Goal: Task Accomplishment & Management: Manage account settings

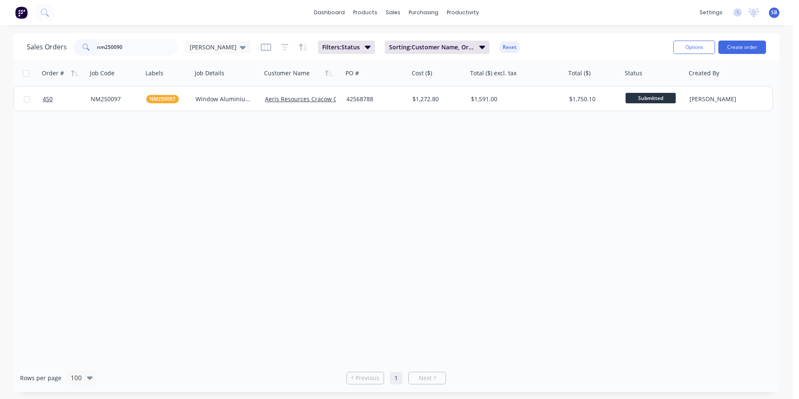
type input "nm250090"
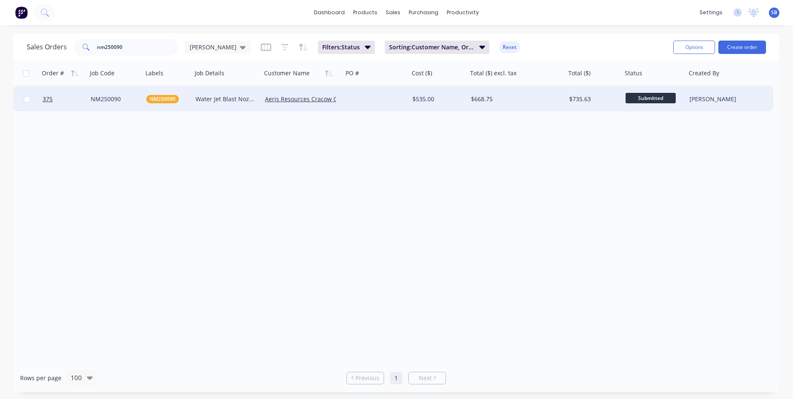
click at [447, 109] on div "$535.00" at bounding box center [438, 98] width 58 height 25
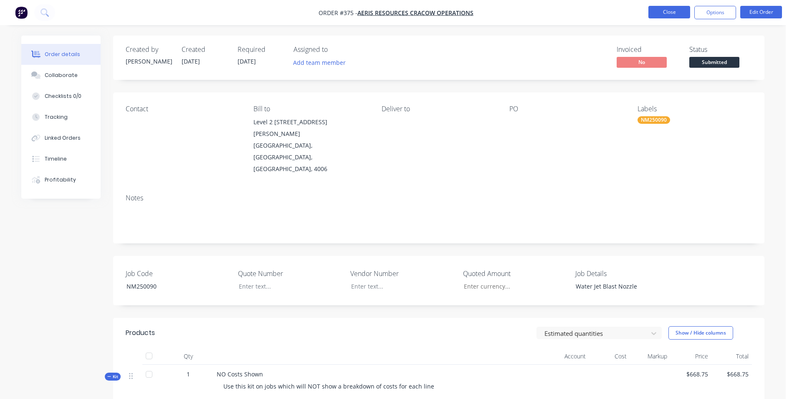
click at [683, 14] on button "Close" at bounding box center [670, 12] width 42 height 13
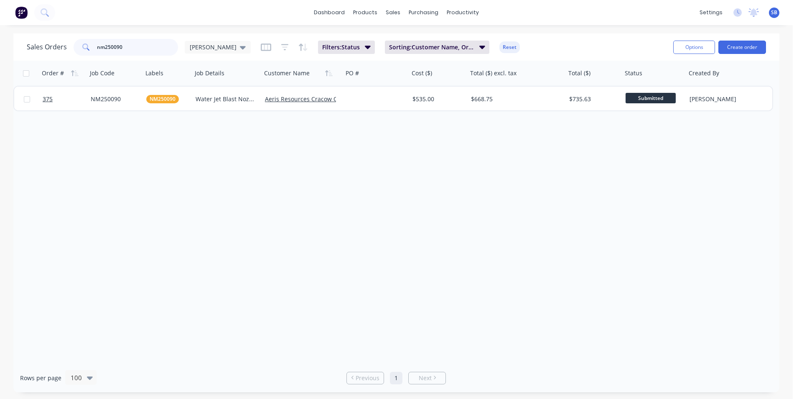
drag, startPoint x: 127, startPoint y: 44, endPoint x: -44, endPoint y: 17, distance: 173.3
click at [0, 17] on html "dashboard products sales purchasing productivity dashboard products Product Cat…" at bounding box center [399, 199] width 799 height 399
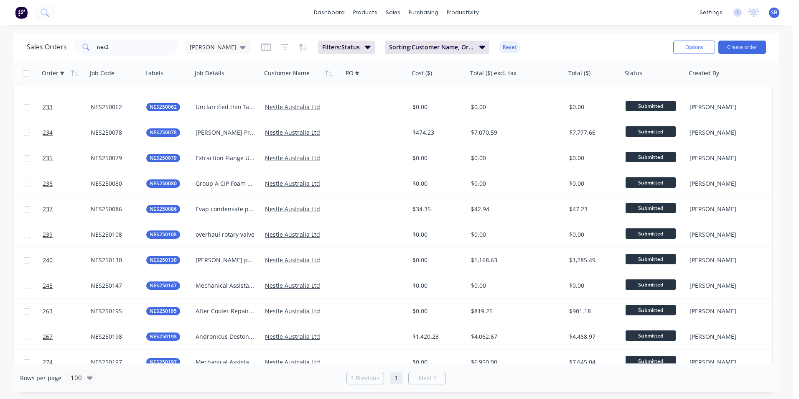
scroll to position [412, 0]
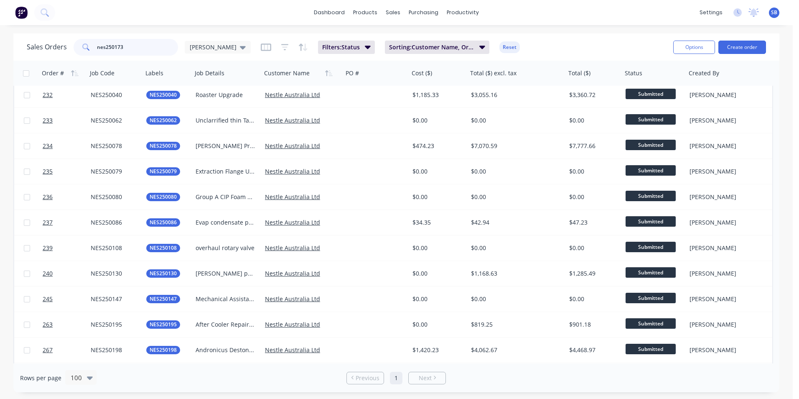
type input "nes250173"
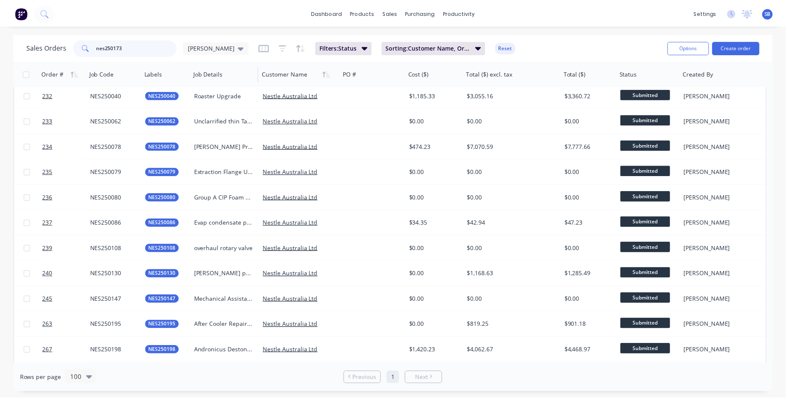
scroll to position [0, 0]
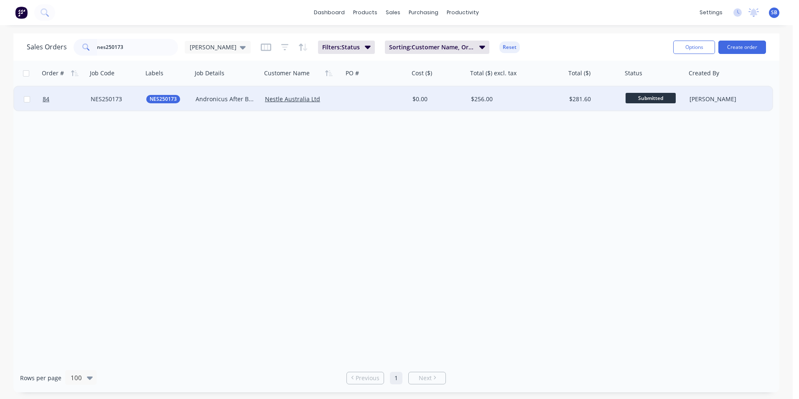
click at [533, 100] on div "$256.00" at bounding box center [514, 99] width 87 height 8
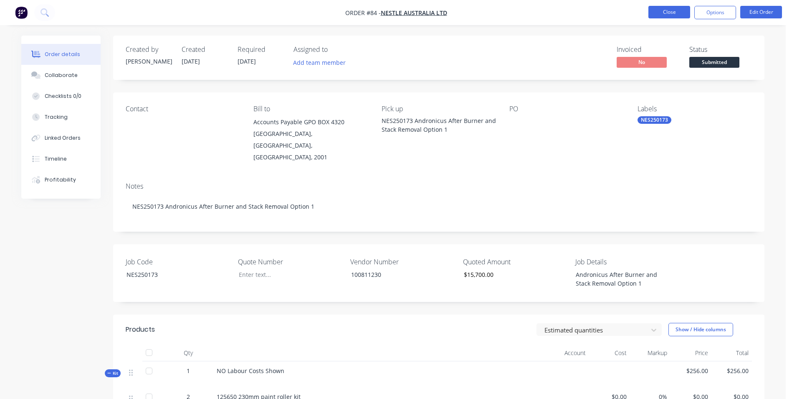
click at [661, 15] on button "Close" at bounding box center [670, 12] width 42 height 13
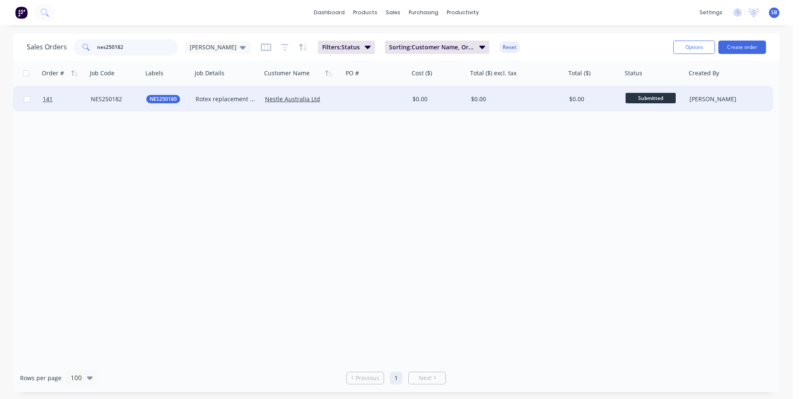
type input "nes250182"
click at [589, 97] on div "$0.00" at bounding box center [592, 99] width 47 height 8
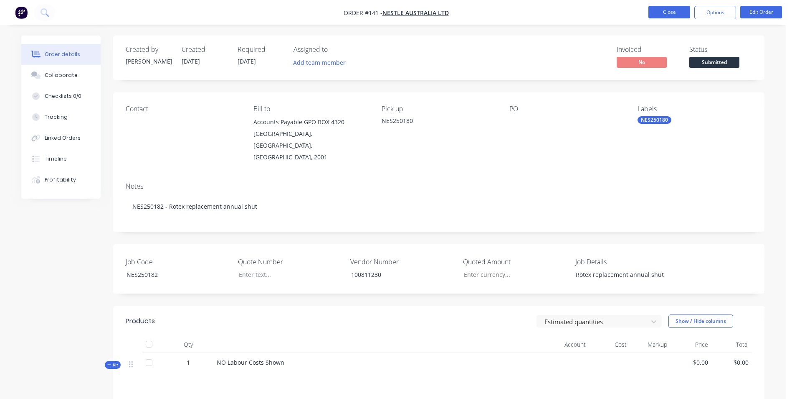
click at [675, 14] on button "Close" at bounding box center [670, 12] width 42 height 13
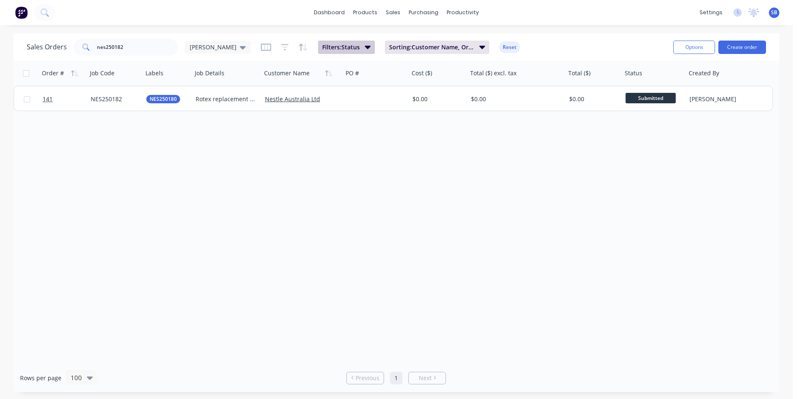
click at [365, 49] on icon "button" at bounding box center [368, 46] width 6 height 9
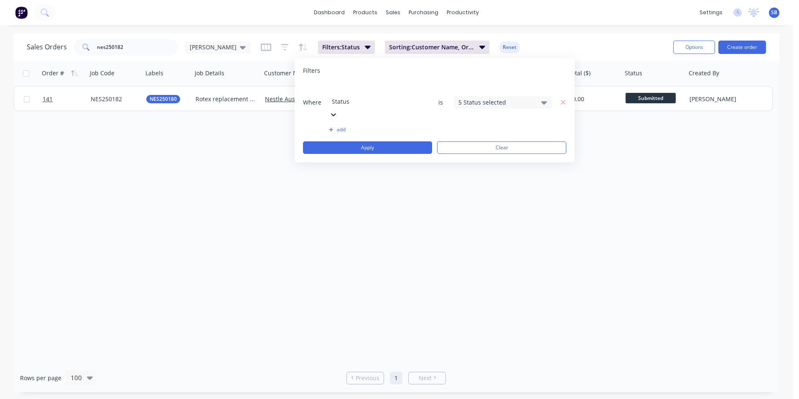
click at [500, 98] on div "5 Status selected" at bounding box center [496, 102] width 76 height 9
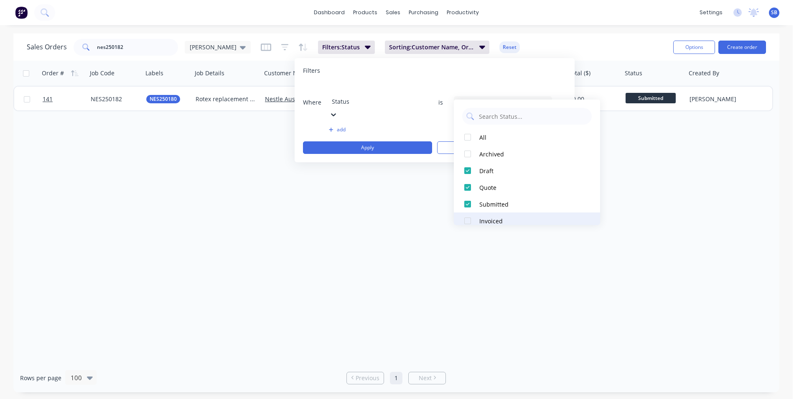
click at [491, 218] on div "Invoiced" at bounding box center [529, 220] width 100 height 9
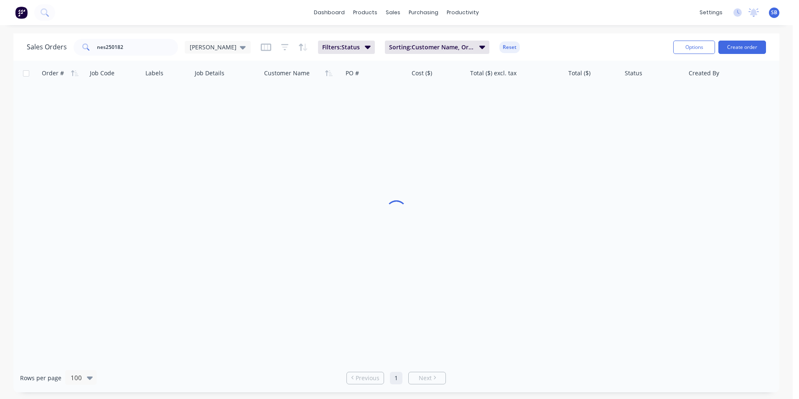
click at [383, 211] on div "Order # Job Code Labels Job Details Customer Name PO # Cost ($) Total ($) excl.…" at bounding box center [396, 212] width 766 height 302
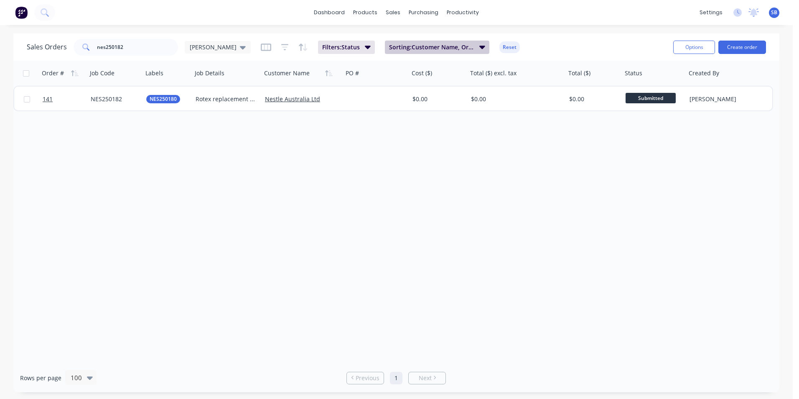
click at [422, 51] on span "Sorting: Customer Name, Order #" at bounding box center [431, 47] width 85 height 8
click at [337, 38] on div "Sales Orders nes250182 [PERSON_NAME] Filters: Status Sorting: Customer Name, Or…" at bounding box center [347, 47] width 640 height 20
click at [332, 44] on span "Filters: Status" at bounding box center [341, 47] width 38 height 8
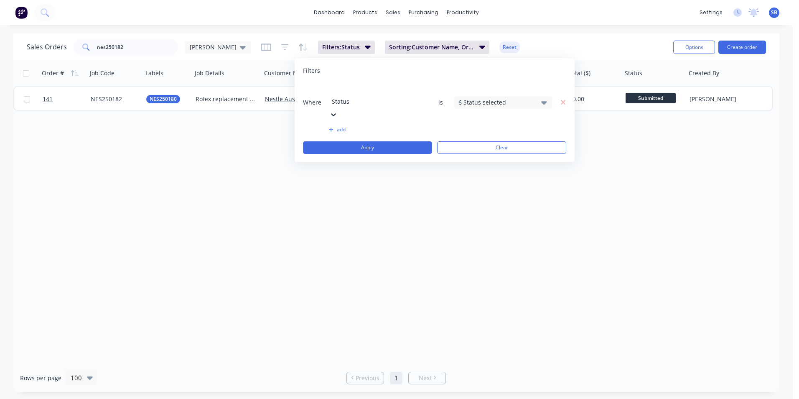
click at [495, 98] on div "6 Status selected" at bounding box center [496, 102] width 76 height 9
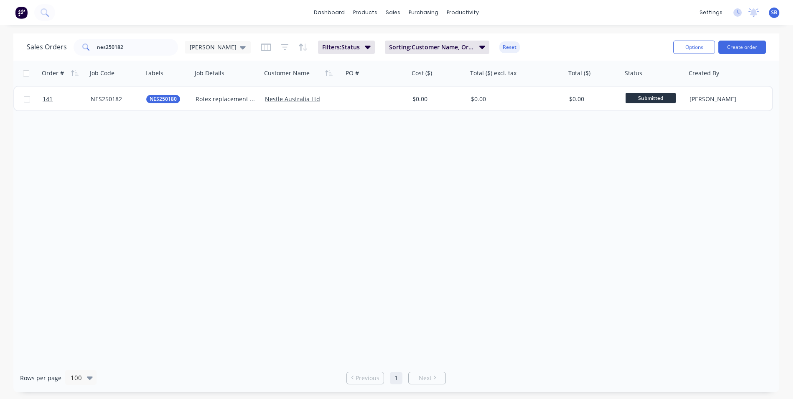
click at [303, 220] on div "Order # Job Code Labels Job Details Customer Name PO # Cost ($) Total ($) excl.…" at bounding box center [396, 212] width 766 height 302
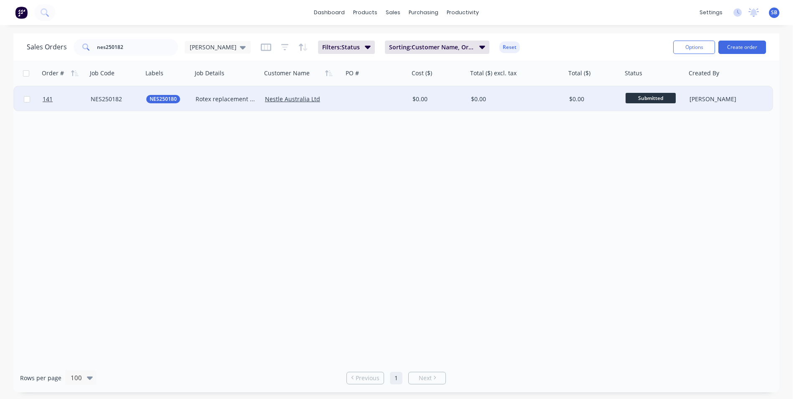
click at [113, 101] on div "NES250182" at bounding box center [114, 99] width 46 height 8
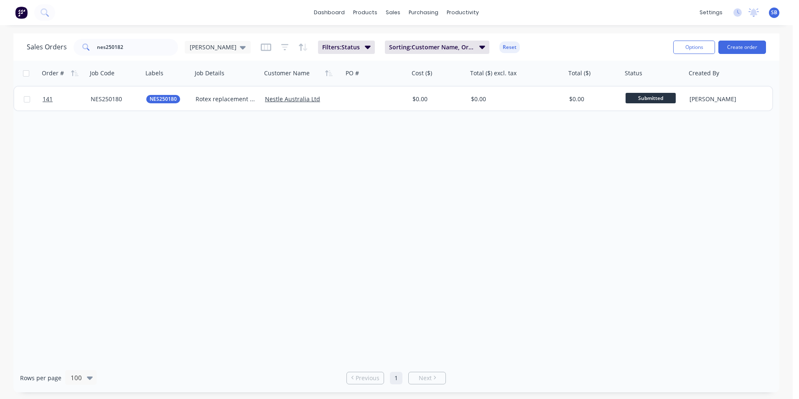
click at [118, 129] on div "Order # Job Code Labels Job Details Customer Name PO # Cost ($) Total ($) excl.…" at bounding box center [396, 212] width 766 height 302
click at [151, 46] on input "nes250182" at bounding box center [137, 47] width 81 height 17
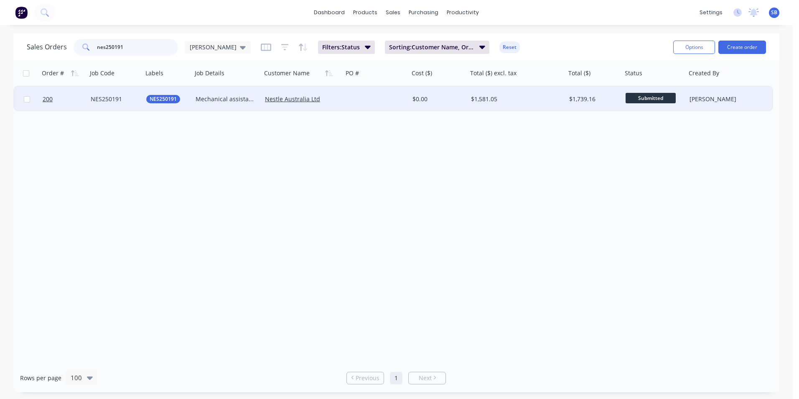
type input "nes250191"
click at [554, 100] on div "$1,581.05" at bounding box center [514, 99] width 87 height 8
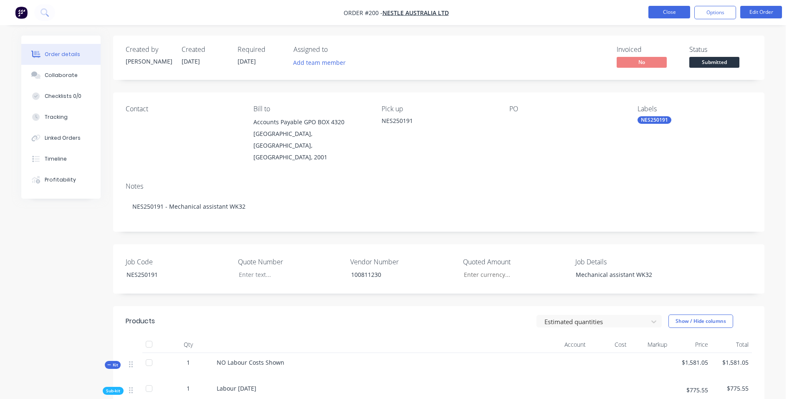
click at [673, 11] on button "Close" at bounding box center [670, 12] width 42 height 13
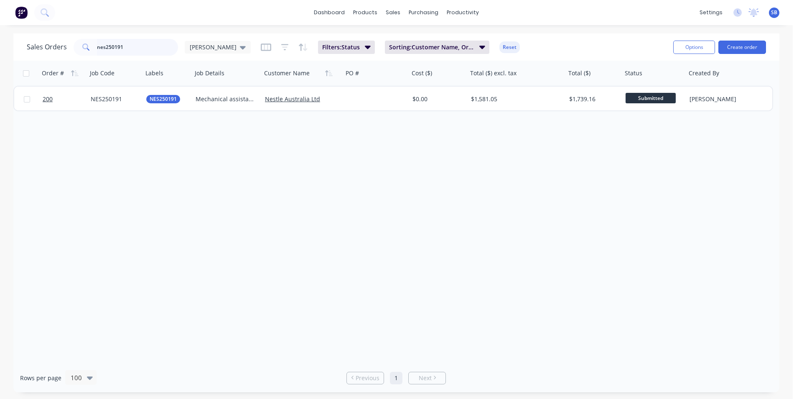
click at [137, 48] on input "nes250191" at bounding box center [137, 47] width 81 height 17
click at [134, 45] on input "nes250023" at bounding box center [137, 47] width 81 height 17
type input "nes250108"
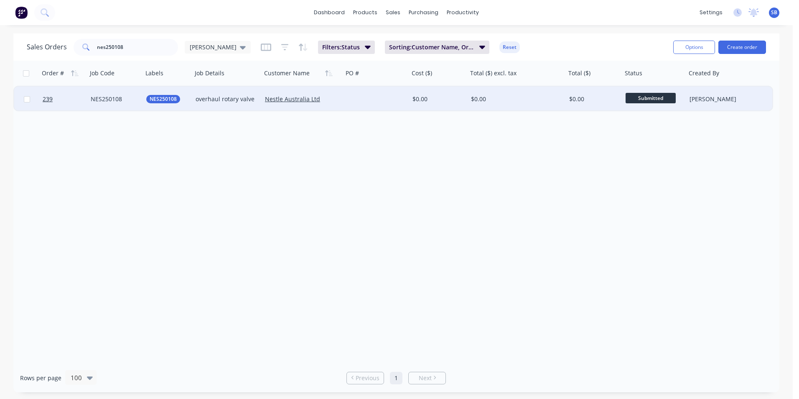
click at [552, 102] on div "$0.00" at bounding box center [514, 99] width 87 height 8
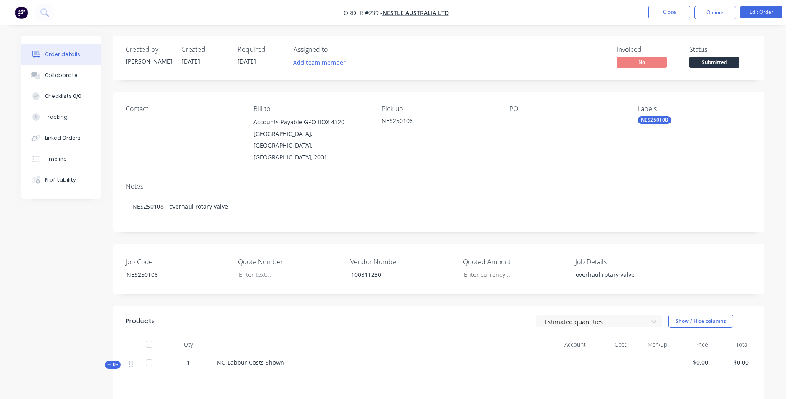
click at [700, 66] on span "Submitted" at bounding box center [715, 62] width 50 height 10
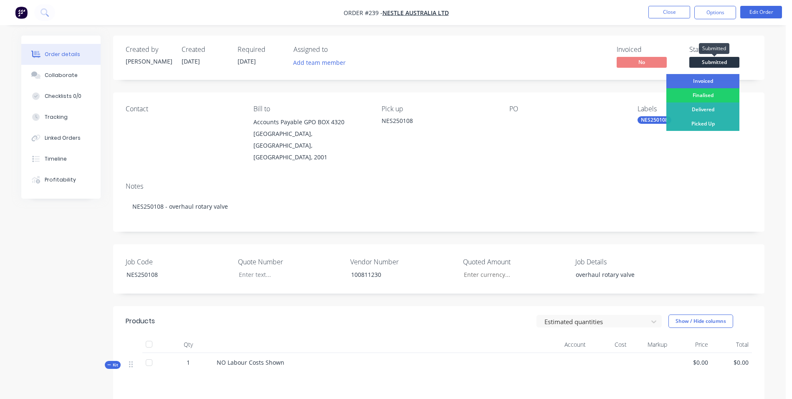
click at [700, 62] on span "Submitted" at bounding box center [715, 62] width 50 height 10
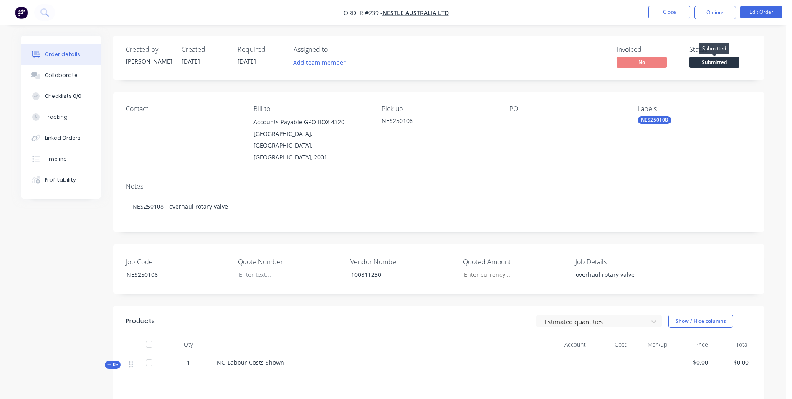
click at [700, 62] on span "Submitted" at bounding box center [715, 62] width 50 height 10
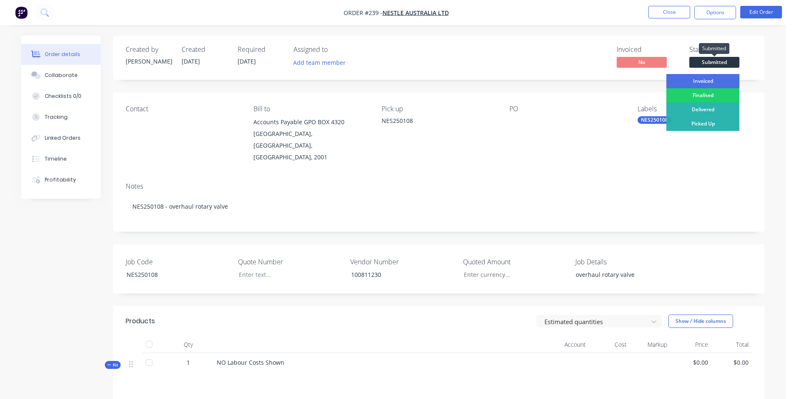
click at [699, 63] on span "Submitted" at bounding box center [715, 62] width 50 height 10
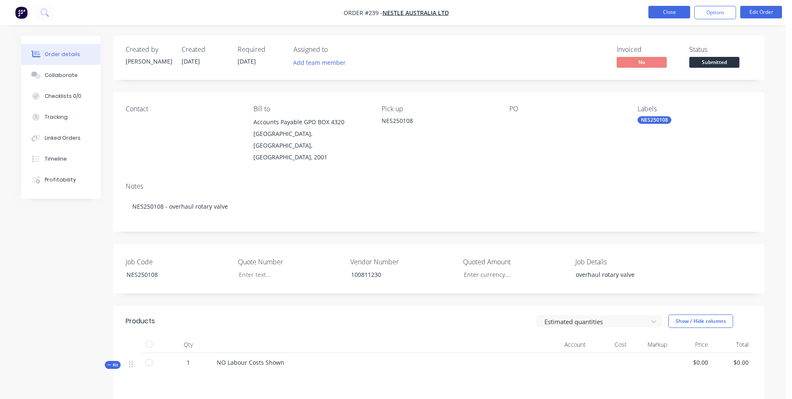
click at [659, 10] on button "Close" at bounding box center [670, 12] width 42 height 13
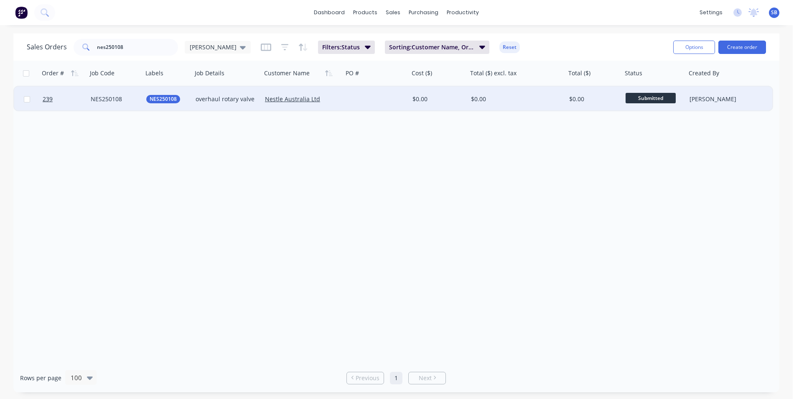
click at [28, 97] on input "checkbox" at bounding box center [27, 99] width 6 height 6
checkbox input "true"
click at [703, 45] on button "Options" at bounding box center [694, 47] width 42 height 13
click at [679, 80] on div "Archive" at bounding box center [668, 85] width 77 height 12
checkbox input "false"
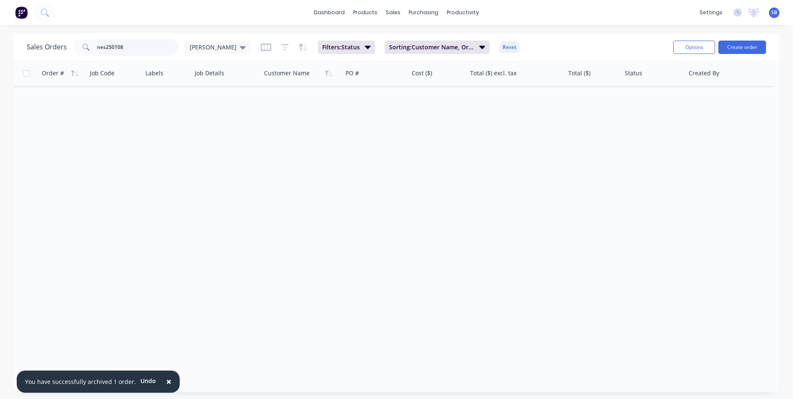
click at [162, 46] on input "nes250108" at bounding box center [137, 47] width 81 height 17
type input "nes250147"
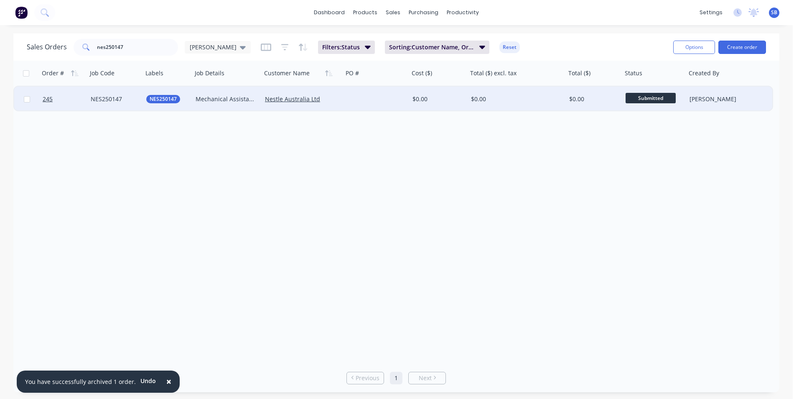
click at [594, 94] on div "$0.00" at bounding box center [594, 98] width 56 height 25
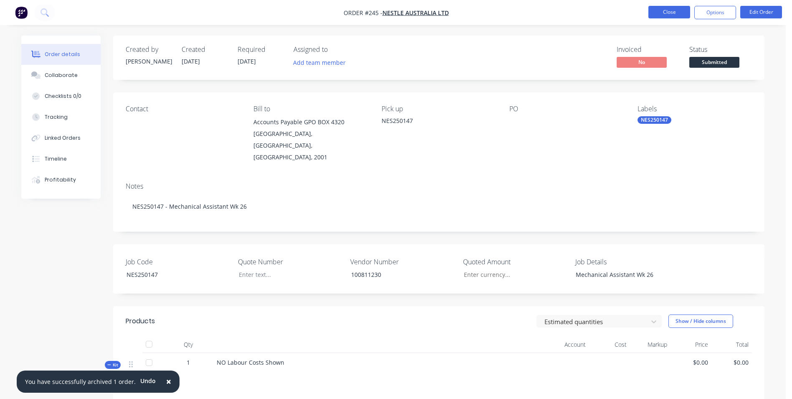
click at [680, 11] on button "Close" at bounding box center [670, 12] width 42 height 13
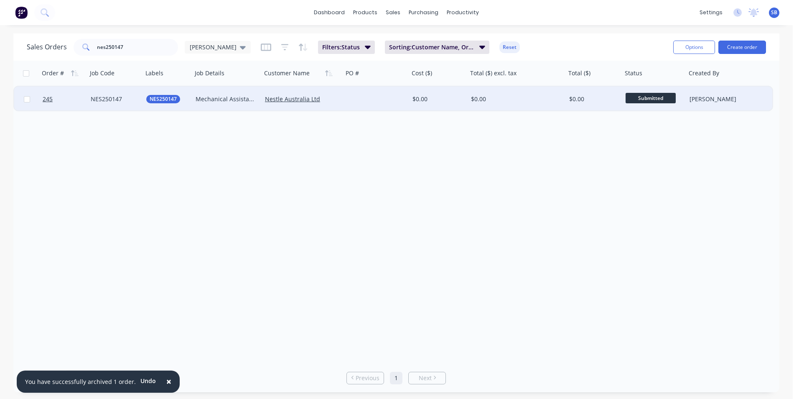
click at [27, 99] on input "checkbox" at bounding box center [27, 99] width 6 height 6
checkbox input "true"
click at [691, 45] on button "Options" at bounding box center [694, 47] width 42 height 13
click at [671, 83] on div "Archive" at bounding box center [668, 85] width 77 height 12
checkbox input "false"
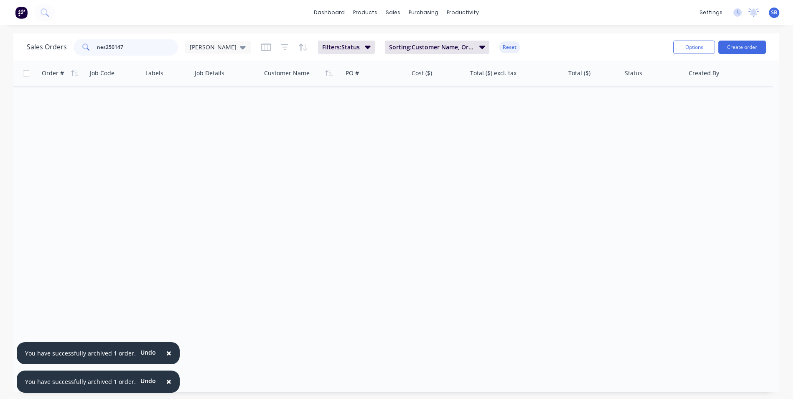
click at [134, 43] on input "nes250147" at bounding box center [137, 47] width 81 height 17
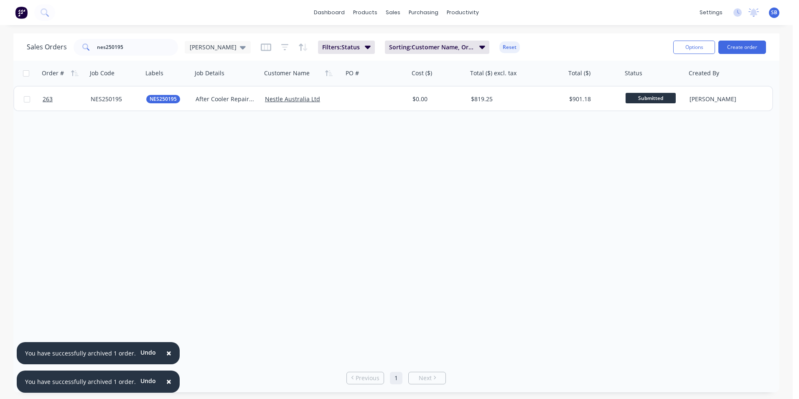
click at [422, 189] on div "Order # Job Code Labels Job Details Customer Name PO # Cost ($) Total ($) excl.…" at bounding box center [396, 212] width 766 height 302
click at [159, 350] on button "×" at bounding box center [169, 353] width 22 height 20
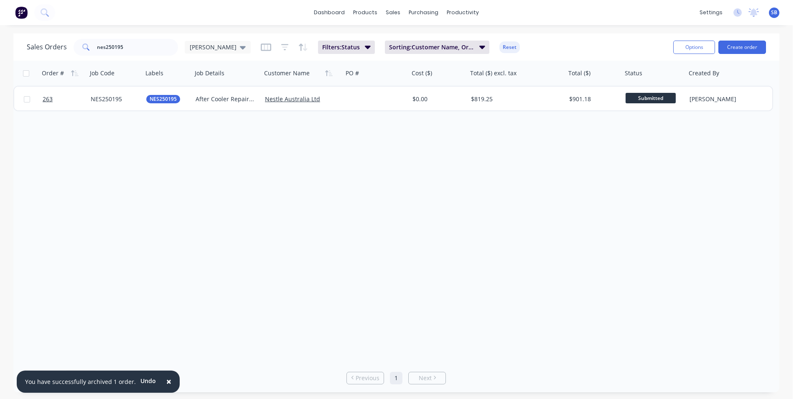
click at [166, 377] on span "×" at bounding box center [168, 381] width 5 height 12
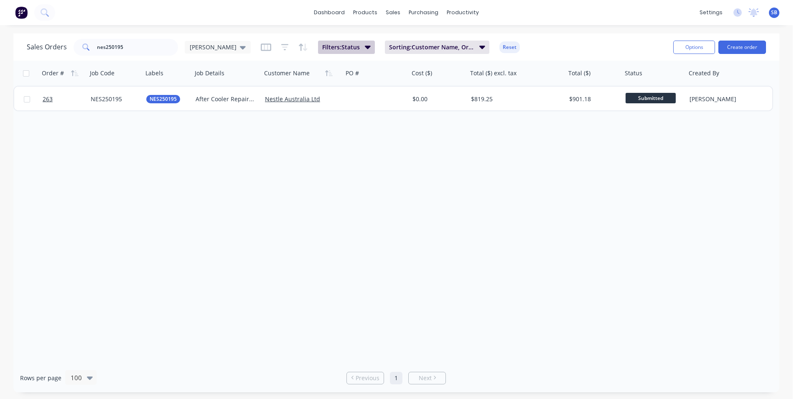
click at [365, 48] on icon "button" at bounding box center [368, 47] width 6 height 3
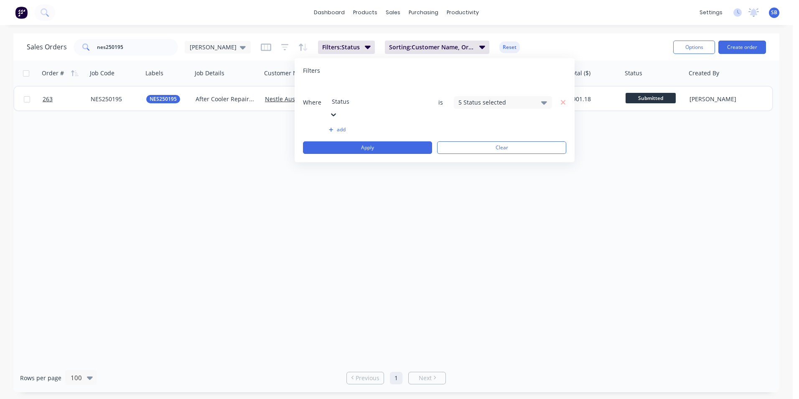
click at [484, 98] on div "5 Status selected" at bounding box center [496, 102] width 76 height 9
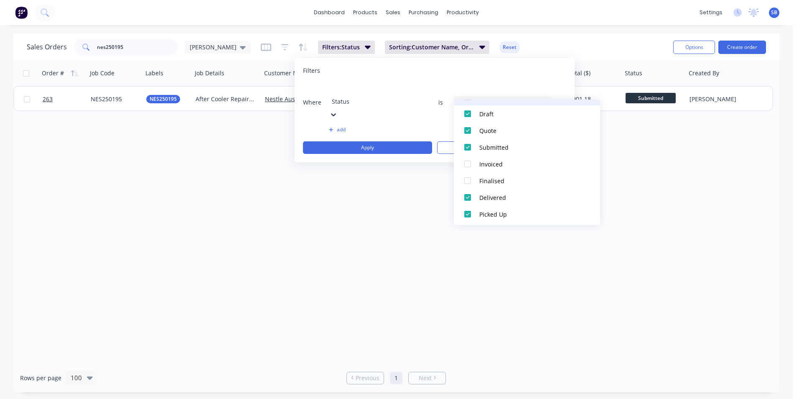
scroll to position [58, 0]
click at [469, 159] on div at bounding box center [467, 162] width 17 height 17
click at [471, 176] on div at bounding box center [467, 178] width 17 height 17
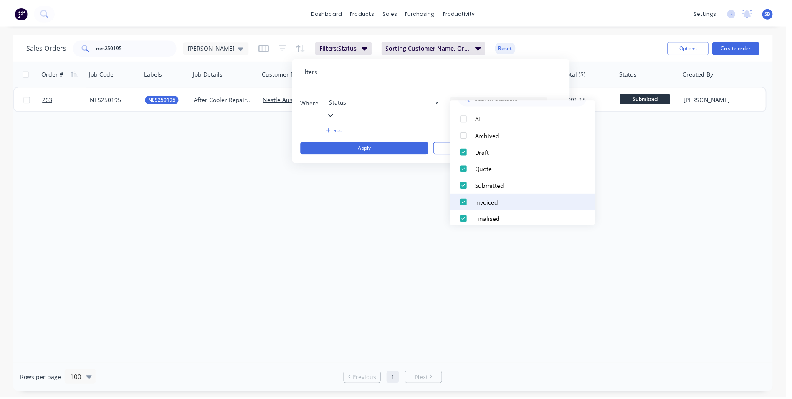
scroll to position [0, 0]
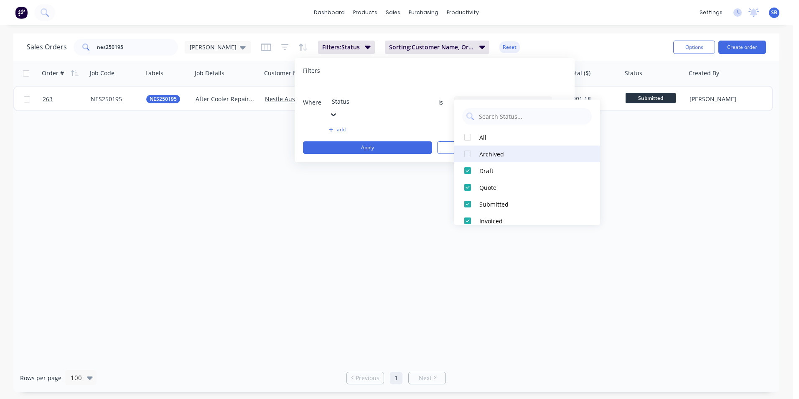
click at [470, 152] on div at bounding box center [467, 153] width 17 height 17
click at [140, 46] on input "nes250195" at bounding box center [137, 47] width 81 height 17
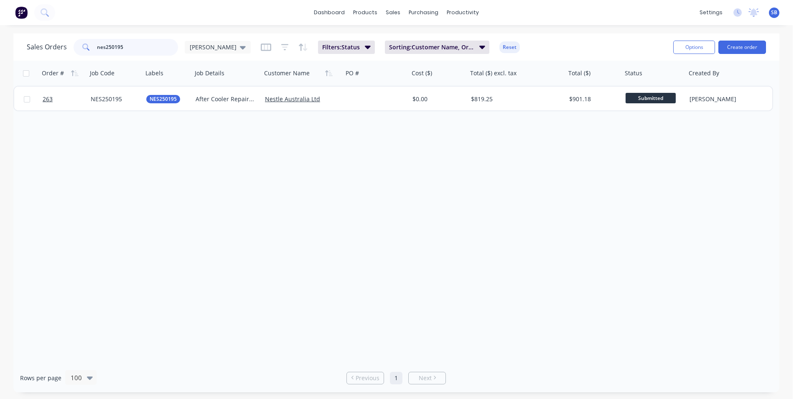
drag, startPoint x: 129, startPoint y: 48, endPoint x: 63, endPoint y: 48, distance: 66.0
click at [64, 48] on div "Sales Orders nes250195 [PERSON_NAME]" at bounding box center [139, 47] width 224 height 17
click at [129, 45] on input "nes250132" at bounding box center [137, 47] width 81 height 17
click at [136, 46] on input "nes250178" at bounding box center [137, 47] width 81 height 17
click at [141, 48] on input "nes250180" at bounding box center [137, 47] width 81 height 17
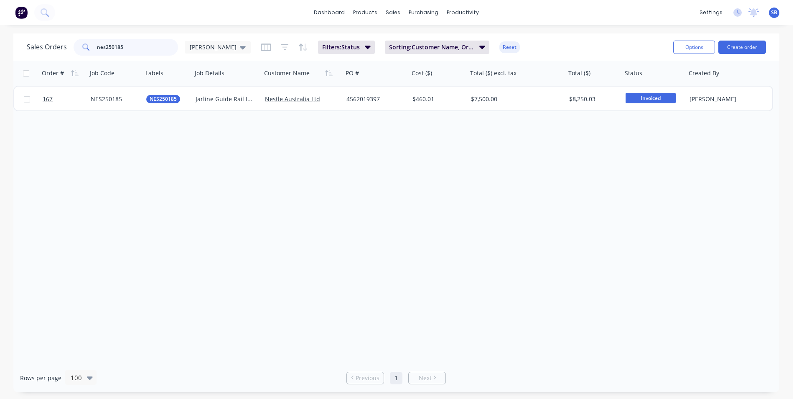
click at [150, 47] on input "nes250185" at bounding box center [137, 47] width 81 height 17
click at [159, 46] on input "nes250185" at bounding box center [137, 47] width 81 height 17
click at [147, 47] on input "nes250216" at bounding box center [137, 47] width 81 height 17
click at [141, 51] on input "nes250243" at bounding box center [137, 47] width 81 height 17
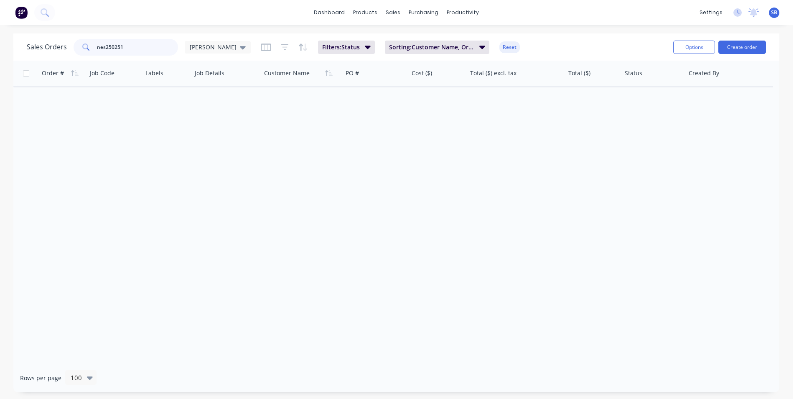
click at [148, 52] on input "nes250251" at bounding box center [137, 47] width 81 height 17
click at [148, 52] on input "nes250252" at bounding box center [137, 47] width 81 height 17
click at [148, 52] on input "nes250253" at bounding box center [137, 47] width 81 height 17
click at [148, 50] on input "nes250254" at bounding box center [137, 47] width 81 height 17
type input "nes250256"
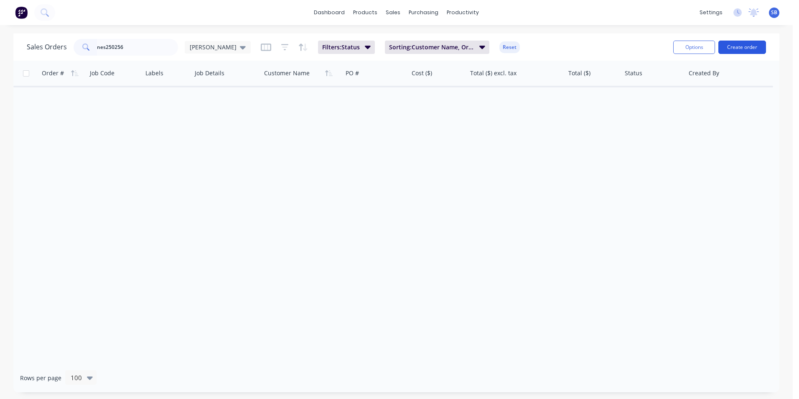
click at [728, 43] on button "Create order" at bounding box center [742, 47] width 48 height 13
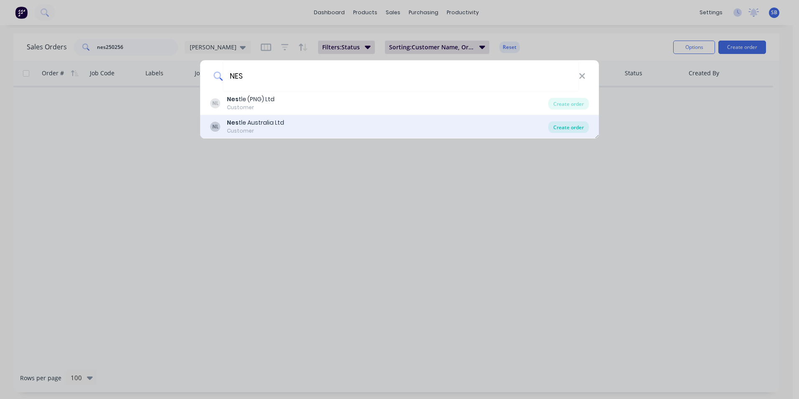
type input "NES"
click at [566, 128] on div "Create order" at bounding box center [568, 127] width 41 height 12
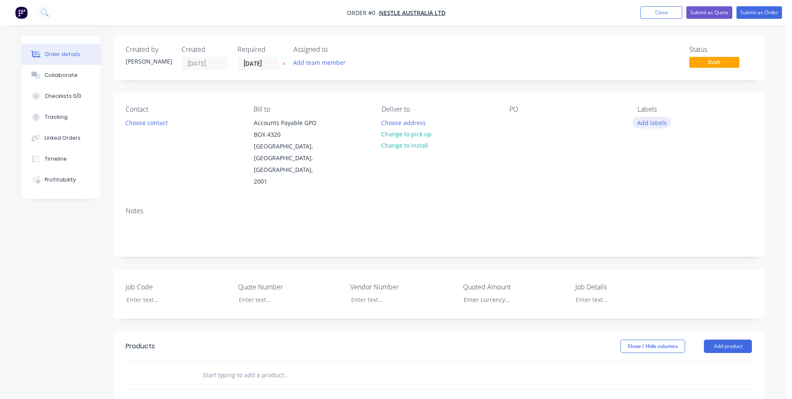
click at [654, 124] on button "Add labels" at bounding box center [652, 122] width 38 height 11
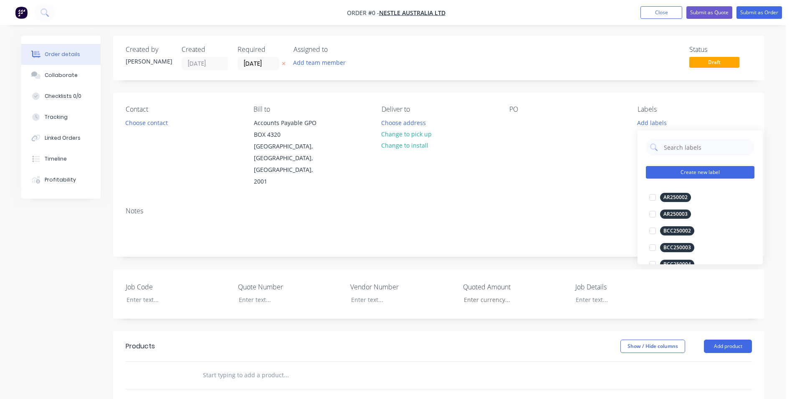
click at [702, 170] on button "Create new label" at bounding box center [700, 172] width 109 height 13
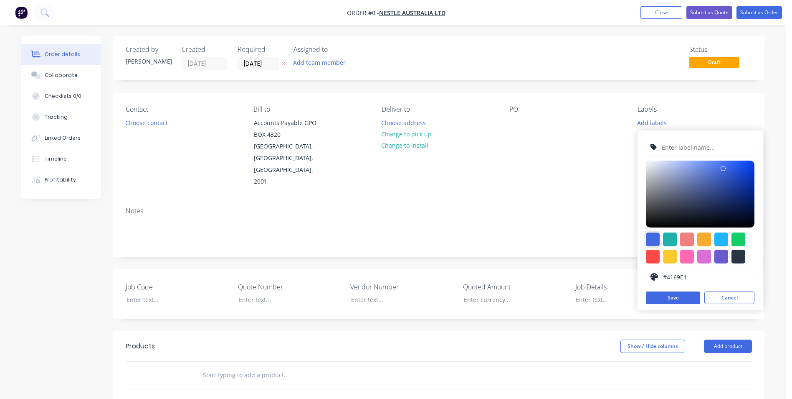
click at [654, 239] on div at bounding box center [653, 239] width 14 height 14
click at [696, 145] on input "text" at bounding box center [705, 147] width 89 height 16
type input "NES250251"
click at [677, 301] on button "Save" at bounding box center [673, 297] width 54 height 13
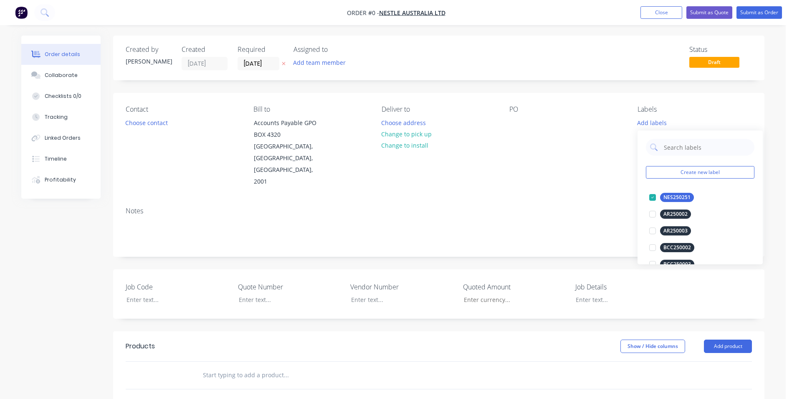
click at [566, 191] on div "Order details Collaborate Checklists 0/0 Tracking Linked Orders Timeline Profit…" at bounding box center [393, 319] width 760 height 566
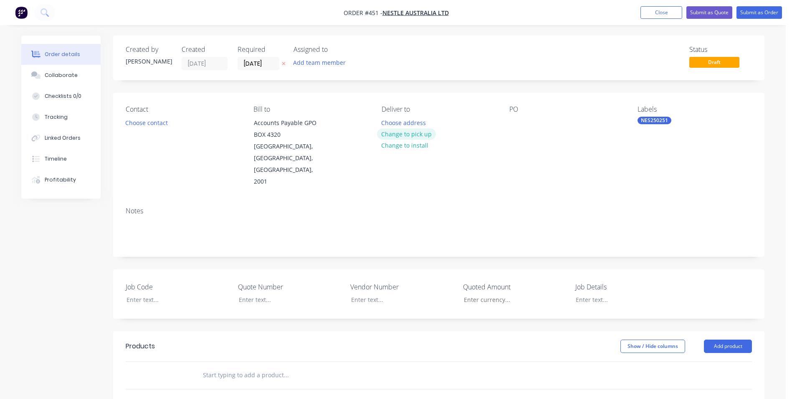
click at [412, 137] on button "Change to pick up" at bounding box center [406, 133] width 59 height 11
click at [386, 127] on div at bounding box center [388, 123] width 13 height 12
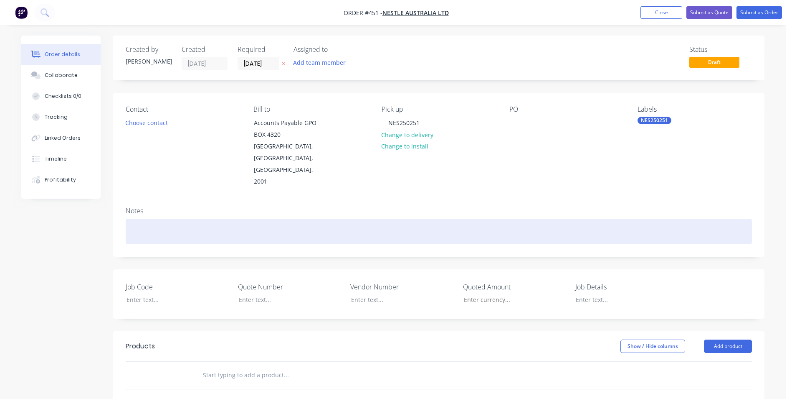
click at [277, 218] on div at bounding box center [439, 230] width 627 height 25
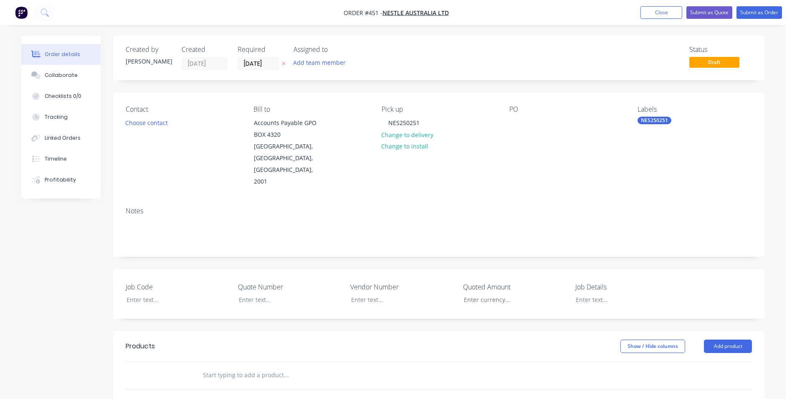
click at [173, 283] on div "Job Code Quote Number Vendor Number Quoted Amount Job Details" at bounding box center [439, 293] width 652 height 49
click at [172, 293] on div at bounding box center [172, 299] width 104 height 12
click at [392, 282] on label "Vendor Number" at bounding box center [402, 287] width 104 height 10
click at [388, 293] on div at bounding box center [397, 299] width 104 height 12
click at [581, 293] on div at bounding box center [621, 299] width 104 height 12
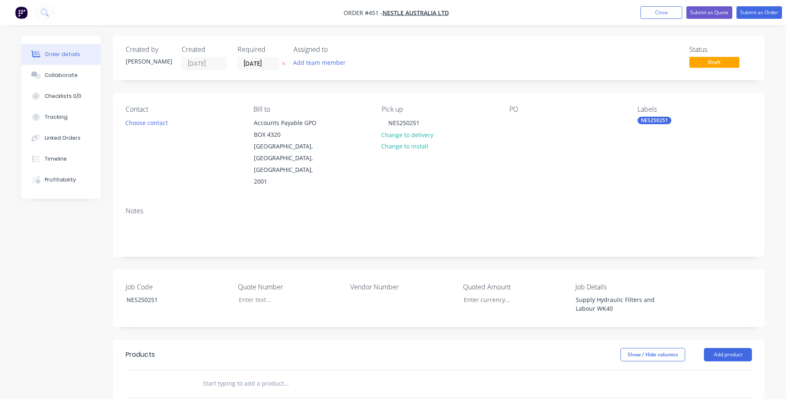
click at [716, 339] on header "Products Show / Hide columns Add product" at bounding box center [439, 354] width 652 height 30
click at [719, 348] on button "Add product" at bounding box center [728, 354] width 48 height 13
click at [715, 369] on div "Product catalogue" at bounding box center [712, 375] width 64 height 12
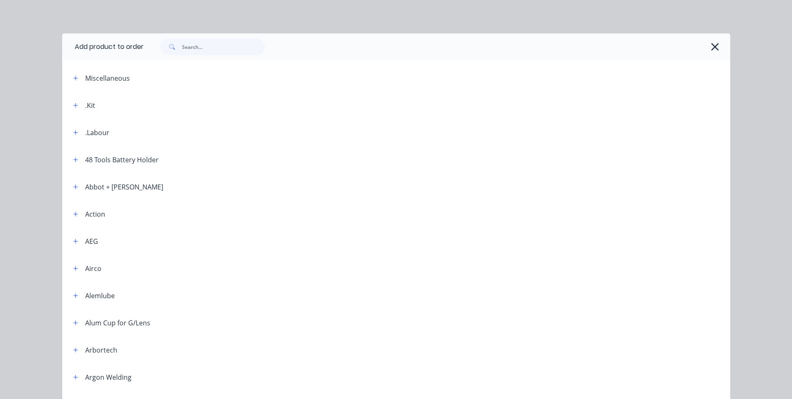
click at [78, 107] on div ".Kit" at bounding box center [80, 105] width 29 height 10
click at [66, 106] on div ".Kit" at bounding box center [80, 105] width 29 height 10
click at [73, 107] on icon "button" at bounding box center [75, 105] width 5 height 5
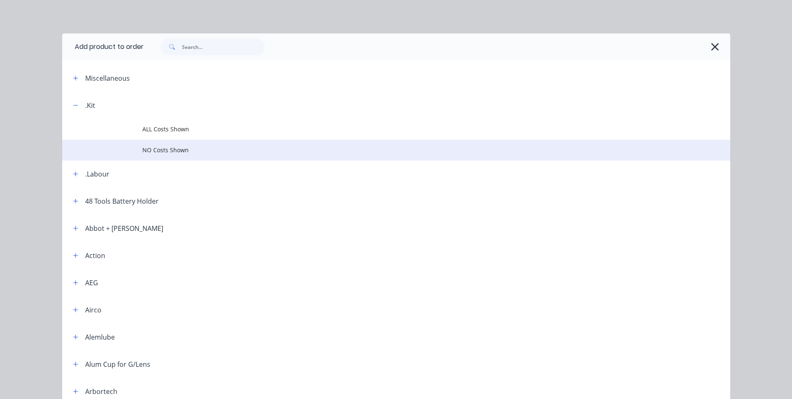
click at [162, 152] on span "NO Costs Shown" at bounding box center [377, 149] width 470 height 9
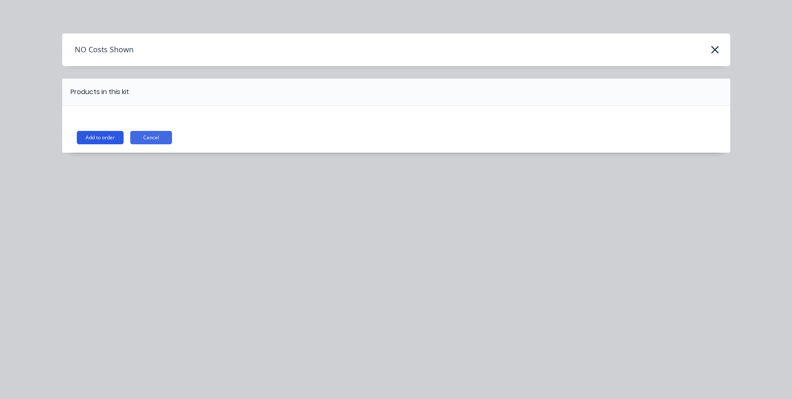
click at [110, 134] on button "Add to order" at bounding box center [100, 137] width 47 height 13
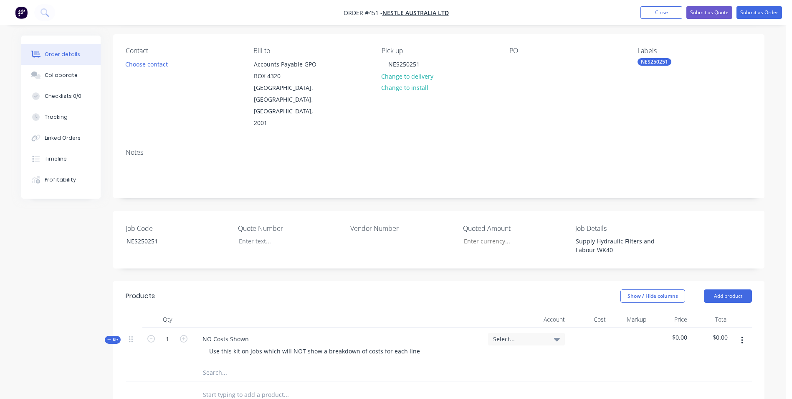
scroll to position [167, 0]
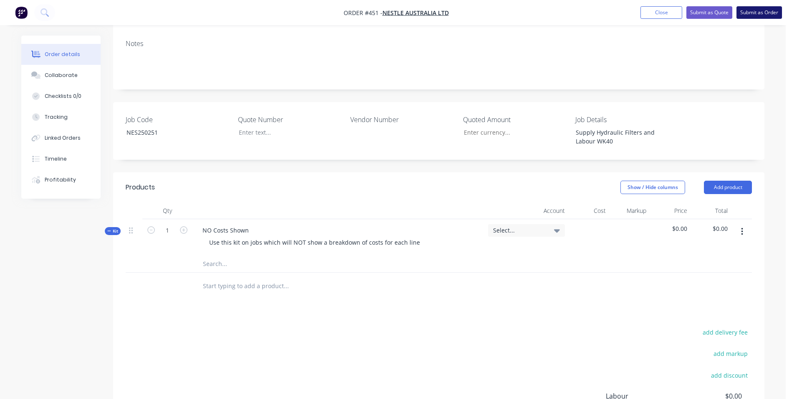
click at [763, 10] on button "Submit as Order" at bounding box center [760, 12] width 46 height 13
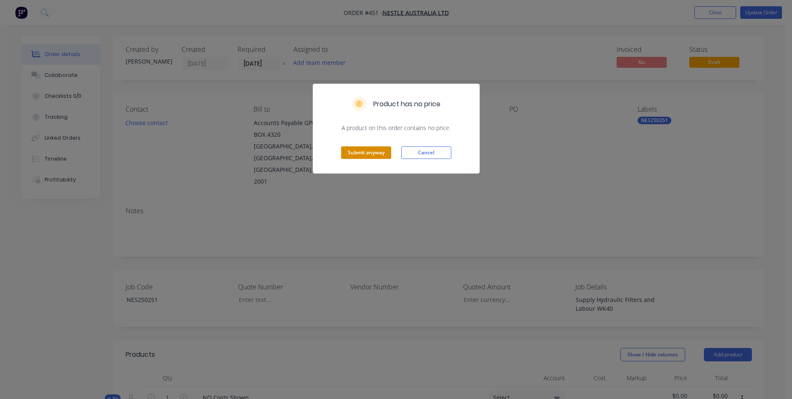
click at [352, 150] on button "Submit anyway" at bounding box center [366, 152] width 50 height 13
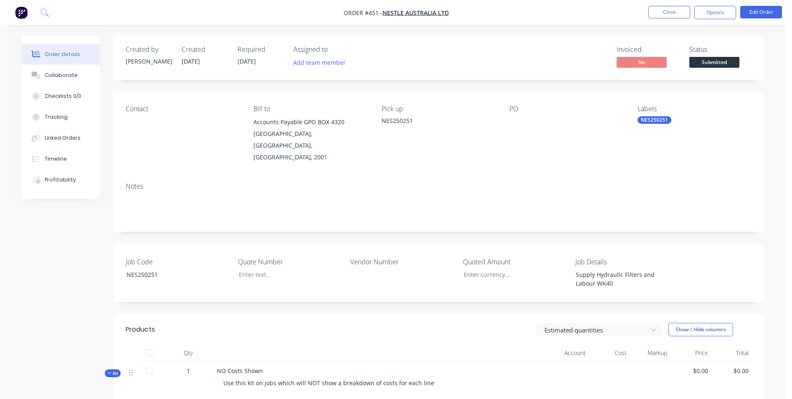
click at [666, 5] on nav "Order #451 - Nestle Australia Ltd Close Options Edit Order" at bounding box center [396, 12] width 792 height 25
click at [664, 12] on button "Close" at bounding box center [670, 12] width 42 height 13
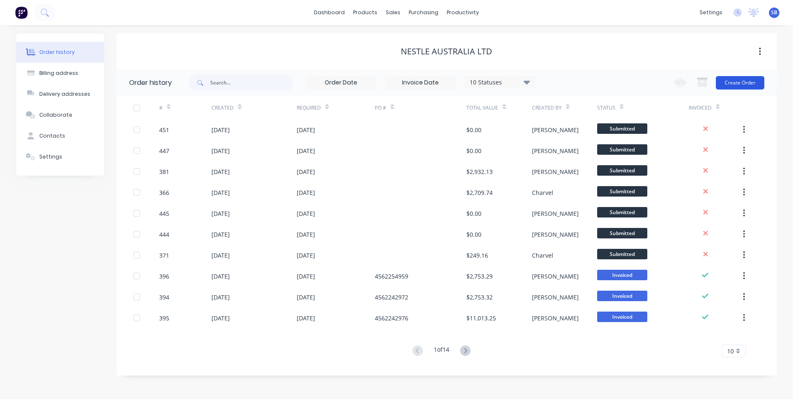
click at [742, 84] on button "Create Order" at bounding box center [740, 82] width 48 height 13
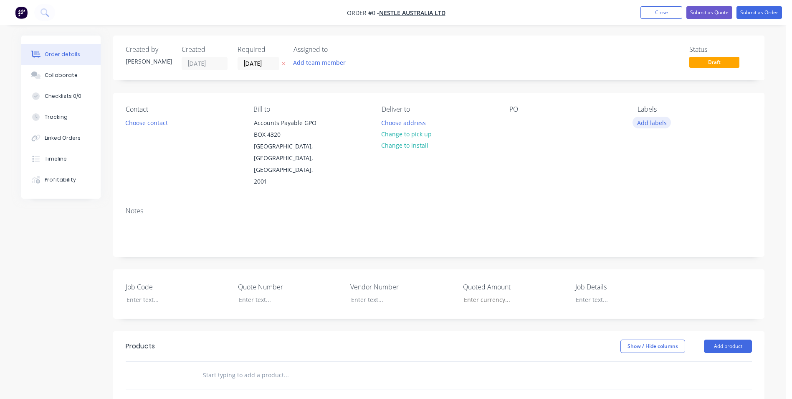
click at [649, 120] on button "Add labels" at bounding box center [652, 122] width 38 height 11
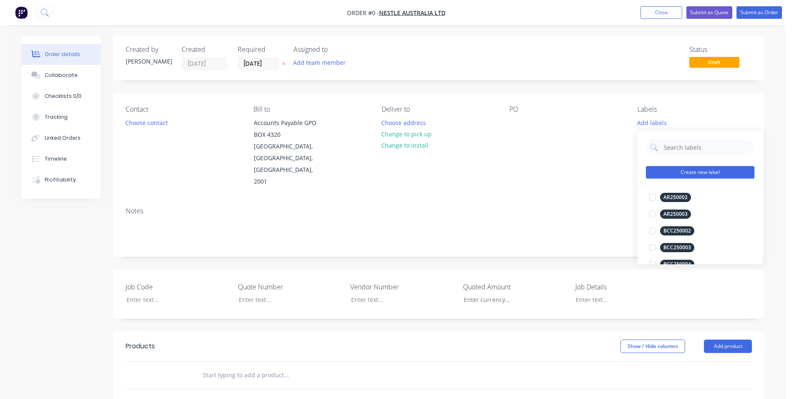
click at [684, 172] on button "Create new label" at bounding box center [700, 172] width 109 height 13
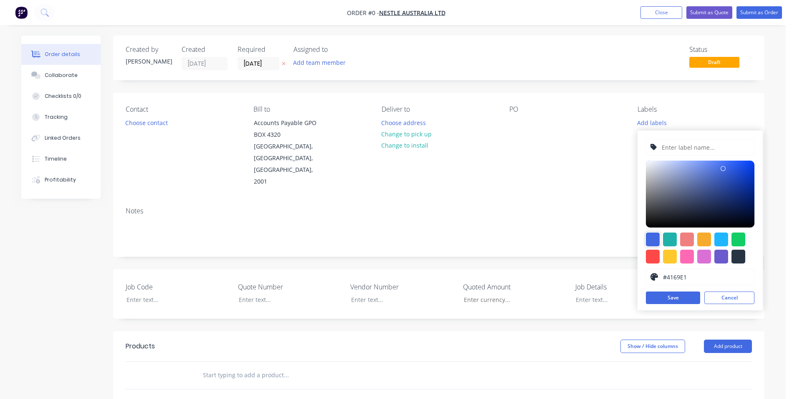
click at [655, 232] on div at bounding box center [653, 239] width 14 height 14
click at [671, 300] on button "Save" at bounding box center [673, 297] width 54 height 13
click at [721, 150] on input "text" at bounding box center [705, 147] width 89 height 16
type input "NES250252"
click at [656, 295] on button "Save" at bounding box center [673, 297] width 54 height 13
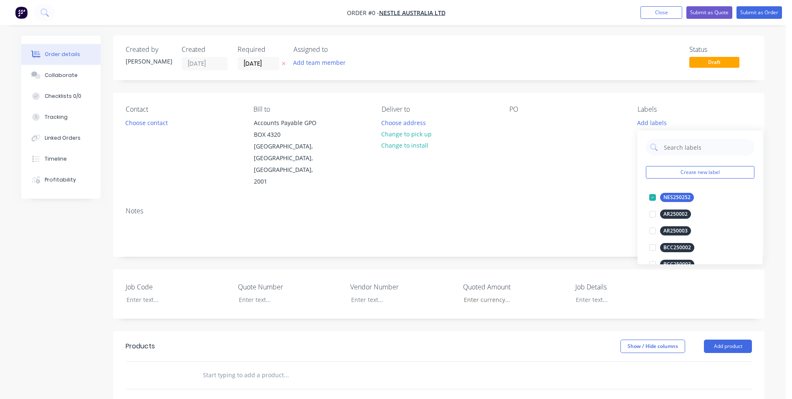
click at [540, 184] on div "Order details Collaborate Checklists 0/0 Tracking Linked Orders Timeline Profit…" at bounding box center [393, 319] width 760 height 566
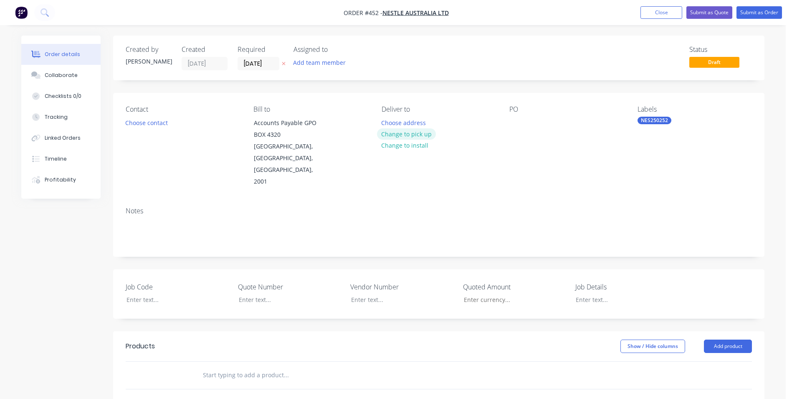
click at [388, 137] on button "Change to pick up" at bounding box center [406, 133] width 59 height 11
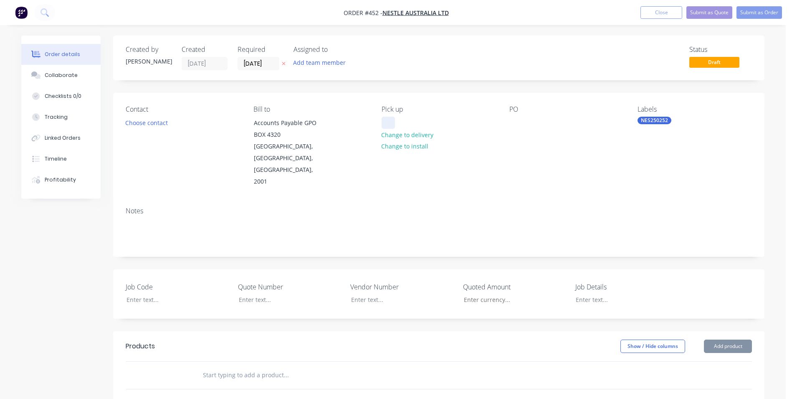
click at [392, 120] on div at bounding box center [388, 123] width 13 height 12
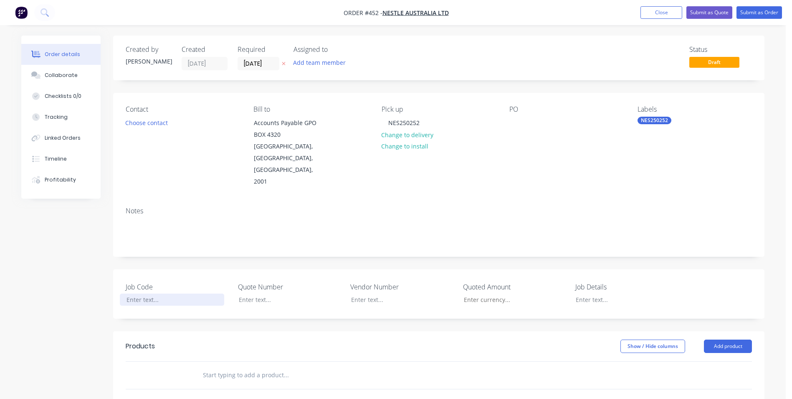
click at [182, 293] on div at bounding box center [172, 299] width 104 height 12
click at [616, 293] on div at bounding box center [621, 299] width 104 height 12
click at [707, 339] on button "Add product" at bounding box center [728, 345] width 48 height 13
click at [701, 361] on div "Product catalogue" at bounding box center [712, 367] width 64 height 12
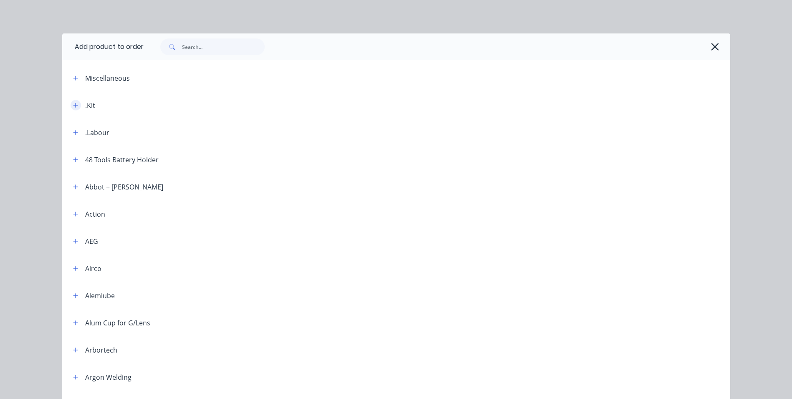
click at [73, 109] on button "button" at bounding box center [76, 105] width 10 height 10
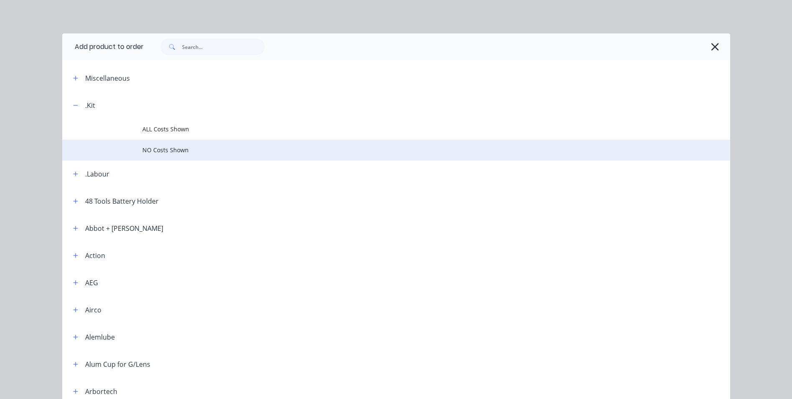
click at [161, 154] on span "NO Costs Shown" at bounding box center [377, 149] width 470 height 9
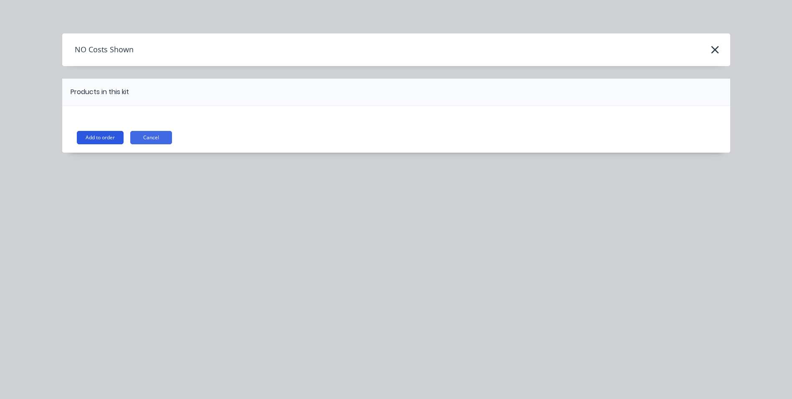
click at [79, 136] on button "Add to order" at bounding box center [100, 137] width 47 height 13
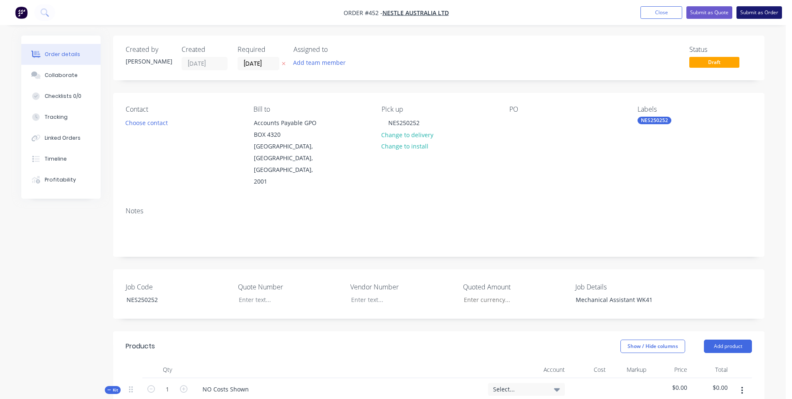
click at [746, 8] on button "Submit as Order" at bounding box center [760, 12] width 46 height 13
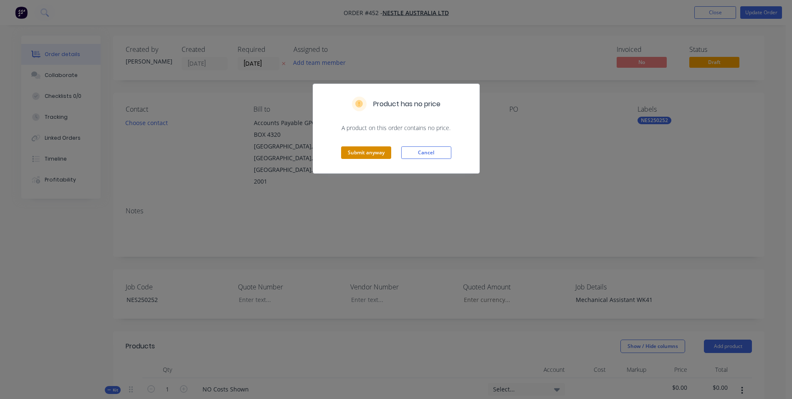
click at [383, 152] on button "Submit anyway" at bounding box center [366, 152] width 50 height 13
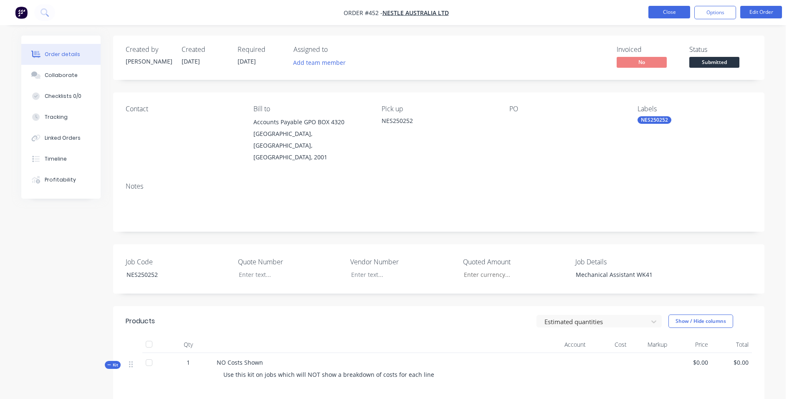
click at [681, 14] on button "Close" at bounding box center [670, 12] width 42 height 13
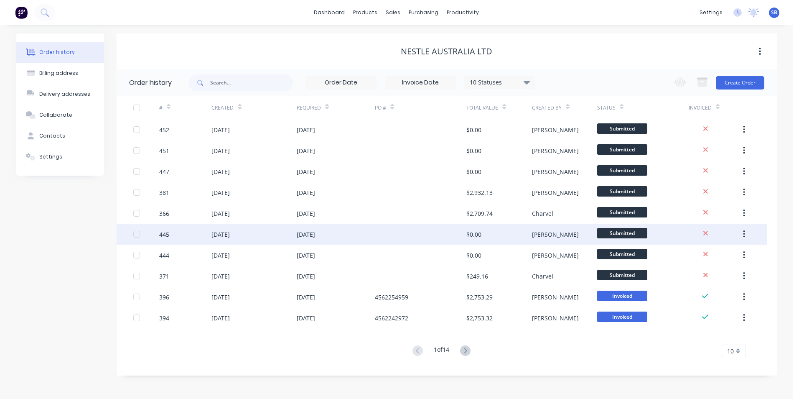
click at [470, 235] on div "$0.00" at bounding box center [473, 234] width 15 height 9
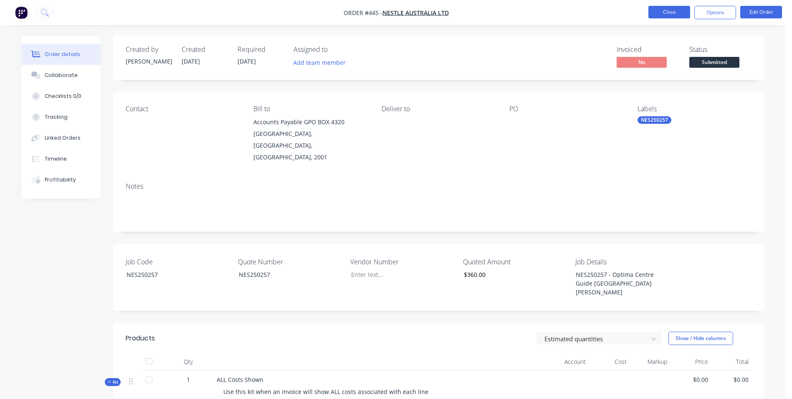
click at [674, 15] on button "Close" at bounding box center [670, 12] width 42 height 13
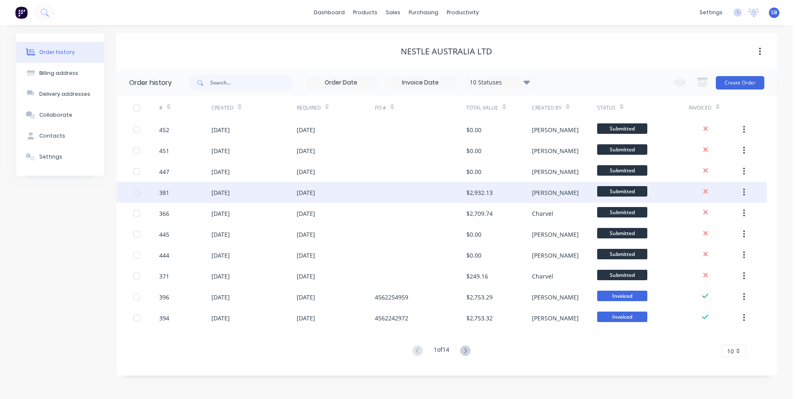
click at [505, 192] on div "$2,932.13" at bounding box center [498, 192] width 65 height 21
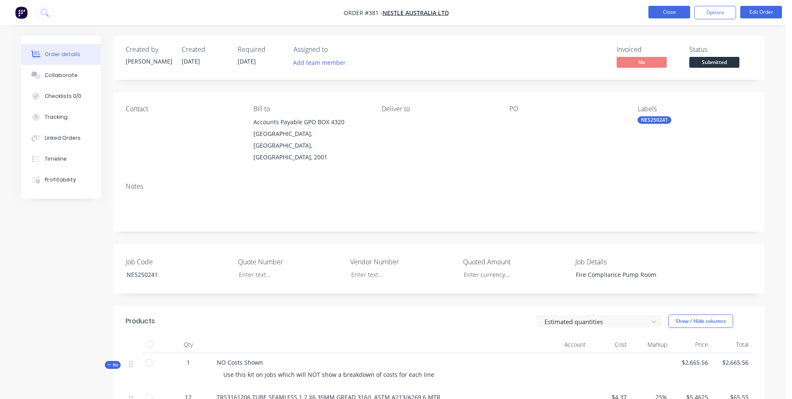
click at [650, 8] on button "Close" at bounding box center [670, 12] width 42 height 13
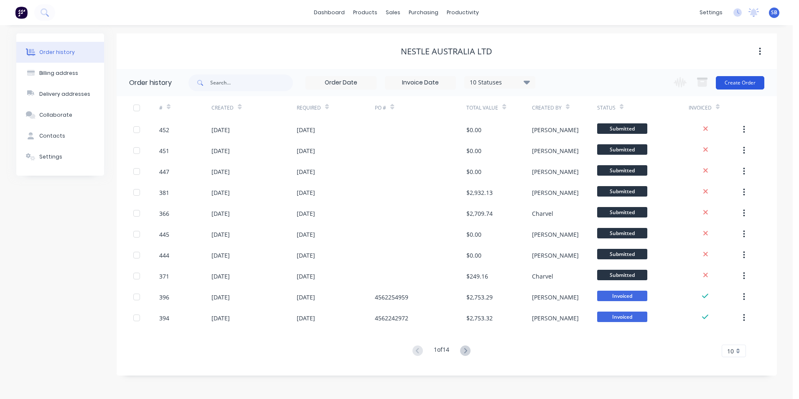
click at [754, 83] on button "Create Order" at bounding box center [740, 82] width 48 height 13
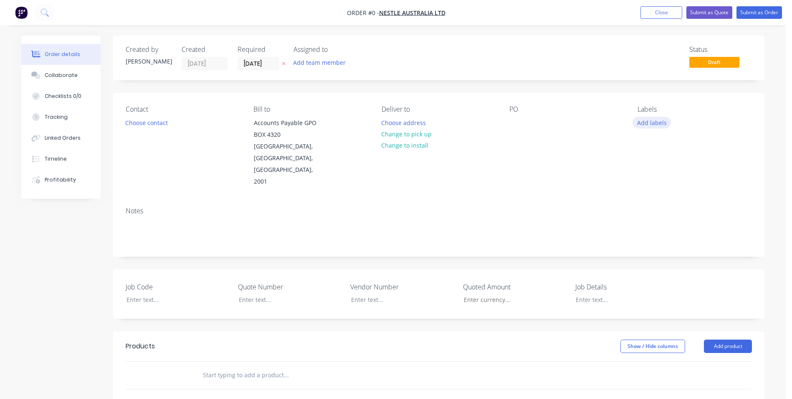
click at [655, 125] on button "Add labels" at bounding box center [652, 122] width 38 height 11
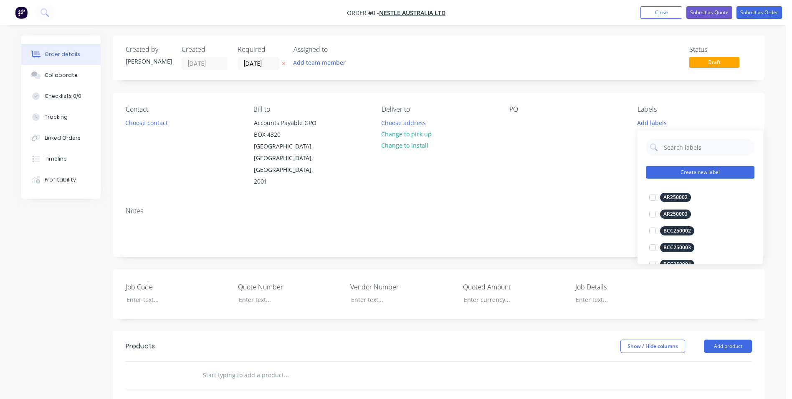
click at [679, 178] on button "Create new label" at bounding box center [700, 172] width 109 height 13
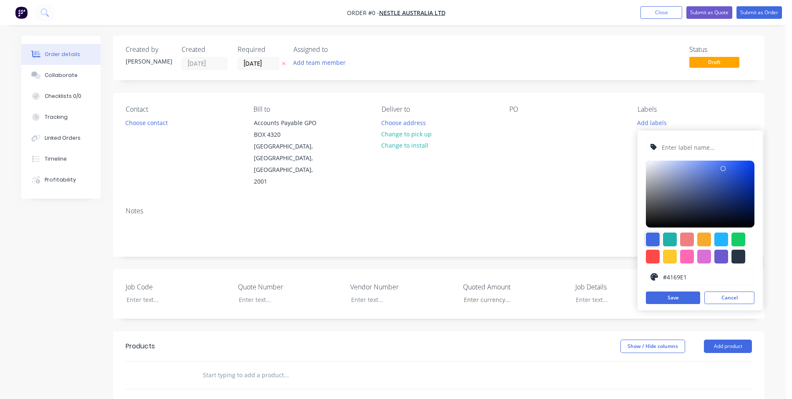
click at [657, 238] on div at bounding box center [653, 239] width 14 height 14
click at [671, 144] on input "text" at bounding box center [705, 147] width 89 height 16
type input "NES250253"
click at [650, 300] on button "Save" at bounding box center [673, 297] width 54 height 13
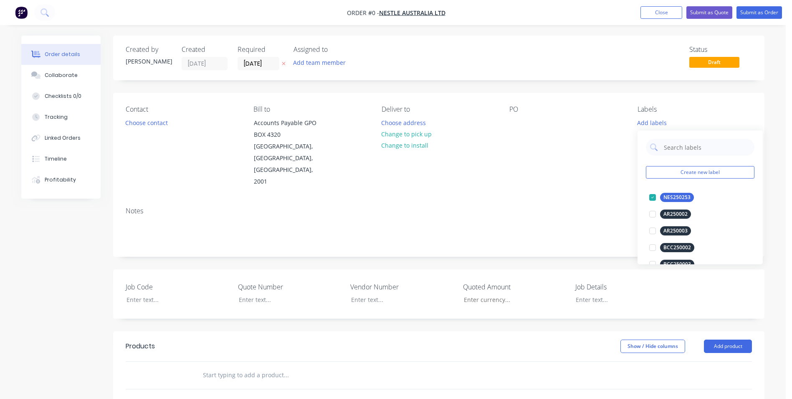
click at [521, 178] on div "Order details Collaborate Checklists 0/0 Tracking Linked Orders Timeline Profit…" at bounding box center [393, 319] width 760 height 566
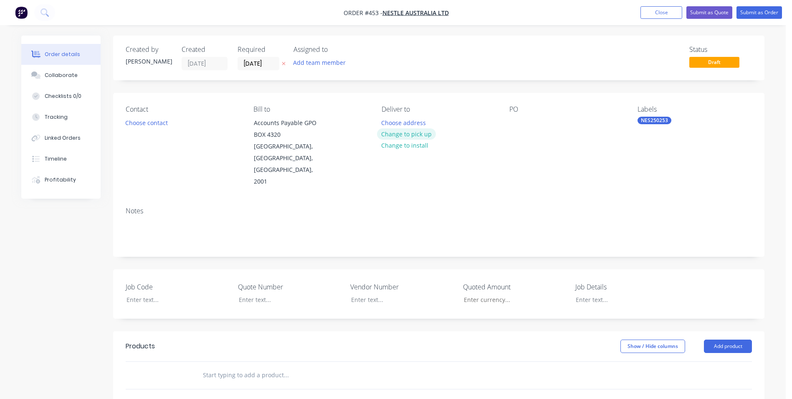
click at [391, 132] on button "Change to pick up" at bounding box center [406, 133] width 59 height 11
click at [390, 126] on div at bounding box center [388, 123] width 13 height 12
click at [145, 293] on div at bounding box center [172, 299] width 104 height 12
click at [609, 293] on div at bounding box center [621, 299] width 104 height 12
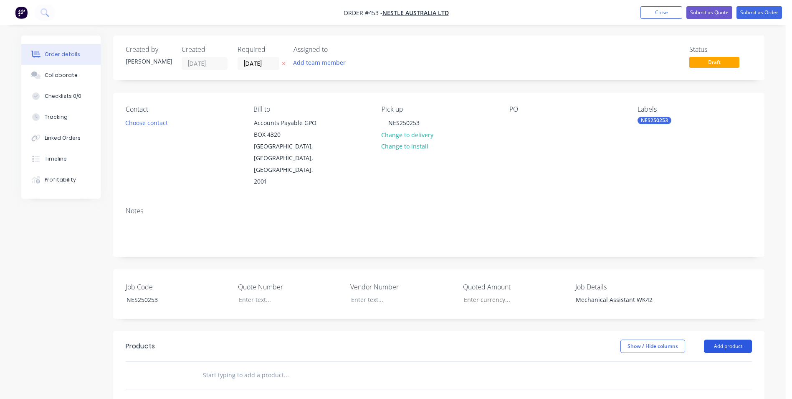
click at [725, 339] on button "Add product" at bounding box center [728, 345] width 48 height 13
click at [693, 361] on div "Product catalogue" at bounding box center [712, 367] width 64 height 12
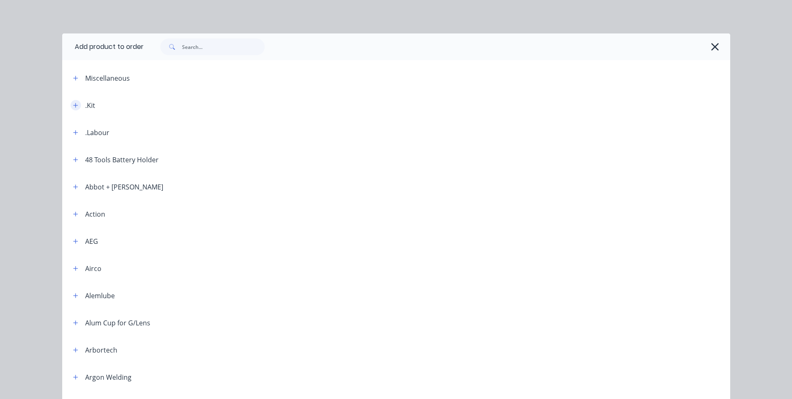
click at [76, 105] on button "button" at bounding box center [76, 105] width 10 height 10
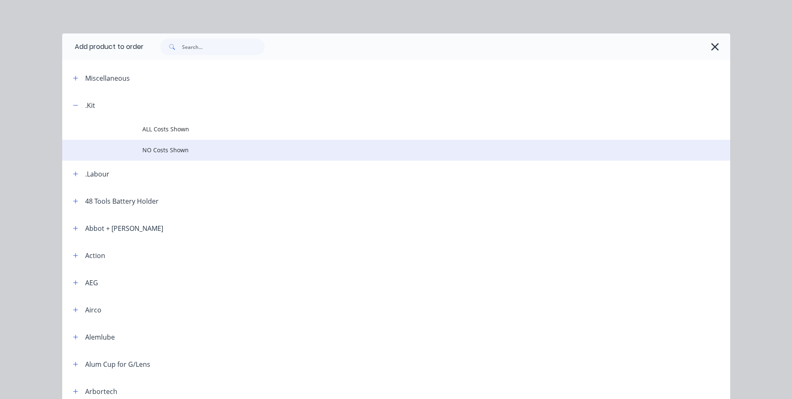
click at [168, 140] on td "NO Costs Shown" at bounding box center [436, 150] width 588 height 21
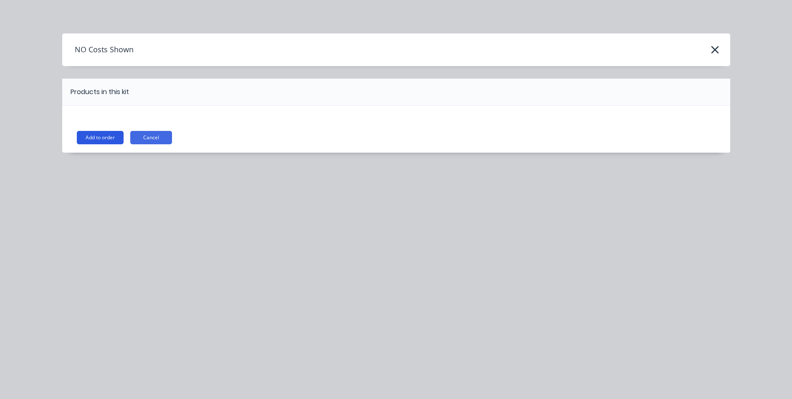
click at [94, 131] on button "Add to order" at bounding box center [100, 137] width 47 height 13
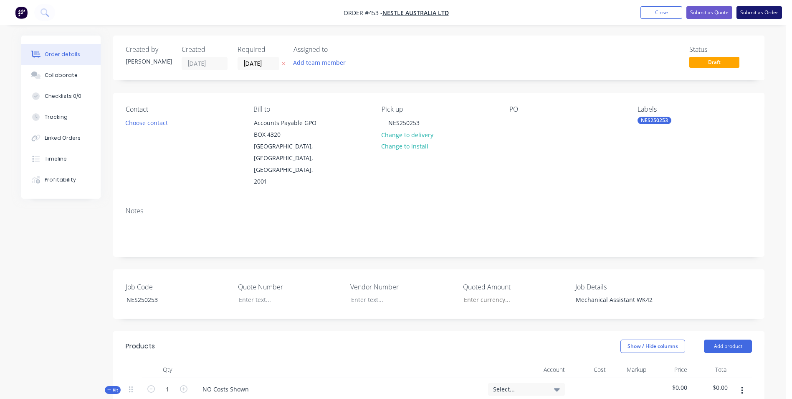
click at [763, 10] on button "Submit as Order" at bounding box center [760, 12] width 46 height 13
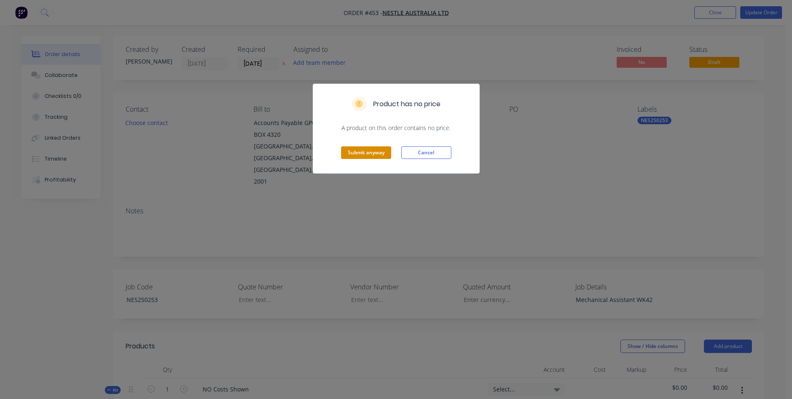
click at [353, 151] on button "Submit anyway" at bounding box center [366, 152] width 50 height 13
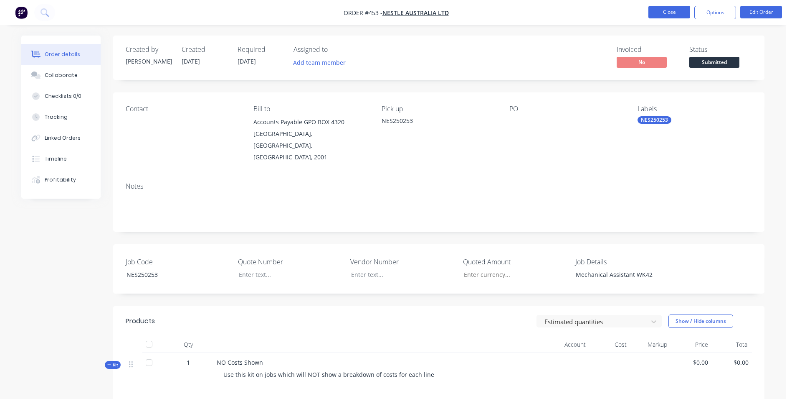
click at [654, 8] on button "Close" at bounding box center [670, 12] width 42 height 13
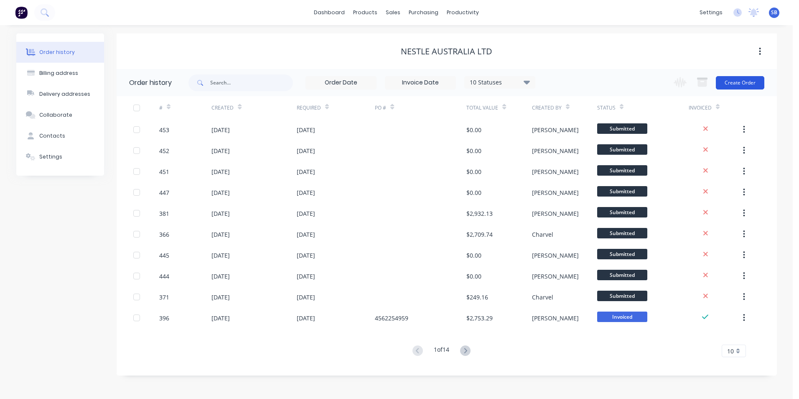
click at [752, 84] on button "Create Order" at bounding box center [740, 82] width 48 height 13
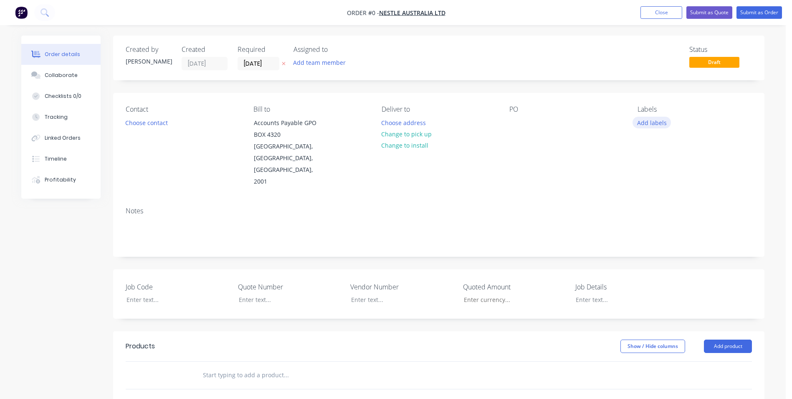
click at [660, 127] on button "Add labels" at bounding box center [652, 122] width 38 height 11
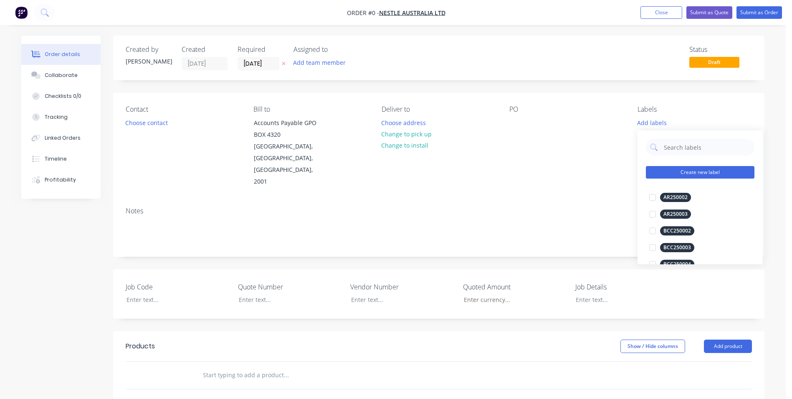
click at [679, 170] on button "Create new label" at bounding box center [700, 172] width 109 height 13
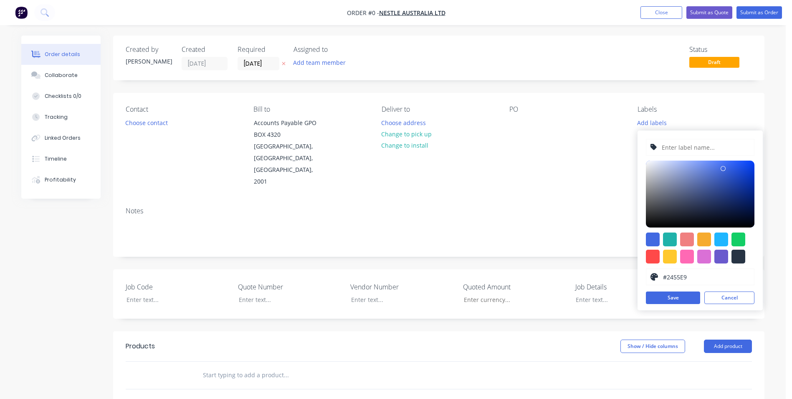
click at [738, 166] on div at bounding box center [700, 193] width 109 height 67
click at [652, 237] on div at bounding box center [653, 239] width 14 height 14
type input "#4169E1"
click at [684, 148] on input "text" at bounding box center [705, 147] width 89 height 16
type input "NES250254"
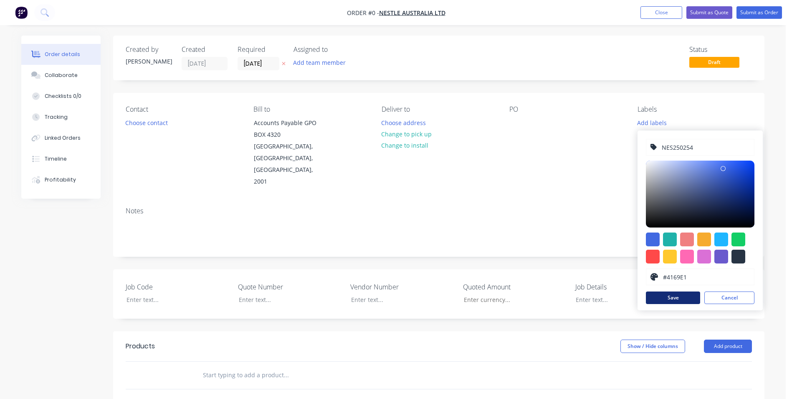
click at [675, 299] on button "Save" at bounding box center [673, 297] width 54 height 13
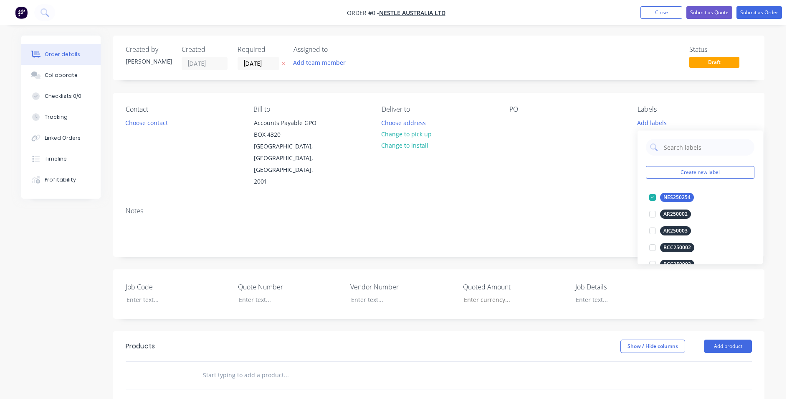
click at [518, 191] on div "Order details Collaborate Checklists 0/0 Tracking Linked Orders Timeline Profit…" at bounding box center [393, 319] width 760 height 566
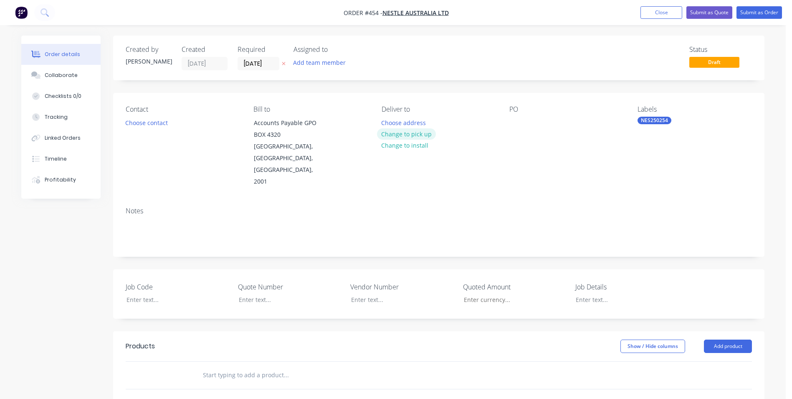
click at [410, 135] on button "Change to pick up" at bounding box center [406, 133] width 59 height 11
click at [386, 123] on div at bounding box center [388, 123] width 13 height 12
click at [180, 293] on div at bounding box center [172, 299] width 104 height 12
click at [612, 293] on div at bounding box center [621, 299] width 104 height 12
click at [709, 339] on button "Add product" at bounding box center [728, 345] width 48 height 13
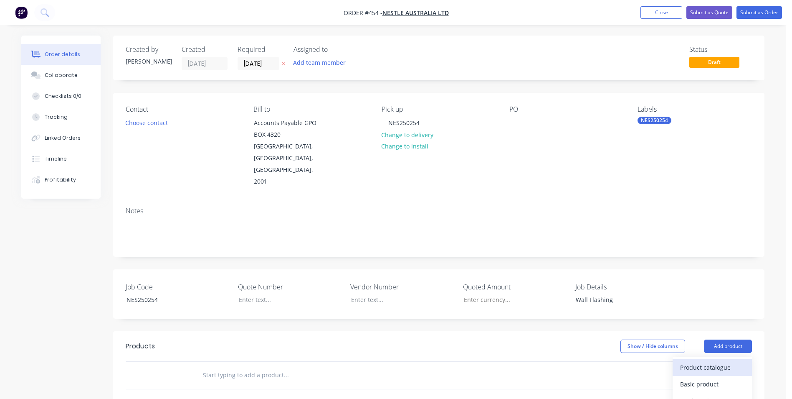
click at [699, 361] on div "Product catalogue" at bounding box center [712, 367] width 64 height 12
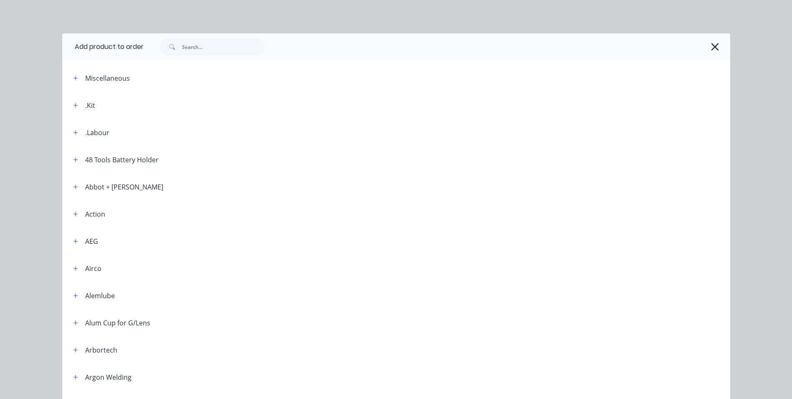
click at [85, 106] on div ".Kit" at bounding box center [90, 105] width 10 height 10
click at [76, 106] on button "button" at bounding box center [76, 105] width 10 height 10
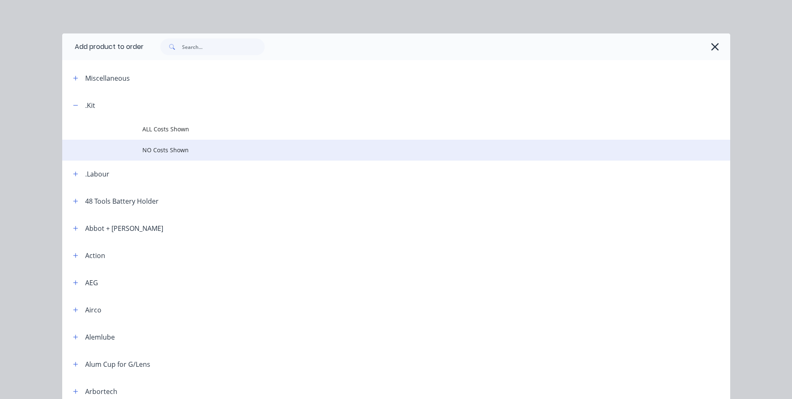
click at [163, 151] on span "NO Costs Shown" at bounding box center [377, 149] width 470 height 9
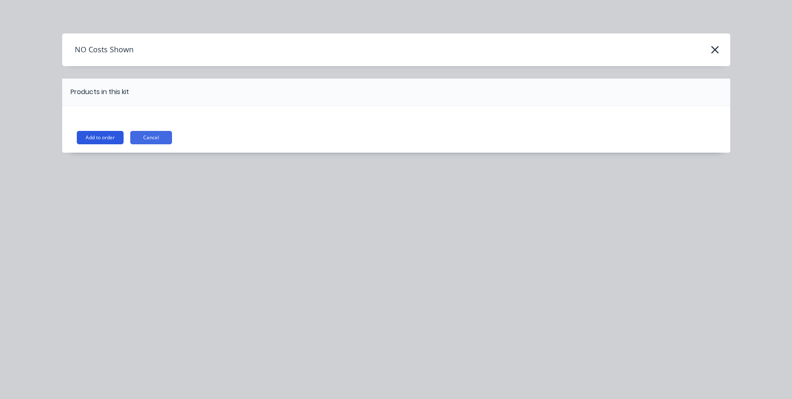
click at [107, 135] on button "Add to order" at bounding box center [100, 137] width 47 height 13
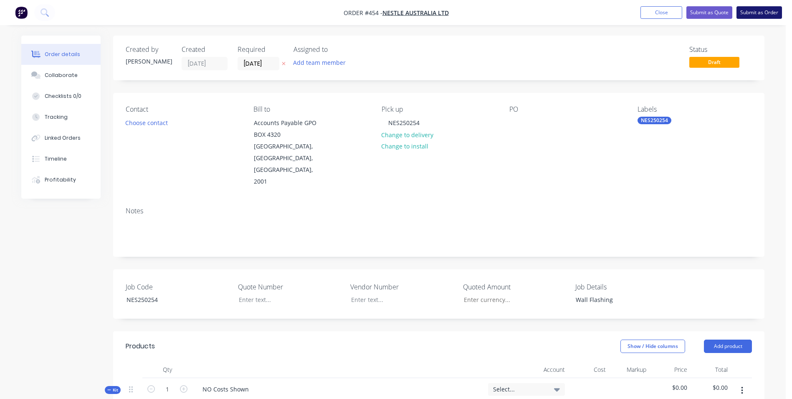
click at [746, 10] on button "Submit as Order" at bounding box center [760, 12] width 46 height 13
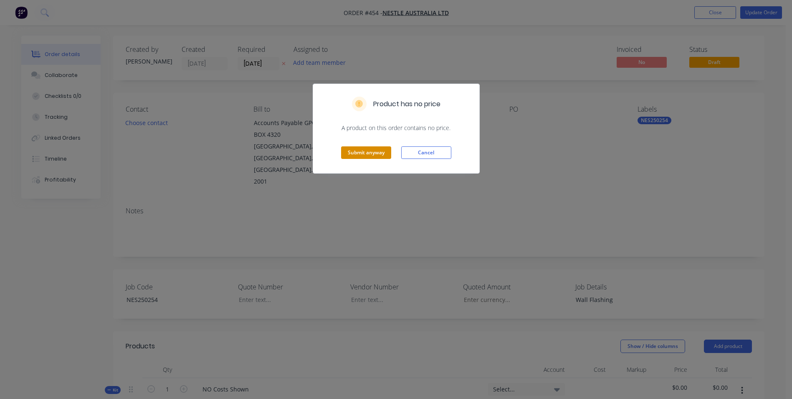
click at [374, 152] on button "Submit anyway" at bounding box center [366, 152] width 50 height 13
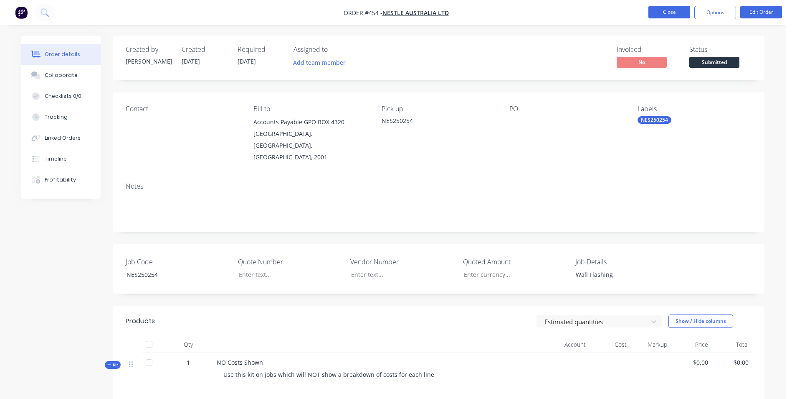
click at [688, 16] on button "Close" at bounding box center [670, 12] width 42 height 13
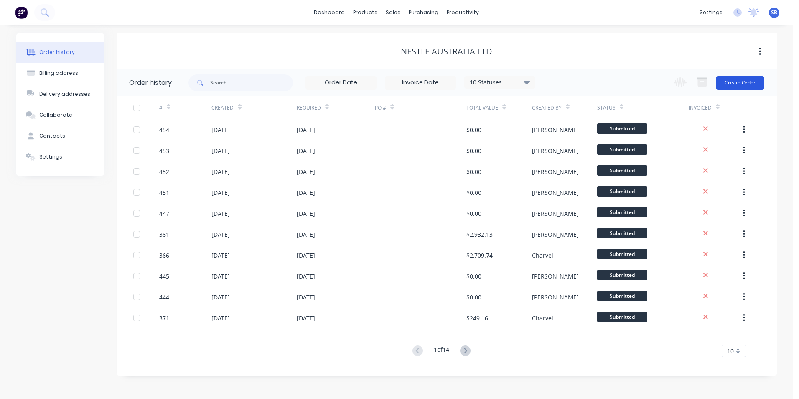
click at [751, 81] on button "Create Order" at bounding box center [740, 82] width 48 height 13
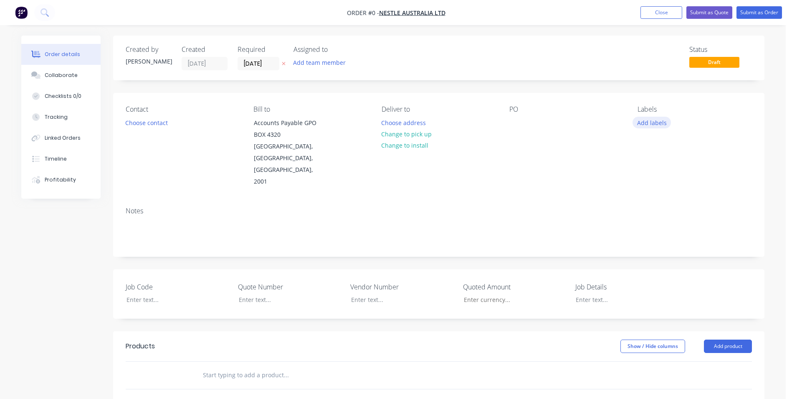
click at [654, 125] on button "Add labels" at bounding box center [652, 122] width 38 height 11
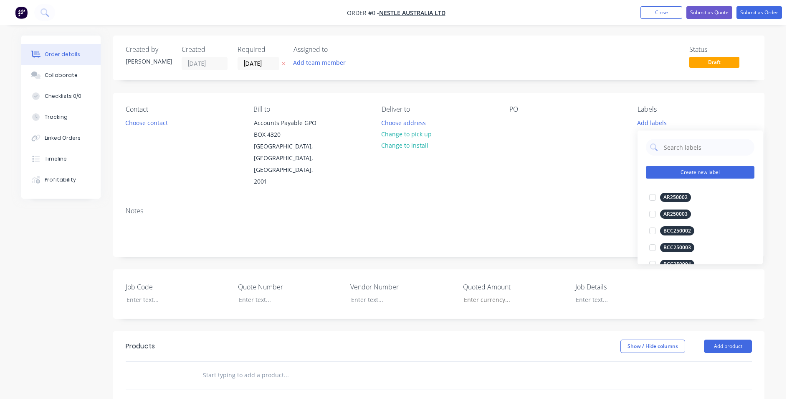
click at [681, 168] on button "Create new label" at bounding box center [700, 172] width 109 height 13
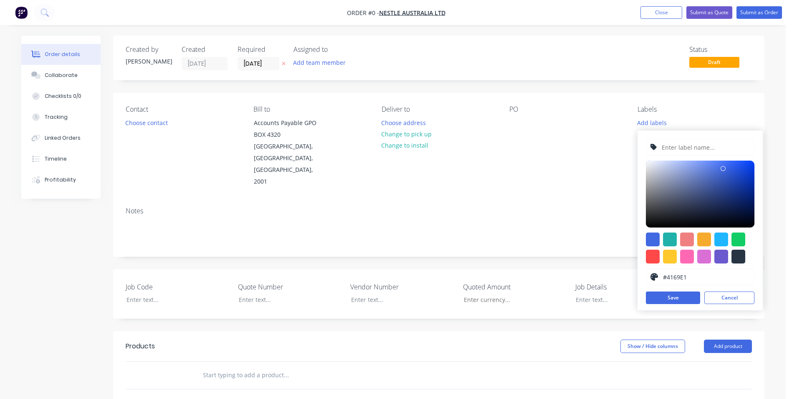
click at [648, 246] on div at bounding box center [700, 247] width 109 height 31
click at [649, 240] on div at bounding box center [653, 239] width 14 height 14
click at [686, 145] on input "text" at bounding box center [705, 147] width 89 height 16
type input "n"
type input "NES250256"
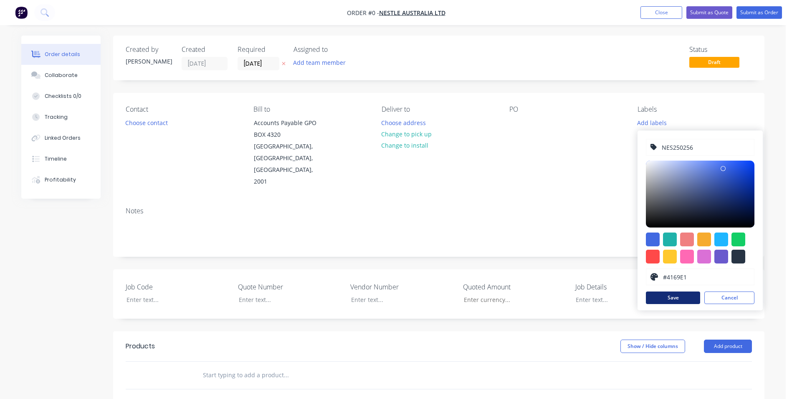
click at [660, 294] on button "Save" at bounding box center [673, 297] width 54 height 13
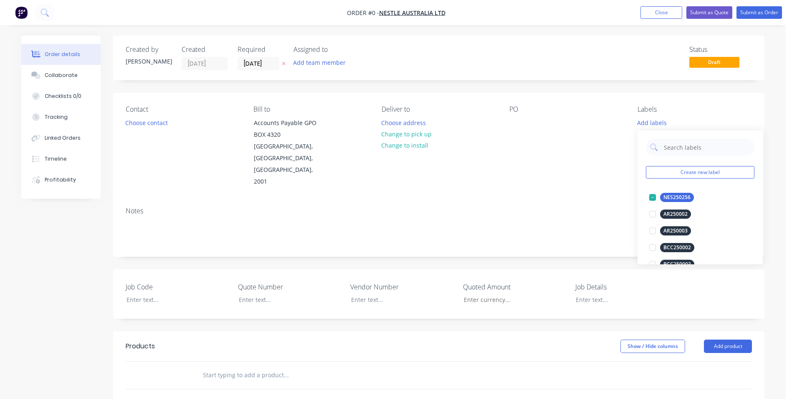
click at [485, 184] on div "Order details Collaborate Checklists 0/0 Tracking Linked Orders Timeline Profit…" at bounding box center [393, 319] width 760 height 566
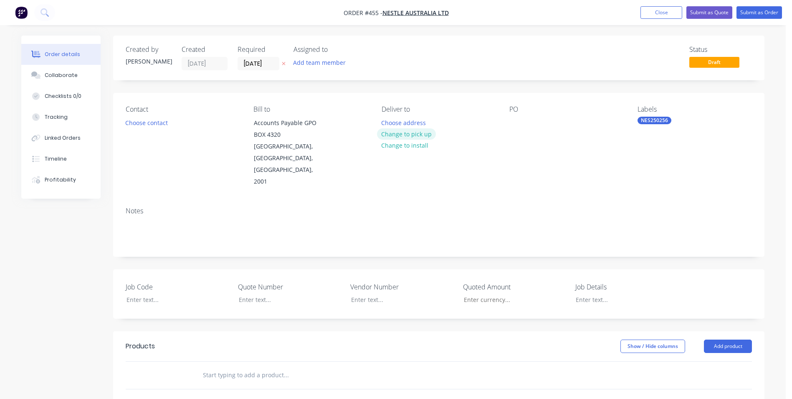
click at [404, 135] on button "Change to pick up" at bounding box center [406, 133] width 59 height 11
click at [396, 124] on div "Pick up Change to delivery Change to install" at bounding box center [439, 146] width 114 height 82
click at [391, 123] on div at bounding box center [388, 123] width 13 height 12
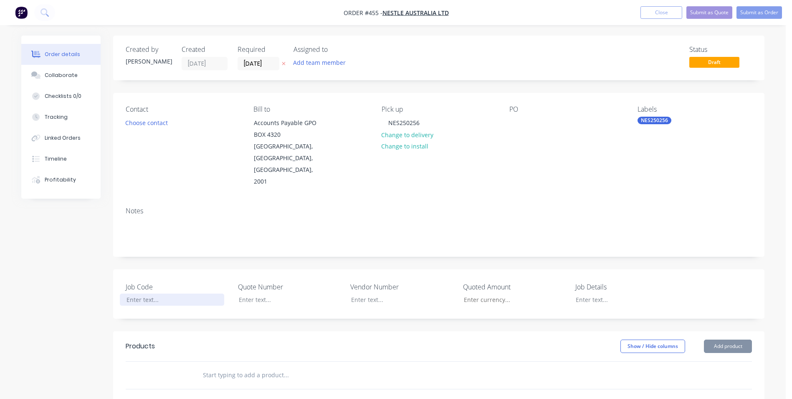
click at [159, 293] on div at bounding box center [172, 299] width 104 height 12
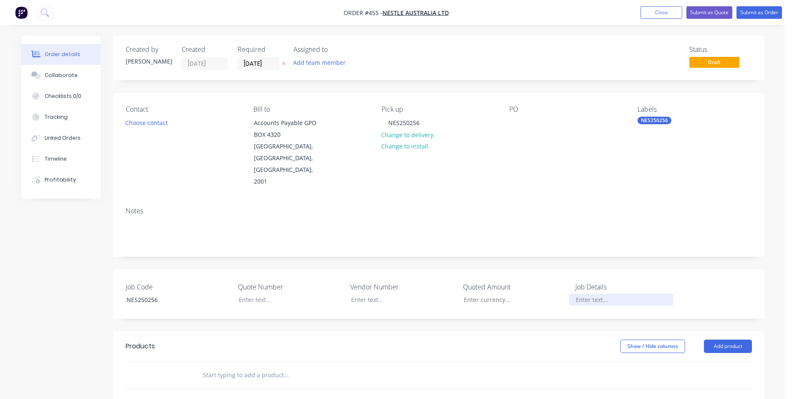
click at [582, 293] on div at bounding box center [621, 299] width 104 height 12
click at [740, 339] on button "Add product" at bounding box center [728, 345] width 48 height 13
click at [711, 361] on div "Product catalogue" at bounding box center [712, 367] width 64 height 12
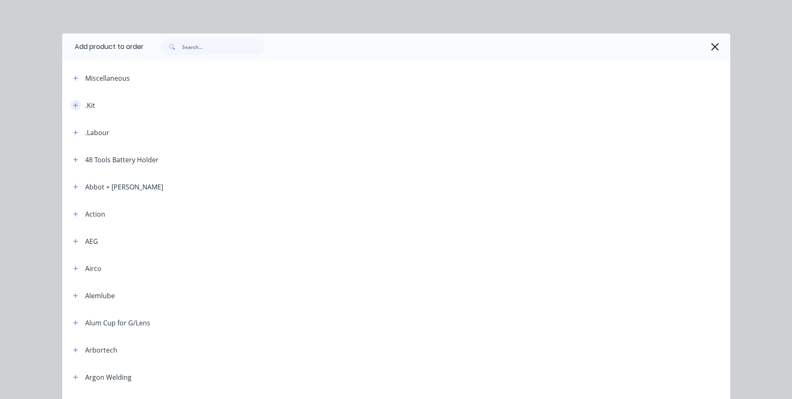
click at [74, 106] on icon "button" at bounding box center [75, 105] width 5 height 6
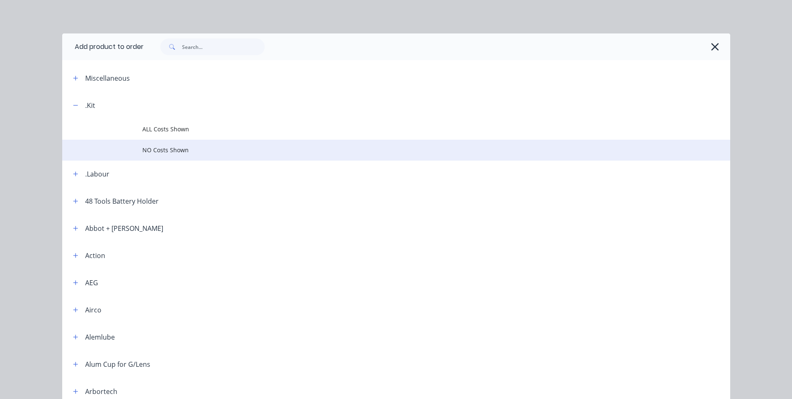
click at [165, 151] on span "NO Costs Shown" at bounding box center [377, 149] width 470 height 9
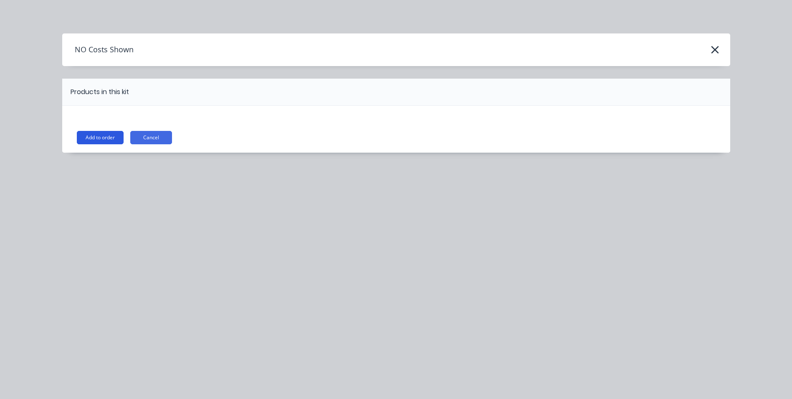
click at [91, 134] on button "Add to order" at bounding box center [100, 137] width 47 height 13
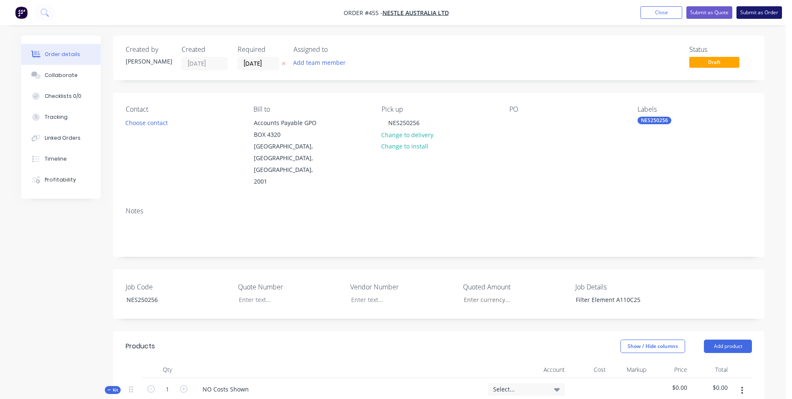
click at [750, 12] on button "Submit as Order" at bounding box center [760, 12] width 46 height 13
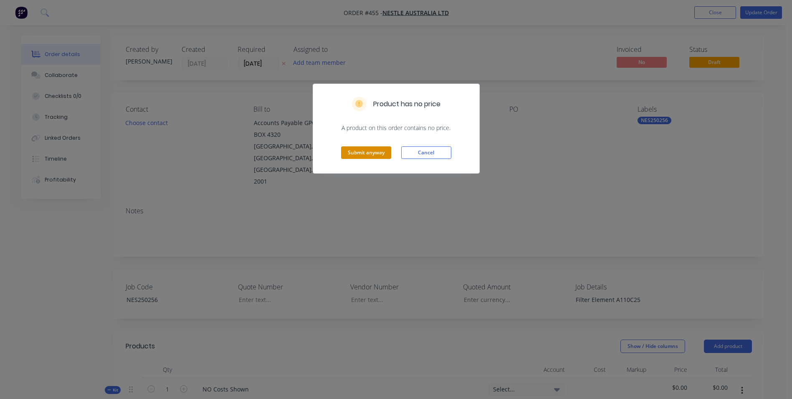
click at [358, 152] on button "Submit anyway" at bounding box center [366, 152] width 50 height 13
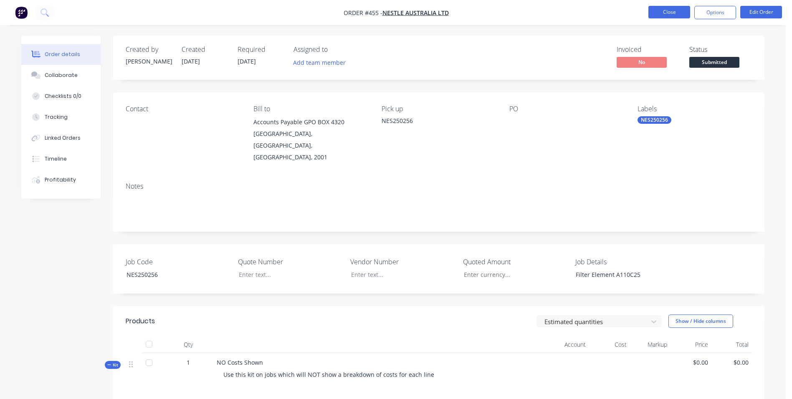
click at [678, 12] on button "Close" at bounding box center [670, 12] width 42 height 13
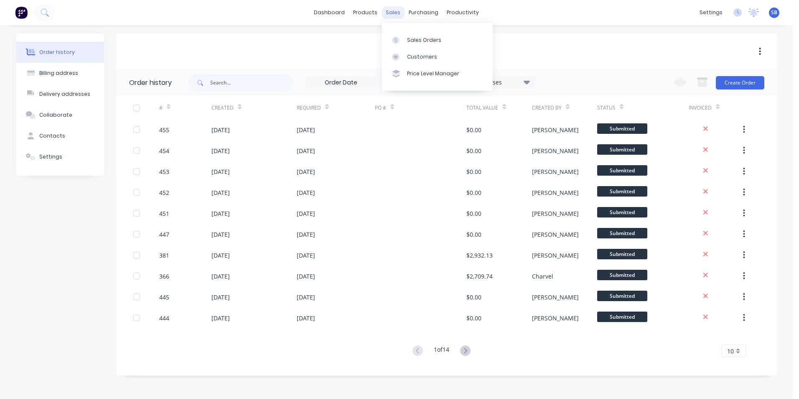
click at [402, 13] on div "sales" at bounding box center [392, 12] width 23 height 13
click at [411, 39] on div "Sales Orders" at bounding box center [424, 40] width 34 height 8
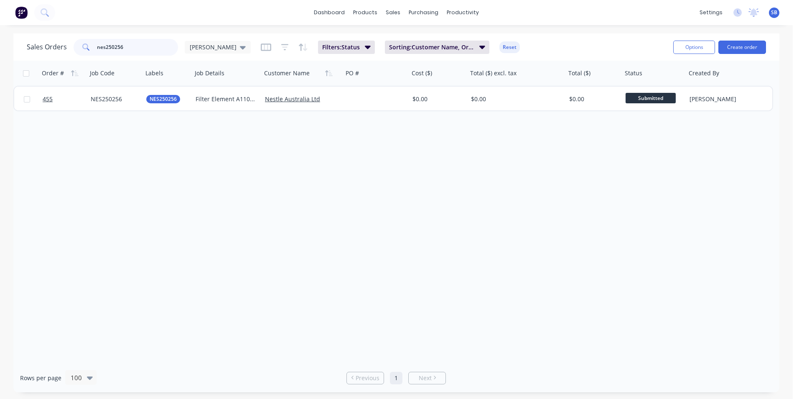
drag, startPoint x: 142, startPoint y: 49, endPoint x: 29, endPoint y: 36, distance: 113.2
click at [29, 36] on div "Sales Orders nes250256 [PERSON_NAME] Filters: Status Sorting: Customer Name, Or…" at bounding box center [396, 46] width 766 height 27
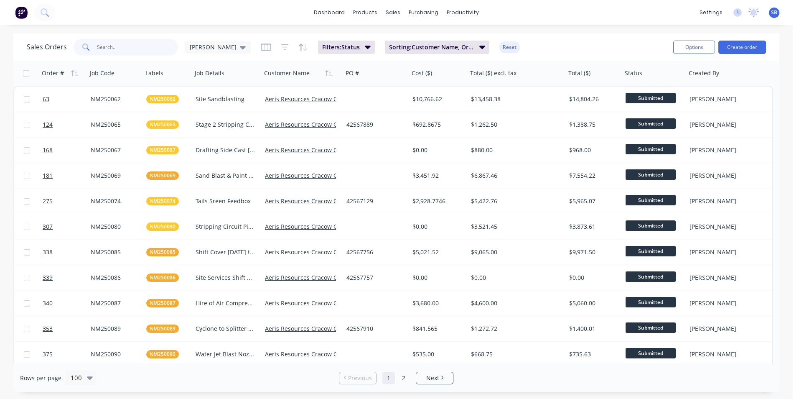
click at [150, 49] on input "text" at bounding box center [137, 47] width 81 height 17
type input "nm250090"
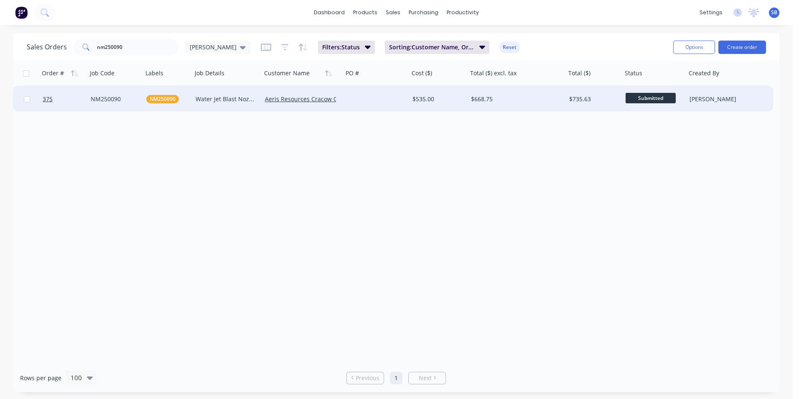
click at [432, 94] on div "$535.00" at bounding box center [438, 98] width 58 height 25
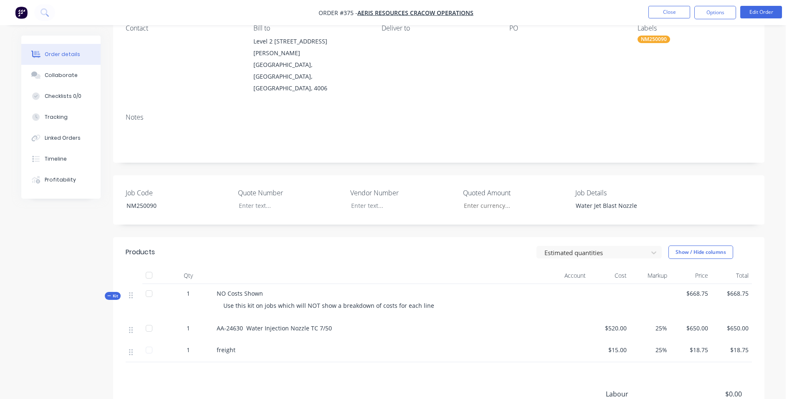
scroll to position [84, 0]
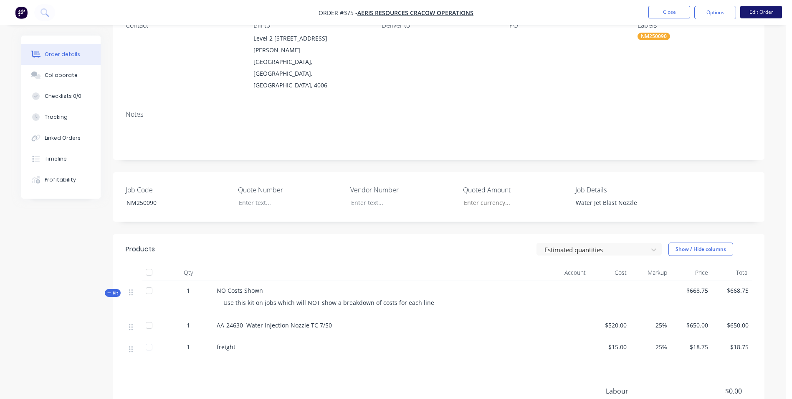
click at [761, 10] on button "Edit Order" at bounding box center [762, 12] width 42 height 13
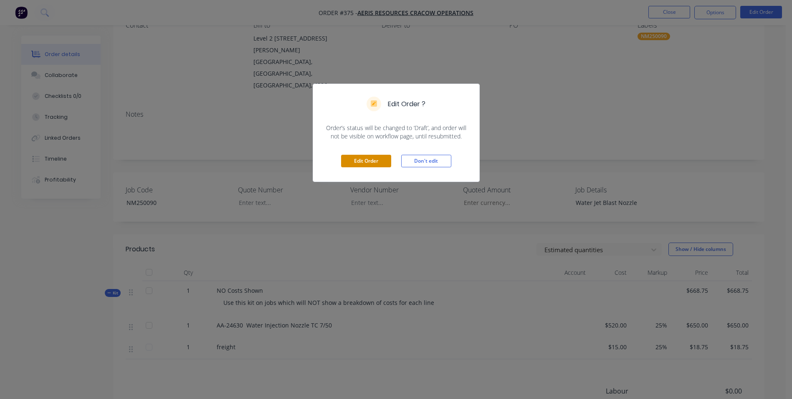
click at [371, 161] on button "Edit Order" at bounding box center [366, 161] width 50 height 13
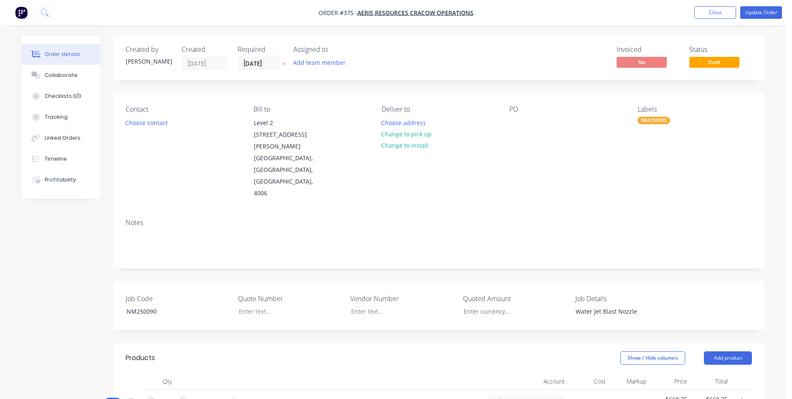
scroll to position [251, 0]
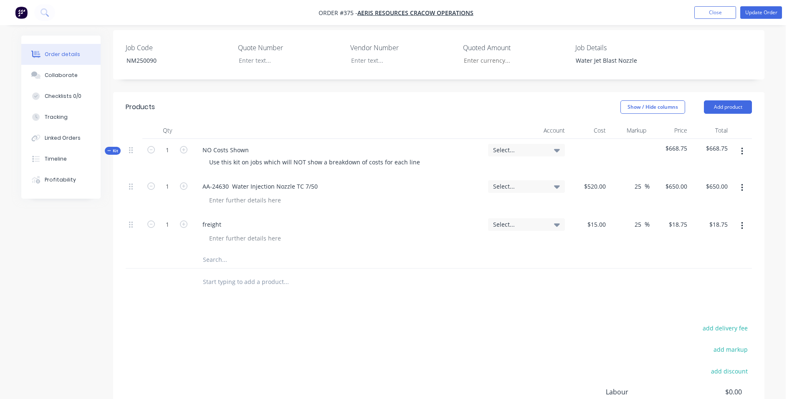
click at [212, 251] on input "text" at bounding box center [286, 259] width 167 height 17
type input "b"
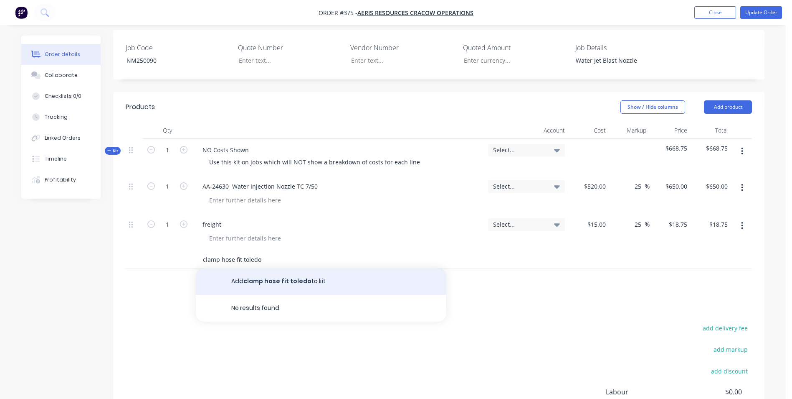
type input "clamp hose fit toledo"
click at [243, 268] on button "Add clamp hose fit toledo to kit" at bounding box center [321, 281] width 251 height 27
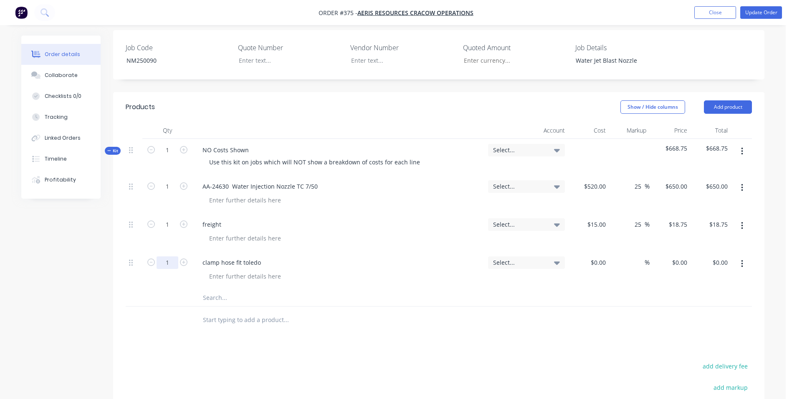
click at [168, 256] on input "1" at bounding box center [168, 262] width 22 height 13
type input "5"
type input "2"
click at [600, 256] on input at bounding box center [605, 262] width 10 height 12
type input "$1.24"
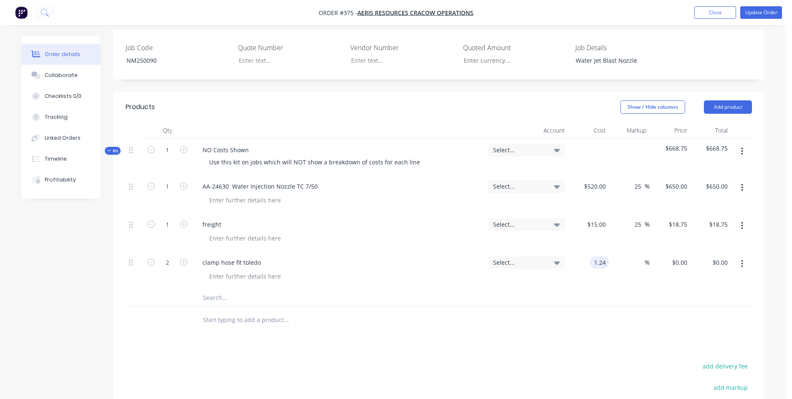
type input "$1.24"
type input "$2.48"
click at [572, 289] on div at bounding box center [439, 297] width 627 height 17
click at [639, 256] on input "2" at bounding box center [640, 262] width 10 height 12
type input "25"
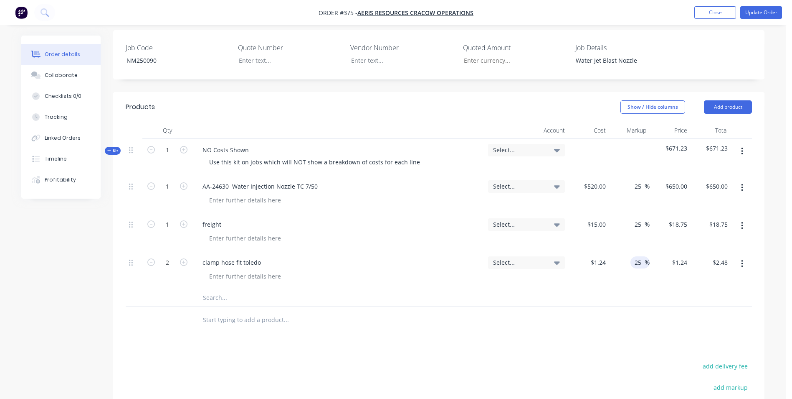
type input "$1.55"
type input "$3.10"
click at [277, 289] on input "text" at bounding box center [286, 297] width 167 height 17
click at [243, 270] on div at bounding box center [245, 276] width 85 height 12
click at [229, 289] on input "text" at bounding box center [286, 297] width 167 height 17
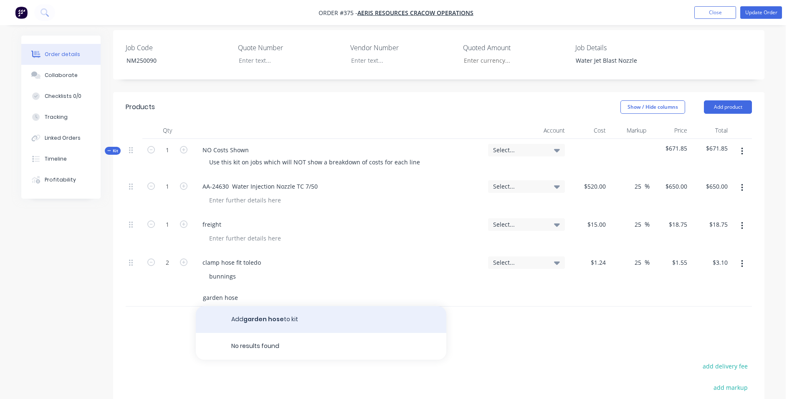
type input "garden hose"
click at [249, 306] on button "Add garden hose to kit" at bounding box center [321, 319] width 251 height 27
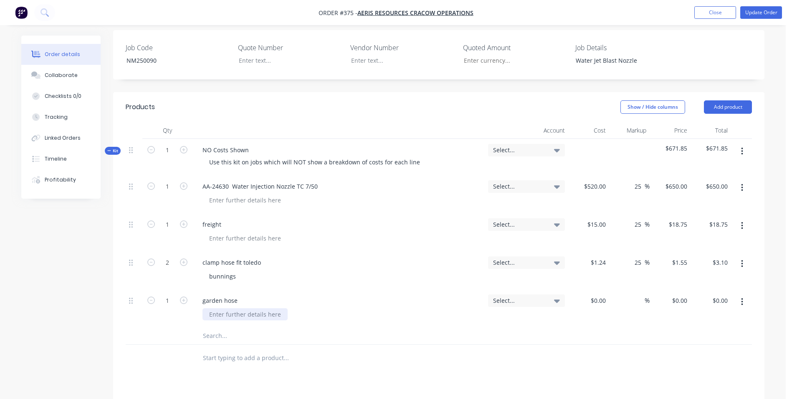
click at [235, 308] on div at bounding box center [245, 314] width 85 height 12
click at [233, 327] on input "text" at bounding box center [286, 335] width 167 height 17
drag, startPoint x: 594, startPoint y: 277, endPoint x: 643, endPoint y: 267, distance: 49.8
click at [643, 289] on div "1 garden hose bunnings Select... % $0.00 $0.00 $0.00 $0.00" at bounding box center [439, 308] width 627 height 38
type input "$71.20"
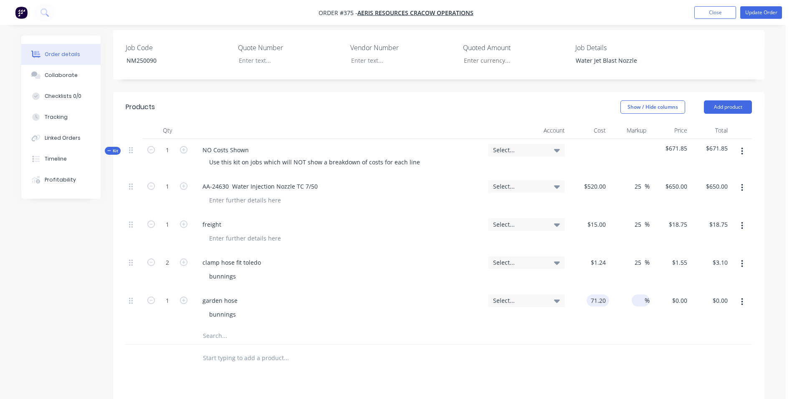
type input "$71.20"
click at [639, 294] on input at bounding box center [640, 300] width 10 height 12
type input "5"
type input "25"
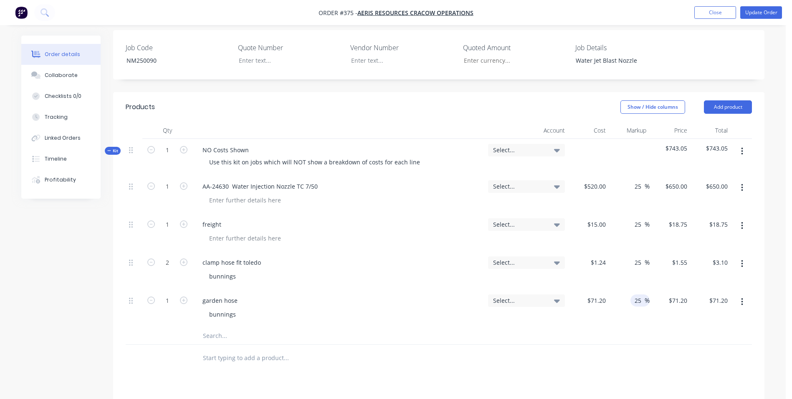
type input "$89.00"
click at [630, 299] on div "25 25 %" at bounding box center [629, 308] width 41 height 38
click at [595, 256] on input "1.24" at bounding box center [602, 262] width 16 height 12
click at [602, 256] on input "1.24" at bounding box center [599, 262] width 19 height 12
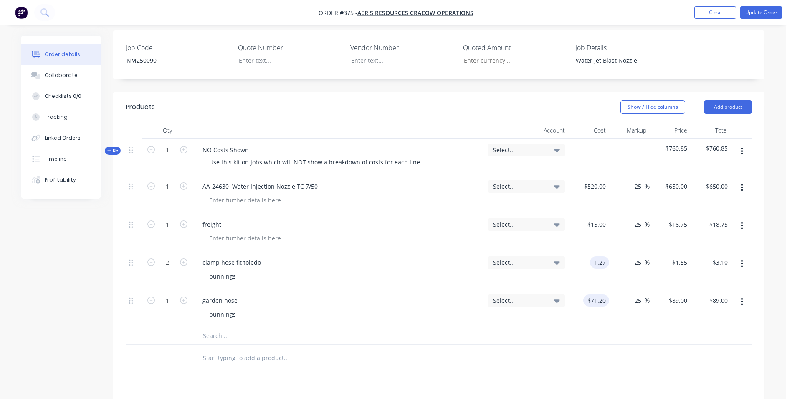
type input "$1.27"
type input "$1.5875"
type input "$3.18"
type input "$64.73"
type input "$80.9125"
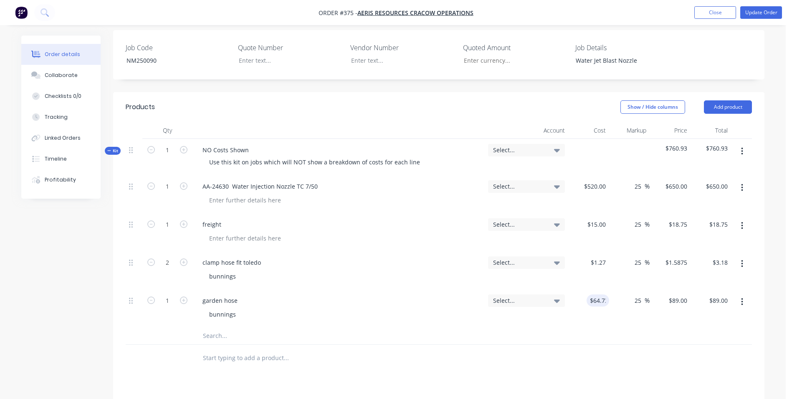
type input "$80.91"
click at [549, 303] on div "Select..." at bounding box center [527, 308] width 84 height 38
click at [777, 13] on button "Update Order" at bounding box center [762, 12] width 42 height 13
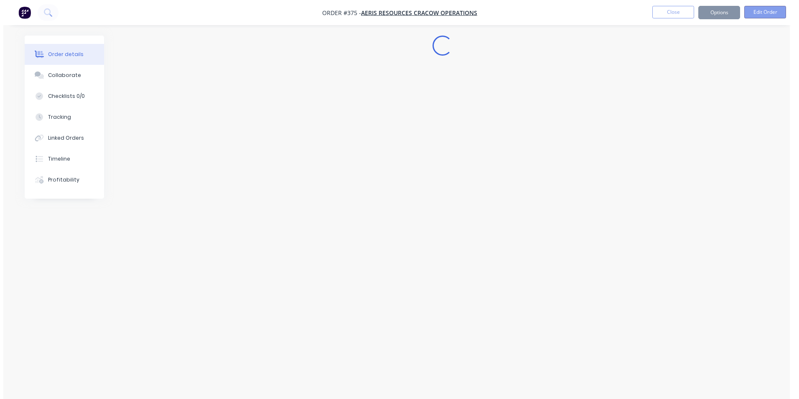
scroll to position [0, 0]
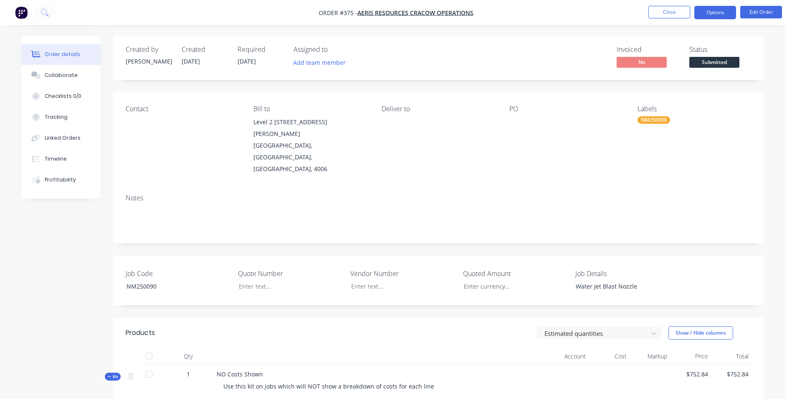
click at [726, 14] on button "Options" at bounding box center [716, 12] width 42 height 13
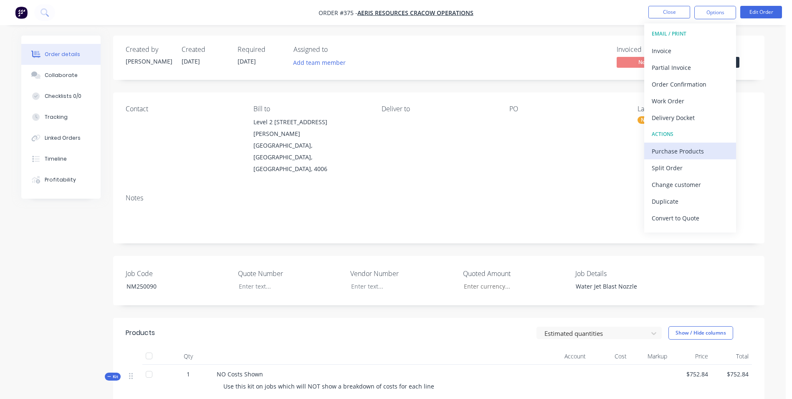
click at [685, 154] on div "Purchase Products" at bounding box center [690, 151] width 77 height 12
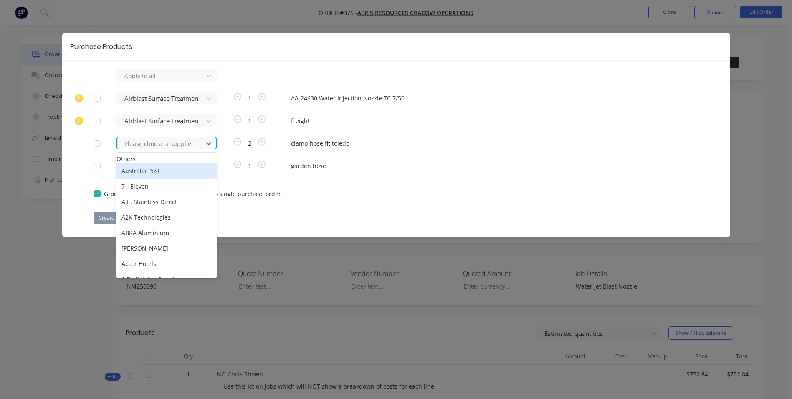
click at [154, 145] on div at bounding box center [161, 143] width 75 height 10
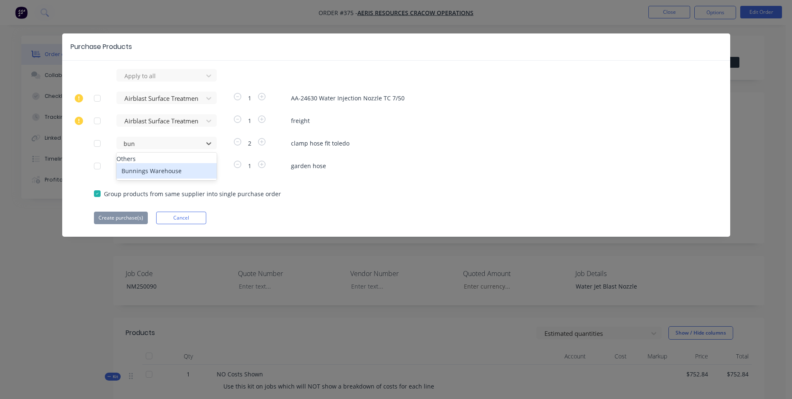
type input "[PERSON_NAME]"
click at [160, 178] on div "Bunnings Warehouse" at bounding box center [167, 170] width 100 height 15
click at [159, 166] on div at bounding box center [161, 166] width 75 height 10
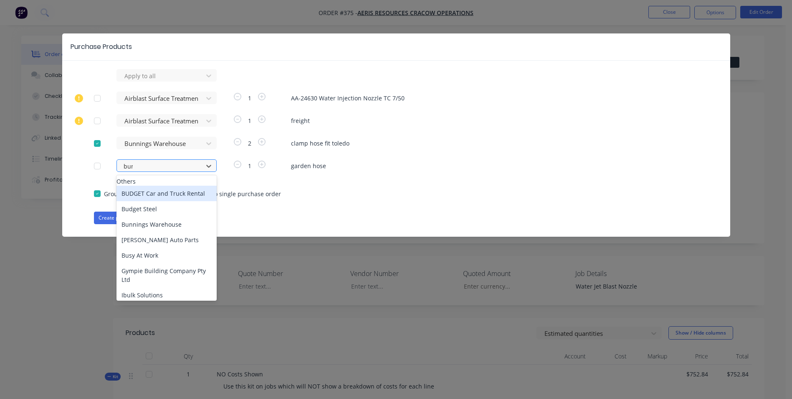
type input "[PERSON_NAME]"
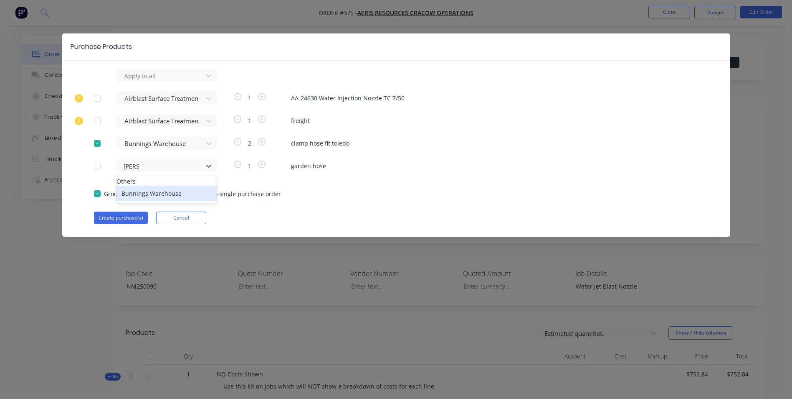
click at [163, 192] on div "Bunnings Warehouse" at bounding box center [167, 192] width 100 height 15
click at [114, 212] on button "Create purchase(s)" at bounding box center [121, 217] width 54 height 13
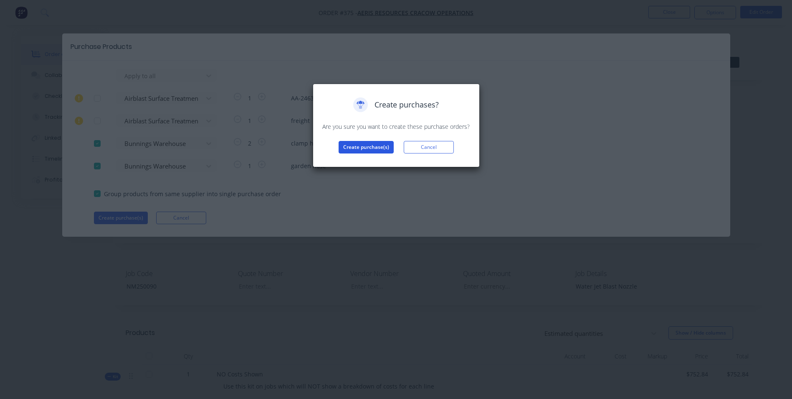
click at [376, 145] on button "Create purchase(s)" at bounding box center [366, 147] width 55 height 13
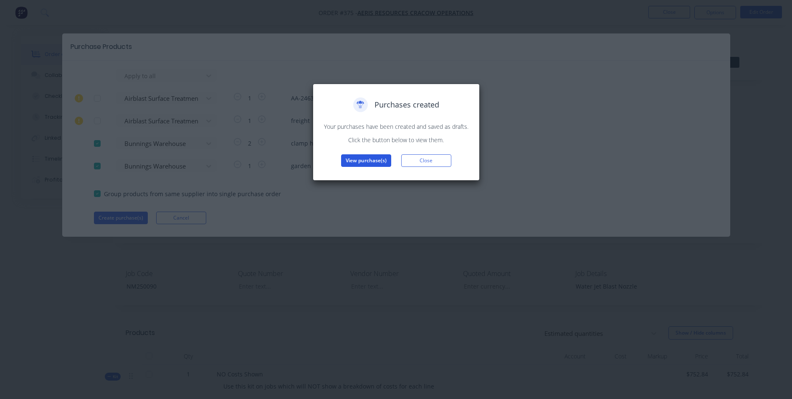
click at [372, 156] on button "View purchase(s)" at bounding box center [366, 160] width 50 height 13
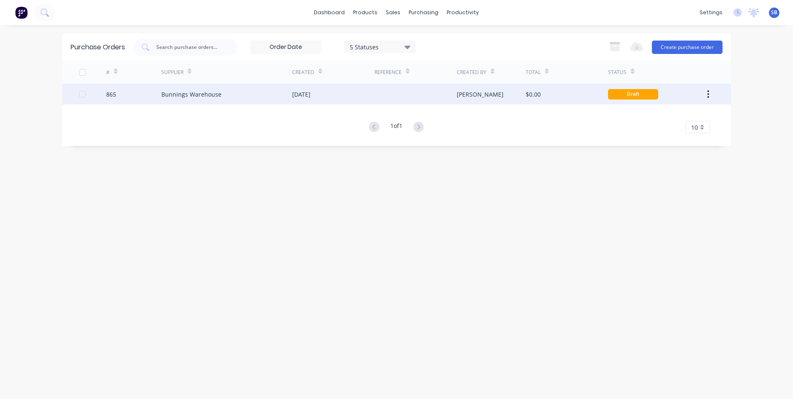
click at [376, 92] on div at bounding box center [415, 94] width 82 height 21
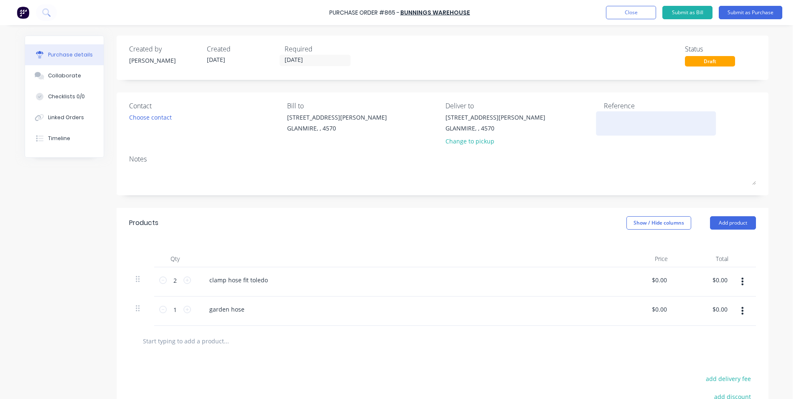
click at [668, 127] on textarea at bounding box center [656, 122] width 104 height 19
type textarea "5"
type textarea "x"
type textarea "56"
type textarea "x"
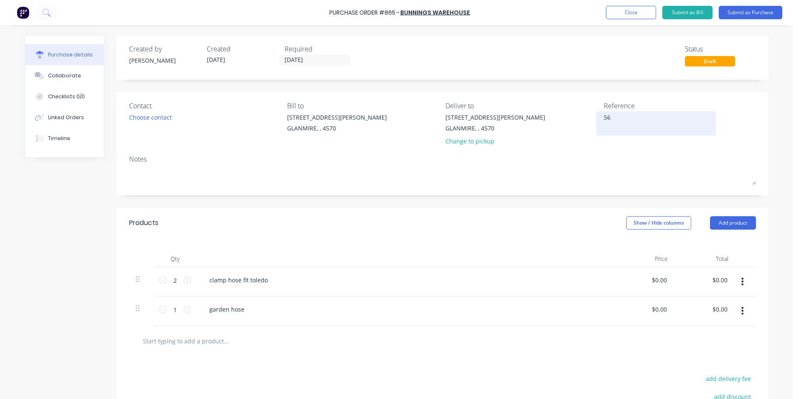
type textarea "564"
type textarea "x"
type textarea "564x"
type textarea "x"
type textarea "564xgnf"
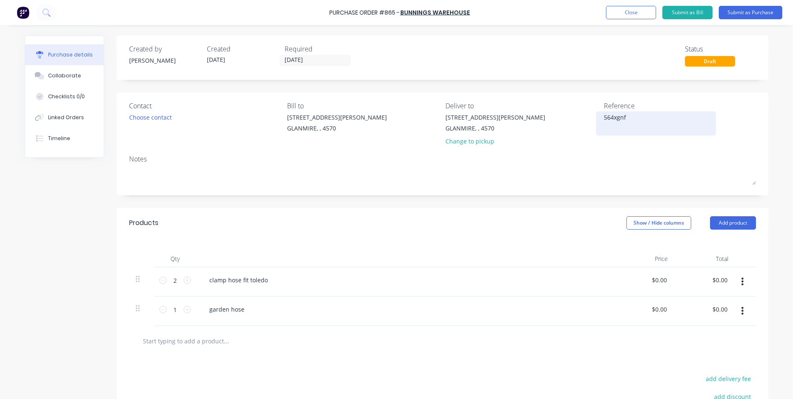
type textarea "x"
type textarea "564xgnf3f"
type textarea "x"
type textarea "564xgnf3f5ng"
type textarea "x"
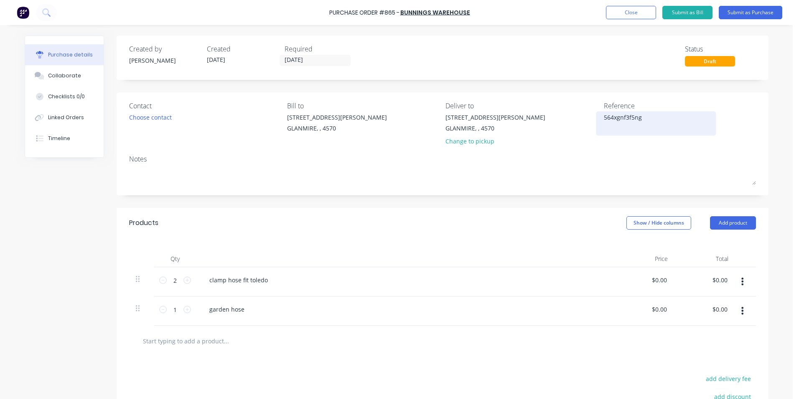
type textarea "564xgnf3f5ng4"
type textarea "x"
type textarea "564xgnf3f5ng43"
type textarea "x"
type textarea "564xgnf3f5ng435"
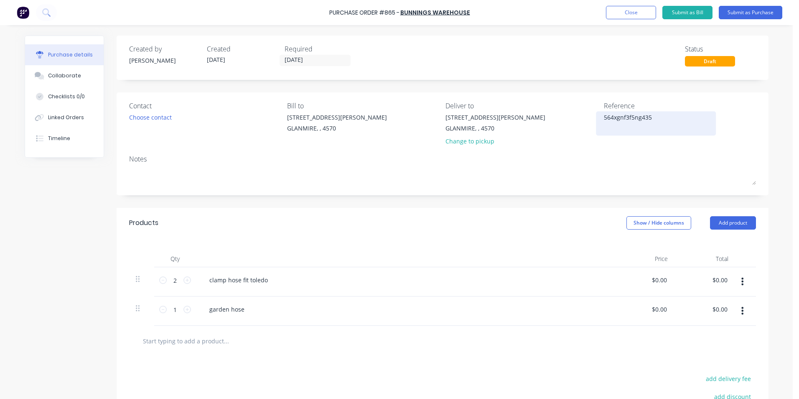
type textarea "x"
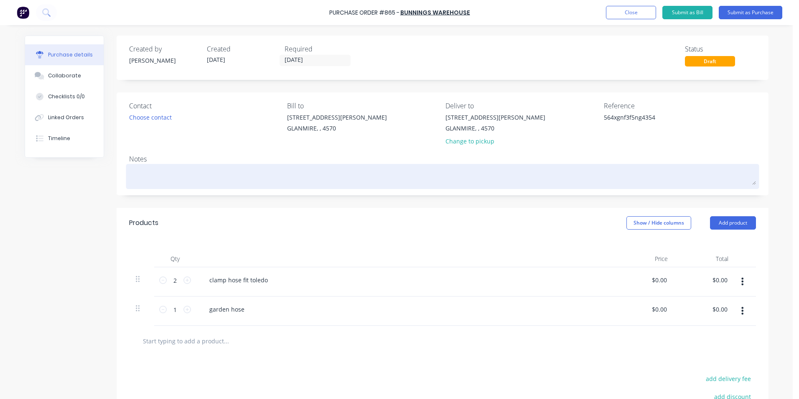
type textarea "564xgnf3f5ng4354"
type textarea "x"
type textarea "564xgnf3f5ng4354"
click at [144, 185] on div at bounding box center [442, 176] width 627 height 21
click at [143, 175] on textarea at bounding box center [442, 175] width 627 height 19
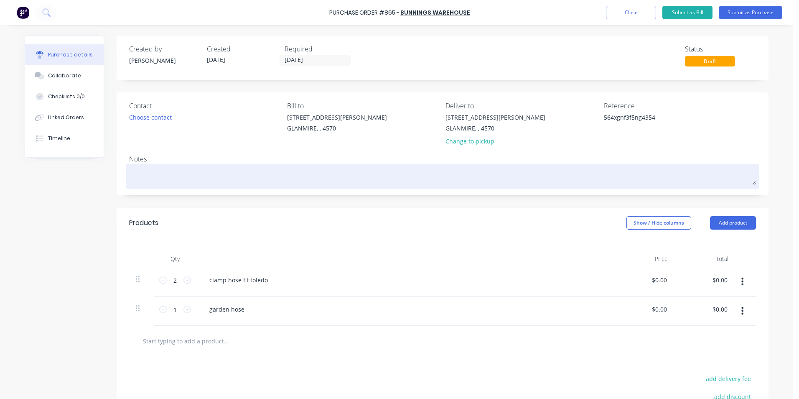
type textarea "x"
type textarea "n"
type textarea "x"
type textarea "nm"
type textarea "x"
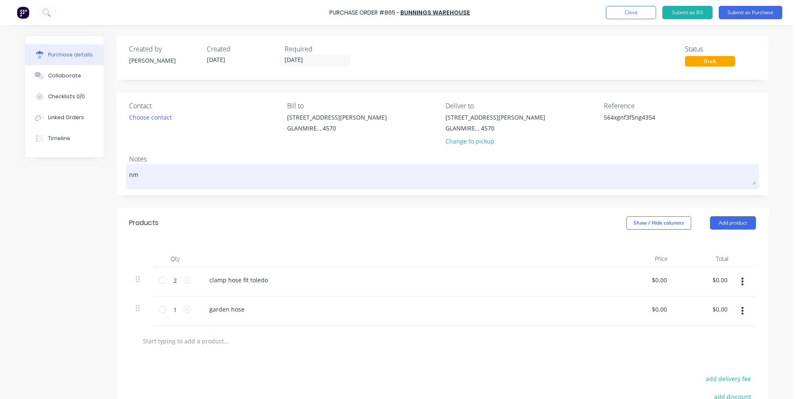
type textarea "n"
type textarea "x"
type textarea "N"
type textarea "x"
type textarea "NM"
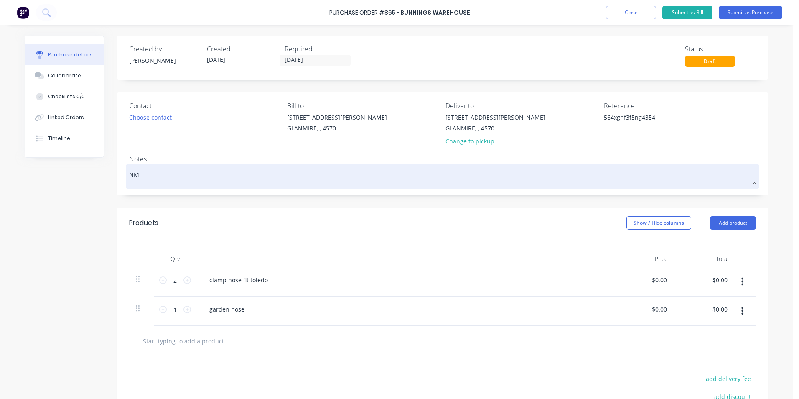
type textarea "x"
type textarea "NM2"
type textarea "x"
type textarea "NM25"
type textarea "x"
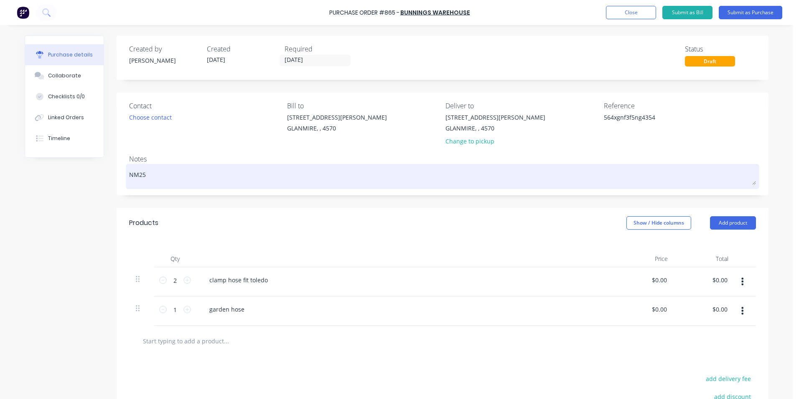
type textarea "NM250"
type textarea "x"
type textarea "NM2500"
type textarea "x"
type textarea "NM25009"
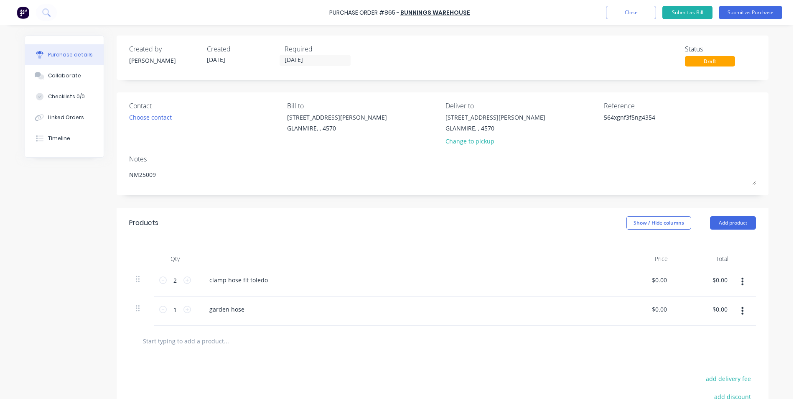
type textarea "x"
type textarea "NM250090"
type textarea "x"
type textarea "NM250090"
click at [424, 272] on div "clamp hose fit toledo" at bounding box center [405, 281] width 418 height 29
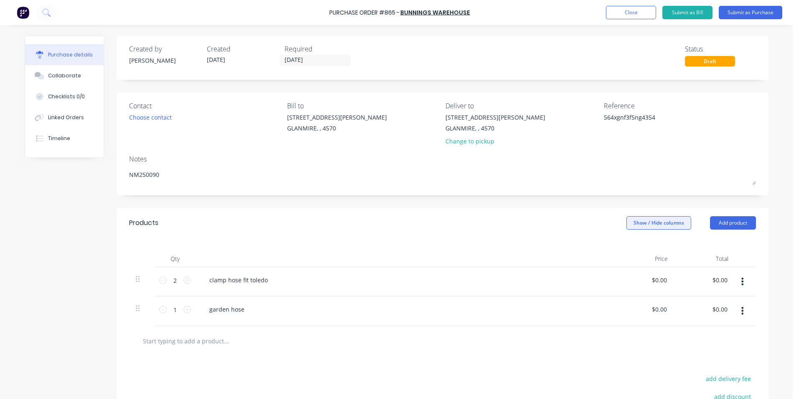
click at [671, 222] on button "Show / Hide columns" at bounding box center [658, 222] width 65 height 13
click at [633, 251] on label "Account" at bounding box center [633, 249] width 15 height 7
click at [626, 246] on input "Account" at bounding box center [626, 246] width 0 height 0
click at [597, 278] on span "Select..." at bounding box center [596, 280] width 25 height 9
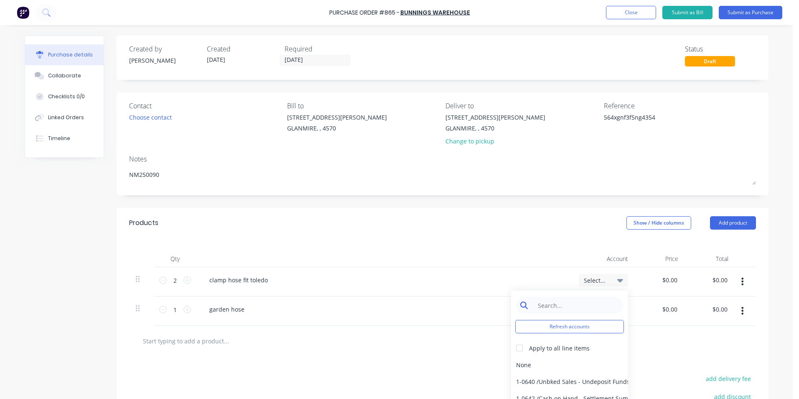
type textarea "x"
click at [579, 304] on input at bounding box center [576, 305] width 86 height 17
type input ","
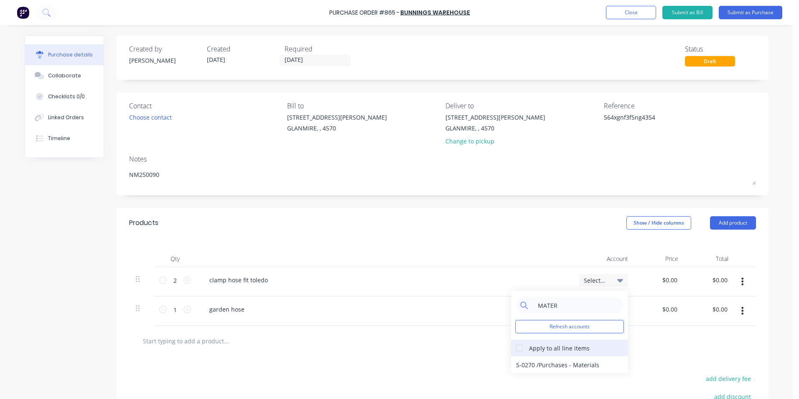
type input "MATER"
click at [518, 349] on div at bounding box center [519, 347] width 17 height 17
click at [518, 359] on div "5-0270 / Purchases - Materials" at bounding box center [569, 364] width 117 height 17
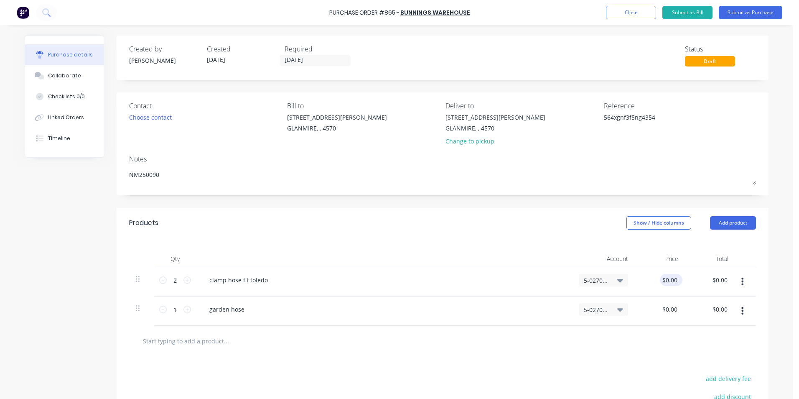
type textarea "x"
type input "0.00"
click at [666, 279] on input "0.00" at bounding box center [669, 280] width 19 height 12
type textarea "x"
type input "$0.00"
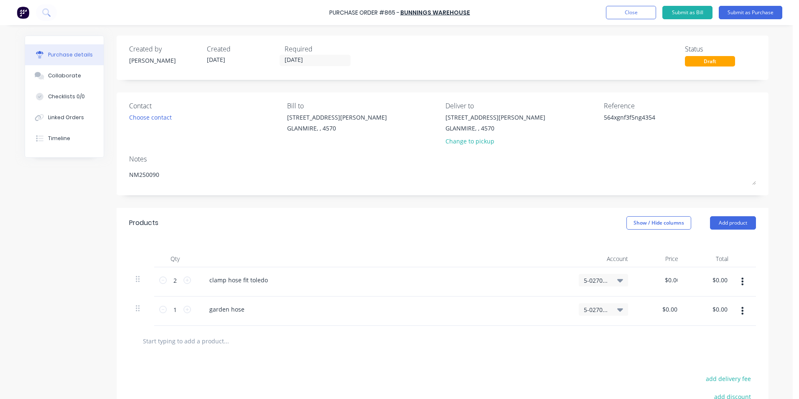
click at [659, 281] on div "$0.00 0.00" at bounding box center [660, 281] width 50 height 29
type textarea "x"
type input "0.00"
drag, startPoint x: 662, startPoint y: 279, endPoint x: 800, endPoint y: 224, distance: 148.6
click at [798, 224] on html "Purchase Order #865 - Bunnings Warehouse Add product Close Submit as Bill Submi…" at bounding box center [399, 199] width 799 height 399
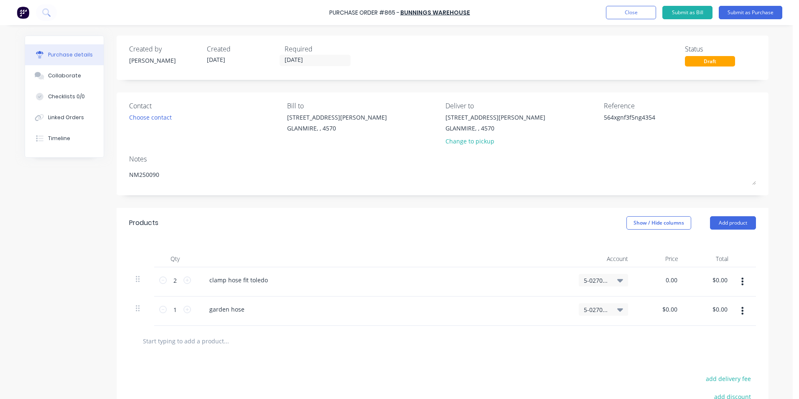
type textarea "x"
type input "$0.00"
type textarea "x"
type input "$0.00"
type input "0.00"
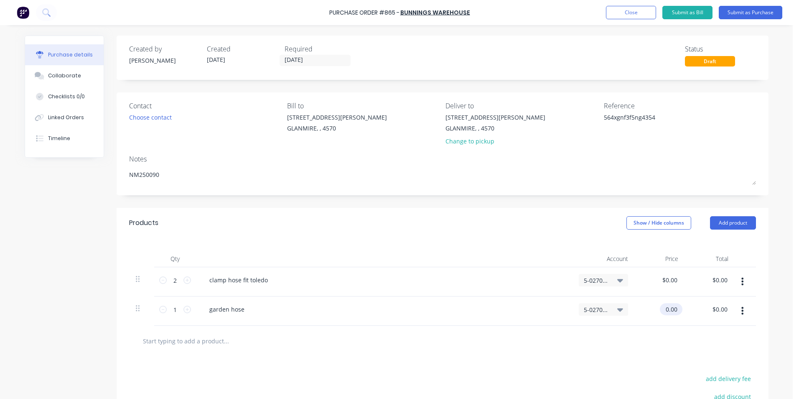
click at [665, 311] on input "0.00" at bounding box center [669, 309] width 19 height 12
type textarea "x"
click at [666, 310] on input "0.00" at bounding box center [671, 309] width 16 height 12
type input "0"
type input "64.73"
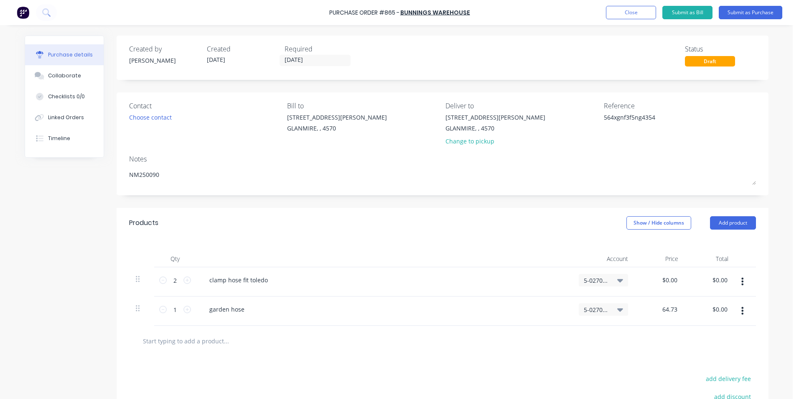
type textarea "x"
type input "$64.73"
click at [663, 328] on div at bounding box center [442, 340] width 627 height 30
type textarea "x"
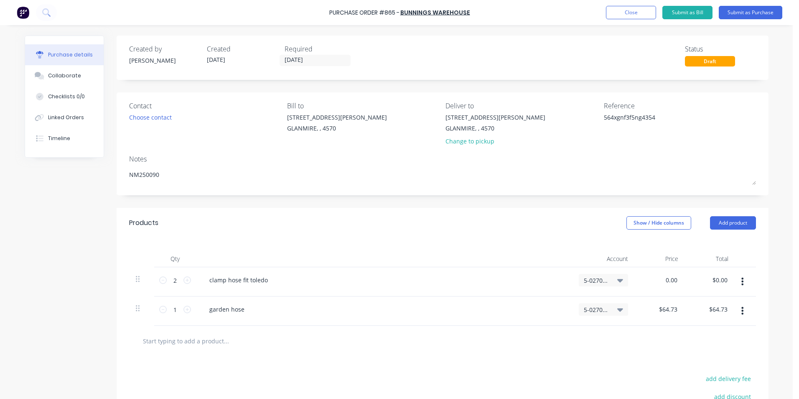
drag, startPoint x: 673, startPoint y: 280, endPoint x: 639, endPoint y: 279, distance: 34.3
click at [639, 279] on div "0.00 0.00" at bounding box center [660, 281] width 50 height 29
type input "1.13"
type textarea "x"
type input "$1.13"
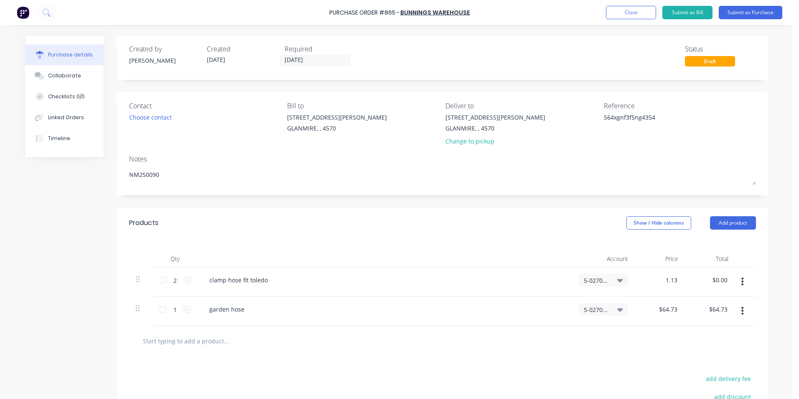
type input "$2.26"
click at [643, 324] on div "$64.73 $64.73" at bounding box center [660, 310] width 50 height 29
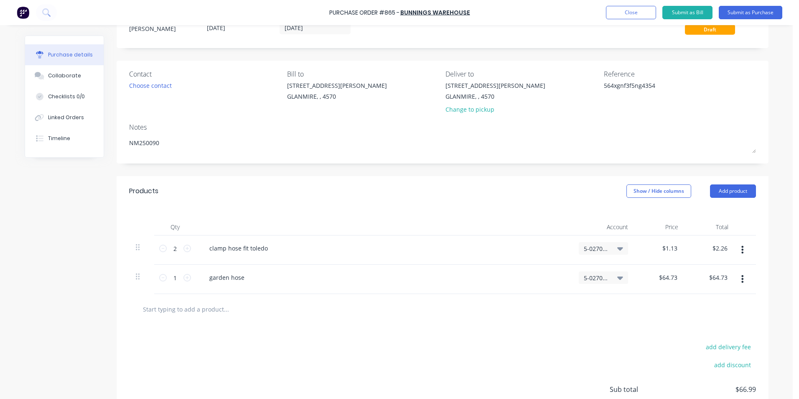
scroll to position [84, 0]
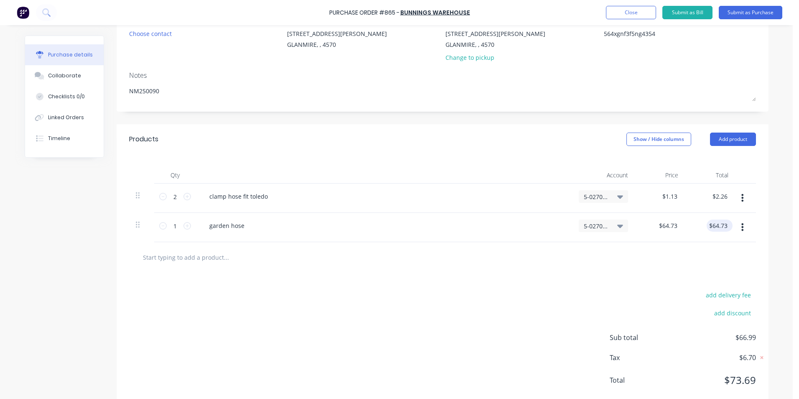
type textarea "x"
click at [723, 228] on input "64.73" at bounding box center [719, 225] width 19 height 12
type input "64.72"
type textarea "x"
type input "$64.72"
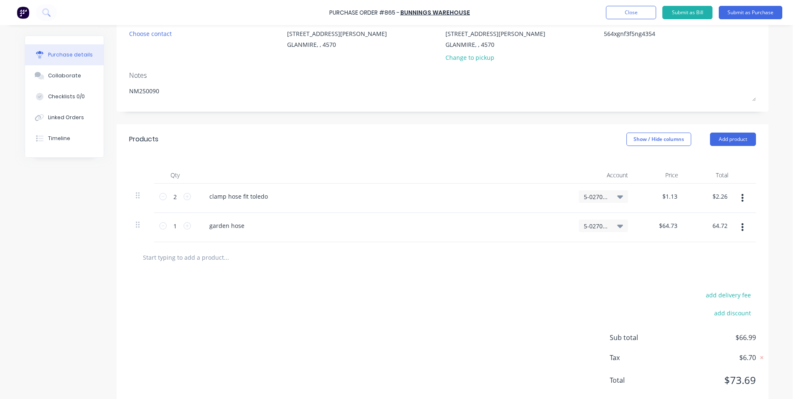
type input "$64.72"
click at [700, 267] on div at bounding box center [442, 257] width 627 height 30
click at [576, 292] on div "add delivery fee add discount Sub total $66.98 Tax $6.70 Total $73.68" at bounding box center [443, 340] width 652 height 137
click at [758, 15] on button "Submit as Purchase" at bounding box center [750, 12] width 63 height 13
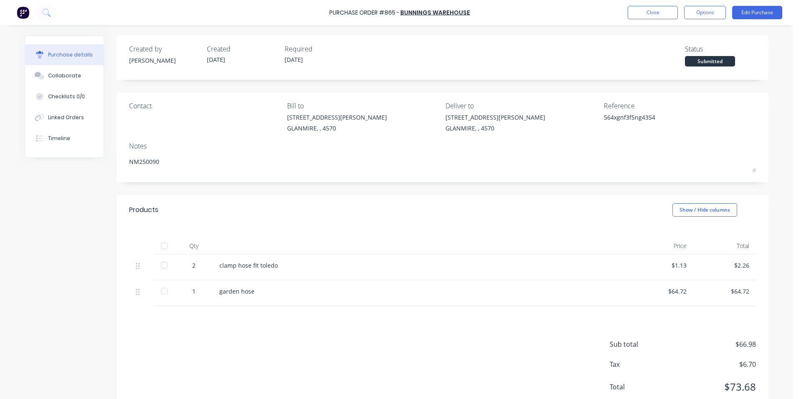
click at [160, 246] on div at bounding box center [164, 245] width 17 height 17
click at [695, 10] on button "Options" at bounding box center [705, 12] width 42 height 13
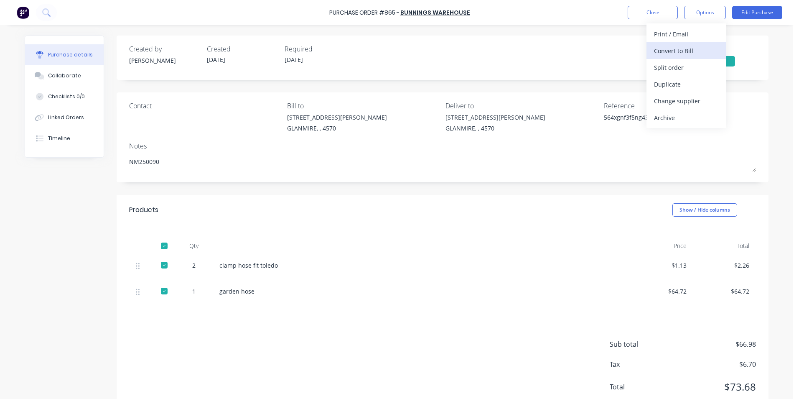
click at [687, 55] on div "Convert to Bill" at bounding box center [686, 51] width 64 height 12
type textarea "x"
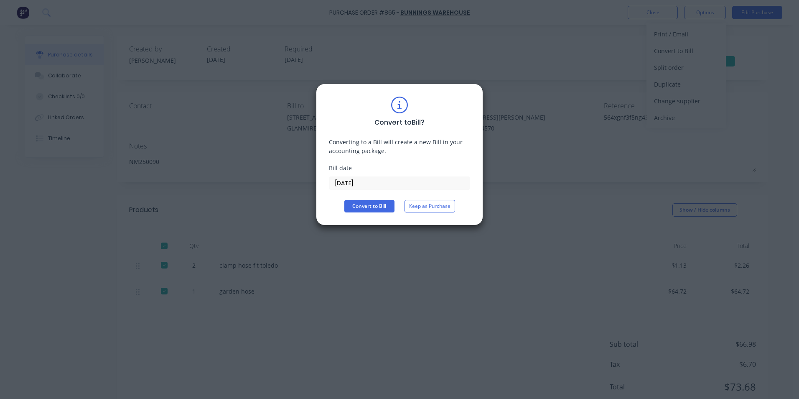
click at [395, 188] on input "[DATE]" at bounding box center [399, 183] width 140 height 13
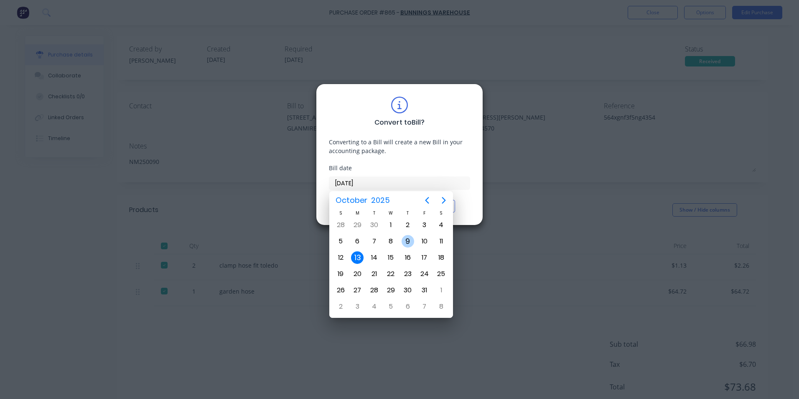
click at [414, 246] on div "9" at bounding box center [407, 241] width 17 height 16
type input "[DATE]"
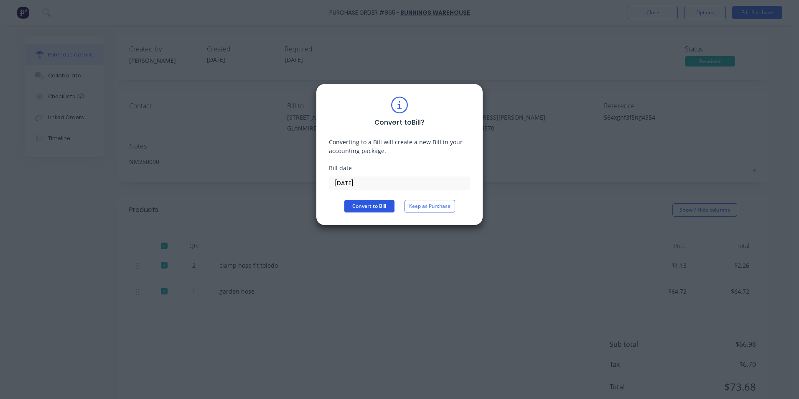
click at [363, 203] on button "Convert to Bill" at bounding box center [369, 206] width 50 height 13
type textarea "x"
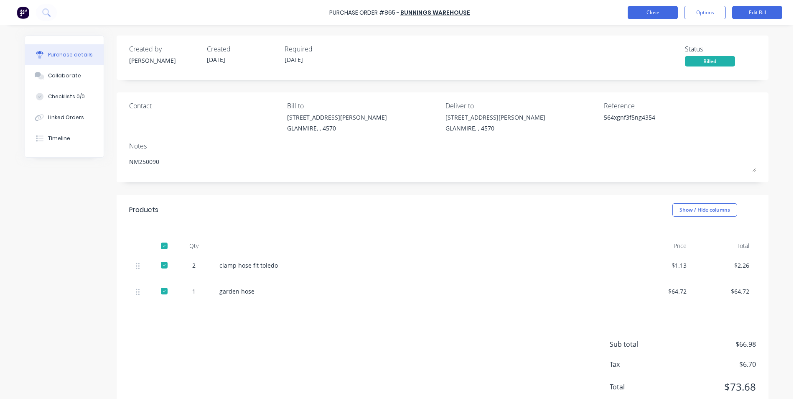
click at [660, 7] on button "Close" at bounding box center [652, 12] width 50 height 13
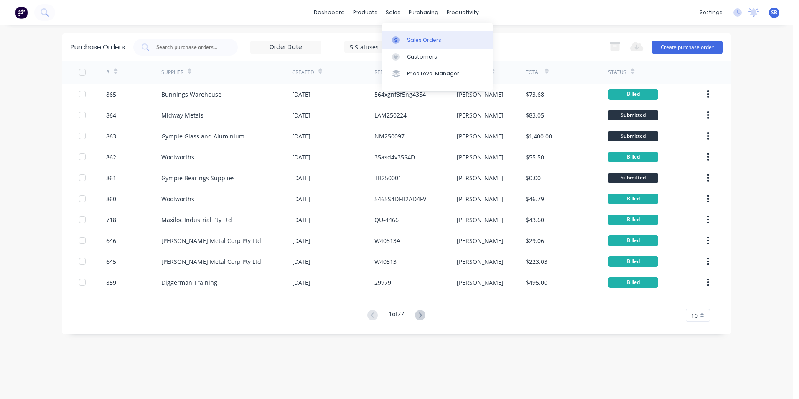
click at [415, 40] on div "Sales Orders" at bounding box center [424, 40] width 34 height 8
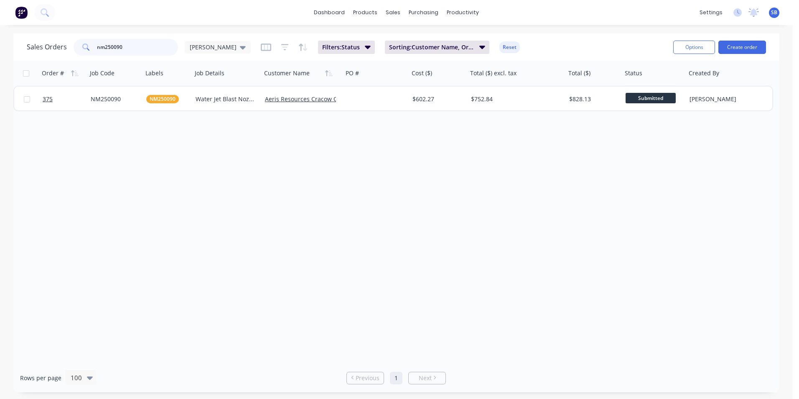
click at [140, 48] on input "nm250090" at bounding box center [137, 47] width 81 height 17
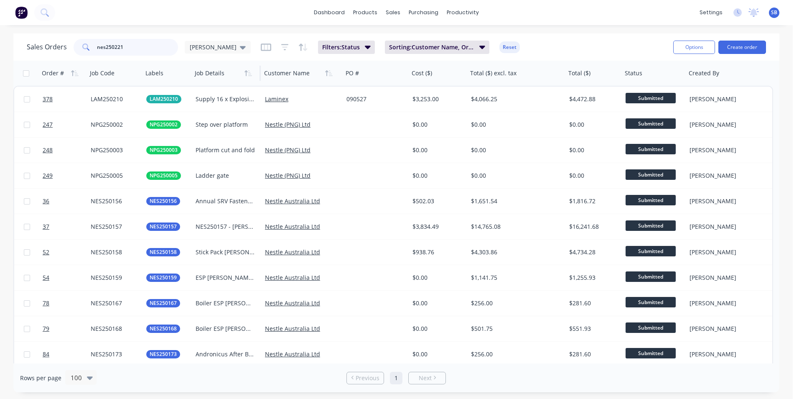
type input "nes250221"
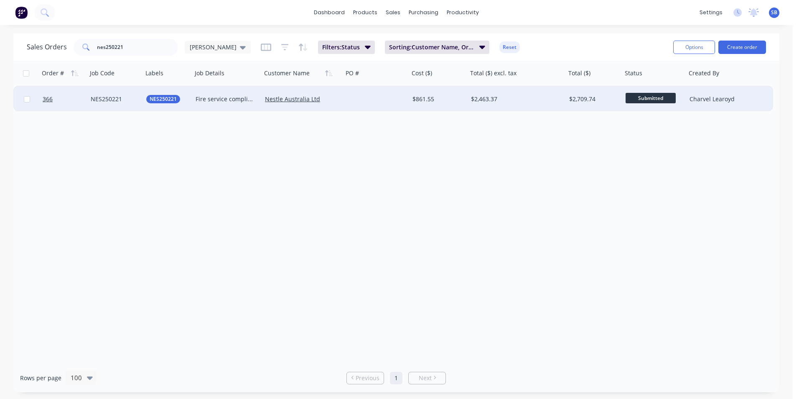
click at [447, 103] on div "$861.55" at bounding box center [438, 98] width 58 height 25
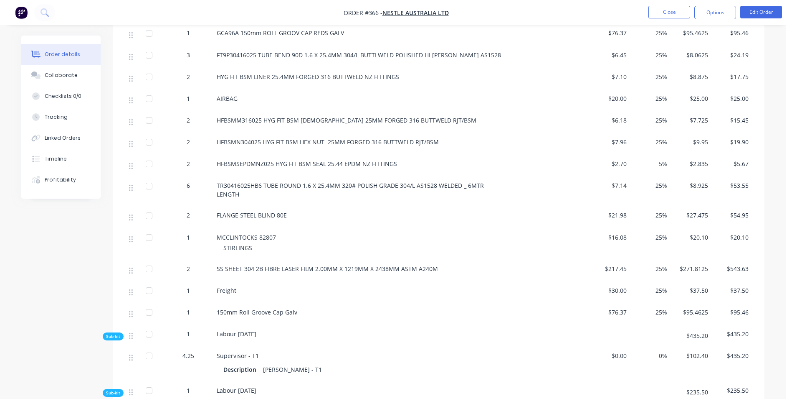
scroll to position [501, 0]
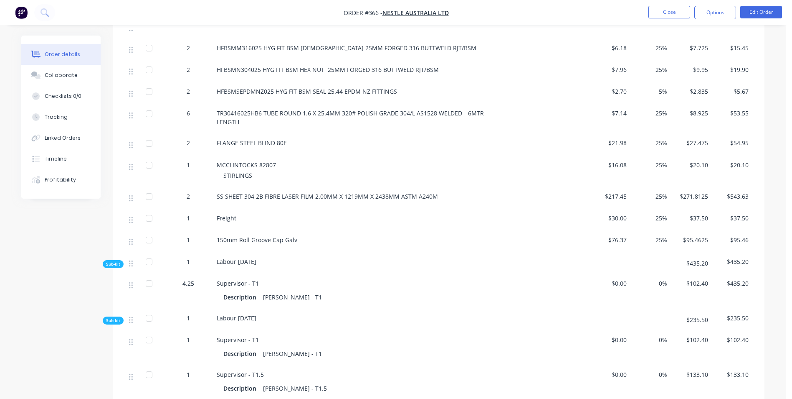
click at [766, 20] on nav "Order #366 - Nestle Australia Ltd Close Options Edit Order" at bounding box center [396, 12] width 792 height 25
click at [767, 9] on button "Edit Order" at bounding box center [762, 12] width 42 height 13
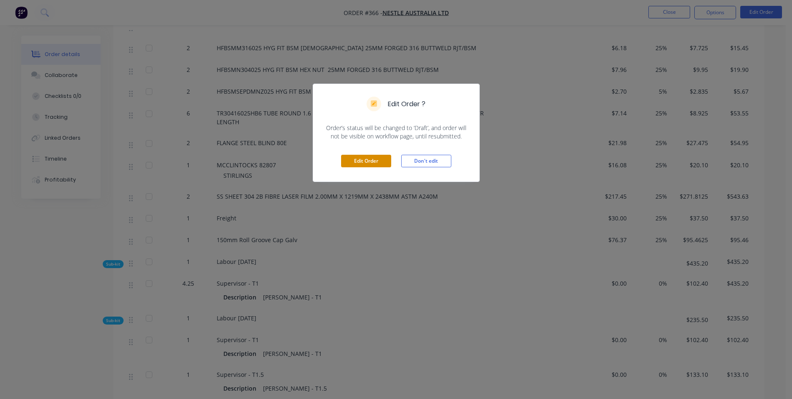
click at [369, 165] on button "Edit Order" at bounding box center [366, 161] width 50 height 13
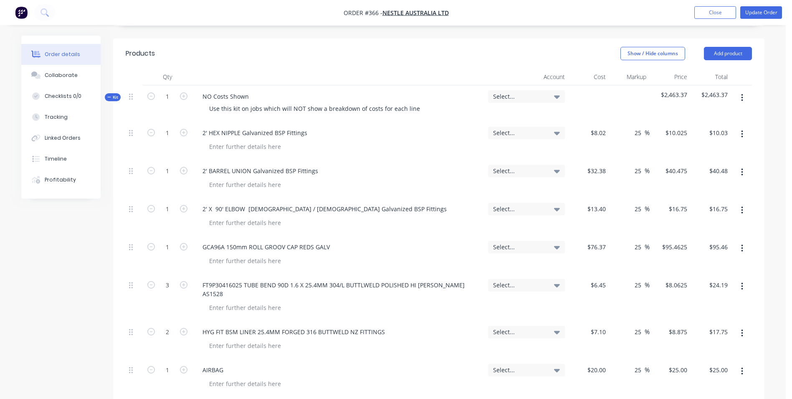
scroll to position [460, 0]
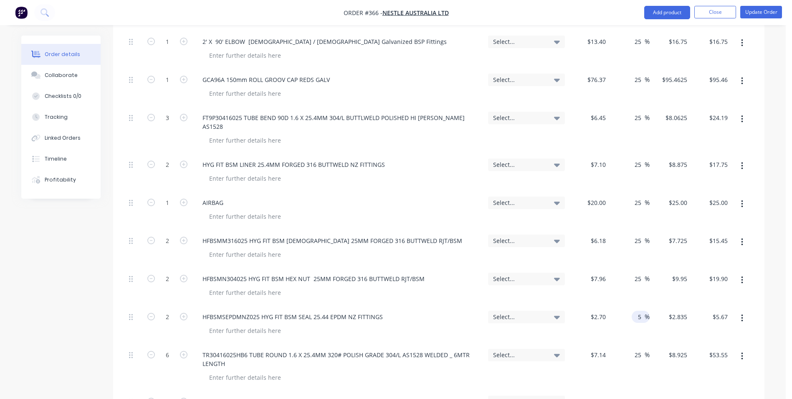
click at [645, 312] on span "%" at bounding box center [647, 317] width 5 height 10
type input "25"
type input "$3.375"
type input "$6.75"
click at [633, 307] on div "25 25 %" at bounding box center [629, 324] width 41 height 38
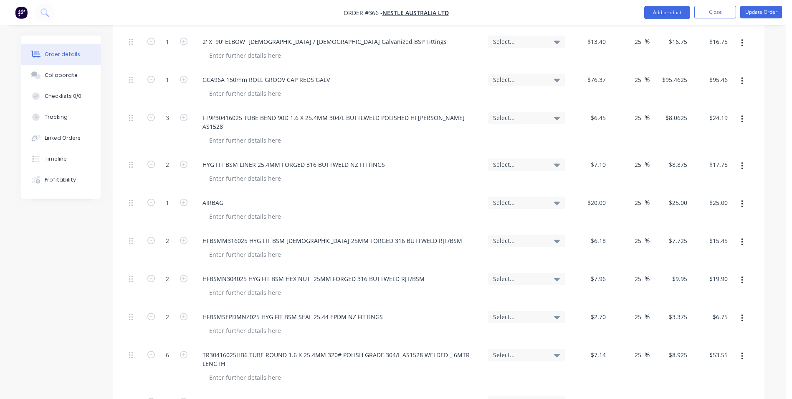
scroll to position [710, 0]
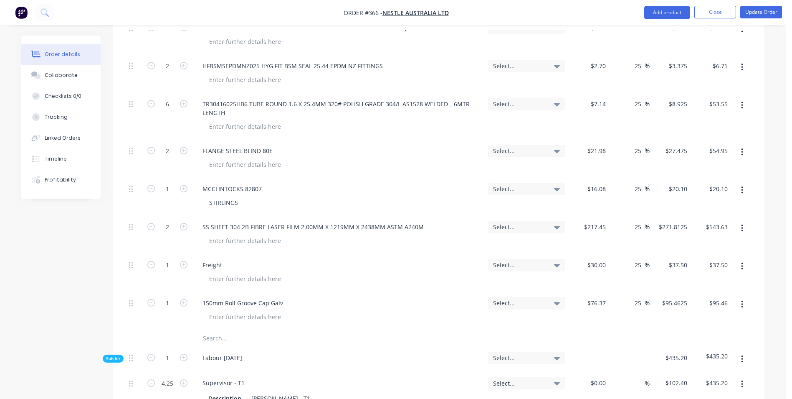
click at [229, 330] on input "text" at bounding box center [286, 338] width 167 height 17
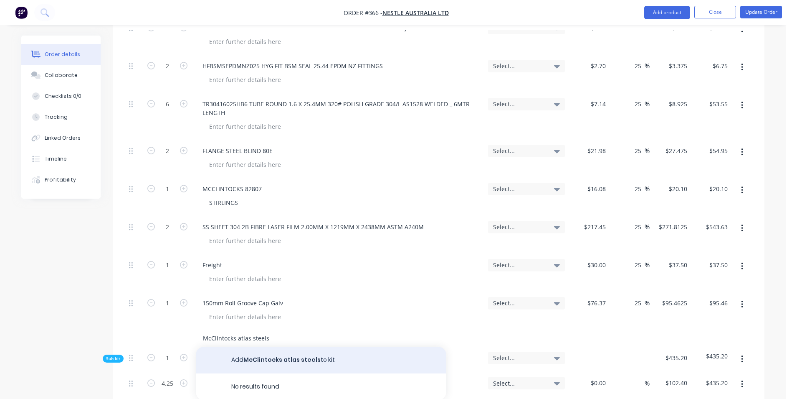
type input "McClintocks atlas steels"
click at [239, 346] on button "Add McClintocks atlas steels to kit" at bounding box center [321, 359] width 251 height 27
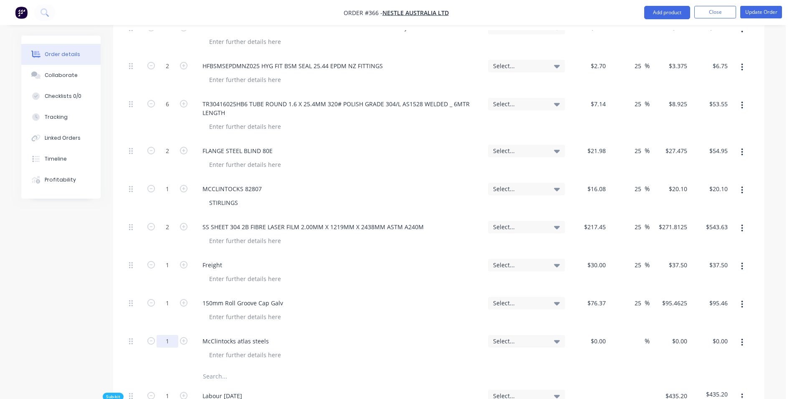
click at [170, 335] on input "1" at bounding box center [168, 341] width 22 height 13
type input "125"
click at [606, 335] on input at bounding box center [599, 341] width 19 height 12
type input "$0.23"
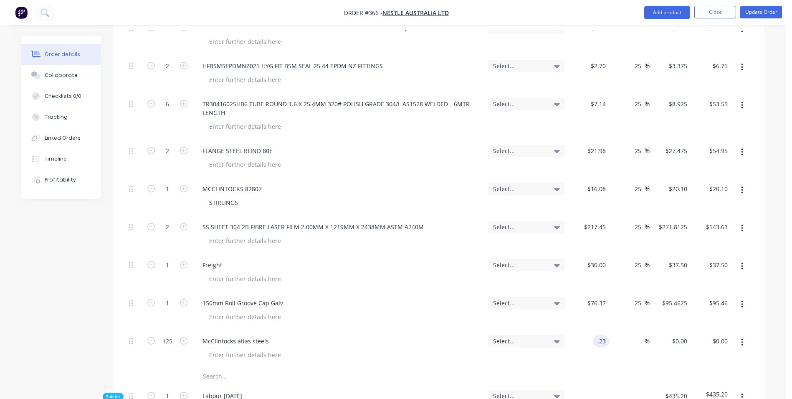
type input "$28.75"
click at [597, 332] on div "$0.23 .23" at bounding box center [589, 349] width 41 height 38
click at [639, 335] on input at bounding box center [640, 341] width 10 height 12
type input "25"
type input "$0.2875"
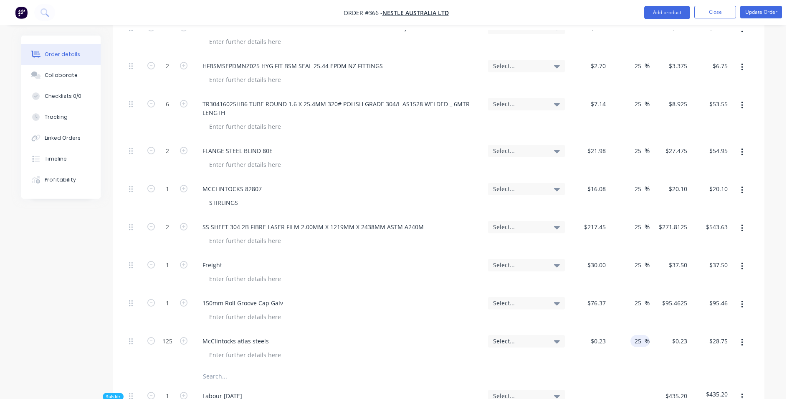
type input "$35.94"
click at [638, 330] on div "25 25 %" at bounding box center [629, 349] width 41 height 38
click at [241, 348] on div at bounding box center [245, 354] width 85 height 12
click at [279, 384] on div "Labour [DATE]" at bounding box center [339, 396] width 292 height 25
click at [764, 12] on button "Update Order" at bounding box center [762, 12] width 42 height 13
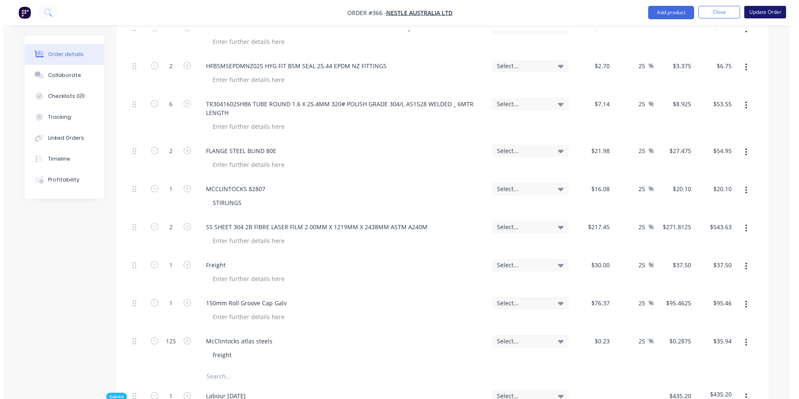
scroll to position [0, 0]
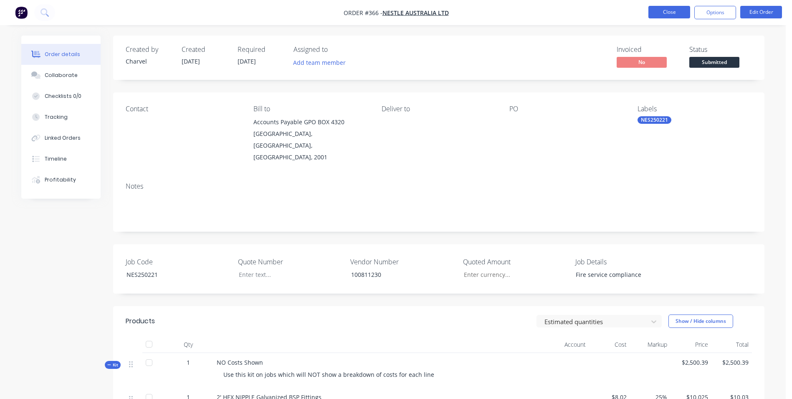
click at [668, 13] on button "Close" at bounding box center [670, 12] width 42 height 13
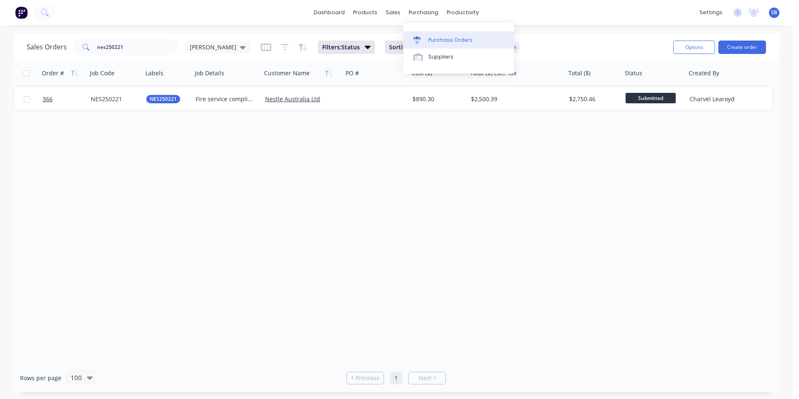
click at [425, 36] on div at bounding box center [419, 40] width 13 height 8
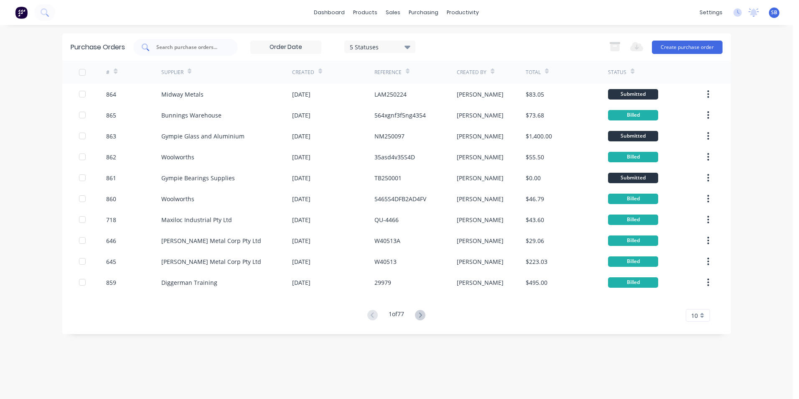
click at [194, 54] on div at bounding box center [185, 47] width 104 height 17
click at [709, 50] on button "Create purchase order" at bounding box center [687, 47] width 71 height 13
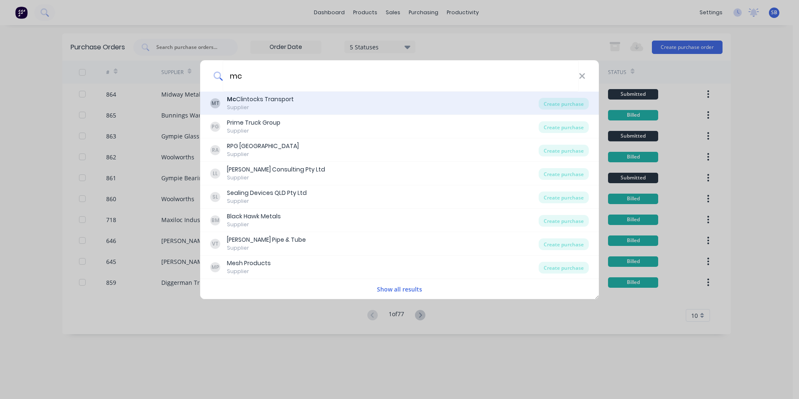
type input "mc"
click at [590, 102] on div "MT Mc Clintocks Transport Supplier Create purchase" at bounding box center [399, 102] width 399 height 23
click at [580, 101] on div "Create purchase" at bounding box center [563, 104] width 50 height 12
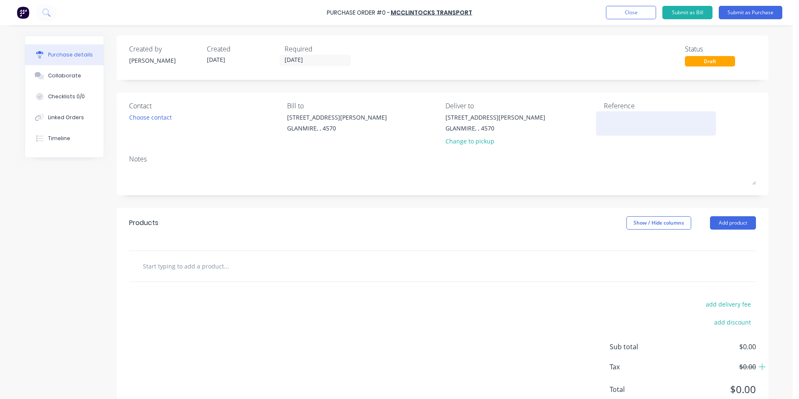
click at [630, 121] on textarea at bounding box center [656, 122] width 104 height 19
type textarea "x"
type textarea "8"
type textarea "x"
type textarea "83"
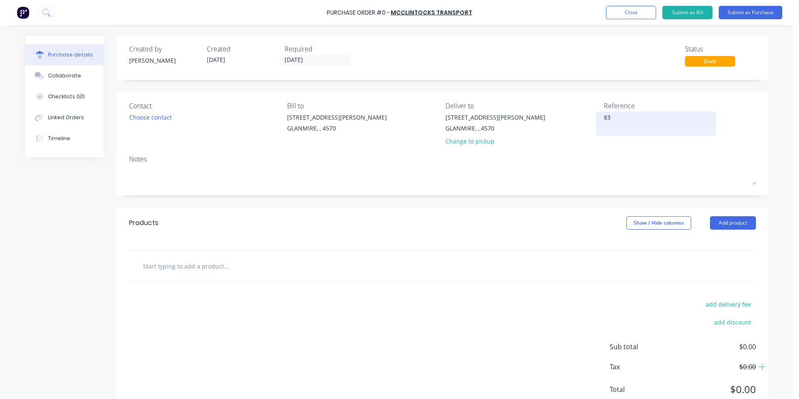
type textarea "x"
type textarea "833"
type textarea "x"
type textarea "8338"
type textarea "x"
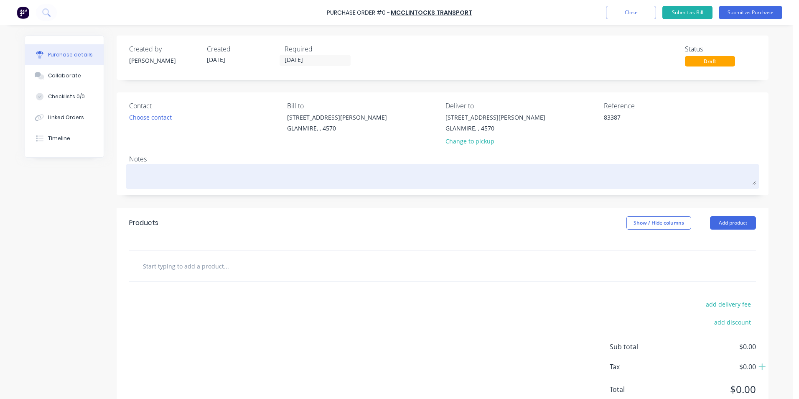
type textarea "83387"
type textarea "x"
type textarea "83387"
click at [145, 169] on textarea at bounding box center [442, 175] width 627 height 19
type textarea "x"
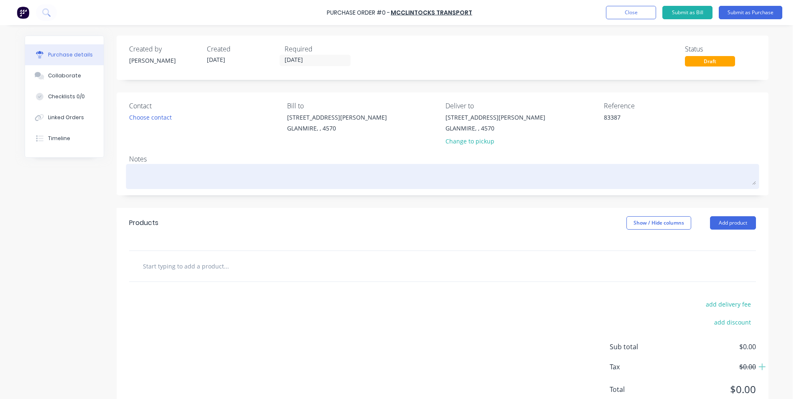
type textarea "n"
type textarea "x"
type textarea "ne"
type textarea "x"
type textarea "nes"
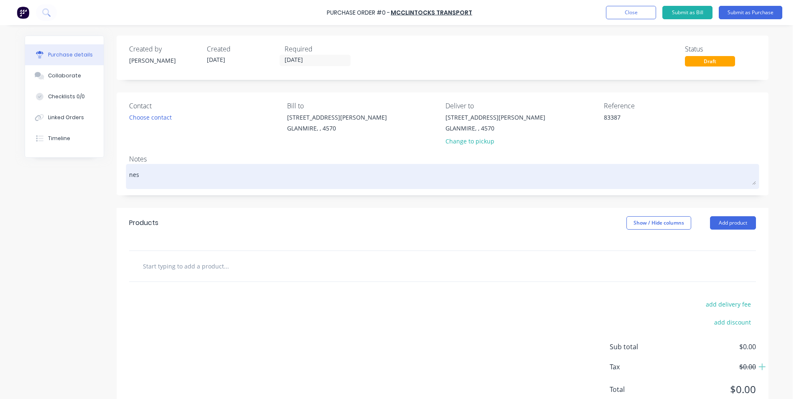
type textarea "x"
type textarea "nes2"
type textarea "x"
type textarea "nes25"
type textarea "x"
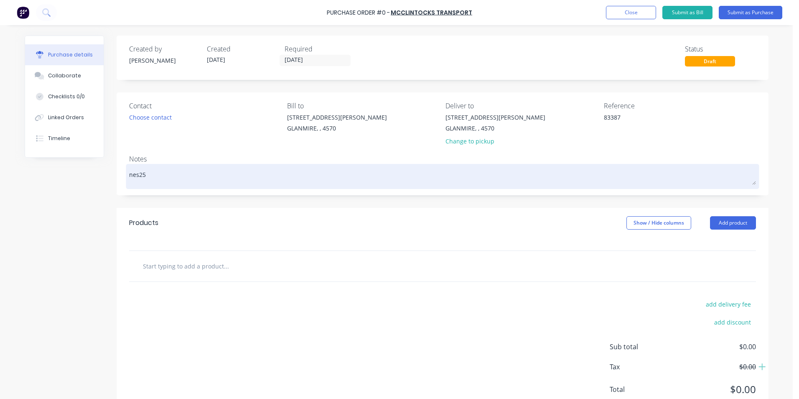
type textarea "nes250"
type textarea "x"
type textarea "nes2502"
type textarea "x"
type textarea "nes25022"
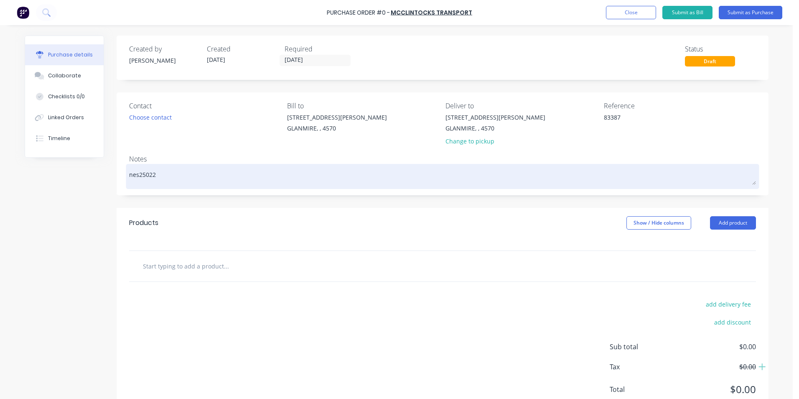
type textarea "x"
type textarea "nes250221"
type textarea "x"
type textarea "nes25022"
type textarea "x"
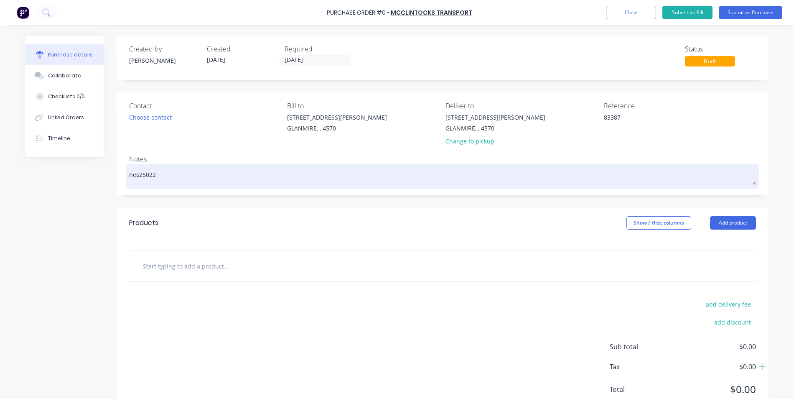
type textarea "nes2502"
type textarea "x"
type textarea "nes250"
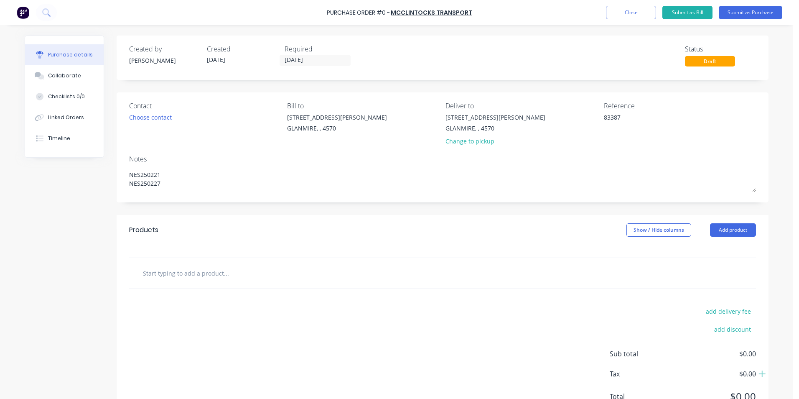
click at [183, 277] on input "text" at bounding box center [225, 272] width 167 height 17
click at [199, 303] on button "Add ATLAS STEELS to order" at bounding box center [271, 304] width 251 height 27
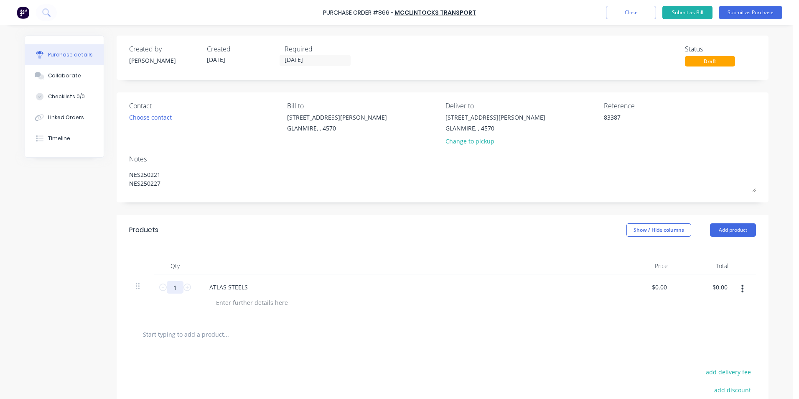
click at [169, 286] on input "1" at bounding box center [175, 287] width 17 height 13
click at [653, 288] on input "0.00" at bounding box center [661, 287] width 16 height 12
drag, startPoint x: 659, startPoint y: 285, endPoint x: 669, endPoint y: 285, distance: 10.0
click at [669, 285] on div "0.00 0.00" at bounding box center [644, 296] width 61 height 45
click at [663, 285] on input "0.00" at bounding box center [661, 287] width 16 height 12
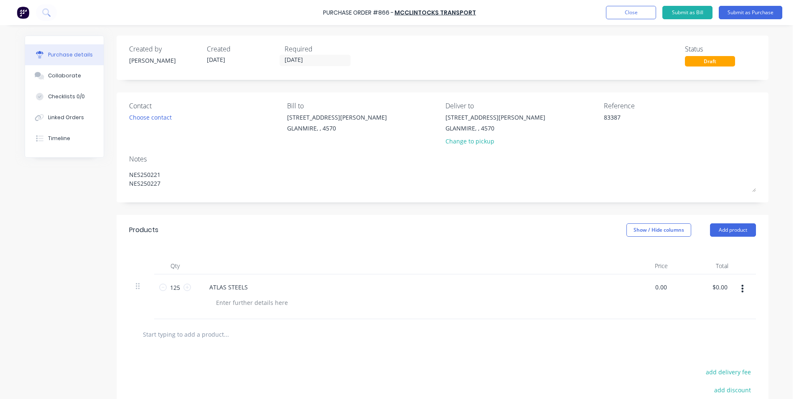
drag, startPoint x: 663, startPoint y: 285, endPoint x: 635, endPoint y: 285, distance: 28.8
click at [635, 285] on div "0.00 0.00" at bounding box center [644, 296] width 61 height 45
click at [741, 339] on div at bounding box center [442, 333] width 613 height 17
click at [638, 224] on button "Show / Hide columns" at bounding box center [658, 229] width 65 height 13
click at [625, 259] on div "Account Job Discount" at bounding box center [650, 271] width 63 height 48
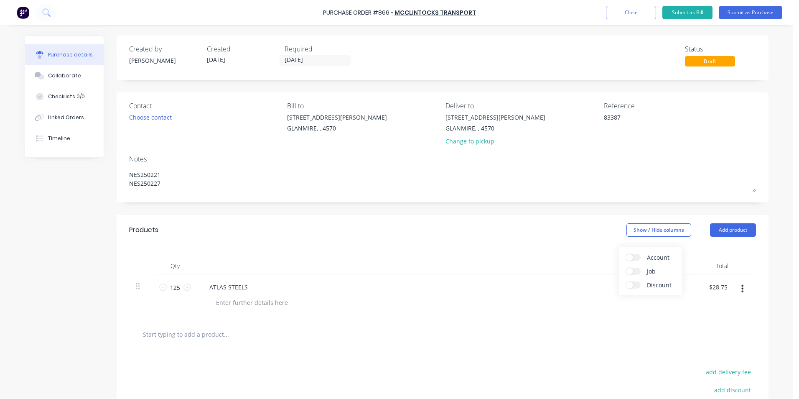
click at [629, 258] on span at bounding box center [629, 257] width 7 height 7
click at [626, 254] on input "Account" at bounding box center [626, 254] width 0 height 0
click at [592, 282] on div "Select..." at bounding box center [603, 287] width 49 height 13
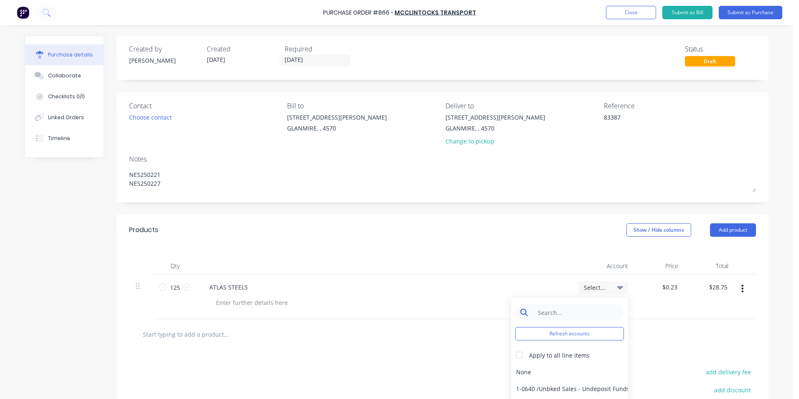
click at [564, 314] on input at bounding box center [576, 312] width 86 height 17
click at [569, 375] on div "5-0268 / Freight & Cartage" at bounding box center [569, 371] width 117 height 17
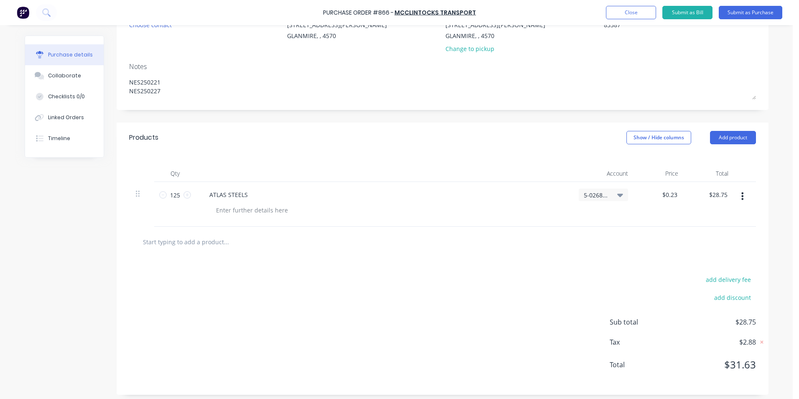
scroll to position [96, 0]
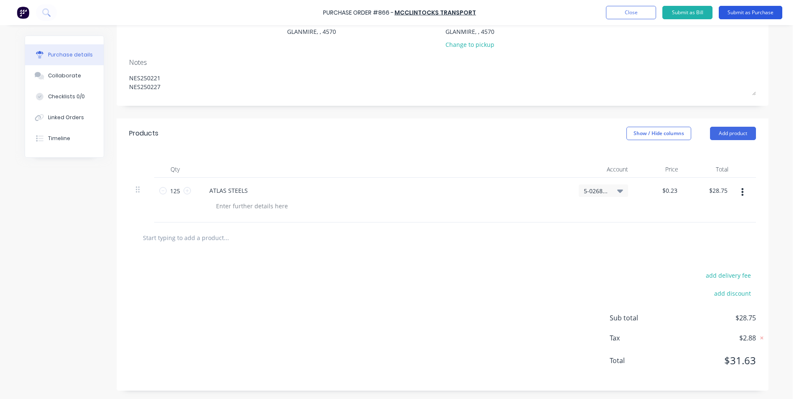
click at [740, 11] on button "Submit as Purchase" at bounding box center [750, 12] width 63 height 13
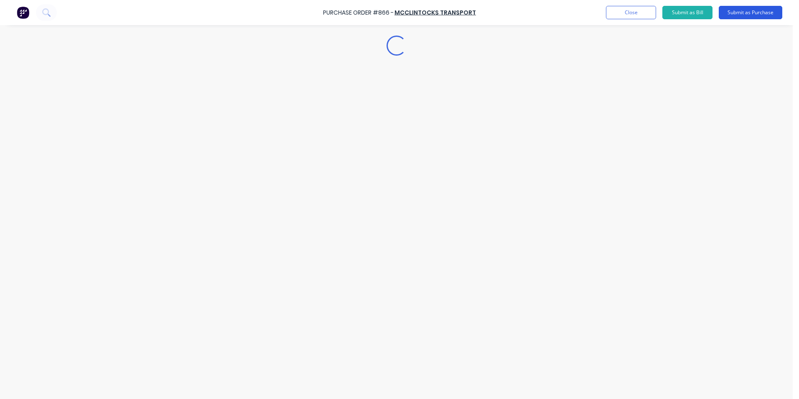
scroll to position [0, 0]
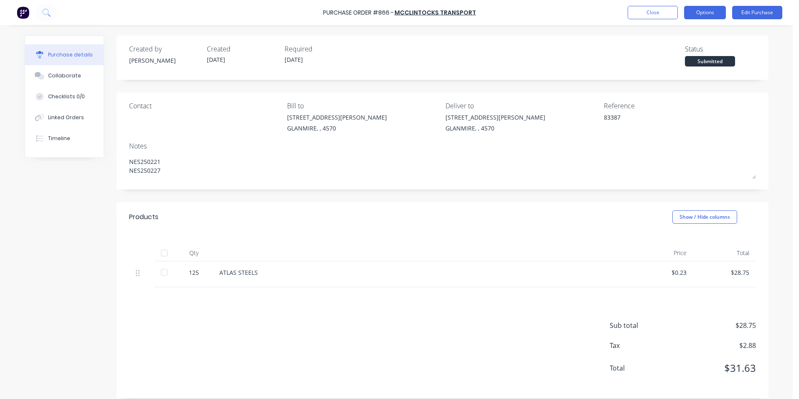
click at [694, 13] on button "Options" at bounding box center [705, 12] width 42 height 13
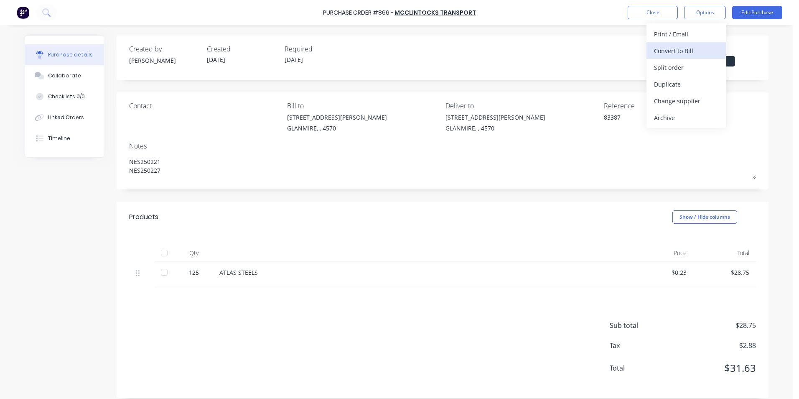
click at [695, 48] on div "Convert to Bill" at bounding box center [686, 51] width 64 height 12
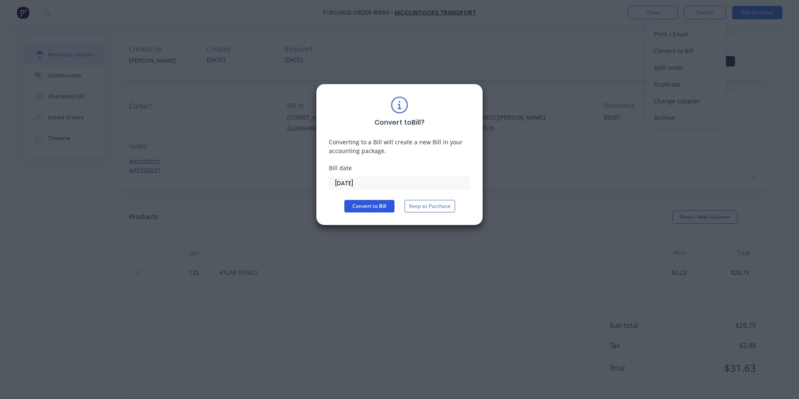
click at [378, 206] on button "Convert to Bill" at bounding box center [369, 206] width 50 height 13
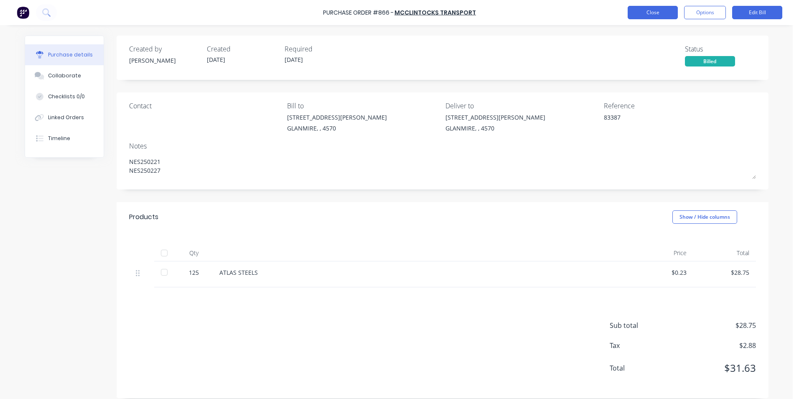
click at [651, 10] on button "Close" at bounding box center [652, 12] width 50 height 13
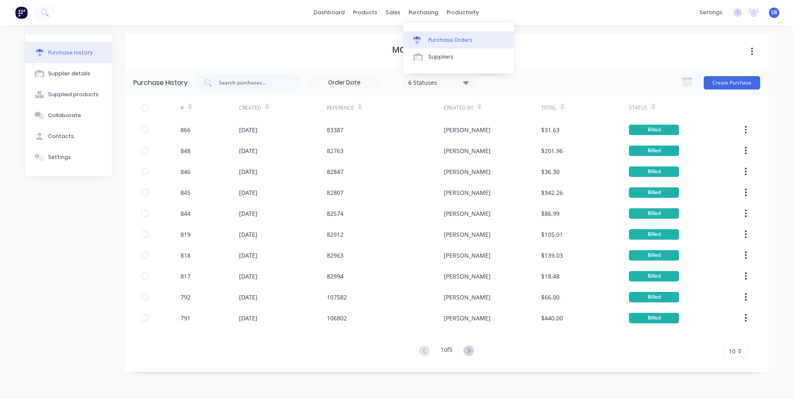
click at [425, 36] on div at bounding box center [419, 40] width 13 height 8
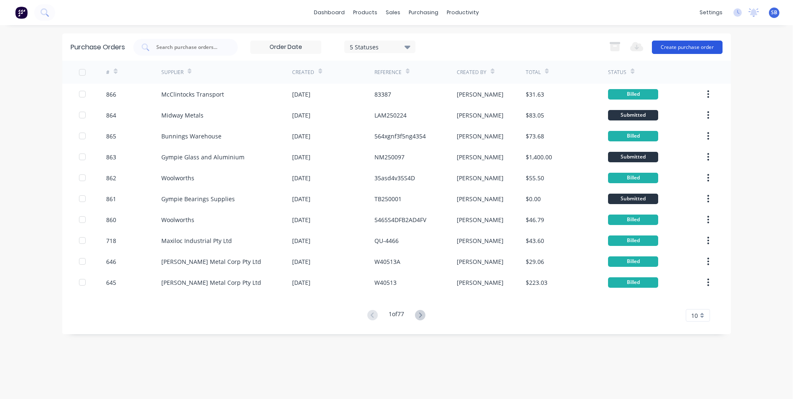
click at [679, 53] on button "Create purchase order" at bounding box center [687, 47] width 71 height 13
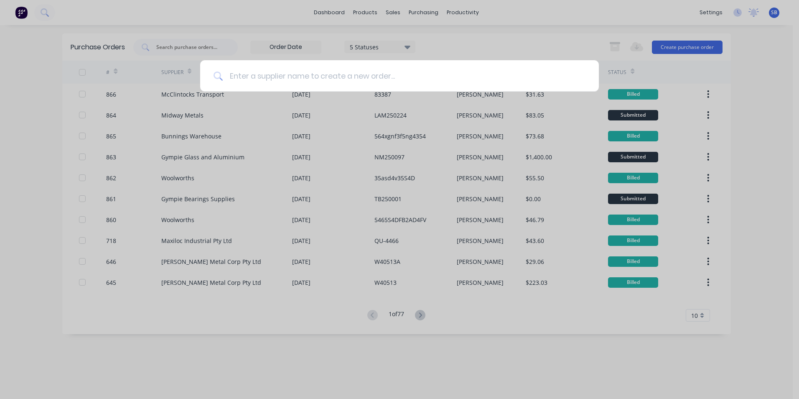
click at [402, 75] on input at bounding box center [404, 75] width 363 height 31
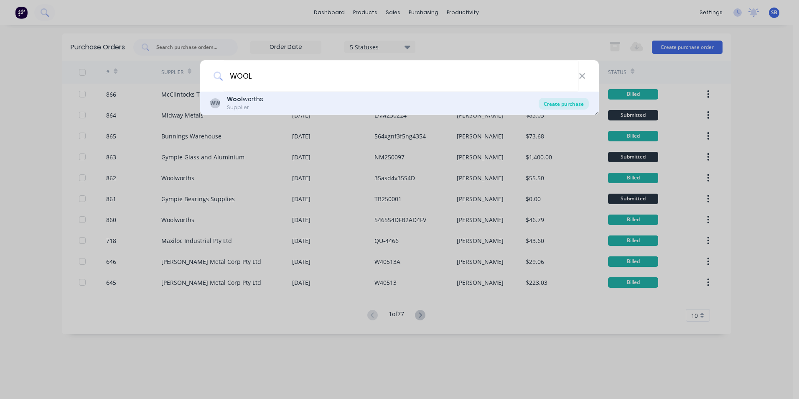
click at [545, 107] on div "Create purchase" at bounding box center [563, 104] width 50 height 12
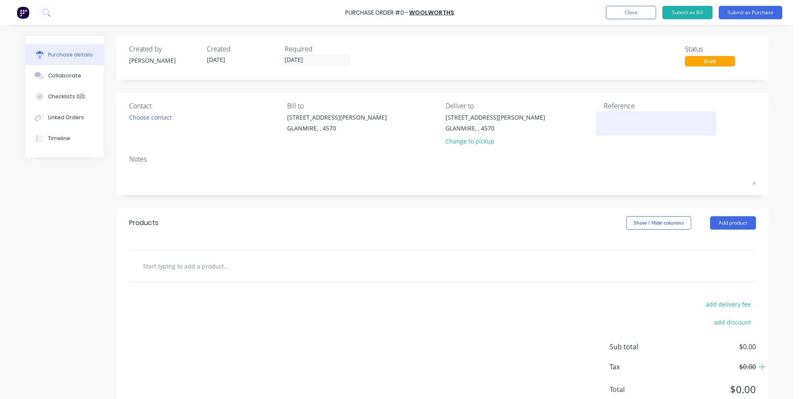
click at [649, 132] on div at bounding box center [656, 123] width 104 height 21
click at [636, 123] on textarea at bounding box center [656, 122] width 104 height 19
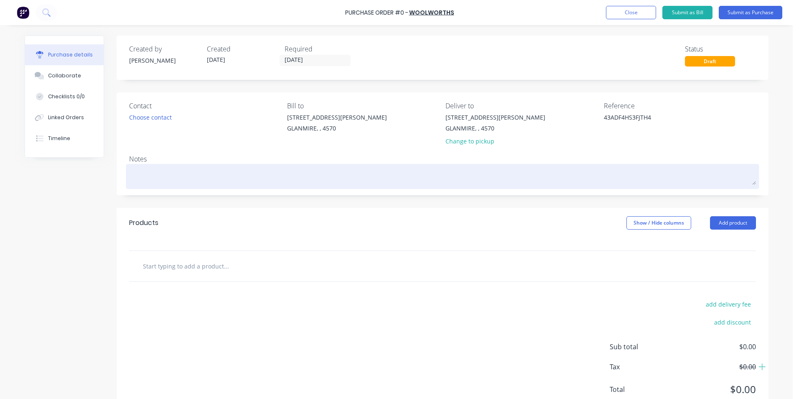
click at [205, 176] on textarea at bounding box center [442, 175] width 627 height 19
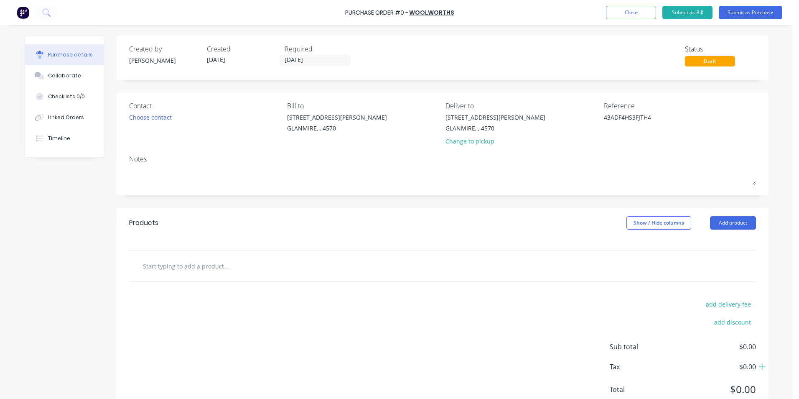
click at [210, 271] on input "text" at bounding box center [225, 265] width 167 height 17
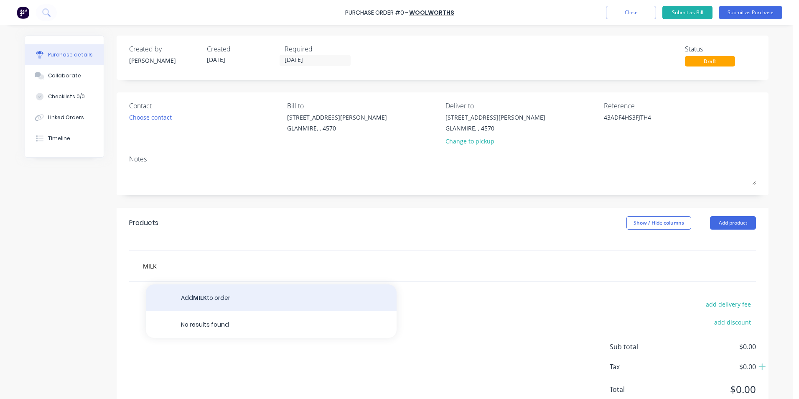
click at [241, 296] on button "Add MILK to order" at bounding box center [271, 297] width 251 height 27
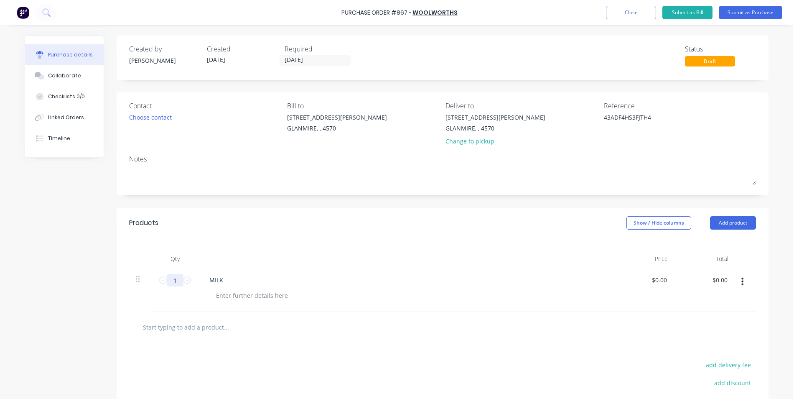
click at [176, 281] on input "1" at bounding box center [175, 280] width 17 height 13
click at [174, 280] on input "2" at bounding box center [175, 280] width 17 height 13
drag, startPoint x: 711, startPoint y: 279, endPoint x: 784, endPoint y: 278, distance: 73.1
click at [784, 278] on div "Purchase Order #867 - Woolworths Add product Close Submit as Bill Submit as Pur…" at bounding box center [396, 199] width 792 height 399
click at [736, 282] on button "button" at bounding box center [742, 281] width 20 height 15
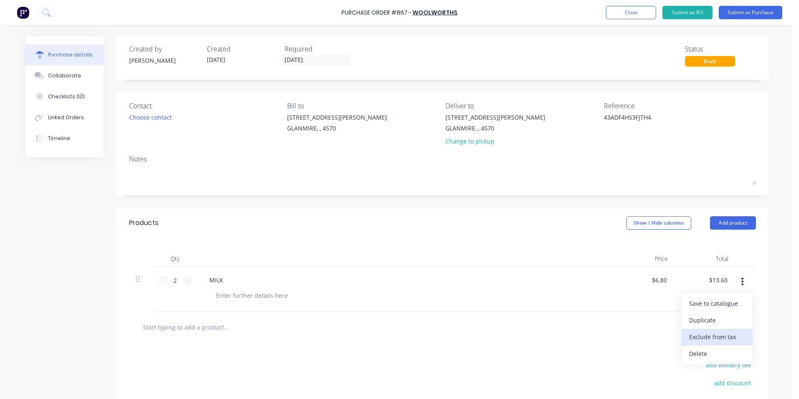
click at [725, 333] on button "Exclude from tax" at bounding box center [716, 336] width 71 height 17
click at [199, 333] on input "text" at bounding box center [225, 326] width 167 height 17
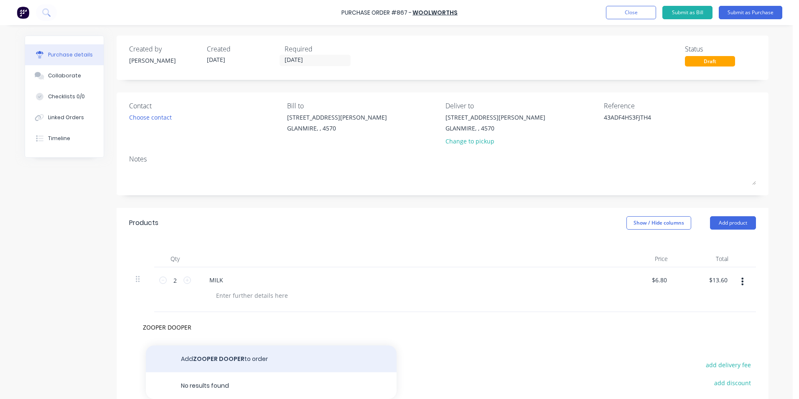
click at [231, 358] on button "Add ZOOPER DOOPER to order" at bounding box center [271, 358] width 251 height 27
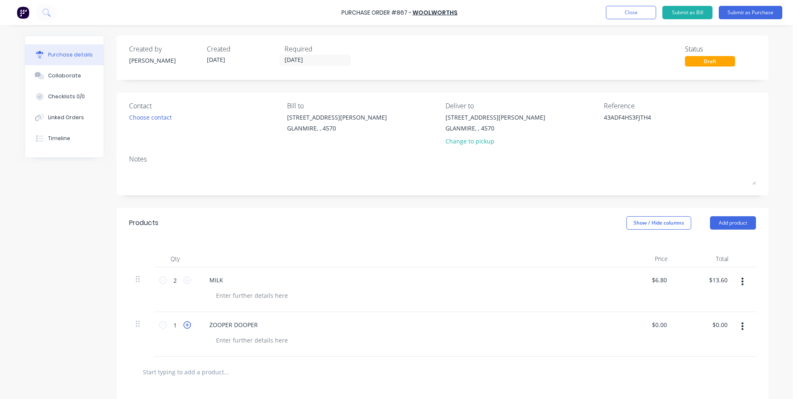
click at [183, 327] on icon at bounding box center [187, 325] width 8 height 8
drag, startPoint x: 711, startPoint y: 326, endPoint x: 772, endPoint y: 330, distance: 61.6
click at [767, 330] on div "Purchase details Collaborate Checklists 0/0 Linked Orders Timeline Created by […" at bounding box center [396, 186] width 760 height 357
click at [757, 359] on div at bounding box center [443, 371] width 652 height 30
click at [337, 363] on div at bounding box center [261, 371] width 251 height 17
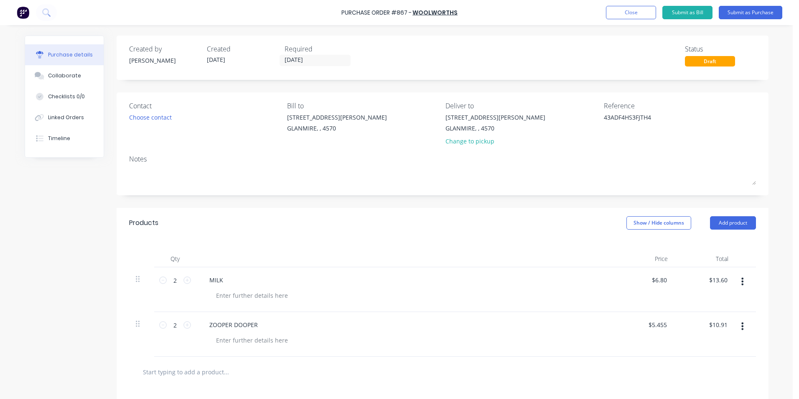
drag, startPoint x: 329, startPoint y: 374, endPoint x: 206, endPoint y: 365, distance: 124.0
click at [275, 368] on div at bounding box center [261, 371] width 251 height 17
click at [165, 375] on input "text" at bounding box center [225, 371] width 167 height 17
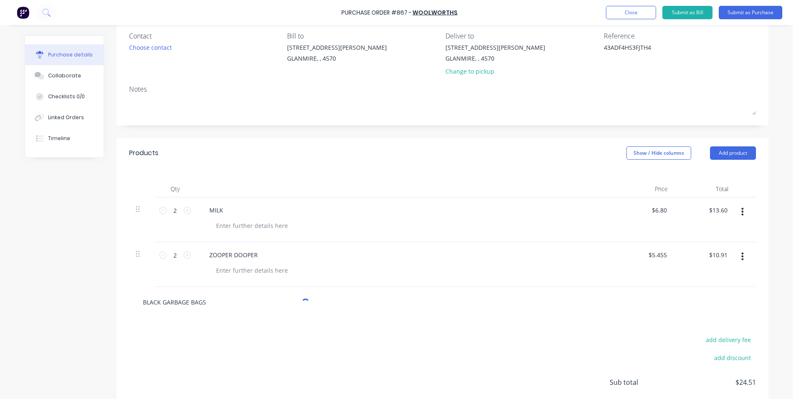
scroll to position [134, 0]
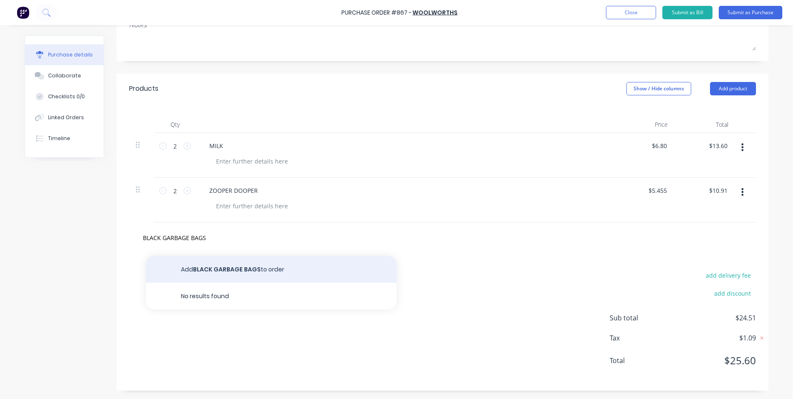
click at [241, 273] on button "Add BLACK GARBAGE BAGS to order" at bounding box center [271, 269] width 251 height 27
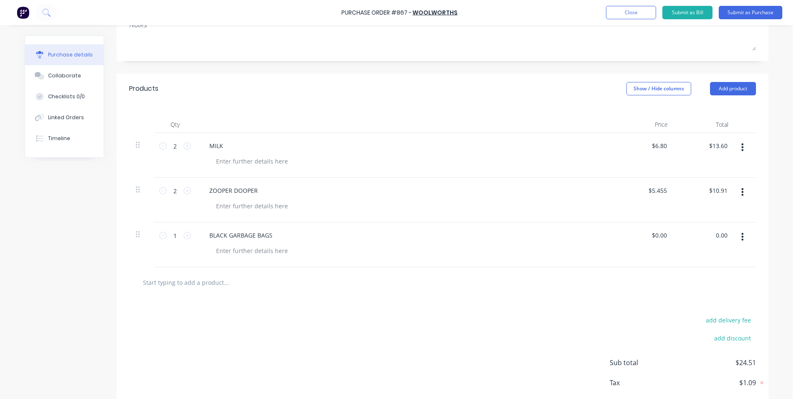
drag, startPoint x: 725, startPoint y: 234, endPoint x: 693, endPoint y: 229, distance: 32.6
click at [693, 229] on div "0.00 0.00" at bounding box center [704, 244] width 61 height 45
click at [686, 270] on div at bounding box center [442, 282] width 627 height 30
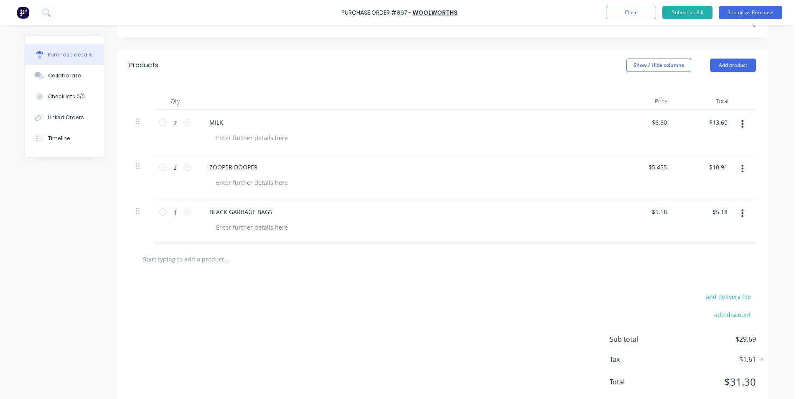
scroll to position [179, 0]
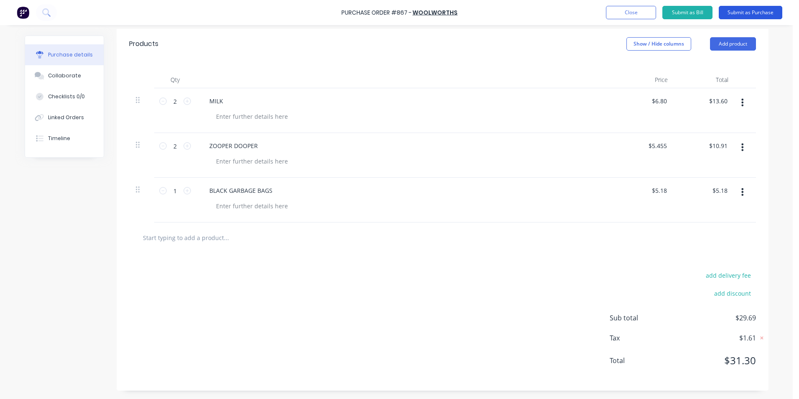
click at [737, 11] on button "Submit as Purchase" at bounding box center [750, 12] width 63 height 13
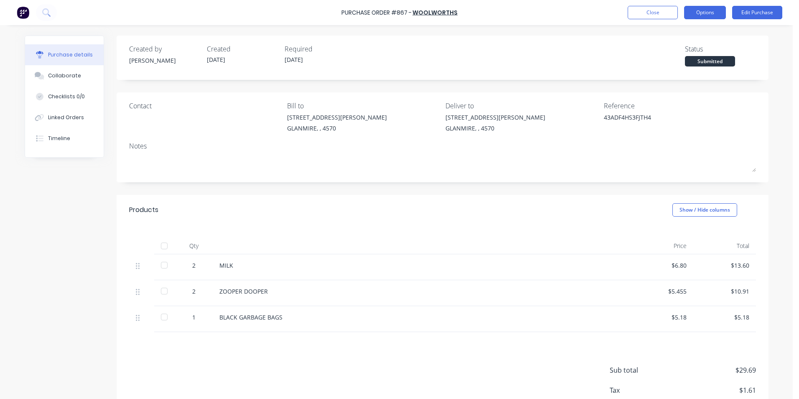
click at [704, 13] on button "Options" at bounding box center [705, 12] width 42 height 13
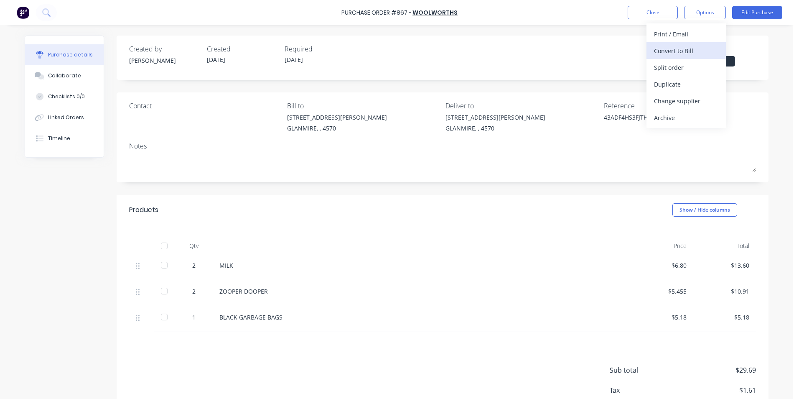
click at [692, 48] on div "Convert to Bill" at bounding box center [686, 51] width 64 height 12
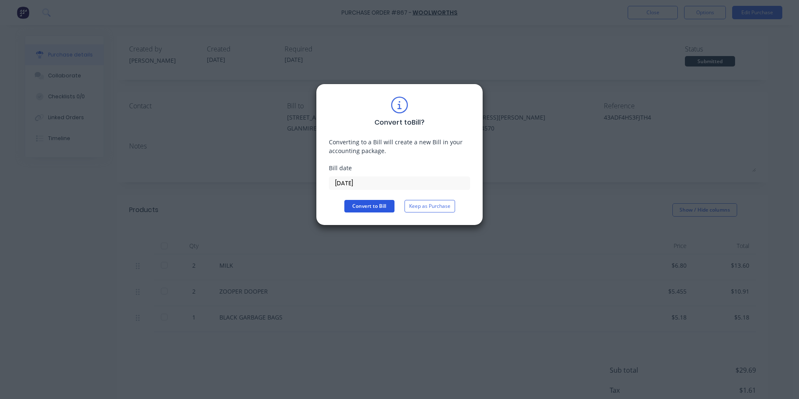
click at [365, 207] on button "Convert to Bill" at bounding box center [369, 206] width 50 height 13
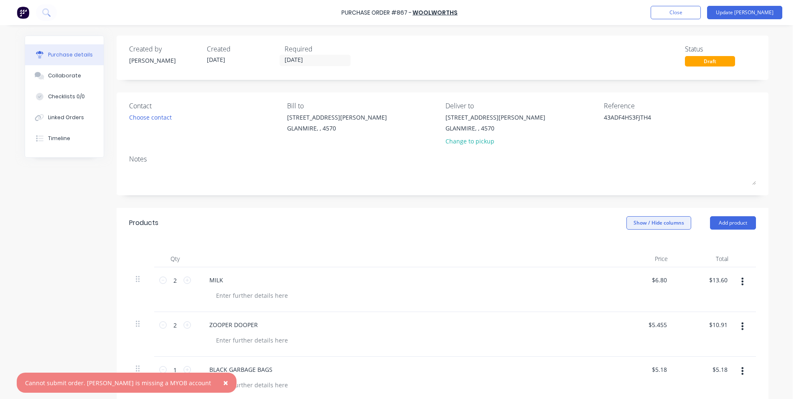
click at [668, 221] on button "Show / Hide columns" at bounding box center [658, 222] width 65 height 13
drag, startPoint x: 632, startPoint y: 245, endPoint x: 633, endPoint y: 250, distance: 5.1
click at [633, 248] on div "Account Job Discount" at bounding box center [650, 264] width 63 height 48
click at [633, 250] on label "Account" at bounding box center [633, 249] width 15 height 7
click at [626, 246] on input "Account" at bounding box center [626, 246] width 0 height 0
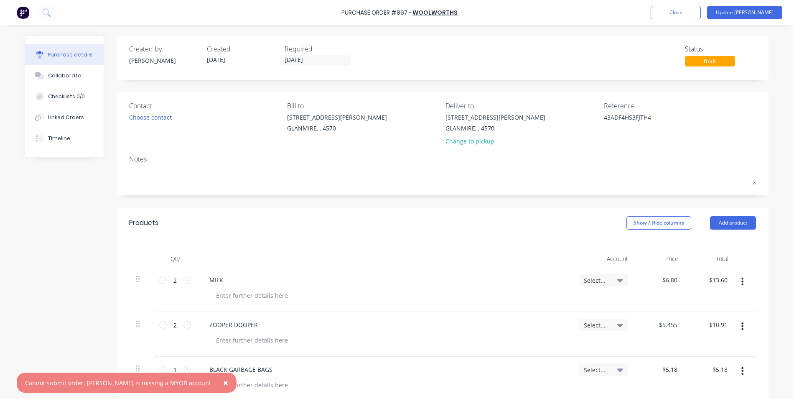
click at [594, 278] on span "Select..." at bounding box center [596, 280] width 25 height 9
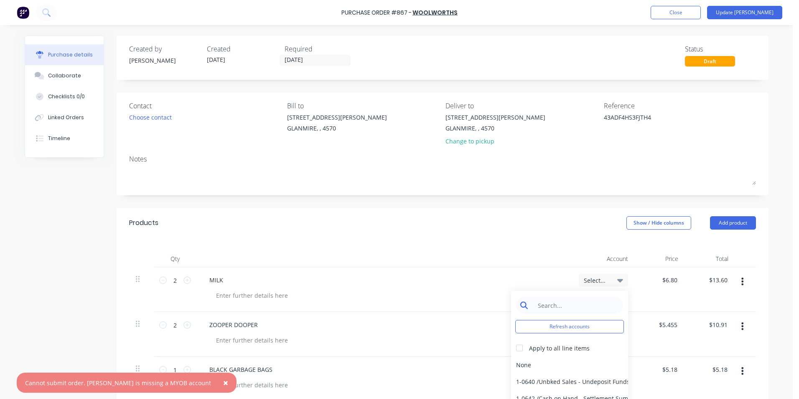
click at [589, 300] on input at bounding box center [576, 305] width 86 height 17
click at [515, 338] on div "STAFF Refresh accounts Apply to all line items 6-0448 / Staff Training 6-0450 /…" at bounding box center [569, 348] width 117 height 116
click at [515, 343] on div at bounding box center [519, 347] width 17 height 17
click at [591, 378] on div "6-0450 / Staff Amenities" at bounding box center [569, 381] width 117 height 17
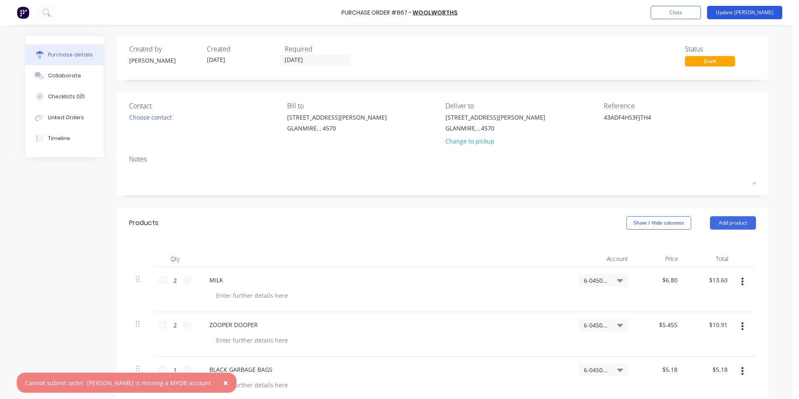
click at [763, 14] on button "Update [PERSON_NAME]" at bounding box center [744, 12] width 75 height 13
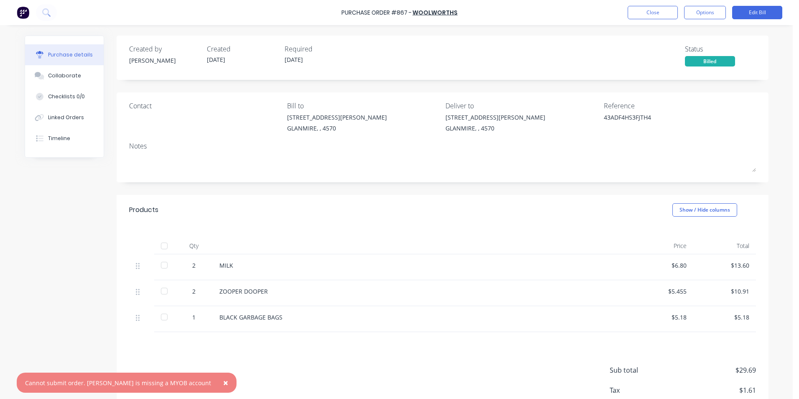
click at [215, 383] on button "×" at bounding box center [226, 382] width 22 height 20
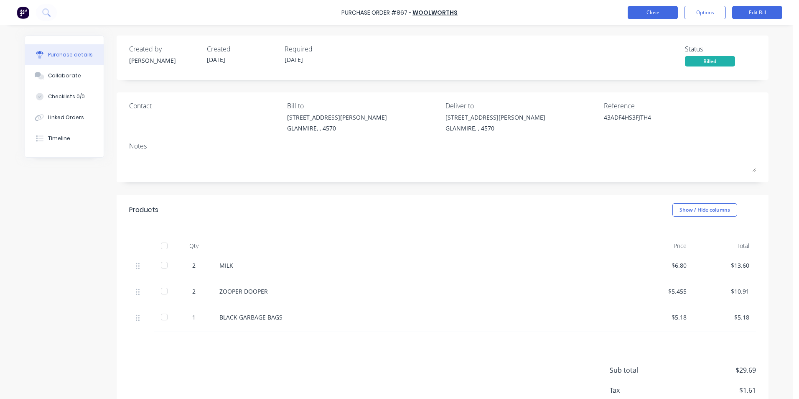
click at [642, 12] on button "Close" at bounding box center [652, 12] width 50 height 13
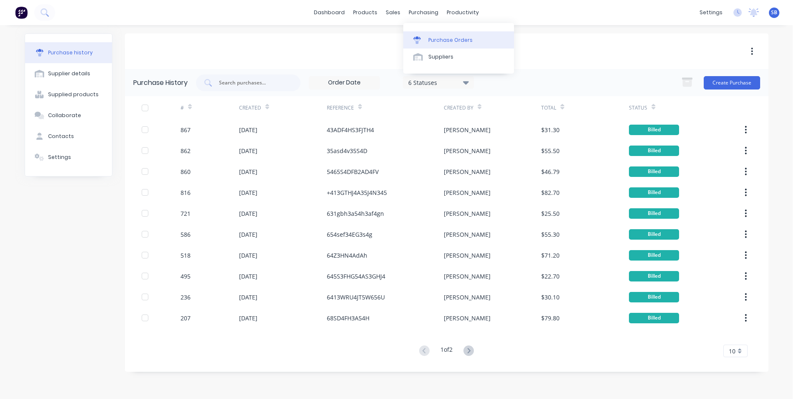
click at [433, 41] on div "Purchase Orders" at bounding box center [450, 40] width 44 height 8
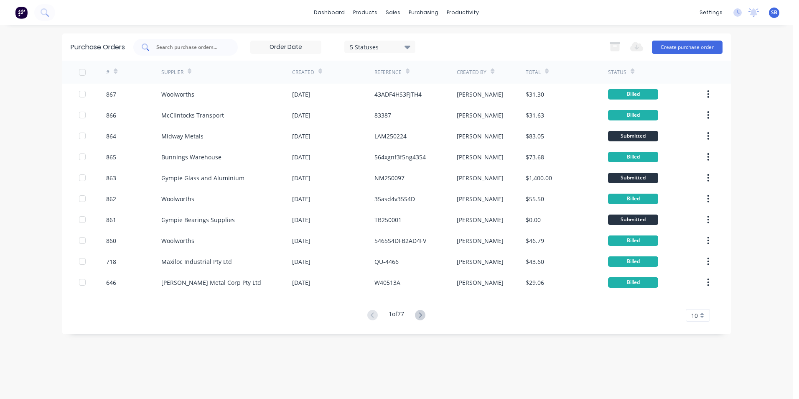
click at [165, 45] on input "text" at bounding box center [189, 47] width 69 height 8
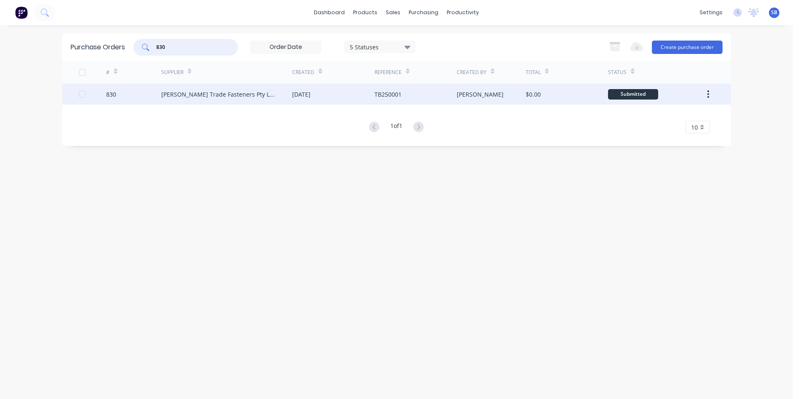
click at [503, 99] on div "[PERSON_NAME]" at bounding box center [491, 94] width 69 height 21
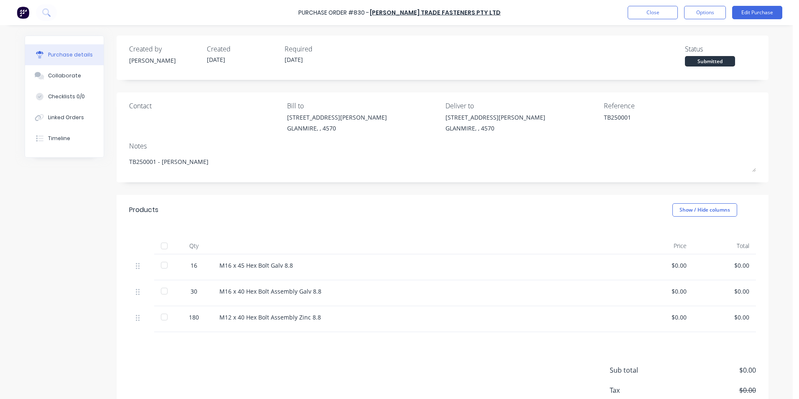
click at [758, 4] on div "Purchase Order #830 - [PERSON_NAME] Trade Fasteners Pty Ltd Close Options Edit …" at bounding box center [399, 12] width 799 height 25
click at [757, 7] on button "Edit Purchase" at bounding box center [757, 12] width 50 height 13
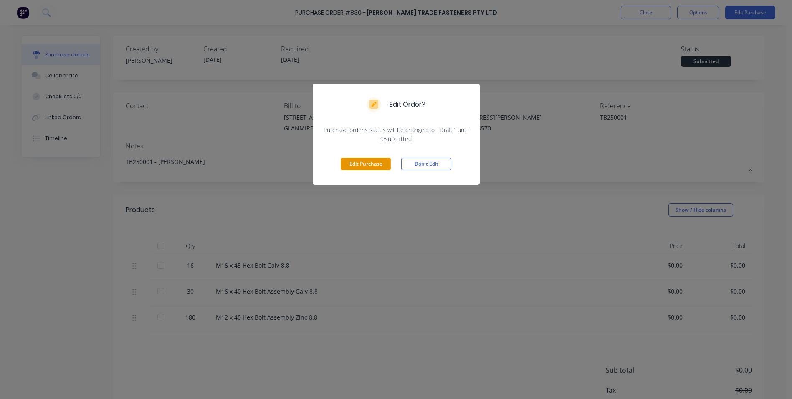
click at [380, 165] on button "Edit Purchase" at bounding box center [366, 163] width 50 height 13
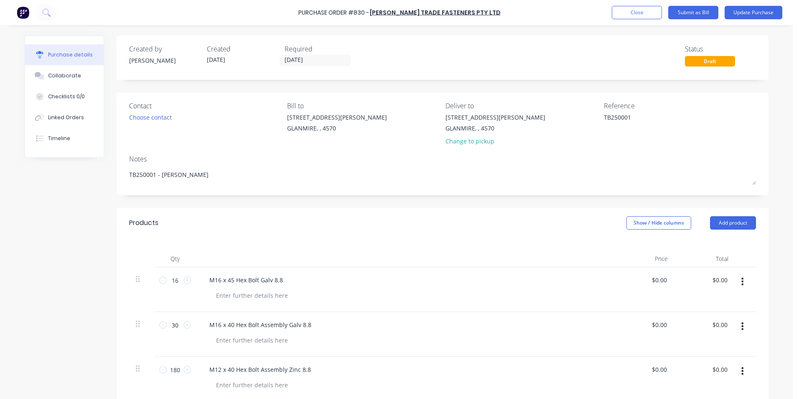
drag, startPoint x: 631, startPoint y: 116, endPoint x: 554, endPoint y: 107, distance: 78.2
click at [554, 107] on div "Contact Choose contact [PERSON_NAME] to [STREET_ADDRESS][PERSON_NAME] Deliver t…" at bounding box center [442, 125] width 627 height 49
click at [314, 64] on input "[DATE]" at bounding box center [315, 60] width 70 height 10
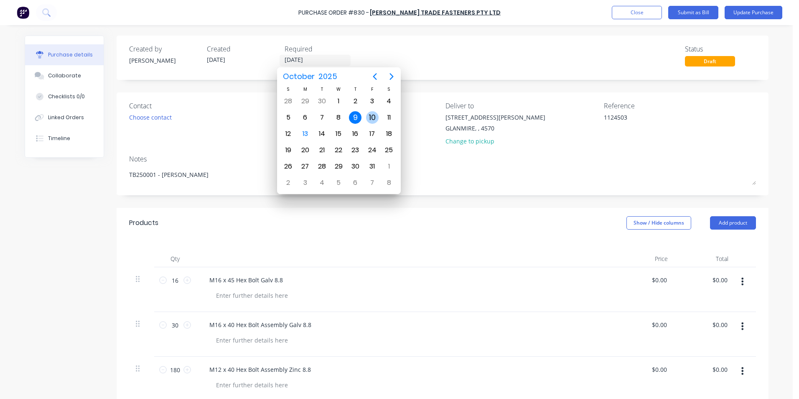
click at [372, 116] on div "10" at bounding box center [372, 117] width 13 height 13
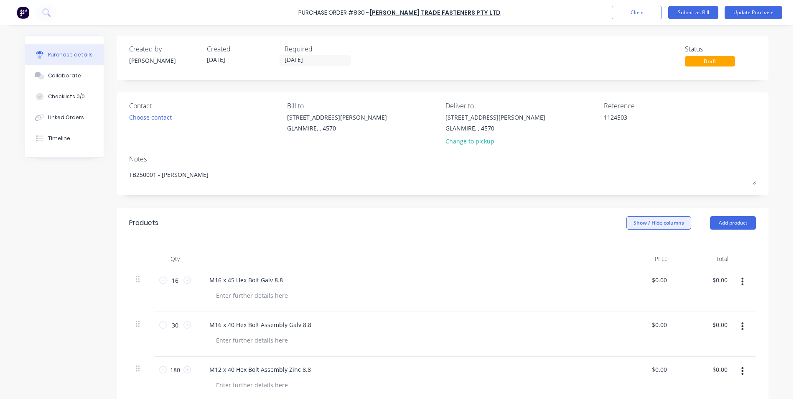
click at [656, 225] on button "Show / Hide columns" at bounding box center [658, 222] width 65 height 13
click at [632, 245] on div "Account Job Discount" at bounding box center [650, 264] width 63 height 48
click at [632, 246] on div "Account Job Discount" at bounding box center [650, 264] width 63 height 48
click at [632, 249] on span at bounding box center [629, 249] width 7 height 7
click at [626, 246] on input "Account" at bounding box center [626, 246] width 0 height 0
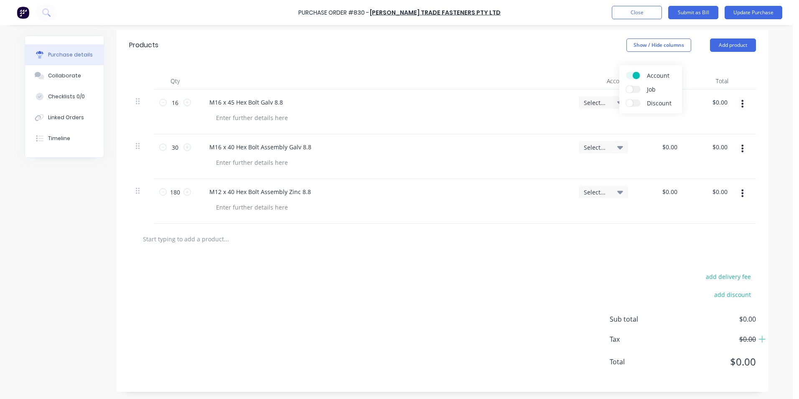
scroll to position [179, 0]
click at [603, 97] on span "Select..." at bounding box center [596, 101] width 25 height 9
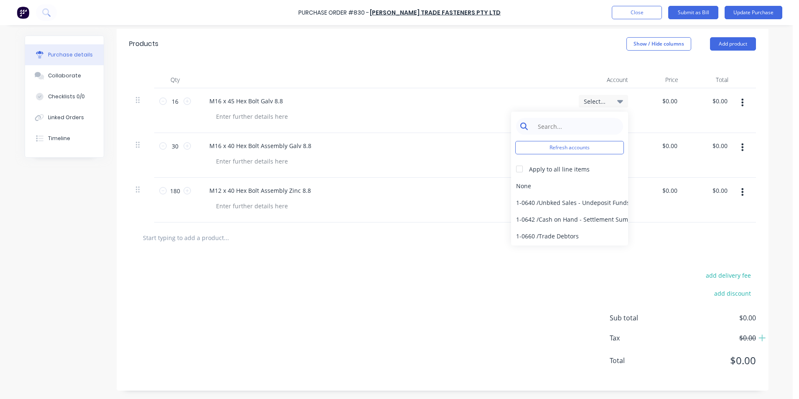
click at [587, 126] on input at bounding box center [576, 126] width 86 height 17
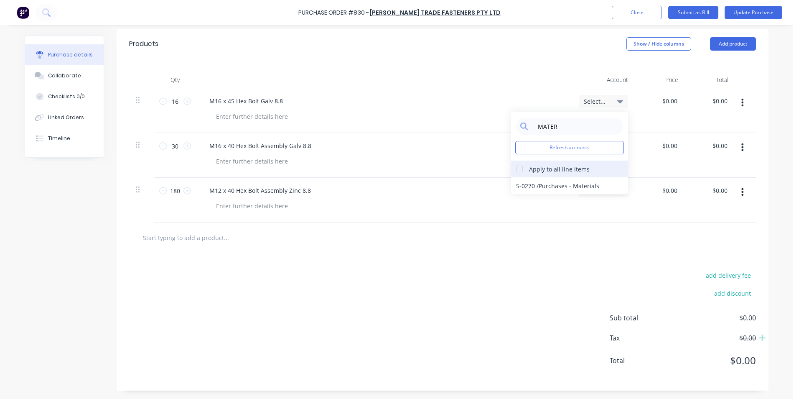
click at [515, 171] on div at bounding box center [519, 168] width 17 height 17
click at [538, 191] on div "5-0270 / Purchases - Materials" at bounding box center [569, 185] width 117 height 17
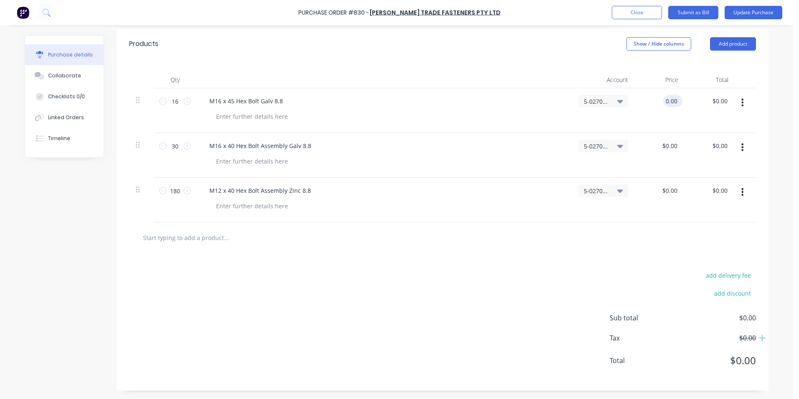
click at [668, 104] on input "0.00" at bounding box center [671, 101] width 16 height 12
drag, startPoint x: 662, startPoint y: 100, endPoint x: 698, endPoint y: 94, distance: 36.8
click at [698, 94] on div "16 16 M16 x 45 Hex Bolt Galv 8.8 5-0270 / Purchases - Materials 0.00 0.00 $0.00…" at bounding box center [442, 110] width 627 height 45
drag, startPoint x: 708, startPoint y: 101, endPoint x: 741, endPoint y: 97, distance: 33.6
click at [741, 97] on div "16 16 M16 x 45 Hex Bolt Galv 8.8 5-0270 / Purchases - Materials $0.00 $0.00 0.0…" at bounding box center [442, 110] width 627 height 45
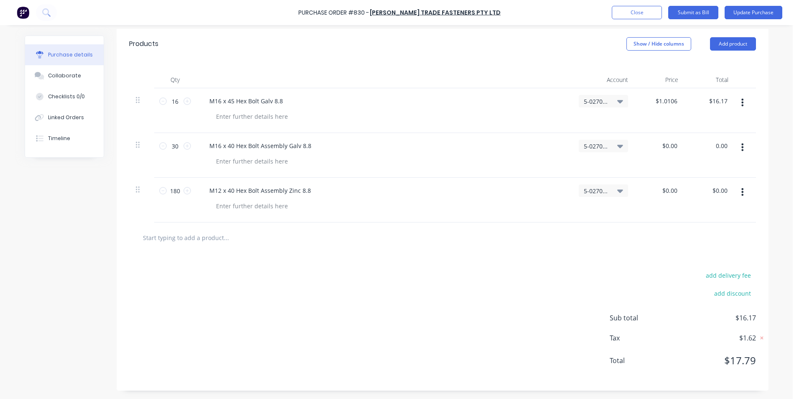
drag, startPoint x: 710, startPoint y: 144, endPoint x: 734, endPoint y: 140, distance: 24.0
click at [734, 140] on div "30 30 M16 x 40 Hex Bolt Assembly Galv 8.8 5-0270 / Purchases - Materials $0.00 …" at bounding box center [442, 155] width 627 height 45
drag, startPoint x: 709, startPoint y: 190, endPoint x: 732, endPoint y: 184, distance: 23.9
click at [732, 184] on div "180 180 M12 x 40 Hex Bolt Assembly Zinc 8.8 5-0270 / Purchases - Materials $0.0…" at bounding box center [442, 200] width 627 height 45
click at [711, 223] on div at bounding box center [442, 237] width 627 height 30
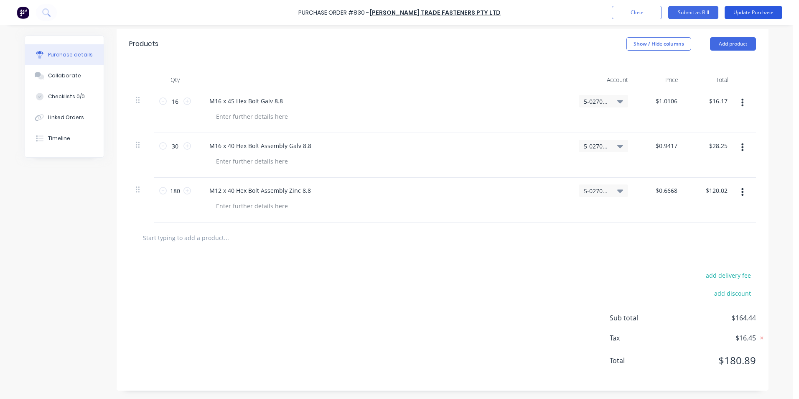
click at [758, 8] on button "Update Purchase" at bounding box center [753, 12] width 58 height 13
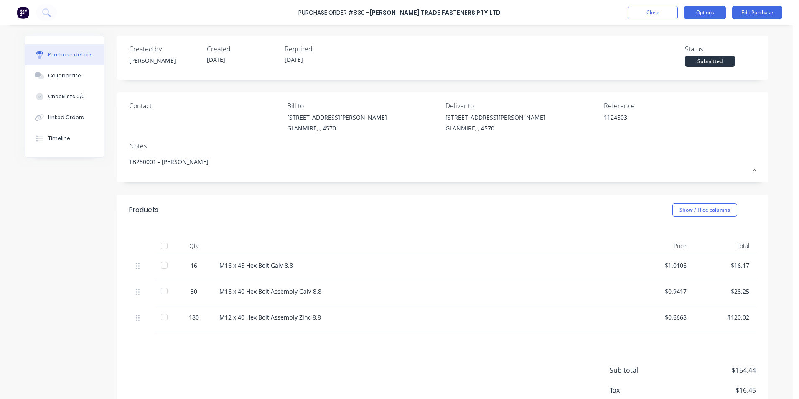
click at [703, 11] on button "Options" at bounding box center [705, 12] width 42 height 13
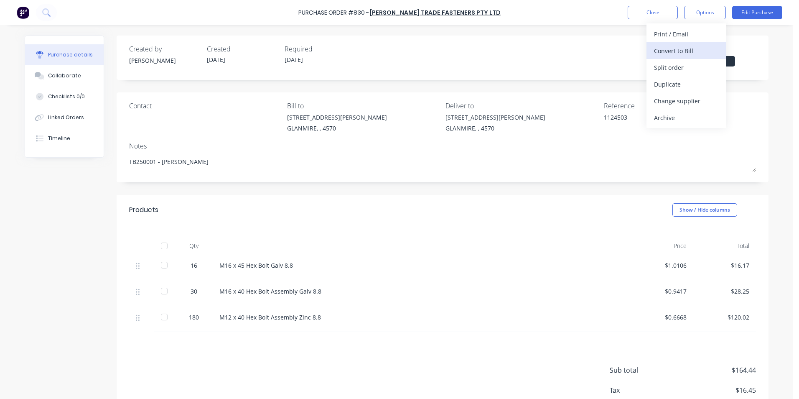
click at [689, 49] on div "Convert to Bill" at bounding box center [686, 51] width 64 height 12
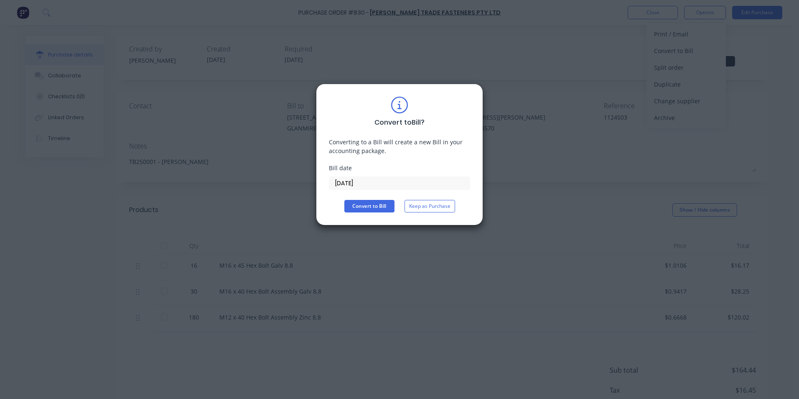
click at [437, 180] on input "[DATE]" at bounding box center [399, 183] width 140 height 13
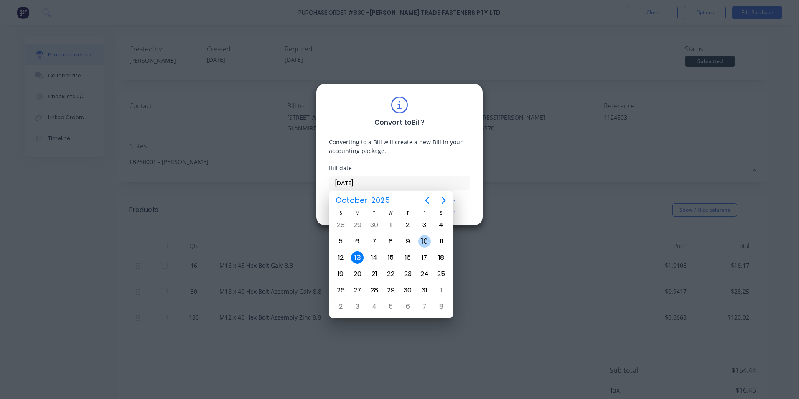
click at [419, 242] on div "10" at bounding box center [424, 241] width 13 height 13
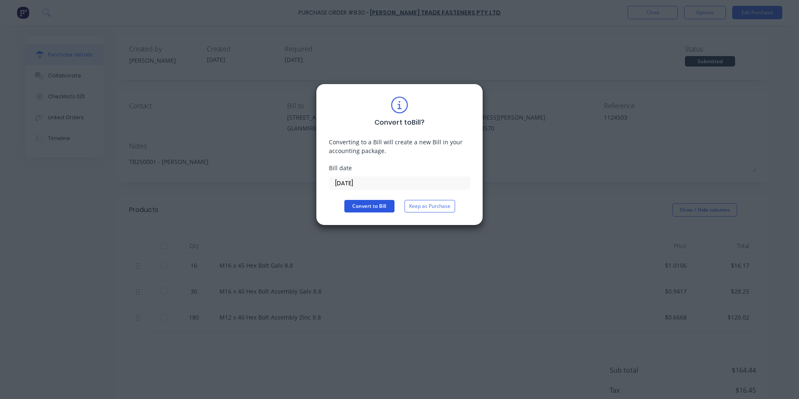
click at [358, 203] on button "Convert to Bill" at bounding box center [369, 206] width 50 height 13
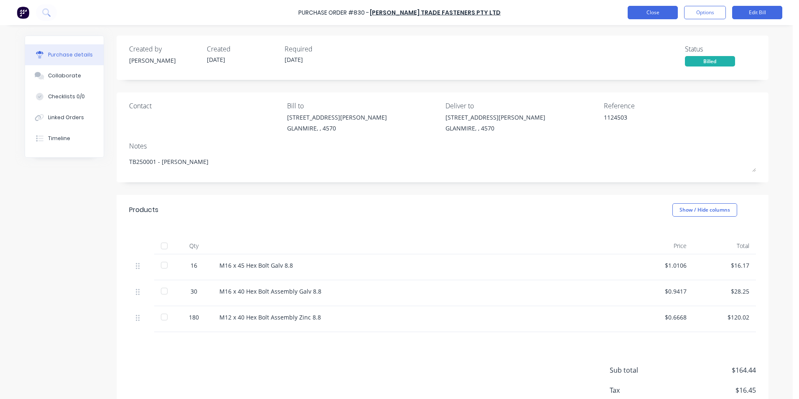
click at [648, 8] on button "Close" at bounding box center [652, 12] width 50 height 13
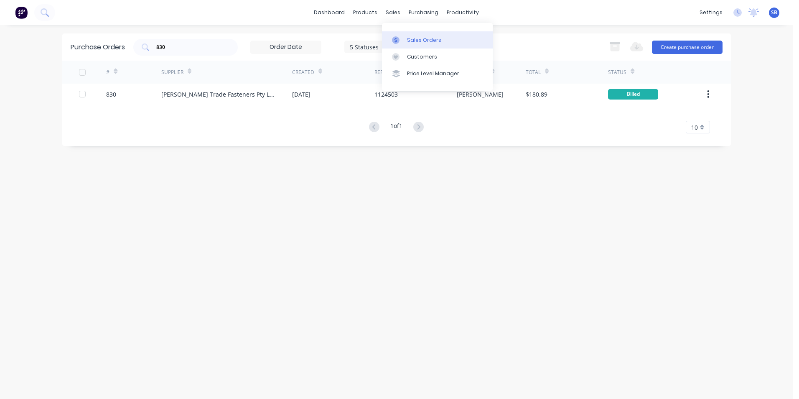
click at [426, 46] on link "Sales Orders" at bounding box center [437, 39] width 111 height 17
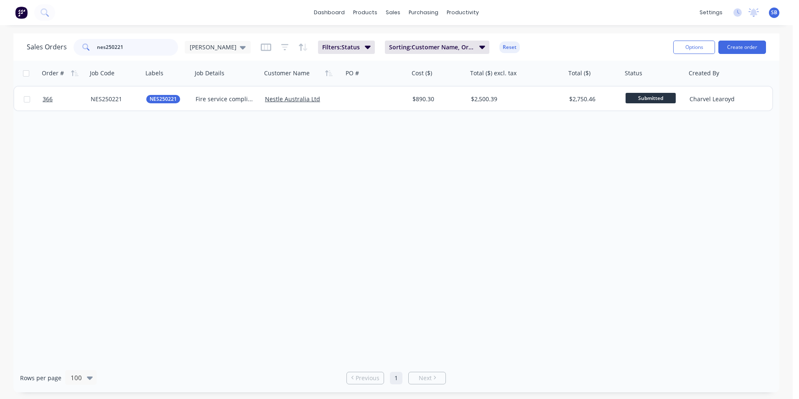
drag, startPoint x: 137, startPoint y: 51, endPoint x: 58, endPoint y: 49, distance: 79.4
click at [58, 49] on div "Sales Orders nes250221 [PERSON_NAME]" at bounding box center [139, 47] width 224 height 17
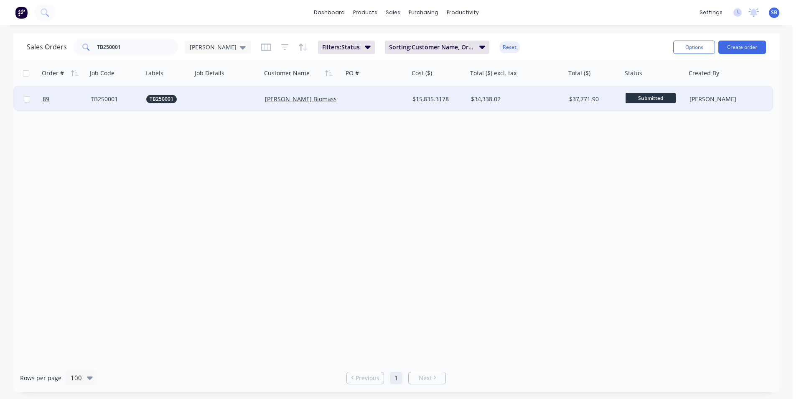
click at [492, 98] on div "$34,338.02" at bounding box center [514, 99] width 87 height 8
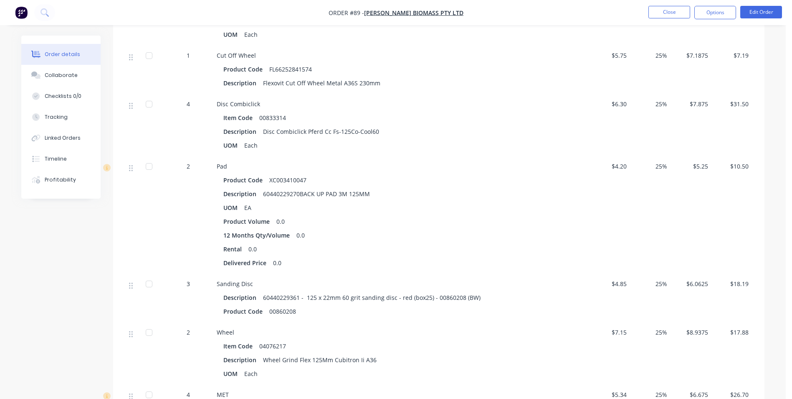
scroll to position [1462, 0]
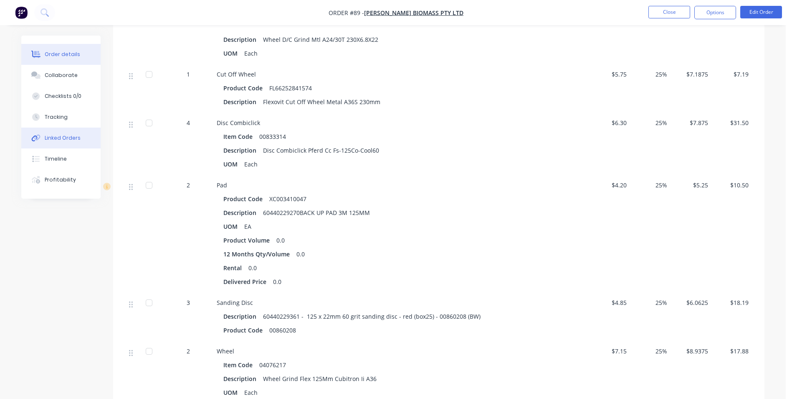
click at [85, 136] on button "Linked Orders" at bounding box center [60, 137] width 79 height 21
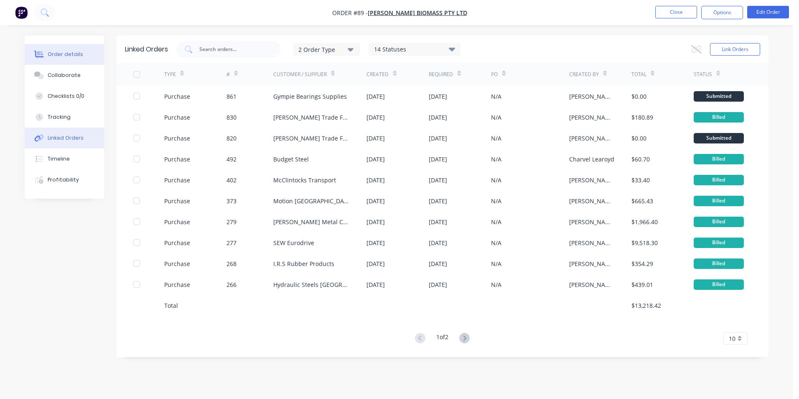
click at [69, 55] on div "Order details" at bounding box center [66, 55] width 36 height 8
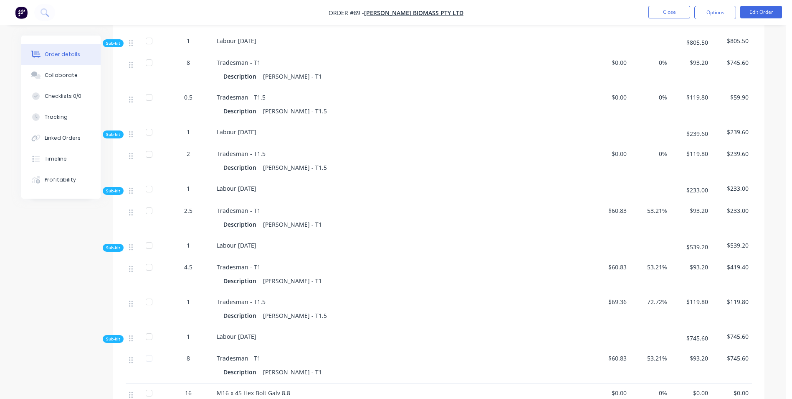
scroll to position [3552, 0]
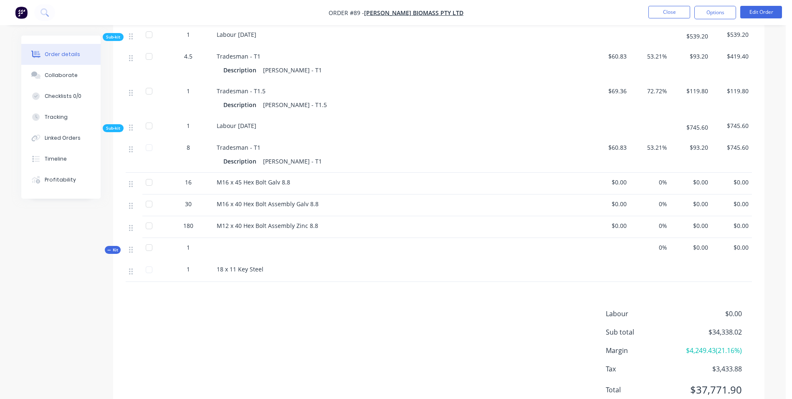
click at [341, 178] on div "M16 x 45 Hex Bolt Galv 8.8" at bounding box center [360, 182] width 286 height 9
click at [135, 173] on div at bounding box center [134, 184] width 17 height 22
click at [756, 12] on button "Edit Order" at bounding box center [762, 12] width 42 height 13
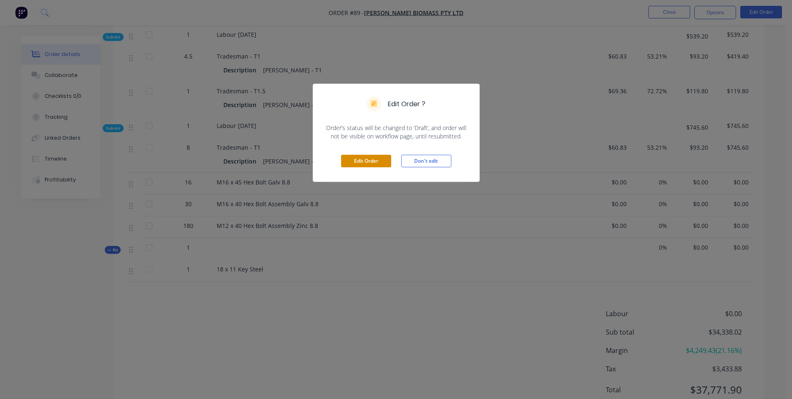
click at [385, 162] on button "Edit Order" at bounding box center [366, 161] width 50 height 13
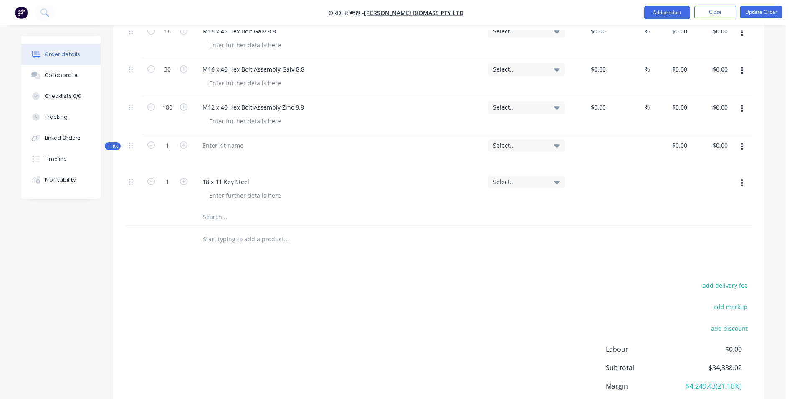
scroll to position [4800, 0]
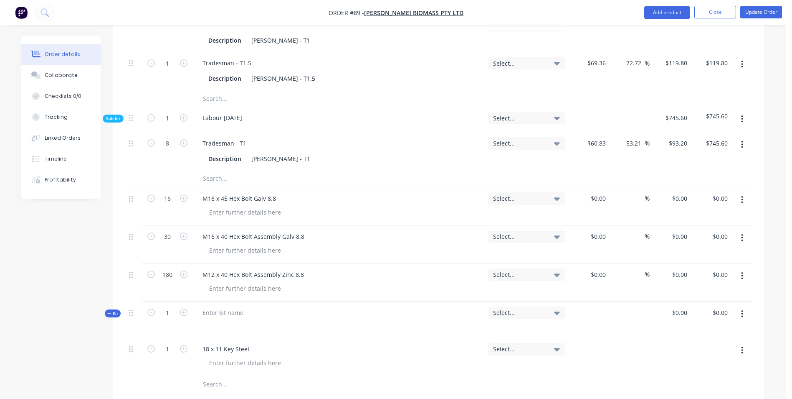
click at [739, 192] on button "button" at bounding box center [743, 199] width 20 height 15
click at [708, 266] on div "Delete" at bounding box center [712, 272] width 64 height 12
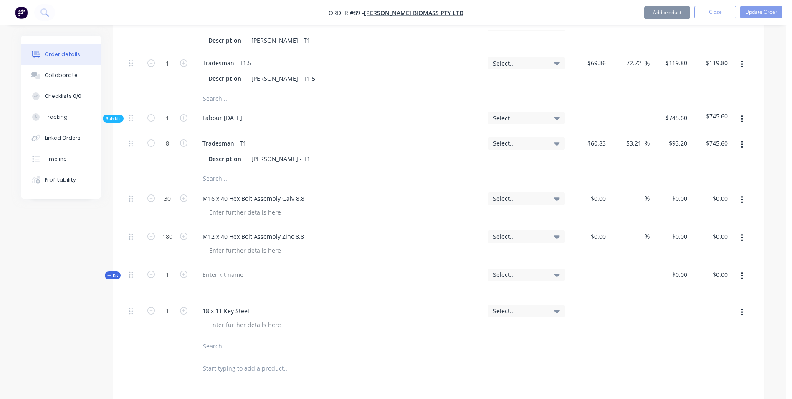
click at [743, 195] on icon "button" at bounding box center [742, 199] width 2 height 9
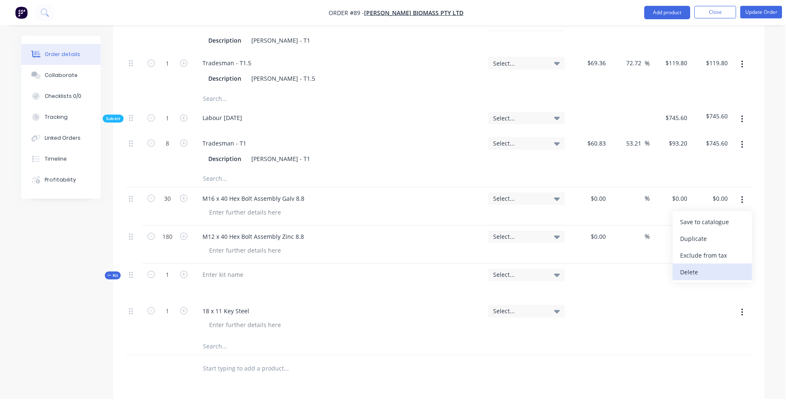
click at [718, 266] on div "Delete" at bounding box center [712, 272] width 64 height 12
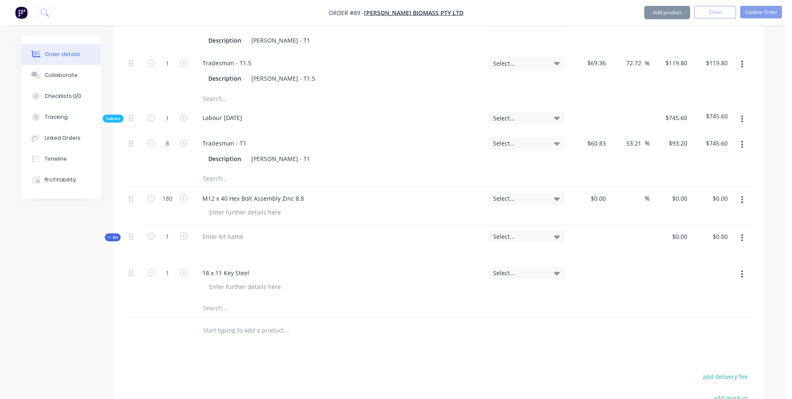
click at [743, 195] on icon "button" at bounding box center [742, 199] width 2 height 9
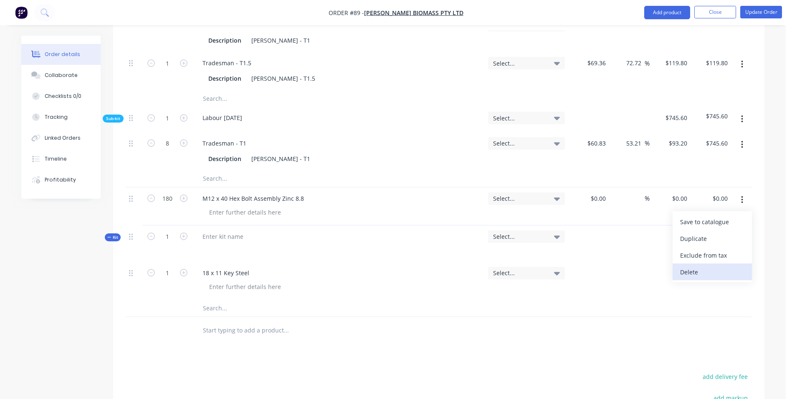
click at [721, 266] on div "Delete" at bounding box center [712, 272] width 64 height 12
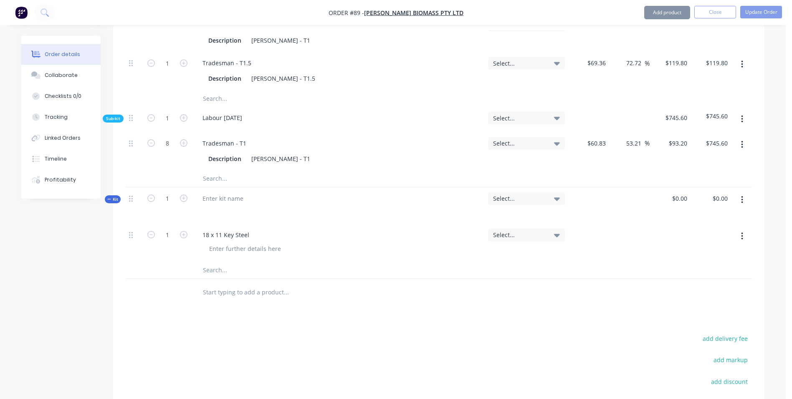
click at [743, 195] on icon "button" at bounding box center [742, 199] width 2 height 9
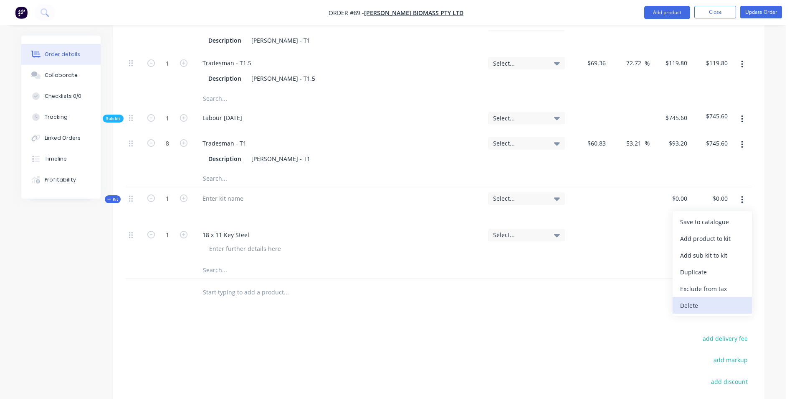
click at [707, 299] on div "Delete" at bounding box center [712, 305] width 64 height 12
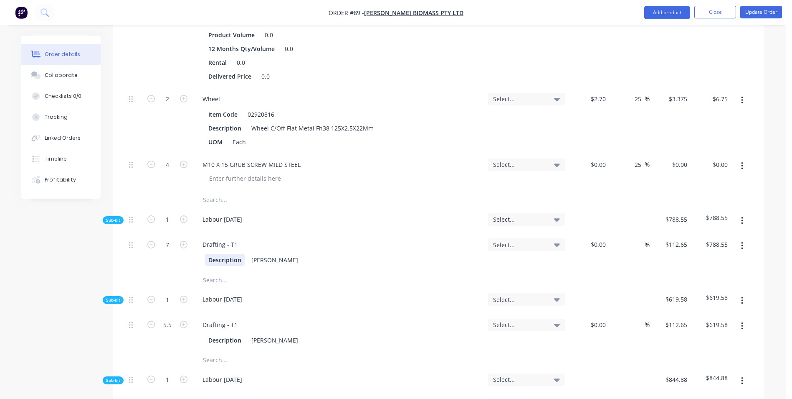
scroll to position [2506, 0]
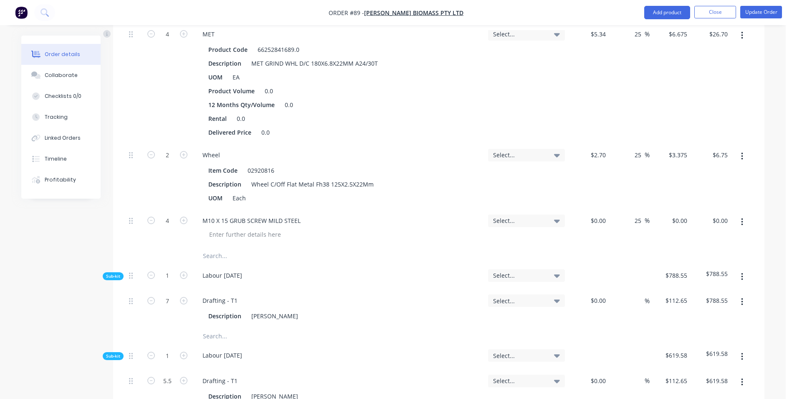
click at [217, 247] on input "text" at bounding box center [286, 255] width 167 height 17
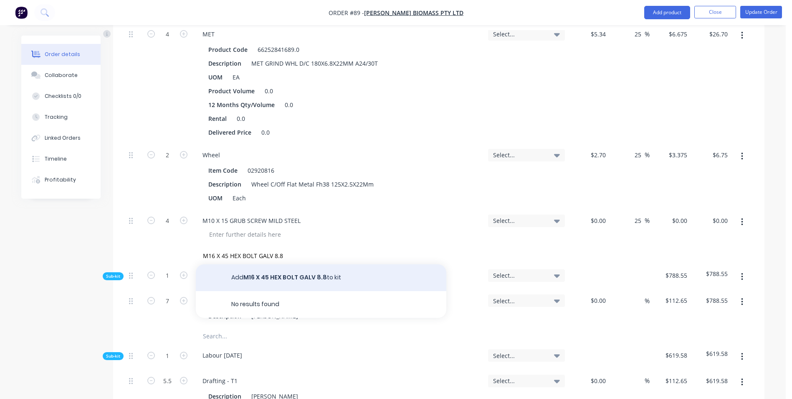
click at [271, 264] on button "Add M16 X 45 HEX BOLT GALV 8.8 to kit" at bounding box center [321, 277] width 251 height 27
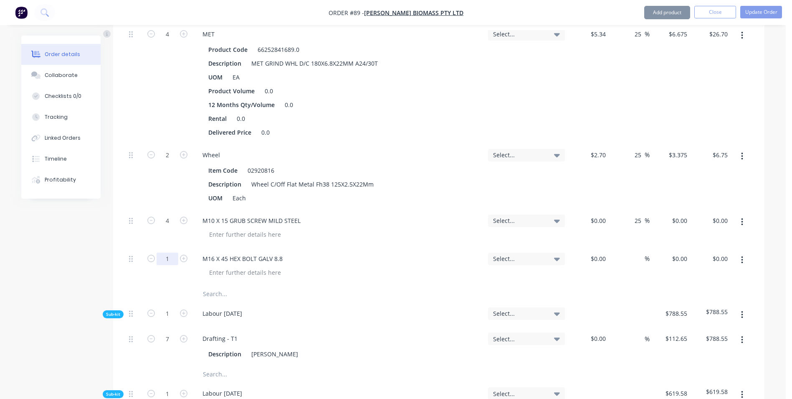
click at [170, 252] on input "1" at bounding box center [168, 258] width 22 height 13
click at [591, 247] on div "$0.00 $0.00" at bounding box center [589, 266] width 41 height 38
click at [211, 285] on input "text" at bounding box center [286, 293] width 167 height 17
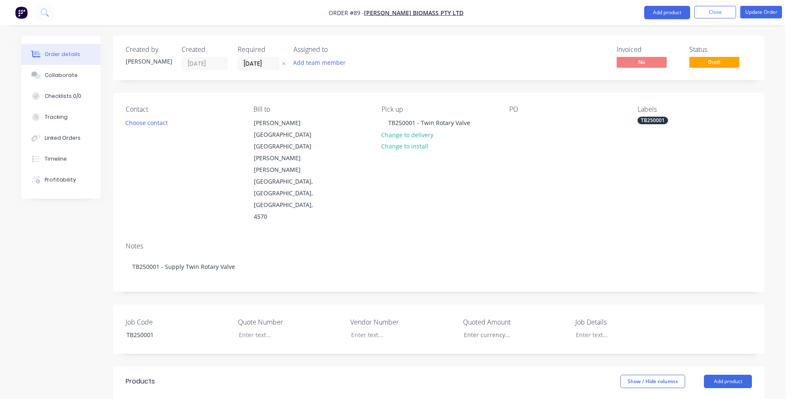
scroll to position [2506, 0]
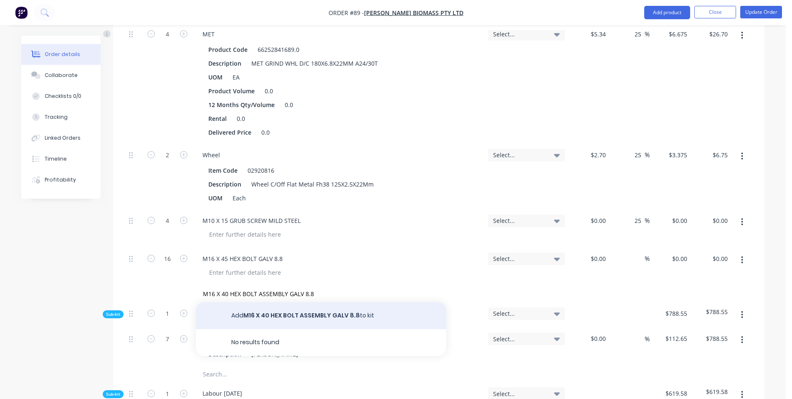
type input "M16 X 40 HEX BOLT ASSEMBLY GALV 8.8"
click at [271, 302] on button "Add M16 X 40 HEX BOLT ASSEMBLY GALV 8.8 to kit" at bounding box center [321, 315] width 251 height 27
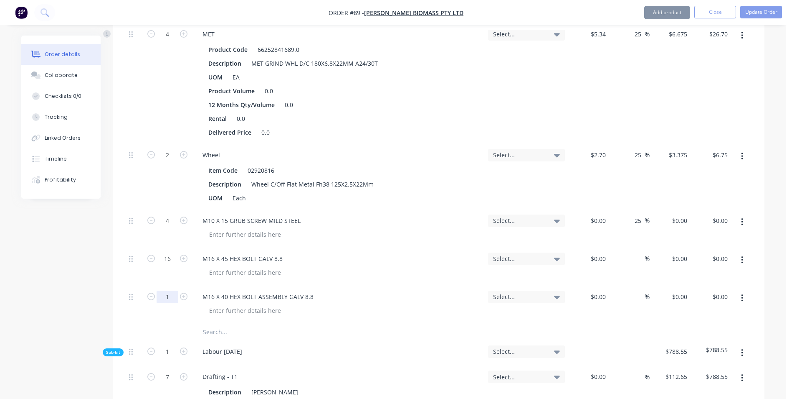
click at [168, 290] on input "1" at bounding box center [168, 296] width 22 height 13
type input "30"
click at [398, 340] on div "Labour [DATE]" at bounding box center [339, 352] width 292 height 25
click at [224, 323] on input "text" at bounding box center [286, 331] width 167 height 17
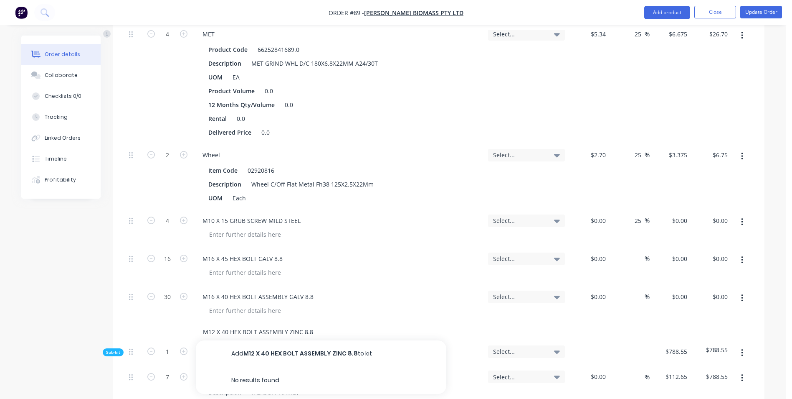
type input "M12 X 40 HEX BOLT ASSEMBLY ZINC 8.8"
click at [249, 345] on div "Labour [DATE]" at bounding box center [222, 351] width 53 height 12
click at [280, 323] on input "M12 X 40 HEX BOLT ASSEMBLY ZINC 8.8" at bounding box center [286, 331] width 167 height 17
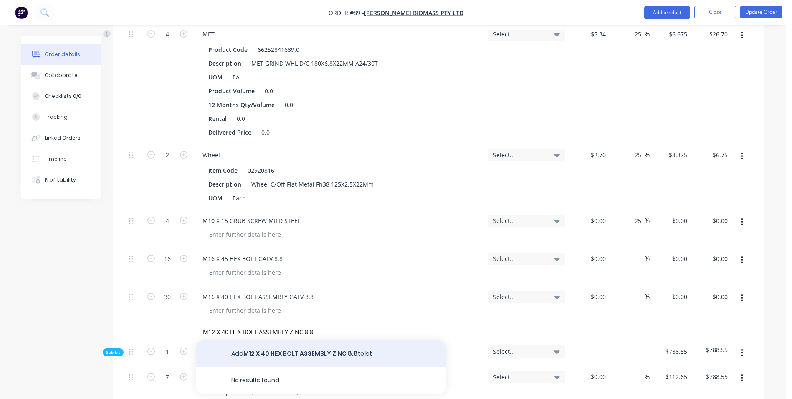
click at [287, 340] on button "Add M12 X 40 HEX BOLT ASSEMBLY ZINC 8.8 to kit" at bounding box center [321, 353] width 251 height 27
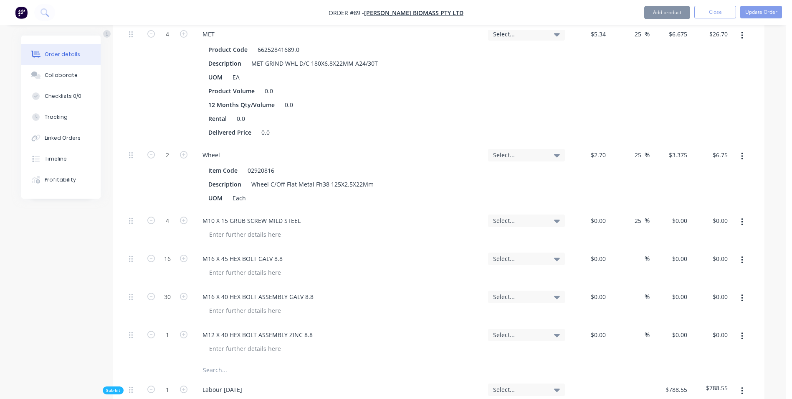
click at [228, 361] on input "text" at bounding box center [286, 369] width 167 height 17
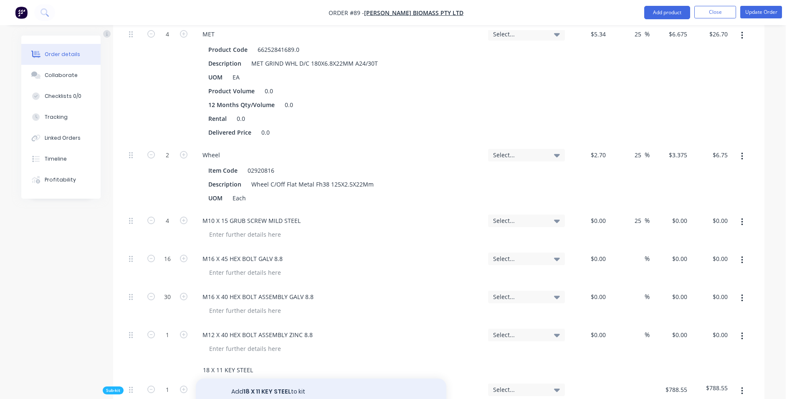
type input "18 X 11 KEY STEEL"
click at [246, 378] on button "Add 18 X 11 KEY STEEL to kit" at bounding box center [321, 391] width 251 height 27
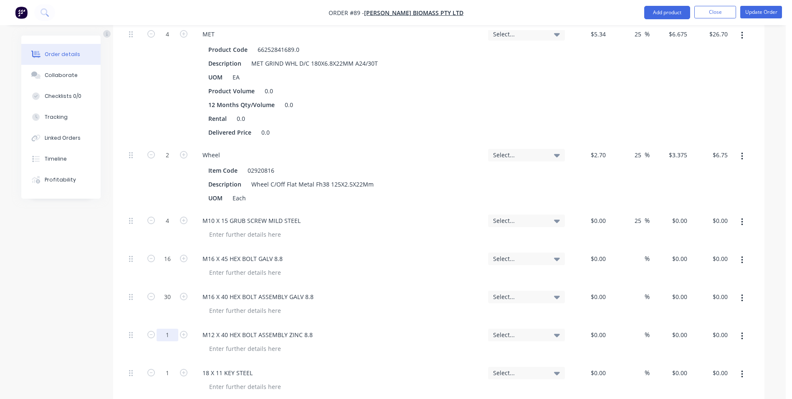
click at [173, 328] on input "1" at bounding box center [168, 334] width 22 height 13
type input "180"
click at [182, 323] on div "180" at bounding box center [167, 342] width 50 height 38
click at [183, 323] on div "180" at bounding box center [167, 342] width 50 height 38
click at [644, 252] on input at bounding box center [640, 258] width 10 height 12
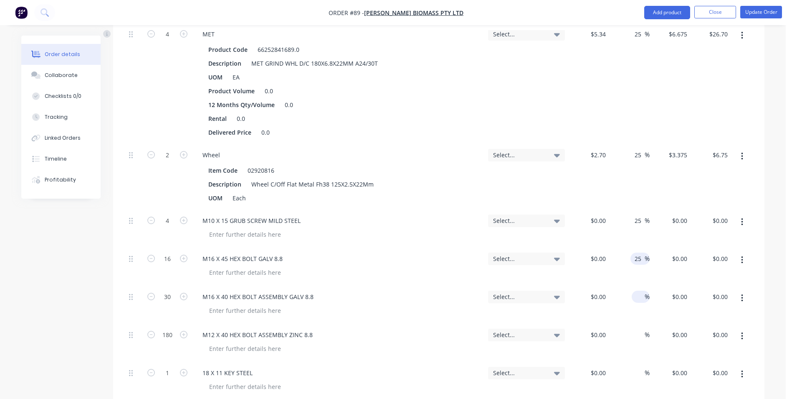
type input "25"
click at [639, 290] on input at bounding box center [640, 296] width 10 height 12
type input "25"
click at [643, 328] on input at bounding box center [640, 334] width 10 height 12
type input "25"
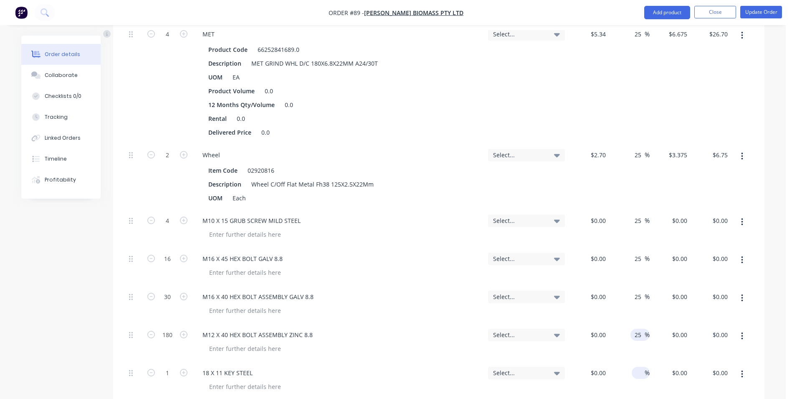
click at [639, 366] on input at bounding box center [640, 372] width 10 height 12
type input "25"
click at [637, 361] on div "25 25 %" at bounding box center [629, 380] width 41 height 38
click at [590, 247] on div "0 $0.00" at bounding box center [589, 266] width 41 height 38
click at [632, 247] on div "25 25 %" at bounding box center [629, 266] width 41 height 38
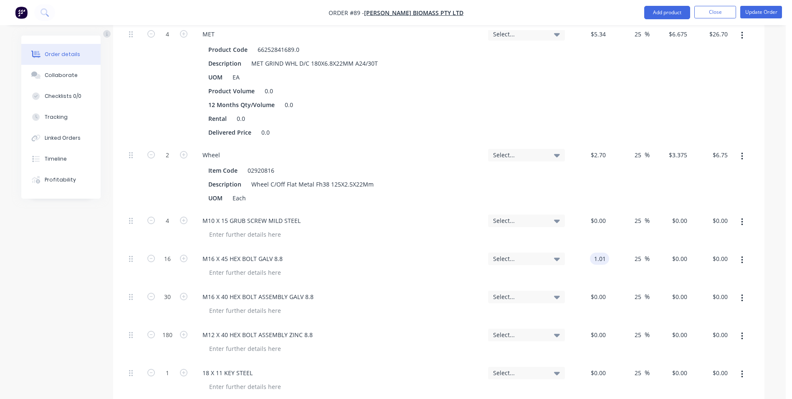
type input "$1.01"
type input "$1.2625"
type input "$20.20"
click at [599, 290] on div "$0.00" at bounding box center [598, 296] width 23 height 12
click at [602, 285] on div ".94 .94" at bounding box center [589, 304] width 41 height 38
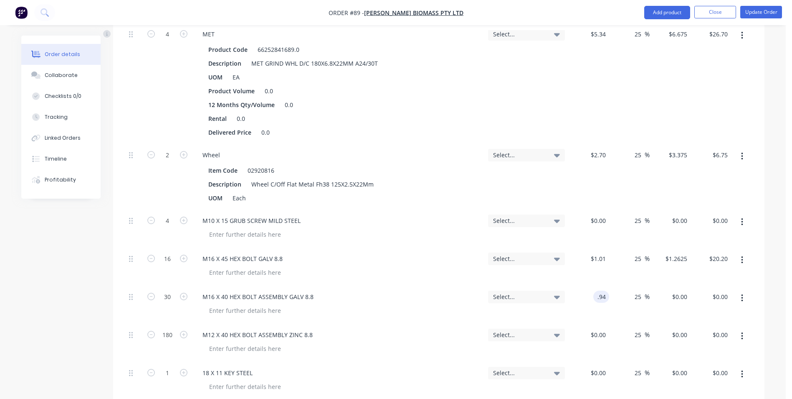
type input "$0.94"
type input "$1.175"
type input "$35.25"
click at [606, 328] on input at bounding box center [605, 334] width 10 height 12
click at [610, 361] on div "25 25 %" at bounding box center [629, 380] width 41 height 38
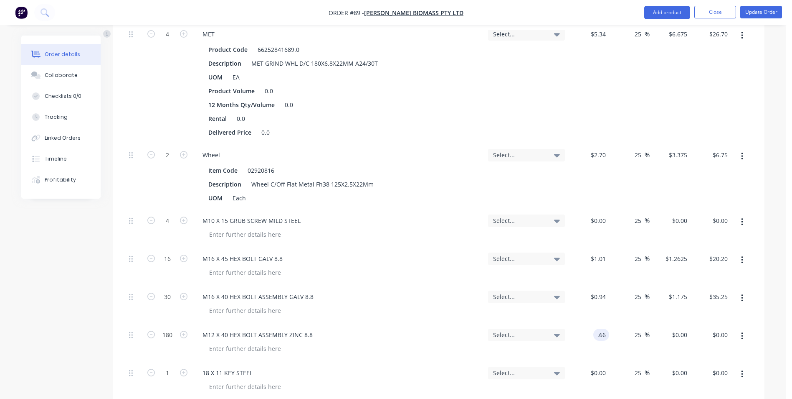
type input "$0.66"
type input "$0.825"
type input "$148.50"
click at [300, 361] on div "18 X 11 KEY STEEL" at bounding box center [339, 380] width 292 height 38
click at [761, 16] on button "Update Order" at bounding box center [762, 12] width 42 height 13
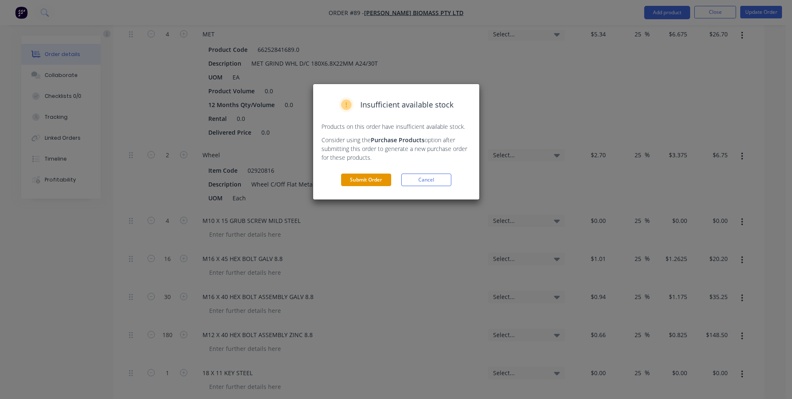
click at [376, 177] on button "Submit Order" at bounding box center [366, 179] width 50 height 13
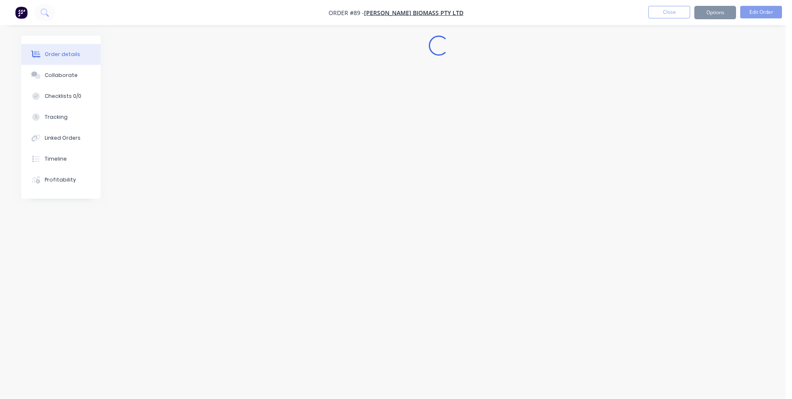
scroll to position [0, 0]
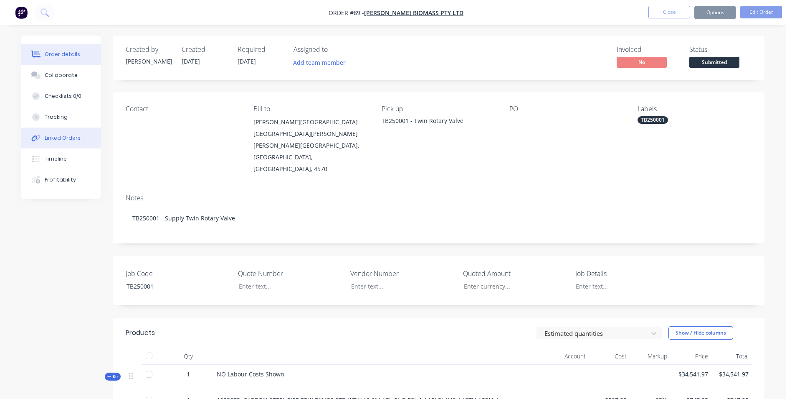
click at [53, 140] on div "Linked Orders" at bounding box center [63, 138] width 36 height 8
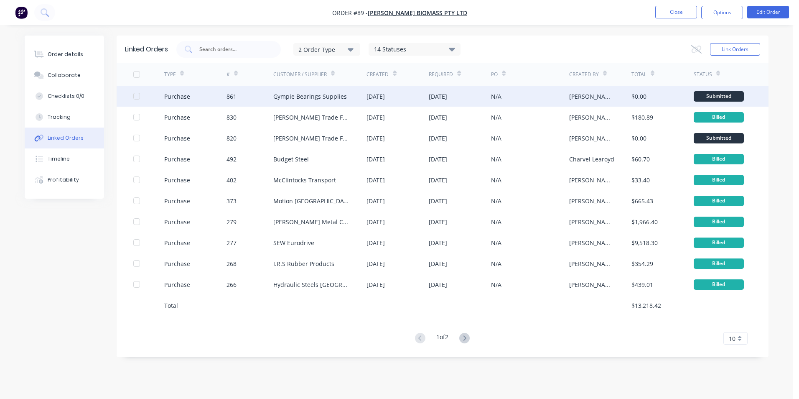
click at [308, 101] on div "Gympie Bearings Supplies" at bounding box center [320, 96] width 94 height 21
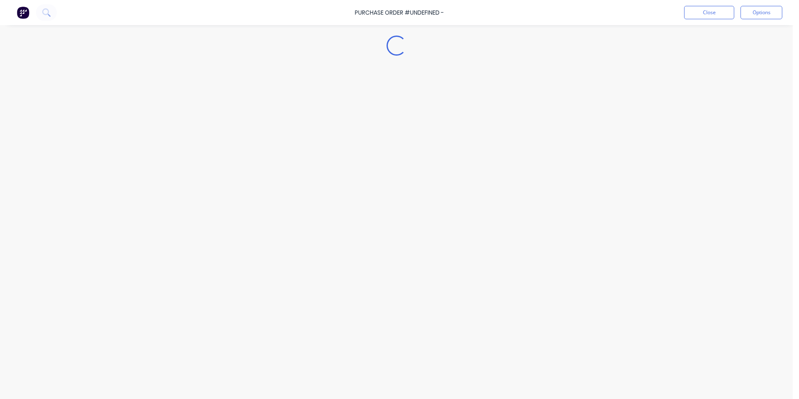
type textarea "x"
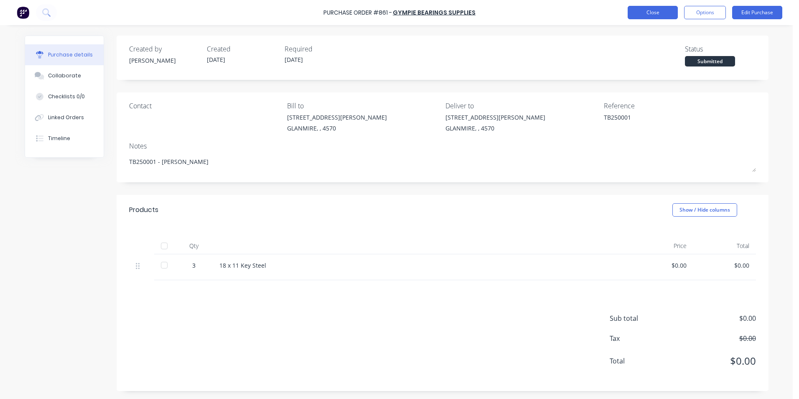
click at [649, 9] on button "Close" at bounding box center [652, 12] width 50 height 13
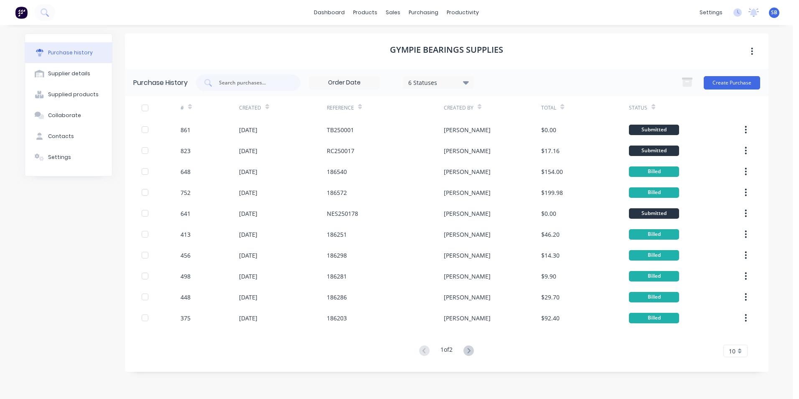
click at [79, 52] on div "Purchase history" at bounding box center [70, 53] width 45 height 8
click at [334, 14] on link "dashboard" at bounding box center [329, 12] width 39 height 13
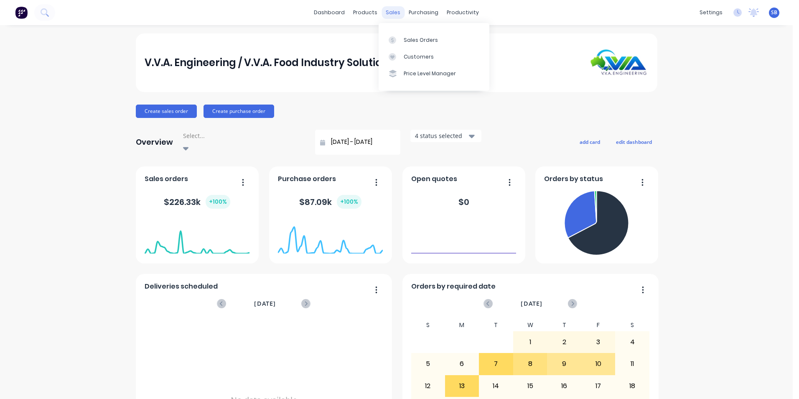
click at [395, 17] on div "sales" at bounding box center [392, 12] width 23 height 13
click at [397, 36] on div at bounding box center [394, 40] width 13 height 8
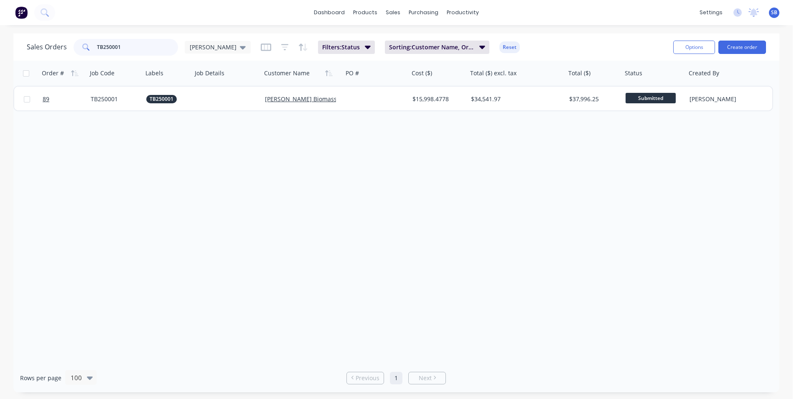
drag, startPoint x: 152, startPoint y: 50, endPoint x: 19, endPoint y: 34, distance: 133.7
click at [19, 34] on div "Sales Orders TB250001 Shannon Filters: Status Sorting: Customer Name, Order # R…" at bounding box center [396, 46] width 766 height 27
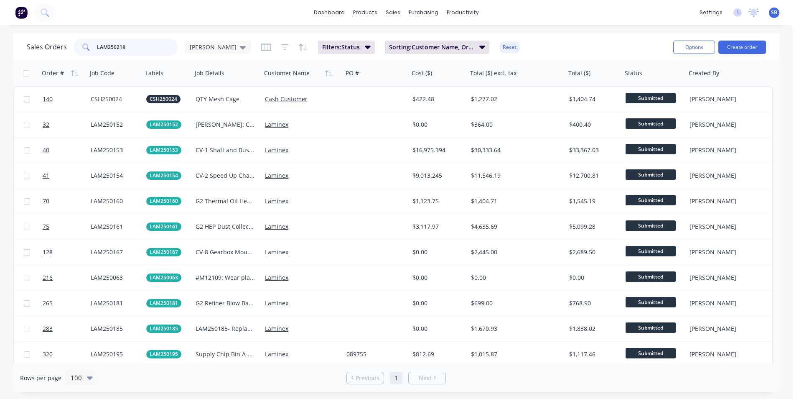
type input "LAM250218"
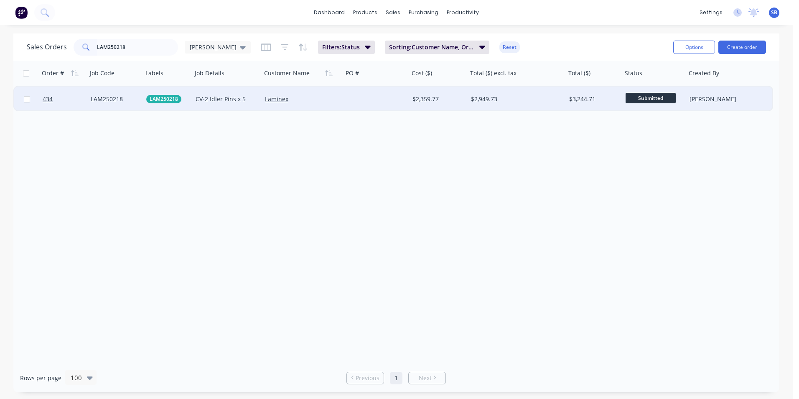
click at [576, 100] on div "$3,244.71" at bounding box center [592, 99] width 47 height 8
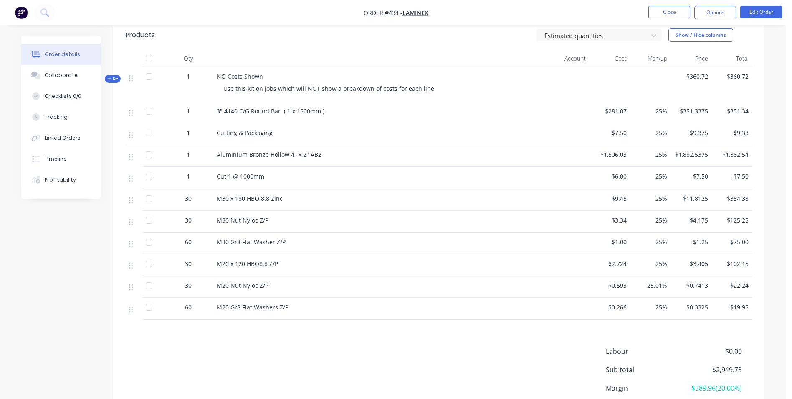
scroll to position [292, 0]
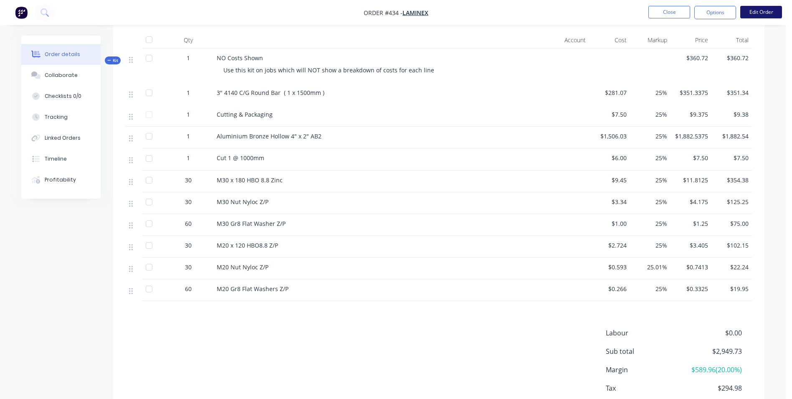
click at [775, 8] on button "Edit Order" at bounding box center [762, 12] width 42 height 13
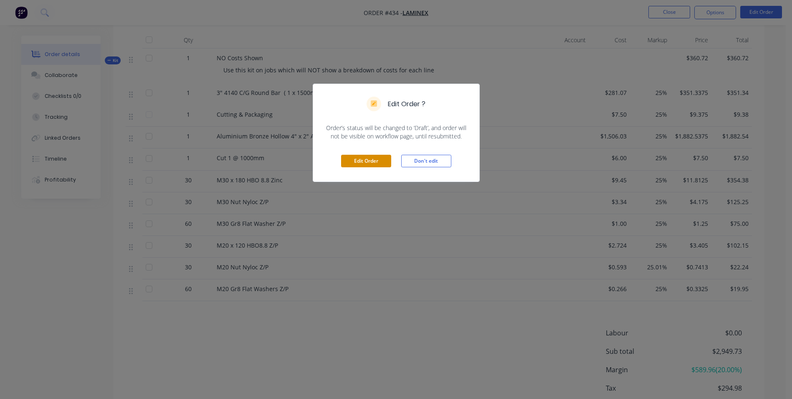
click at [361, 165] on button "Edit Order" at bounding box center [366, 161] width 50 height 13
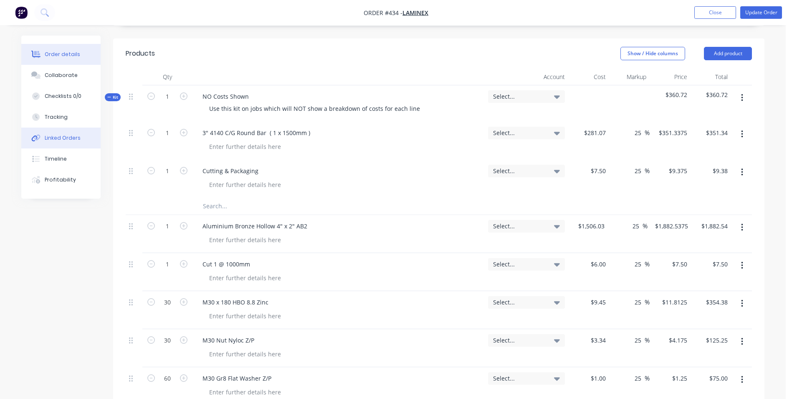
click at [61, 142] on button "Linked Orders" at bounding box center [60, 137] width 79 height 21
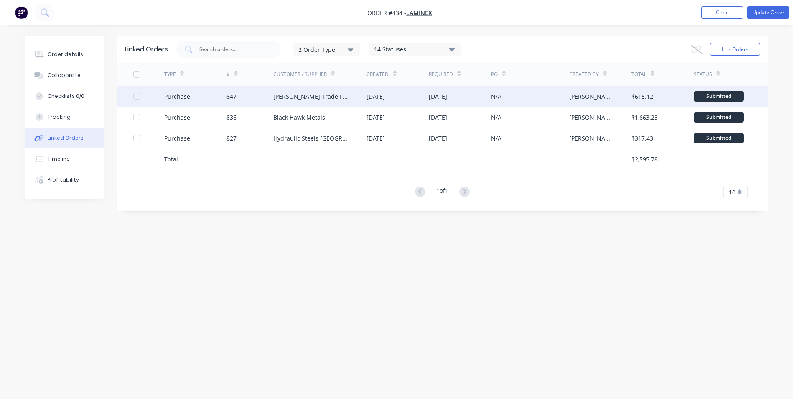
click at [325, 99] on div "[PERSON_NAME] Trade Fasteners Pty Ltd" at bounding box center [311, 96] width 77 height 9
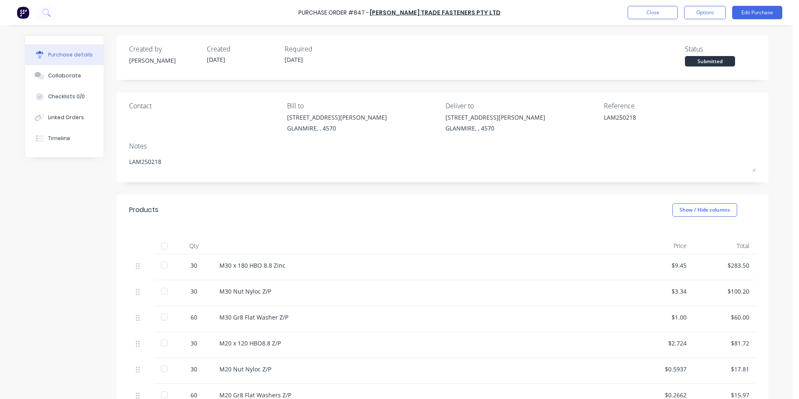
type textarea "x"
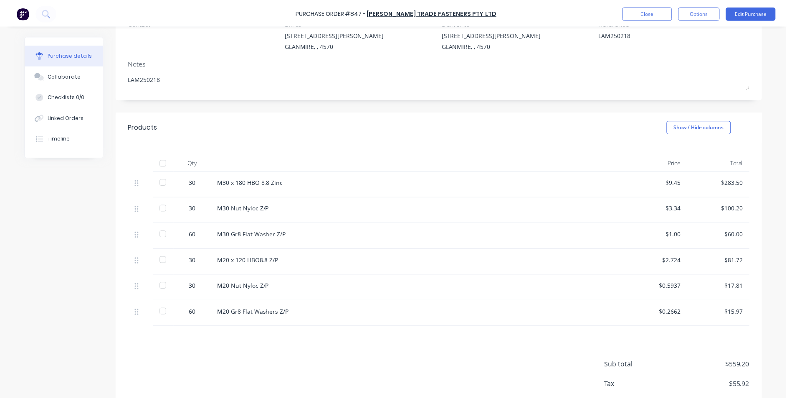
scroll to position [84, 0]
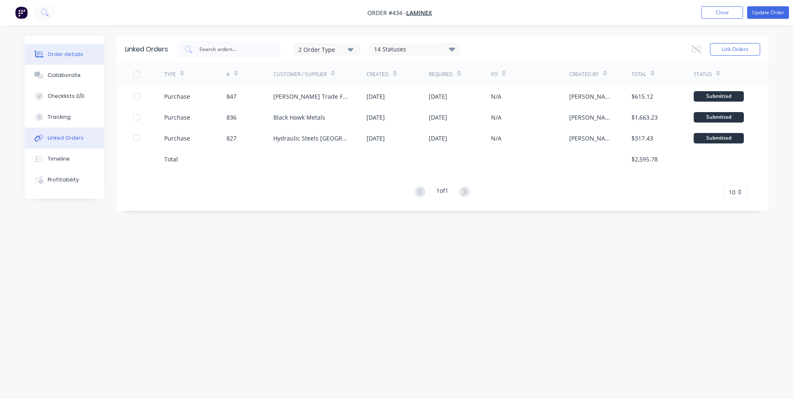
click at [73, 58] on button "Order details" at bounding box center [64, 54] width 79 height 21
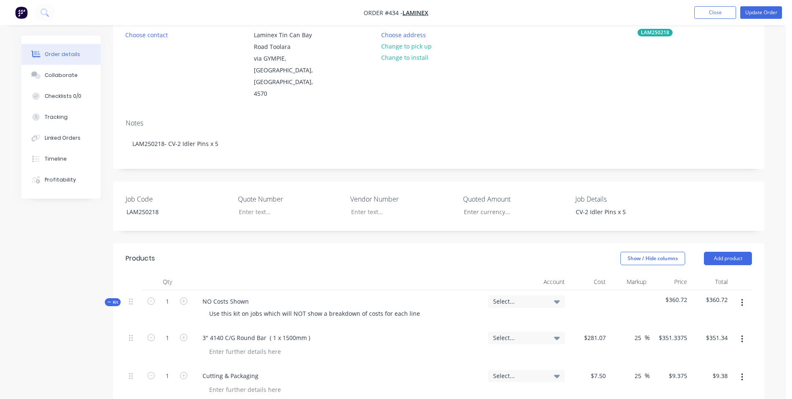
scroll to position [209, 0]
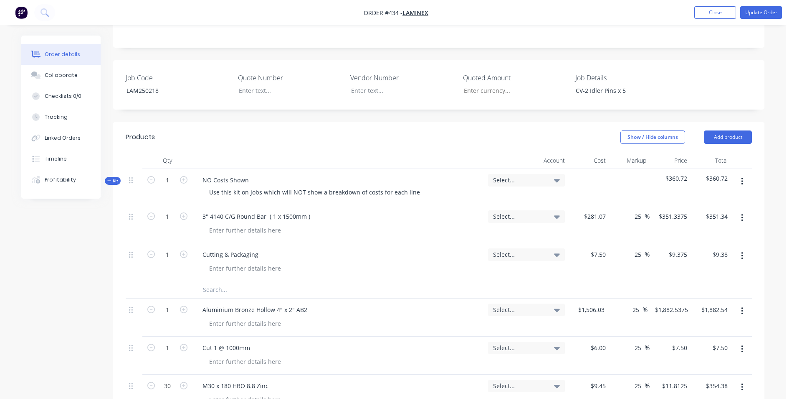
click at [296, 130] on div "Show / Hide columns Add product" at bounding box center [505, 136] width 493 height 13
click at [219, 281] on input "text" at bounding box center [286, 289] width 167 height 17
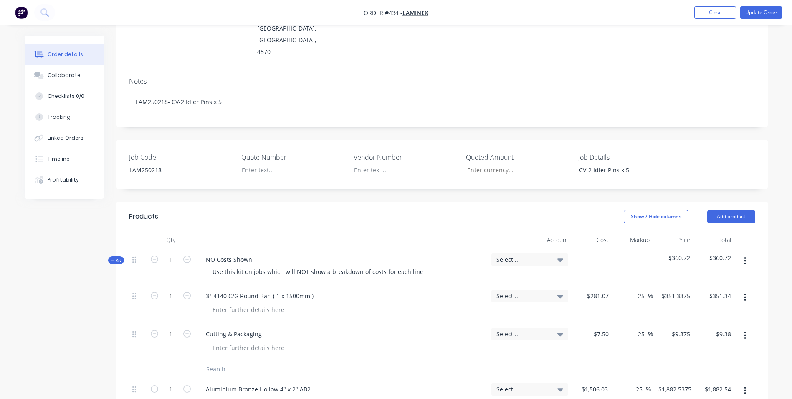
scroll to position [42, 0]
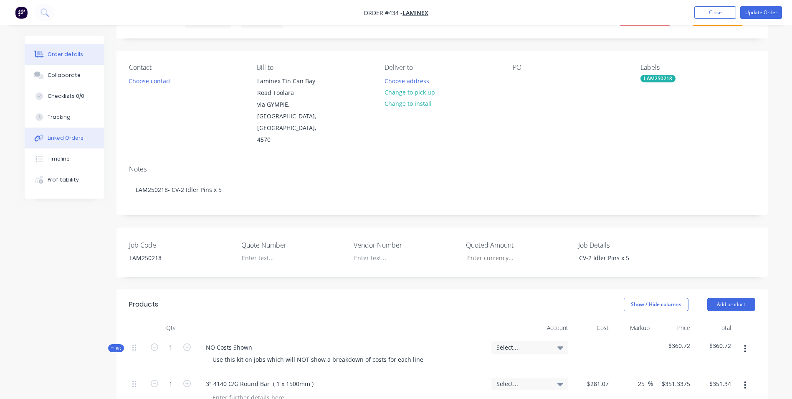
click at [66, 136] on div "Linked Orders" at bounding box center [66, 138] width 36 height 8
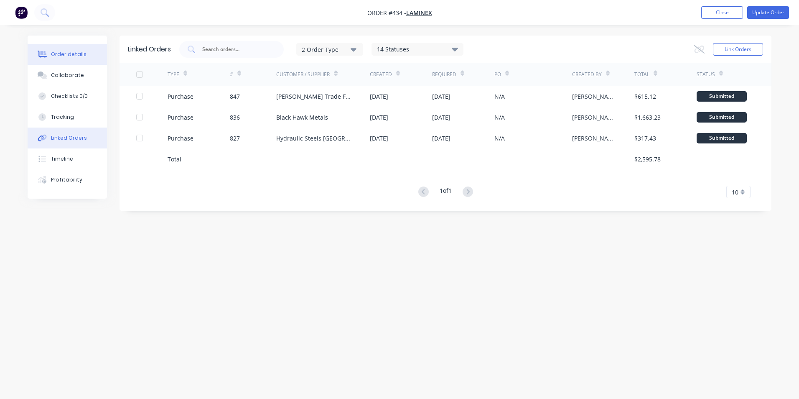
click at [54, 56] on div "Order details" at bounding box center [69, 55] width 36 height 8
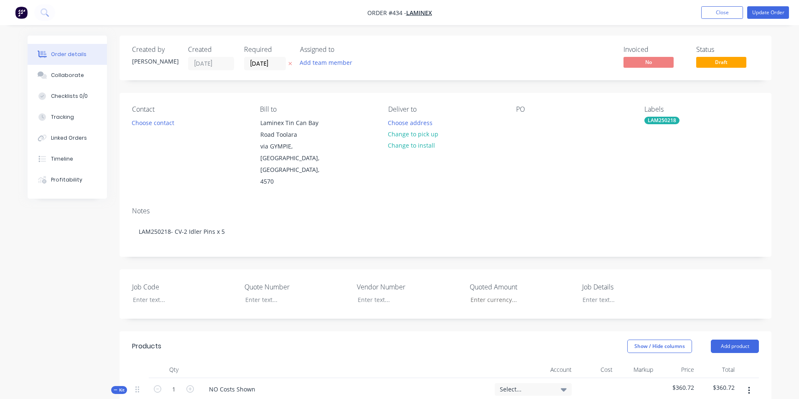
type input "$281.07"
type input "25"
type input "$351.3375"
type input "$351.34"
type input "$7.50"
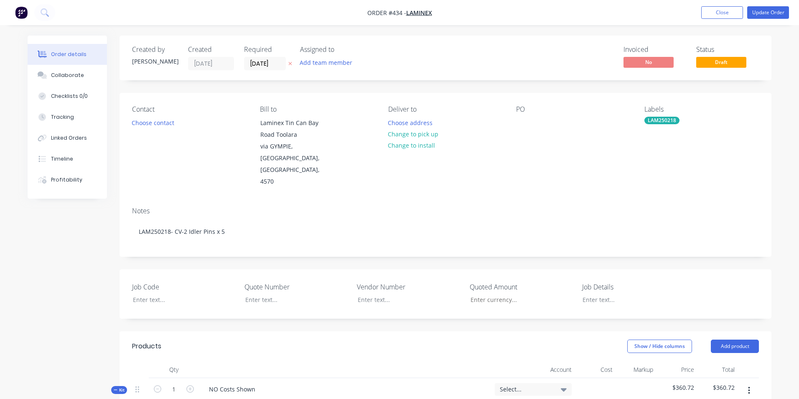
type input "25"
type input "$9.375"
type input "$9.38"
type input "$1,506.03"
type input "25"
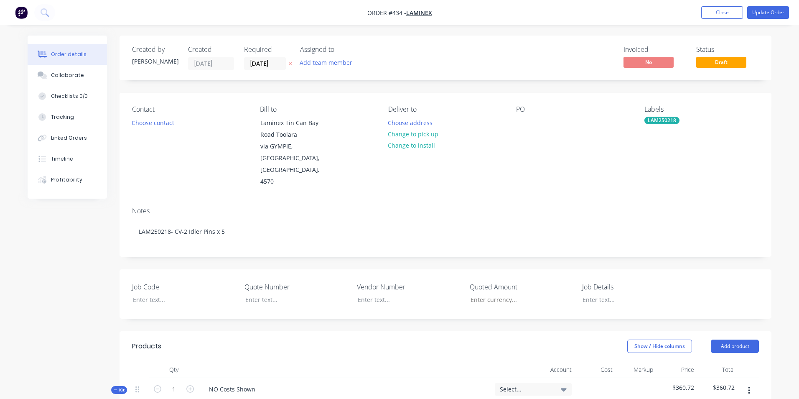
type input "$1,882.5375"
type input "$1,882.54"
type input "$6.00"
type input "25"
type input "$7.50"
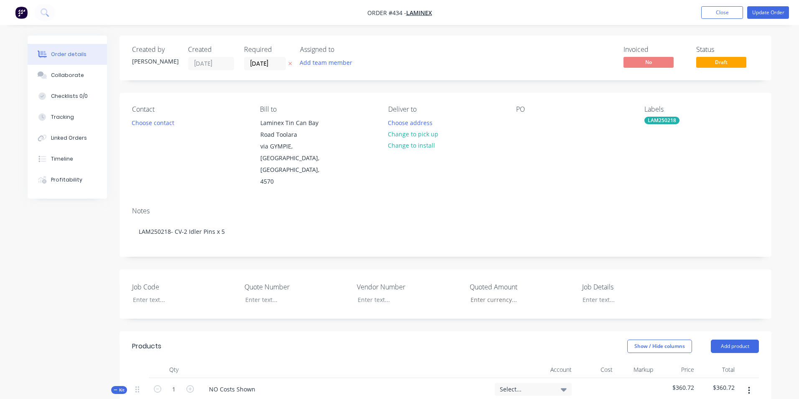
type input "$7.50"
type input "$9.45"
type input "25"
type input "$11.8125"
type input "$354.38"
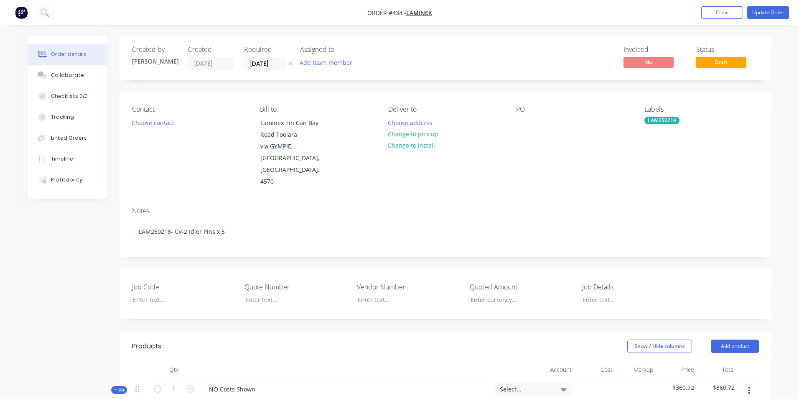
type input "$3.34"
type input "25"
type input "$4.175"
type input "$125.25"
type input "$1.00"
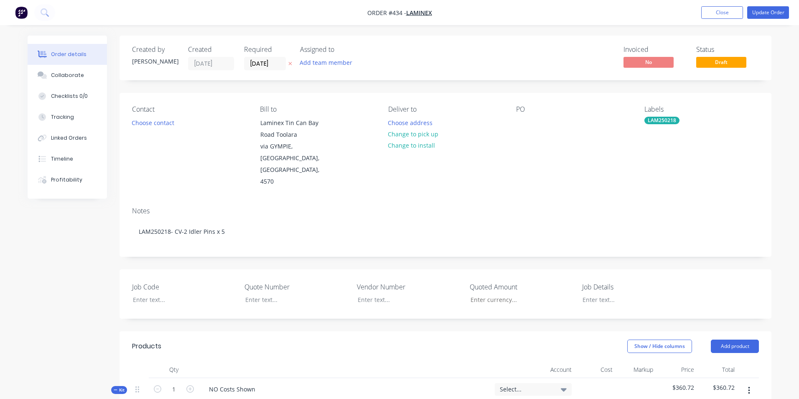
type input "25"
type input "$1.25"
type input "$75.00"
type input "$2.724"
type input "25"
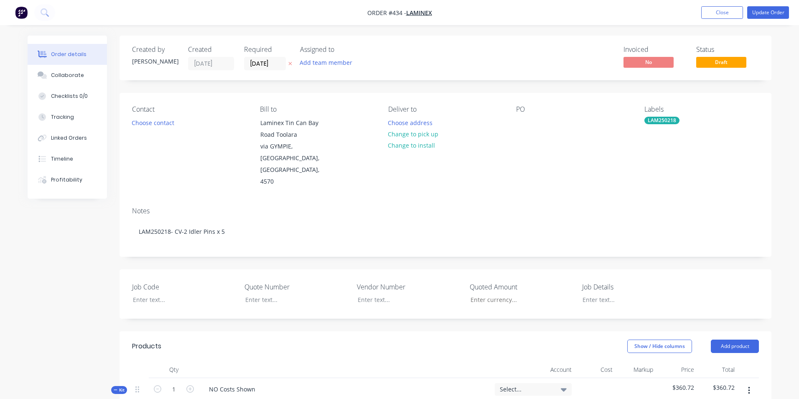
type input "$3.405"
type input "$102.15"
type input "$0.593"
type input "25.01"
type input "$0.7413"
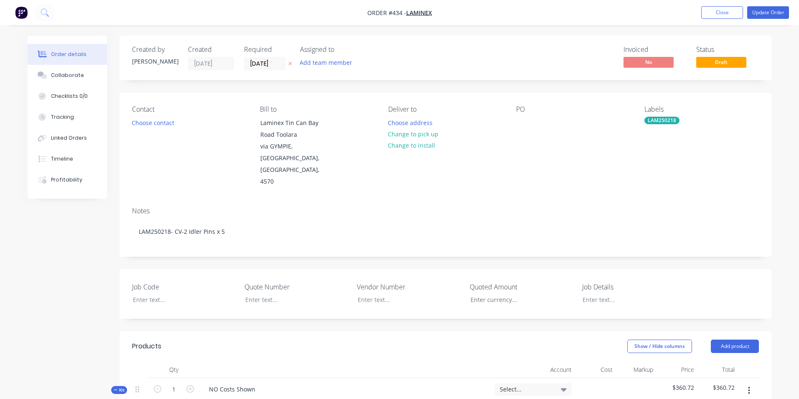
type input "$22.24"
type input "$0.266"
type input "25"
type input "$0.3325"
type input "$19.95"
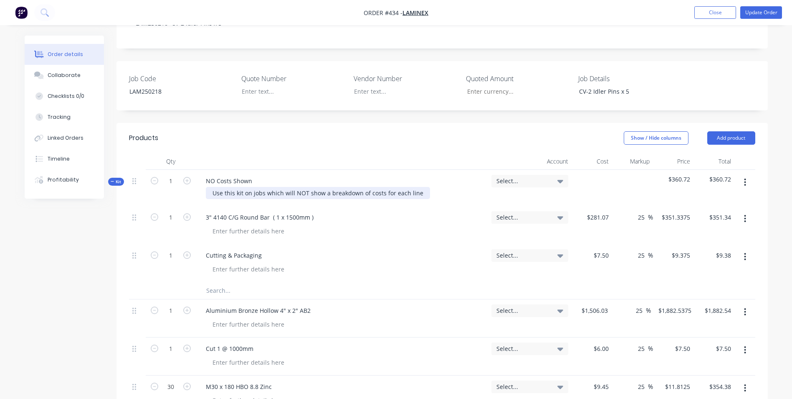
scroll to position [292, 0]
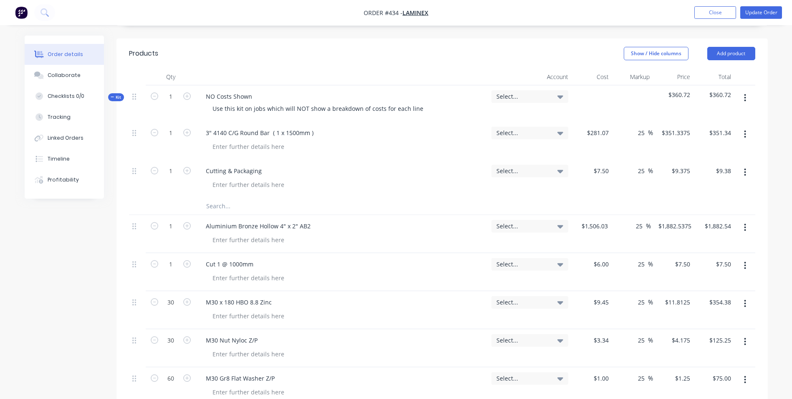
click at [218, 198] on input "text" at bounding box center [289, 206] width 167 height 17
drag, startPoint x: 309, startPoint y: 202, endPoint x: 201, endPoint y: 188, distance: 108.2
click at [201, 188] on div "Kit 1 NO Costs Shown Use this kit on jobs which will NOT show a breakdown of co…" at bounding box center [442, 302] width 627 height 434
copy div "Aluminium Bronze Hollow 4" x 2" AB2"
click at [210, 198] on input "text" at bounding box center [289, 206] width 167 height 17
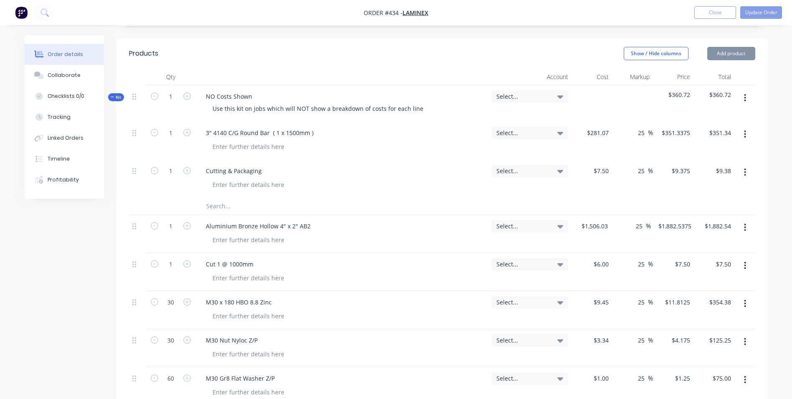
paste input "Aluminium Bronze Hollow 4" x 2" AB2"
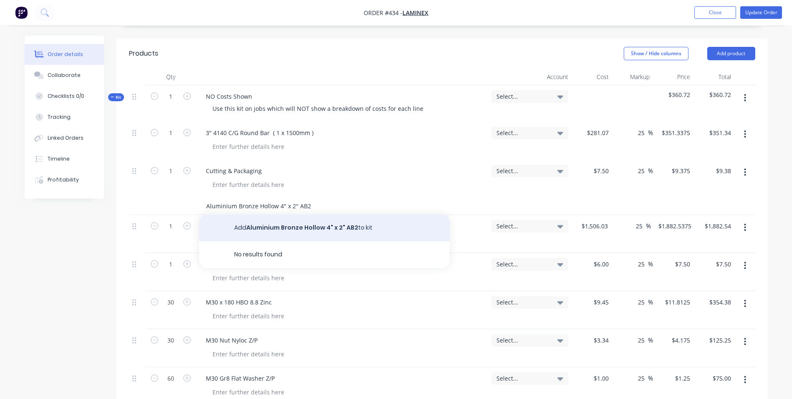
type input "Aluminium Bronze Hollow 4" x 2" AB2"
click at [368, 214] on button "Add Aluminium Bronze Hollow 4" x 2" AB2 to kit" at bounding box center [324, 227] width 251 height 27
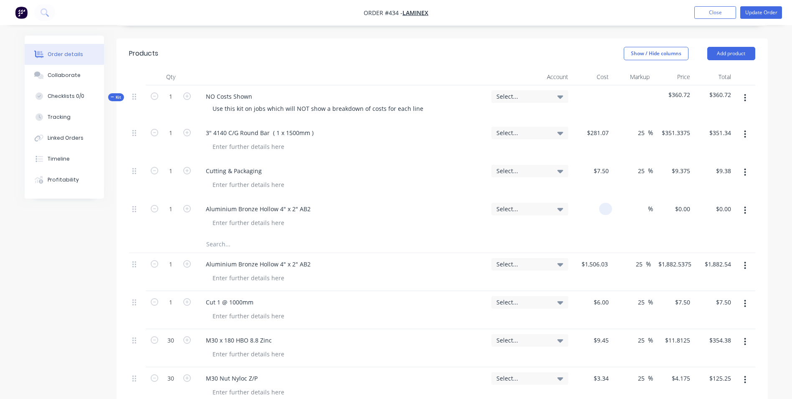
click at [594, 198] on div at bounding box center [592, 217] width 41 height 38
type input "$1,506.03"
type input "25"
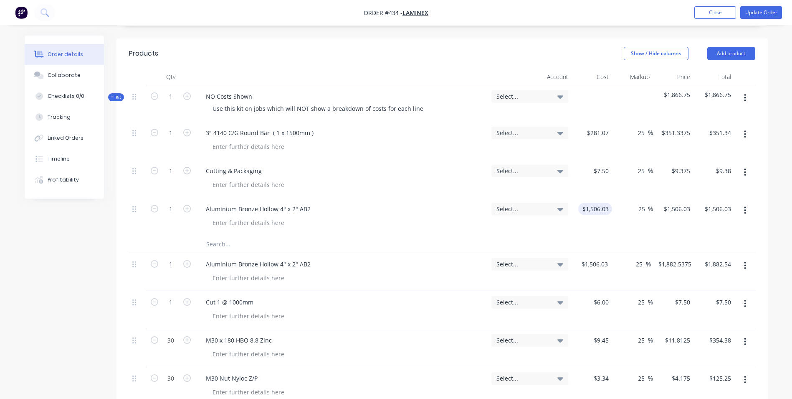
type input "1882.5375"
type input "$1,882.54"
type input "$1,882.5375"
click at [750, 258] on button "button" at bounding box center [746, 265] width 20 height 15
click at [722, 331] on div "Delete" at bounding box center [716, 337] width 64 height 12
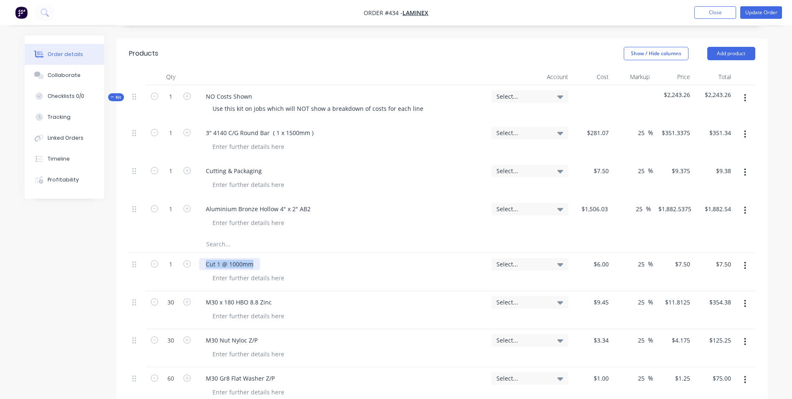
drag, startPoint x: 254, startPoint y: 237, endPoint x: 197, endPoint y: 231, distance: 57.6
click at [197, 253] on div "Cut 1 @ 1000mm" at bounding box center [342, 272] width 292 height 38
copy div "Cut 1 @ 1000mm"
click at [222, 236] on input "text" at bounding box center [289, 244] width 167 height 17
paste input "Cut 1 @ 1000mm"
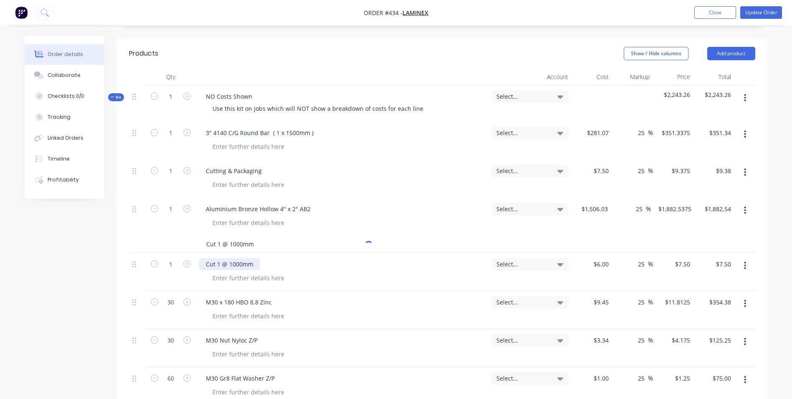
type input "Cut 1 @ 1000mm"
click at [236, 258] on div "Cut 1 @ 1000mm" at bounding box center [229, 264] width 61 height 12
click at [243, 236] on input "Cut 1 @ 1000mm" at bounding box center [289, 244] width 167 height 17
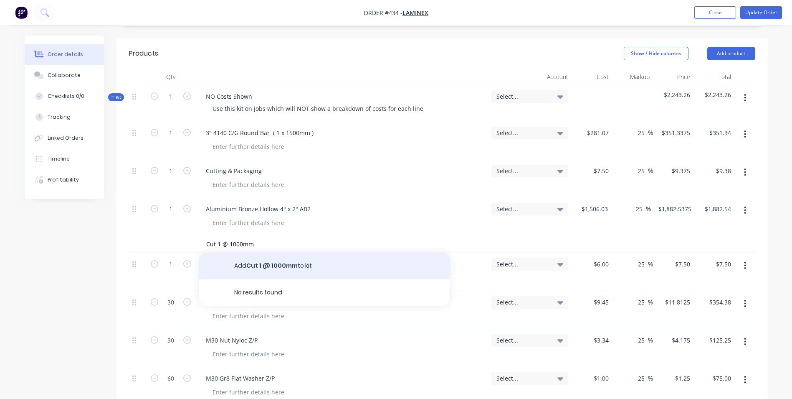
click at [256, 252] on button "Add Cut 1 @ 1000mm to kit" at bounding box center [324, 265] width 251 height 27
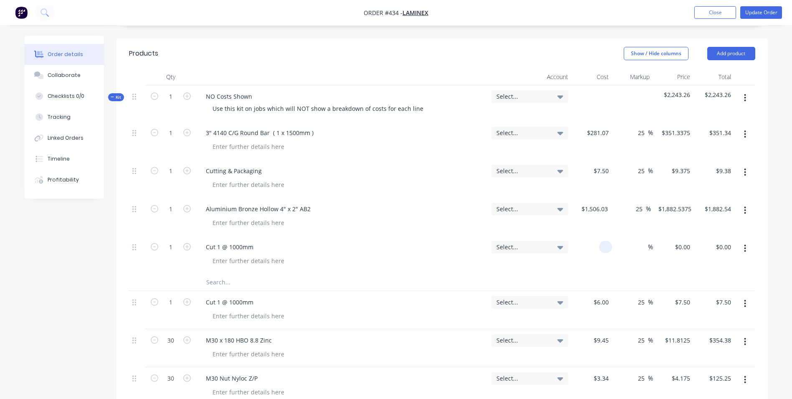
drag, startPoint x: 593, startPoint y: 222, endPoint x: 650, endPoint y: 230, distance: 57.4
click at [650, 236] on div "1 Cut 1 @ 1000mm Select... % $0.00 $0.00 $0.00 $0.00" at bounding box center [442, 255] width 627 height 38
type input "$6.00"
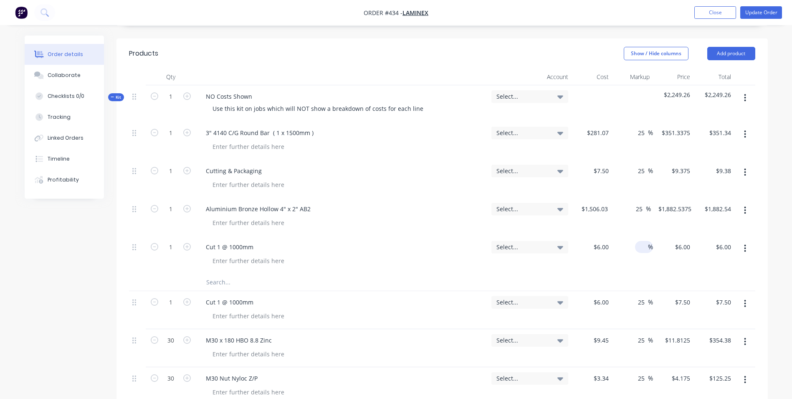
click at [640, 241] on input at bounding box center [644, 247] width 10 height 12
type input "25"
type input "$7.50"
click at [746, 299] on icon "button" at bounding box center [745, 303] width 2 height 9
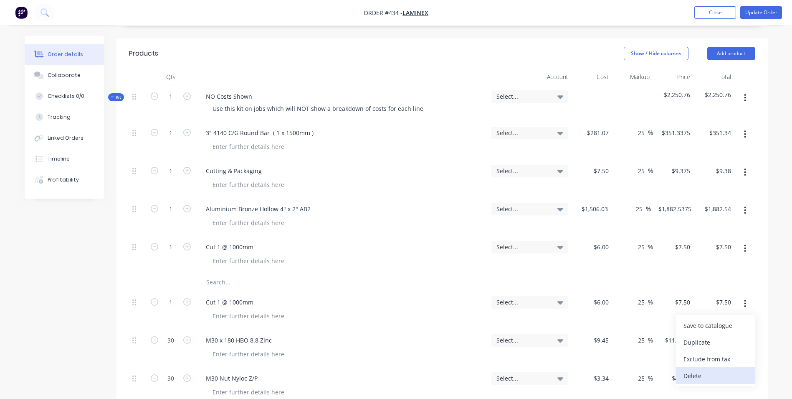
click at [712, 369] on div "Delete" at bounding box center [716, 375] width 64 height 12
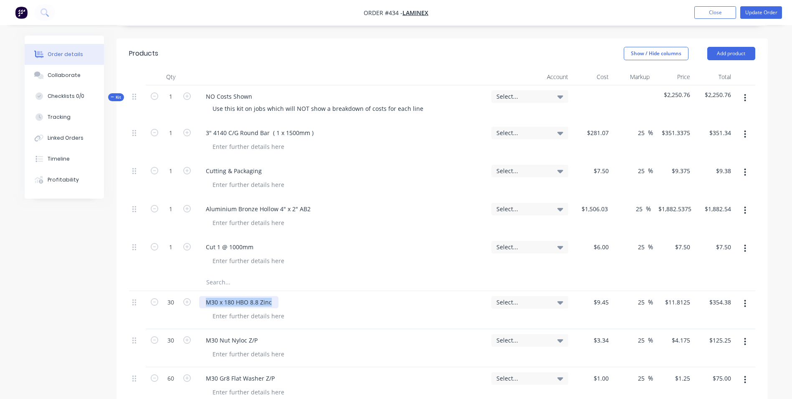
drag, startPoint x: 272, startPoint y: 278, endPoint x: 177, endPoint y: 269, distance: 96.1
click at [177, 291] on div "30 M30 x 180 HBO 8.8 Zinc Select... $9.45 $9.45 25 25 % $11.8125 $11.8125 $354.…" at bounding box center [442, 310] width 627 height 38
copy div "M30 x 180 HBO 8.8 Zinc"
click at [225, 274] on input "text" at bounding box center [289, 282] width 167 height 17
paste input "M30 x 180 HBO 8.8 Zinc"
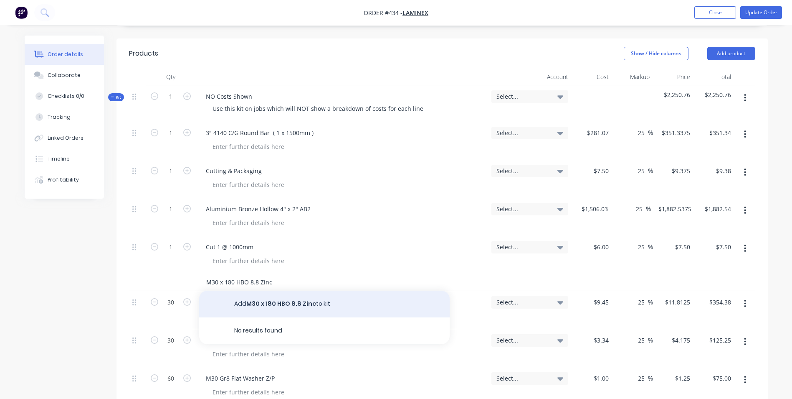
type input "M30 x 180 HBO 8.8 Zinc"
click at [251, 290] on button "Add M30 x 180 HBO 8.8 Zinc to kit" at bounding box center [324, 303] width 251 height 27
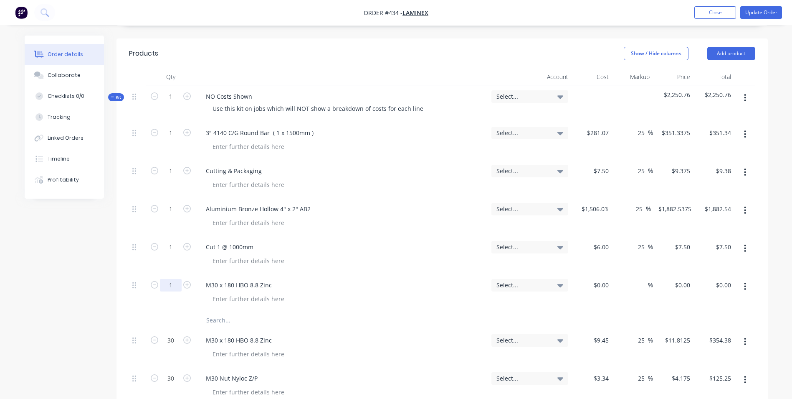
click at [174, 279] on input "1" at bounding box center [171, 285] width 22 height 13
type input "30"
click at [592, 274] on div "$0.00" at bounding box center [592, 293] width 41 height 38
type input "$9.45"
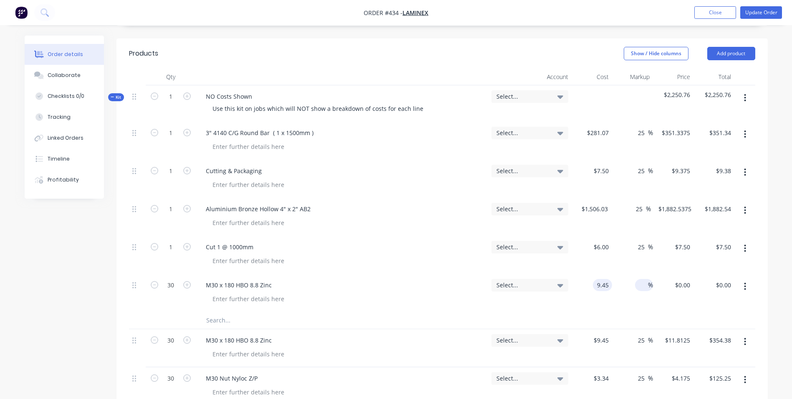
type input "$283.50"
click at [642, 279] on input at bounding box center [644, 285] width 10 height 12
type input "25"
type input "$11.8125"
type input "$354.38"
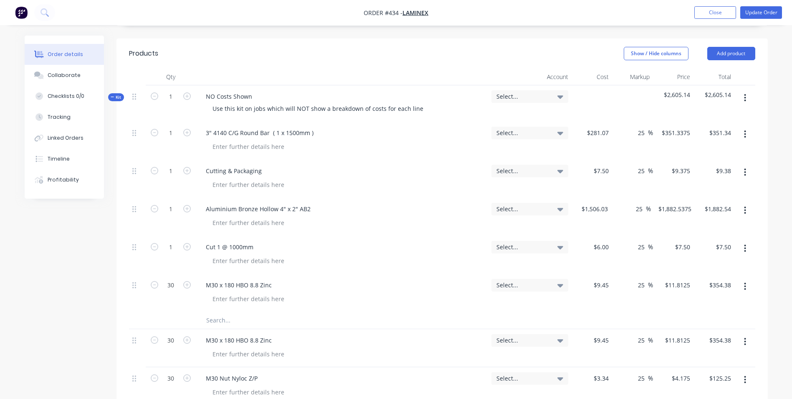
click at [637, 281] on div "25 25 %" at bounding box center [632, 293] width 41 height 38
click at [745, 337] on icon "button" at bounding box center [745, 341] width 2 height 9
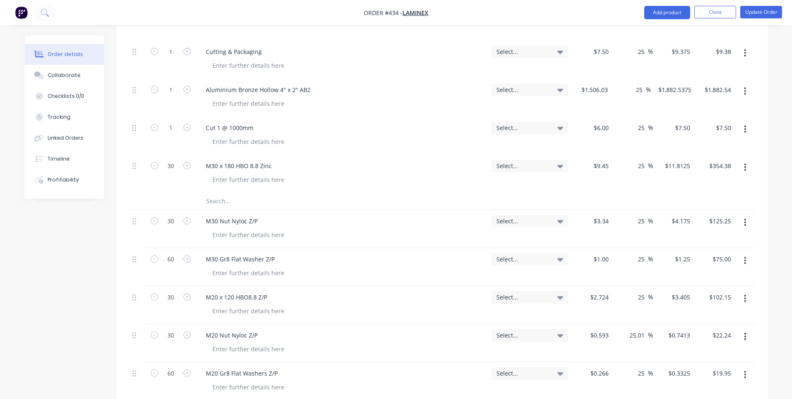
scroll to position [460, 0]
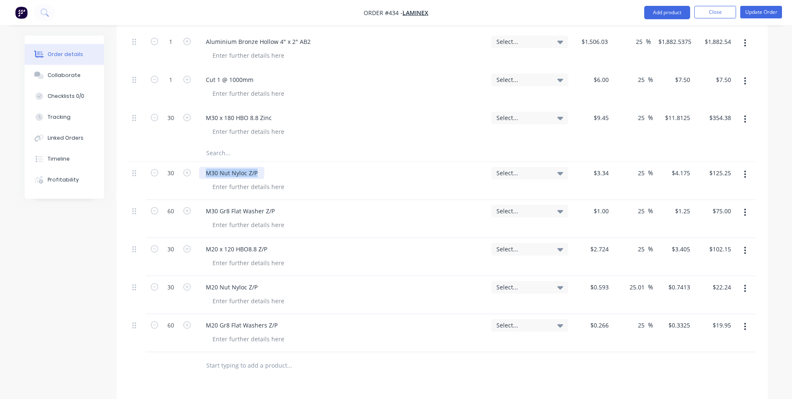
drag, startPoint x: 259, startPoint y: 151, endPoint x: 200, endPoint y: 139, distance: 60.5
click at [200, 162] on div "M30 Nut Nyloc Z/P" at bounding box center [342, 181] width 292 height 38
copy div "M30 Nut Nyloc Z/P"
click at [208, 145] on input "text" at bounding box center [289, 153] width 167 height 17
paste input "M30 Nut Nyloc Z/P"
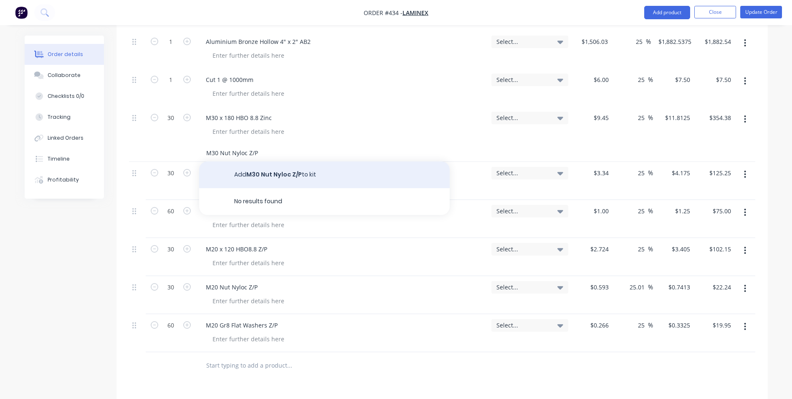
type input "M30 Nut Nyloc Z/P"
click at [260, 161] on button "Add M30 Nut Nyloc Z/P to kit" at bounding box center [324, 174] width 251 height 27
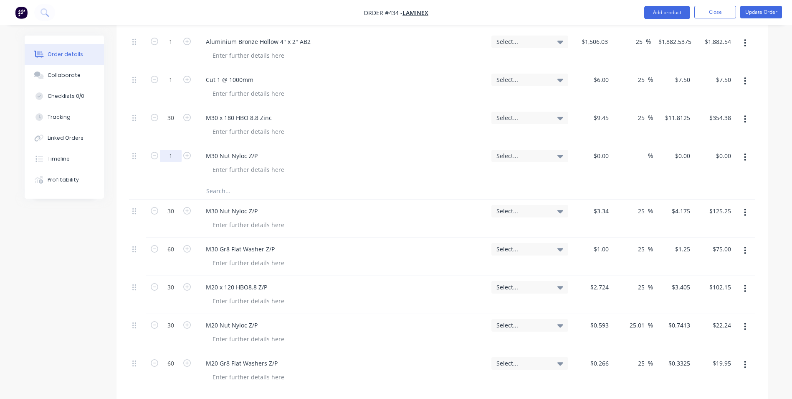
click at [175, 150] on input "1" at bounding box center [171, 156] width 22 height 13
type input "30"
click at [603, 150] on input at bounding box center [602, 156] width 19 height 12
type input "$3.34"
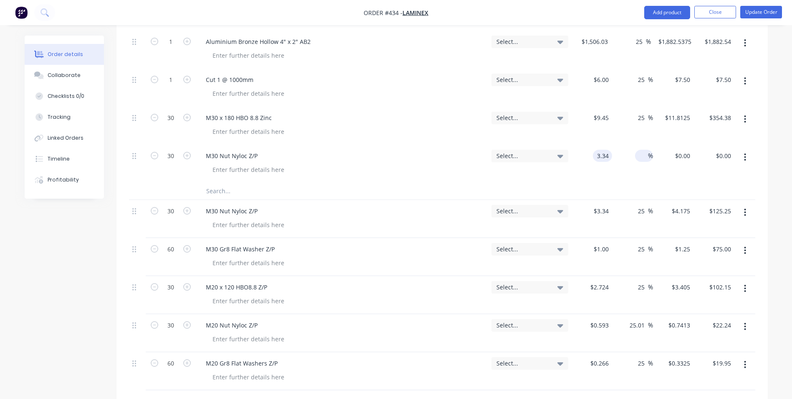
type input "$100.20"
click at [637, 150] on div "%" at bounding box center [644, 156] width 18 height 12
type input "25"
type input "$4.175"
type input "$125.25"
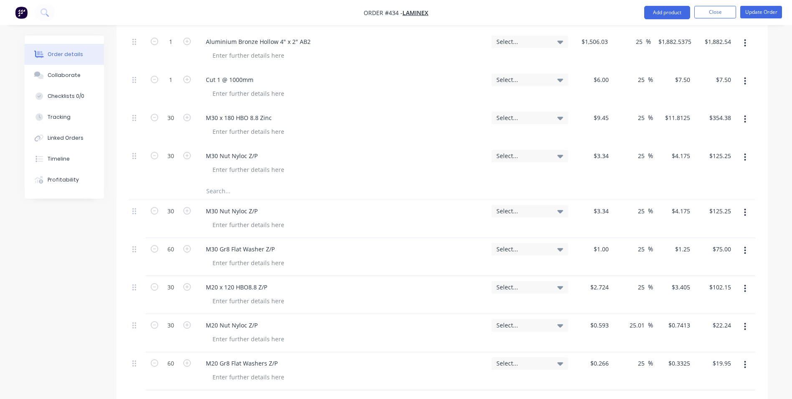
click at [746, 183] on div at bounding box center [442, 191] width 627 height 17
click at [746, 208] on icon "button" at bounding box center [745, 212] width 2 height 9
drag, startPoint x: 707, startPoint y: 256, endPoint x: 697, endPoint y: 253, distance: 10.4
click at [706, 278] on div "Delete" at bounding box center [716, 284] width 64 height 12
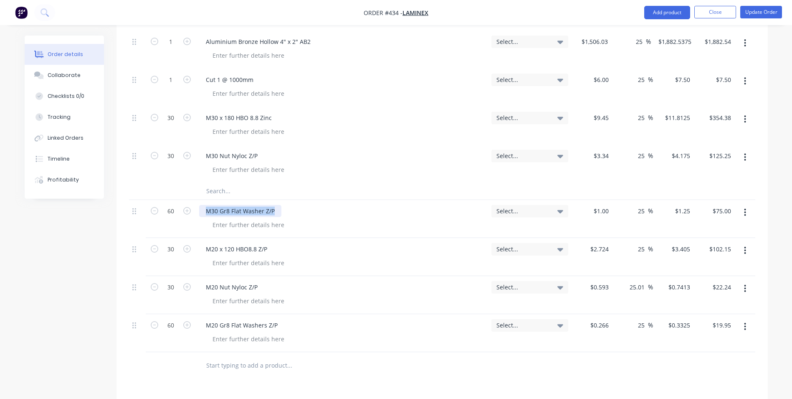
drag, startPoint x: 275, startPoint y: 189, endPoint x: 195, endPoint y: 178, distance: 81.3
click at [195, 200] on div "60 M30 Gr8 Flat Washer Z/P Select... $1.00 $1.00 25 25 % $1.25 $1.25 $75.00 $75…" at bounding box center [442, 219] width 627 height 38
copy div "M30 Gr8 Flat Washer Z/P"
click at [213, 183] on input "text" at bounding box center [289, 191] width 167 height 17
paste input "M30 Gr8 Flat Washer Z/P"
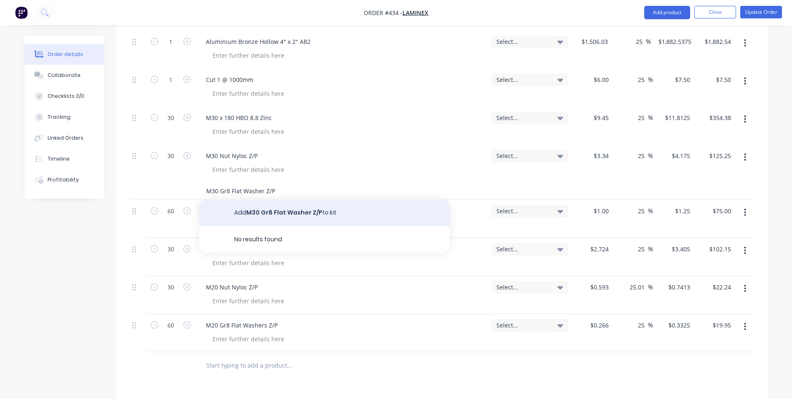
type input "M30 Gr8 Flat Washer Z/P"
click at [280, 199] on button "Add M30 Gr8 Flat Washer Z/P to kit" at bounding box center [324, 212] width 251 height 27
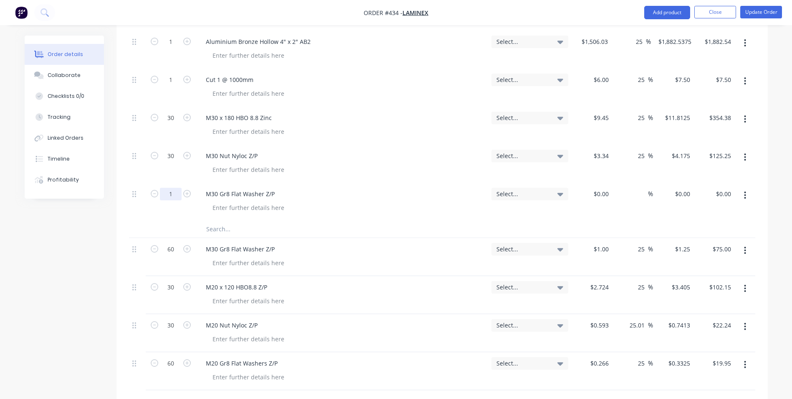
click at [171, 188] on input "1" at bounding box center [171, 194] width 22 height 13
type input "60"
click at [603, 188] on div "$0.00" at bounding box center [602, 194] width 19 height 12
type input "$1.00"
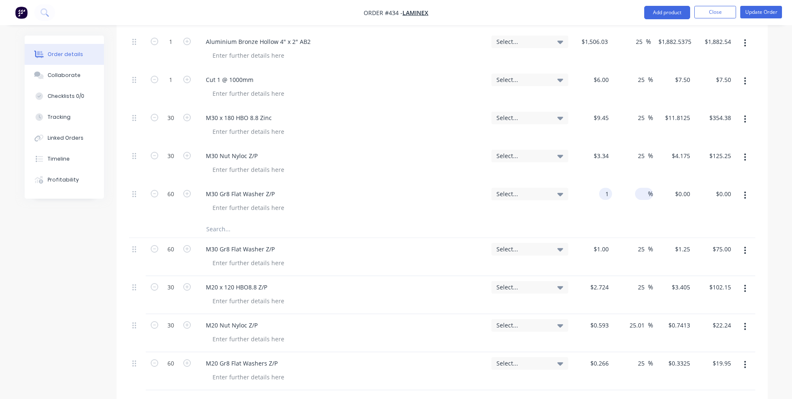
type input "$60.00"
click at [642, 188] on input at bounding box center [644, 194] width 10 height 12
type input "25"
type input "$1.25"
type input "$75.00"
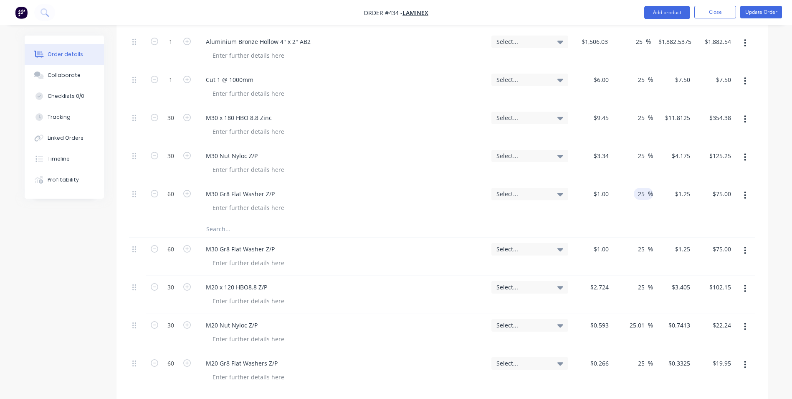
click at [635, 189] on div "25 25 %" at bounding box center [632, 202] width 41 height 38
click at [743, 243] on button "button" at bounding box center [746, 250] width 20 height 15
click at [713, 316] on div "Delete" at bounding box center [716, 322] width 64 height 12
drag, startPoint x: 270, startPoint y: 222, endPoint x: 191, endPoint y: 217, distance: 79.5
click at [191, 238] on div "30 M20 x 120 HBO8.8 Z/P Select... $2.724 $2.724 25 25 % $3.405 $3.405 $102.15 $…" at bounding box center [442, 257] width 627 height 38
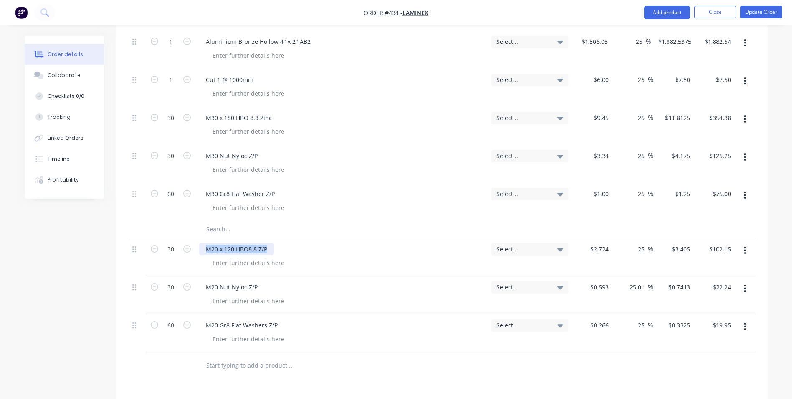
copy div "M20 x 120 HBO8.8 Z/P"
click at [207, 221] on input "text" at bounding box center [289, 229] width 167 height 17
paste input "M20 x 120 HBO8.8 Z/P"
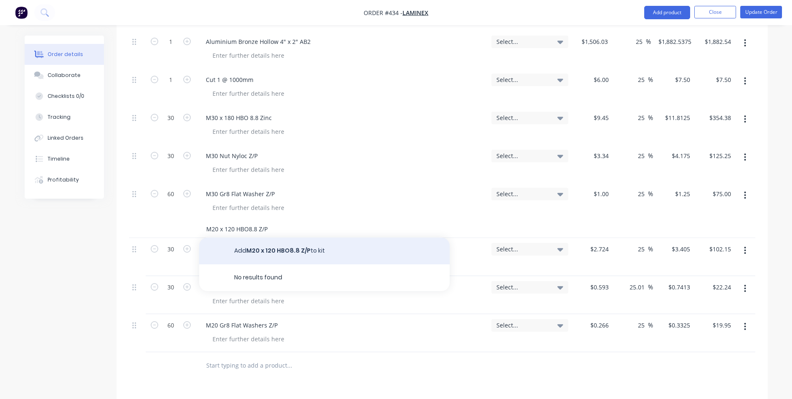
type input "M20 x 120 HBO8.8 Z/P"
click at [260, 237] on button "Add M20 x 120 HBO8.8 Z/P to kit" at bounding box center [324, 250] width 251 height 27
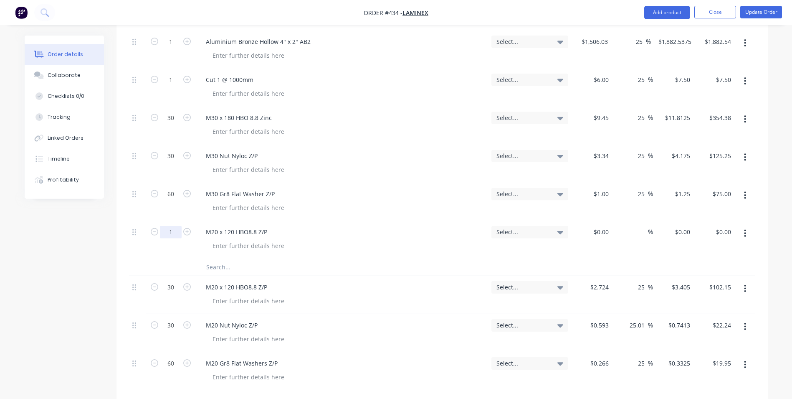
click at [172, 226] on input "1" at bounding box center [171, 232] width 22 height 13
type input "30"
click at [595, 221] on div at bounding box center [592, 240] width 41 height 38
type input "$2.724"
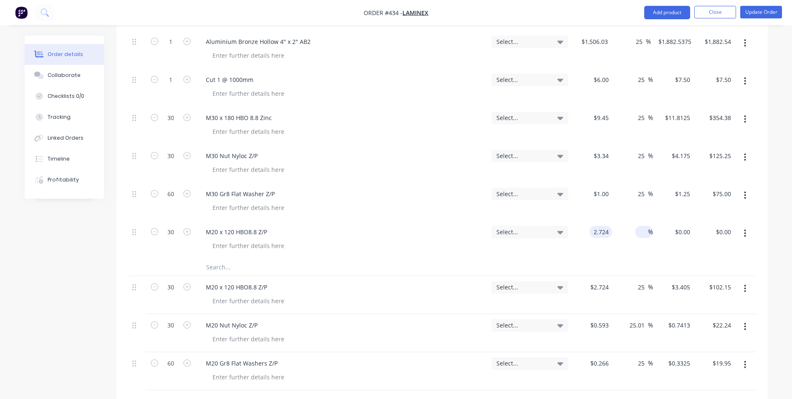
type input "$81.72"
click at [638, 226] on div "%" at bounding box center [644, 232] width 18 height 12
type input "25"
type input "$3.405"
type input "$102.15"
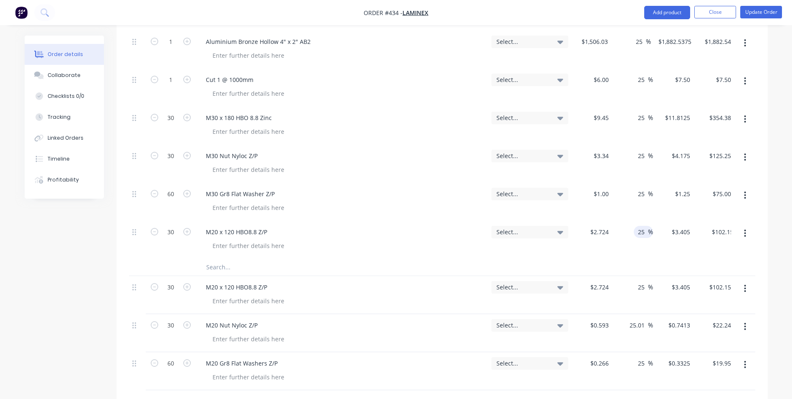
click at [643, 259] on div at bounding box center [442, 267] width 627 height 17
click at [747, 281] on button "button" at bounding box center [746, 288] width 20 height 15
click at [728, 354] on div "Delete" at bounding box center [716, 360] width 64 height 12
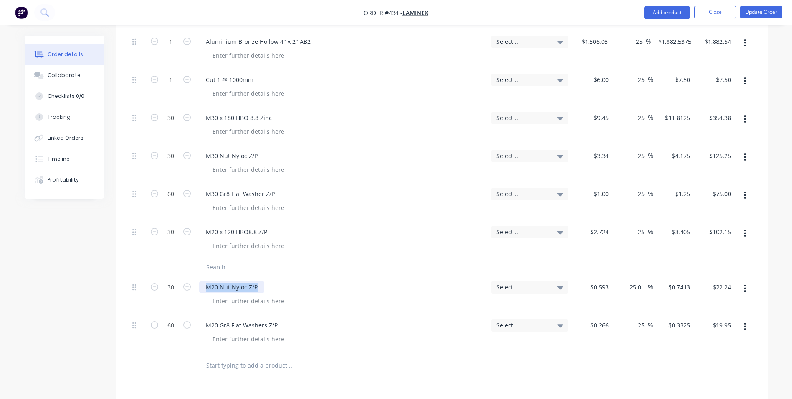
drag, startPoint x: 256, startPoint y: 264, endPoint x: 177, endPoint y: 254, distance: 79.5
click at [177, 276] on div "30 M20 Nut Nyloc Z/P Select... $0.593 $0.593 25.01 25.01 % $0.7413 $0.7413 $22.…" at bounding box center [442, 295] width 627 height 38
copy div "M20 Nut Nyloc Z/P"
click at [226, 259] on input "text" at bounding box center [289, 267] width 167 height 17
paste input "M20 Nut Nyloc Z/P"
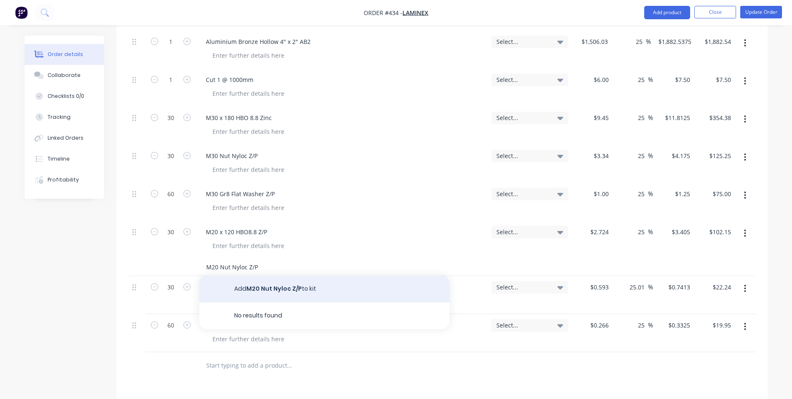
type input "M20 Nut Nyloc Z/P"
click at [273, 275] on button "Add M20 Nut Nyloc Z/P to kit" at bounding box center [324, 288] width 251 height 27
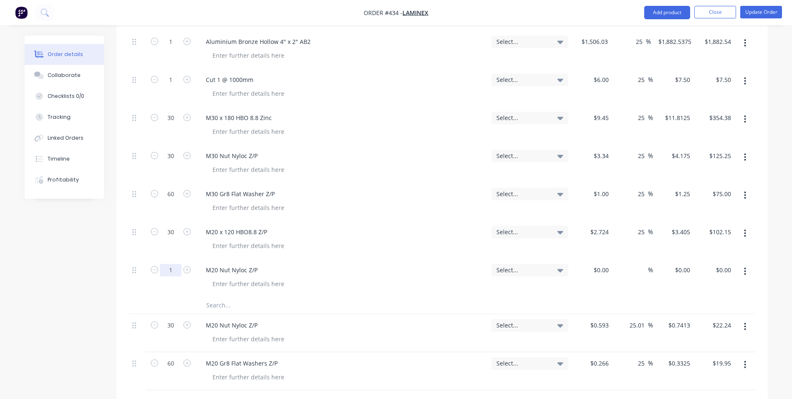
click at [174, 264] on input "1" at bounding box center [171, 270] width 22 height 13
type input "30"
click at [339, 277] on div at bounding box center [345, 283] width 279 height 12
click at [604, 264] on input at bounding box center [602, 270] width 19 height 12
type input "$0.593"
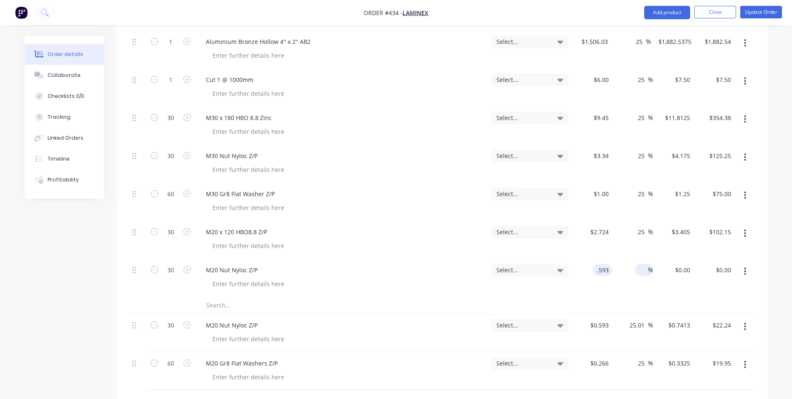
type input "$0.593"
type input "$17.79"
click at [635, 264] on div "%" at bounding box center [644, 270] width 18 height 12
click at [640, 264] on input at bounding box center [644, 270] width 10 height 12
type input "25.01"
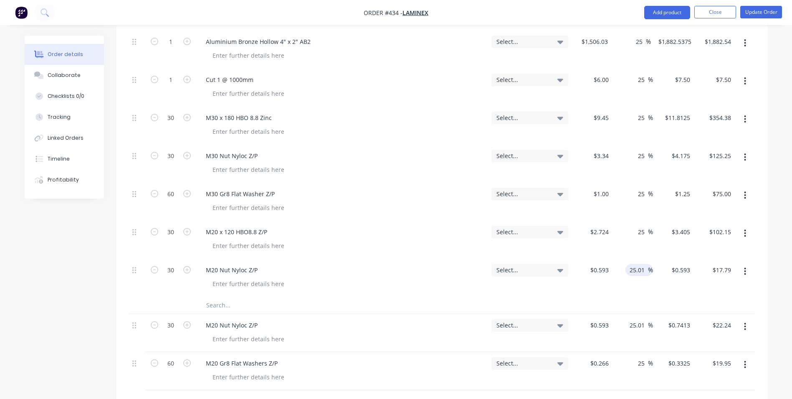
type input "$0.7413"
type input "$22.24"
click at [639, 297] on div at bounding box center [442, 305] width 627 height 17
click at [750, 319] on button "button" at bounding box center [746, 326] width 20 height 15
click at [716, 392] on div "Delete" at bounding box center [716, 398] width 64 height 12
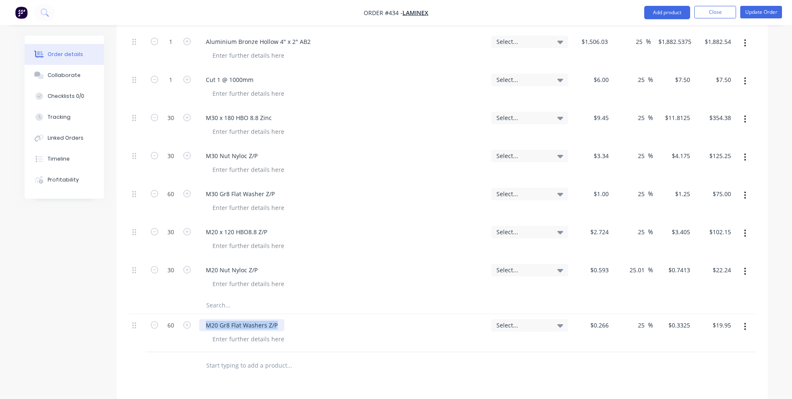
drag, startPoint x: 281, startPoint y: 301, endPoint x: 179, endPoint y: 294, distance: 101.8
click at [179, 314] on div "60 M20 Gr8 Flat Washers Z/P Select... $0.266 $0.266 25 25 % $0.3325 $0.3325 $19…" at bounding box center [442, 333] width 627 height 38
copy div "M20 Gr8 Flat Washers Z/P"
click at [210, 297] on input "text" at bounding box center [289, 305] width 167 height 17
paste input "M20 Gr8 Flat Washers Z/P"
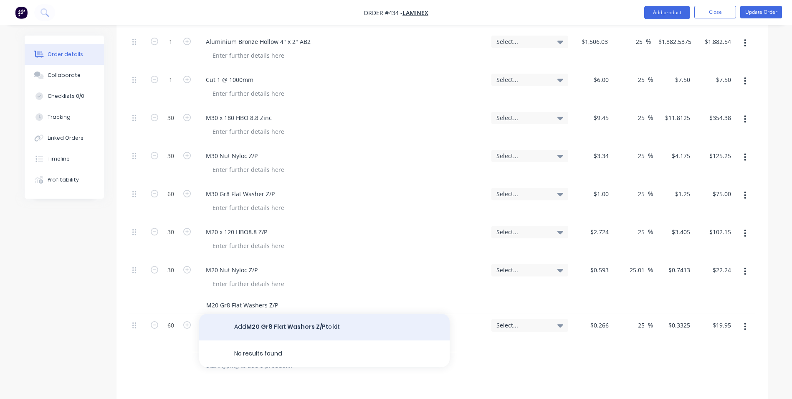
type input "M20 Gr8 Flat Washers Z/P"
click at [268, 313] on button "Add M20 Gr8 Flat Washers Z/P to kit" at bounding box center [324, 326] width 251 height 27
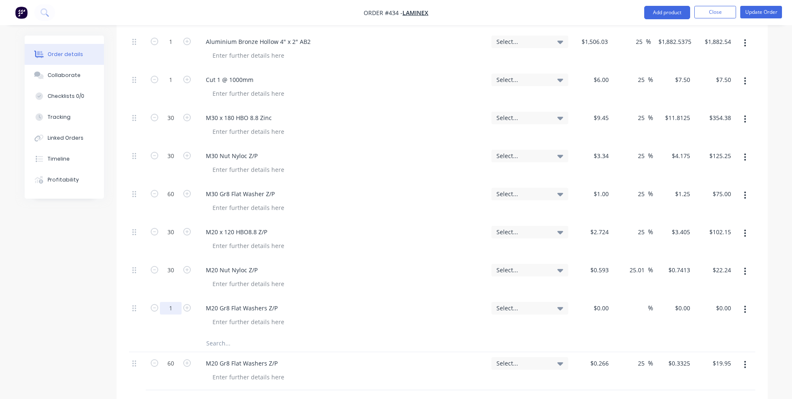
click at [168, 302] on input "1" at bounding box center [171, 308] width 22 height 13
type input "60"
click at [604, 302] on input at bounding box center [608, 308] width 10 height 12
type input "$0.266"
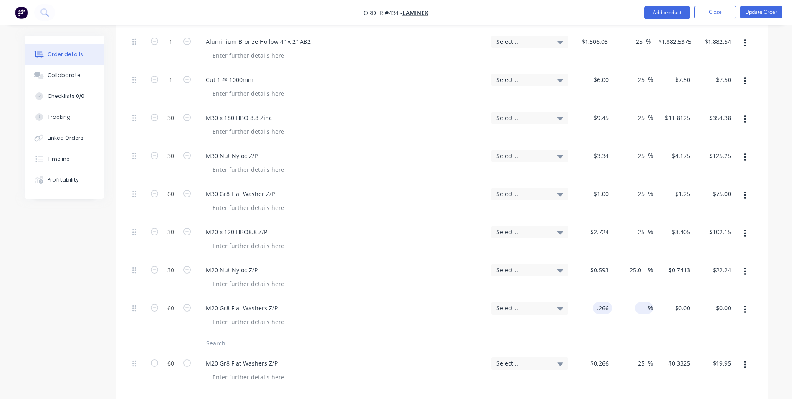
type input "$15.96"
click at [637, 302] on div "%" at bounding box center [644, 308] width 18 height 12
click at [640, 302] on input at bounding box center [644, 308] width 10 height 12
type input "25"
type input "$0.3325"
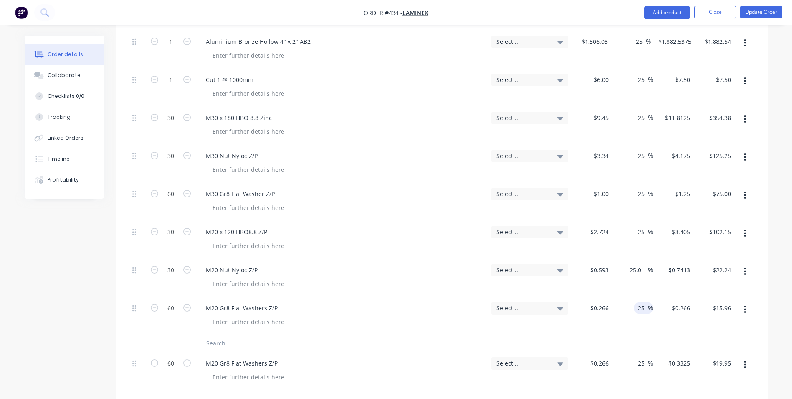
type input "$19.95"
click at [645, 335] on div at bounding box center [442, 343] width 627 height 17
click at [747, 357] on button "button" at bounding box center [746, 364] width 20 height 15
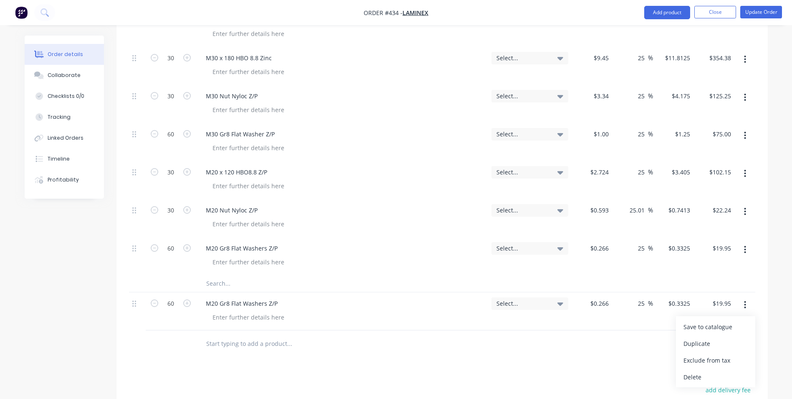
scroll to position [627, 0]
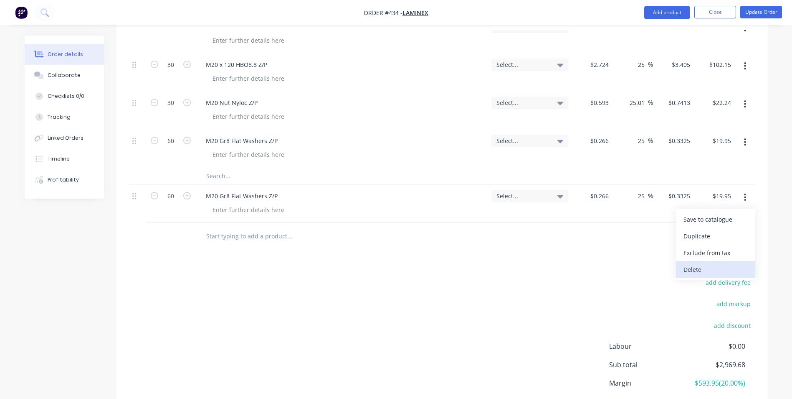
drag, startPoint x: 693, startPoint y: 236, endPoint x: 693, endPoint y: 248, distance: 11.7
click at [693, 248] on div "Save to catalogue Duplicate Exclude from tax Delete" at bounding box center [715, 243] width 79 height 71
click at [693, 263] on div "Delete" at bounding box center [716, 269] width 64 height 12
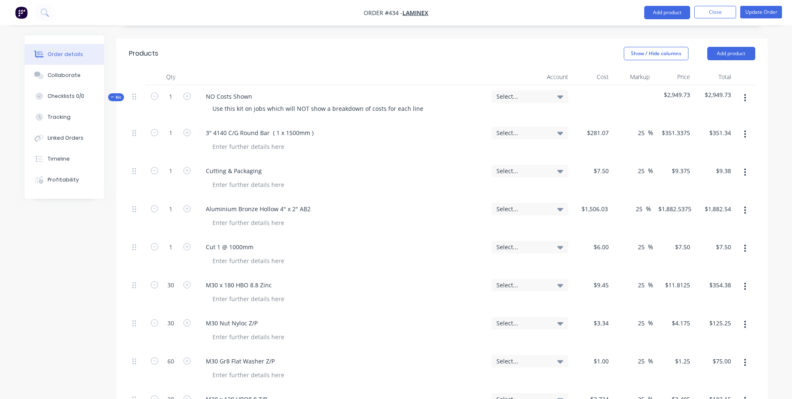
scroll to position [418, 0]
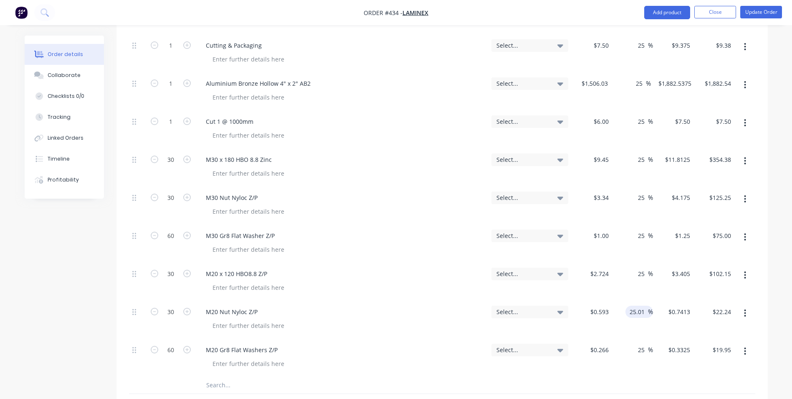
click at [644, 305] on input "25.01" at bounding box center [638, 311] width 19 height 12
type input "25"
click at [632, 338] on div "25 25 %" at bounding box center [632, 357] width 41 height 38
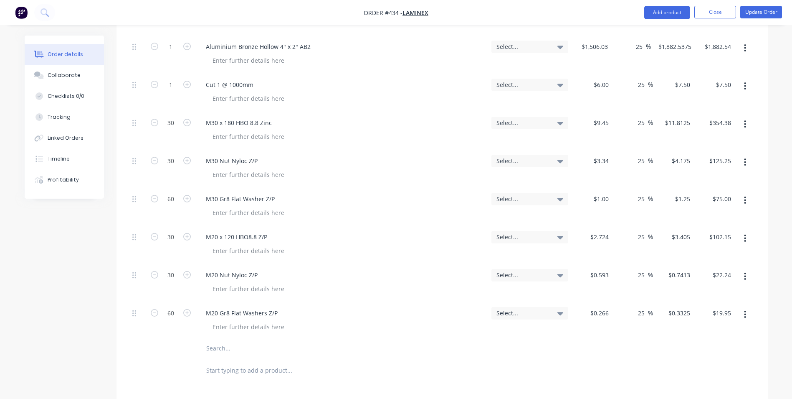
scroll to position [460, 0]
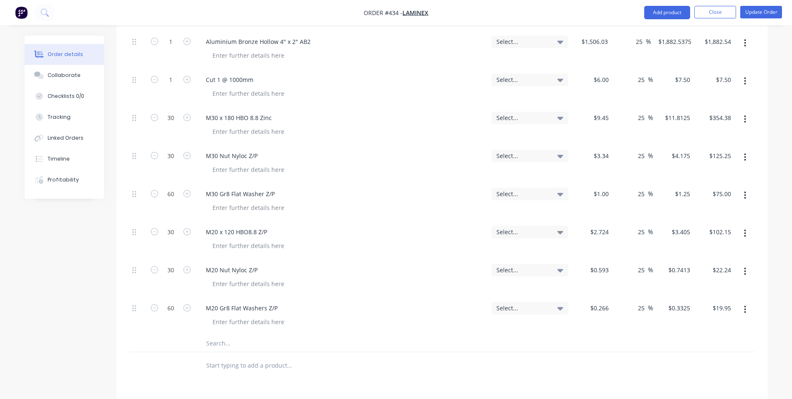
click at [201, 335] on div at bounding box center [324, 343] width 251 height 17
click at [251, 335] on input "text" at bounding box center [289, 343] width 167 height 17
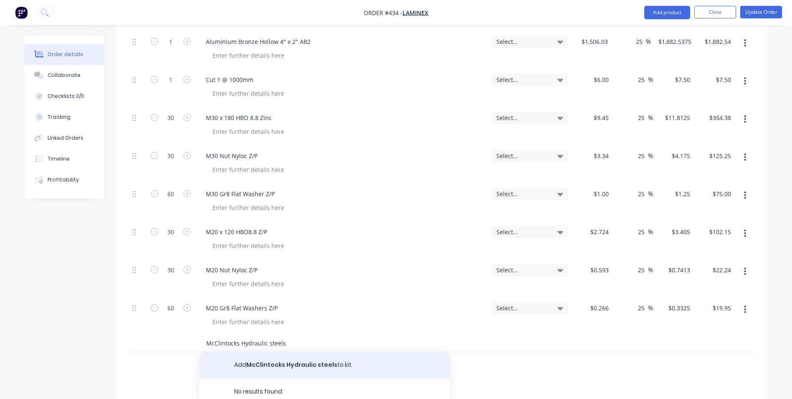
type input "McClintocks Hydraulic steels"
click at [244, 351] on button "Add McClintocks Hydraulic steels to kit" at bounding box center [324, 364] width 251 height 27
type input "25.01"
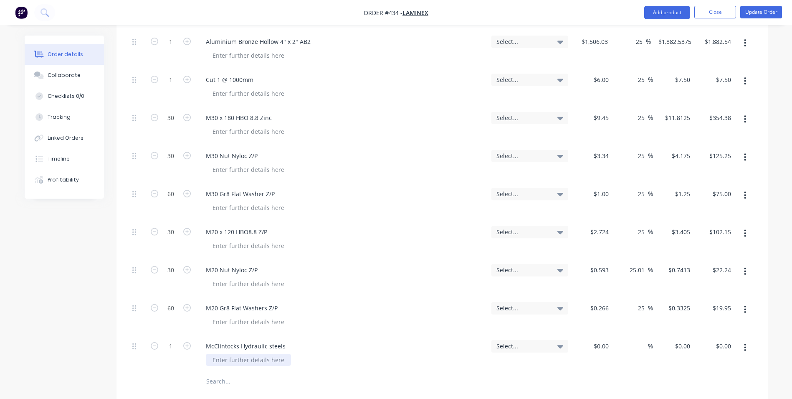
click at [234, 353] on div at bounding box center [248, 359] width 85 height 12
click at [173, 340] on input "1" at bounding box center [171, 346] width 22 height 13
type input "54"
click at [593, 335] on div at bounding box center [592, 354] width 41 height 38
type input "$0.18"
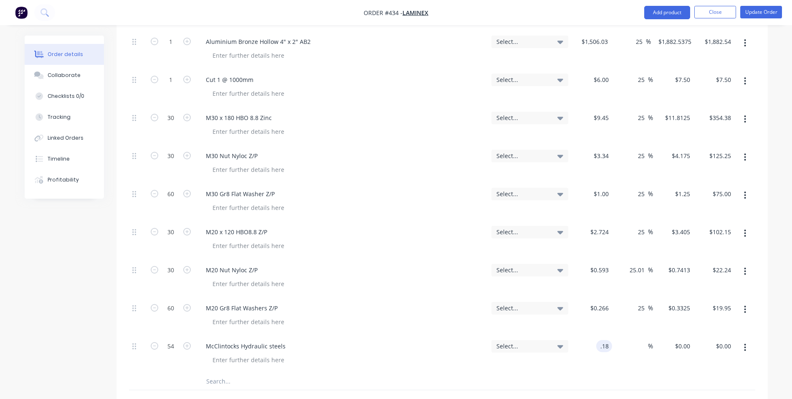
type input "$0.18"
type input "$9.72"
click at [631, 335] on div "%" at bounding box center [632, 354] width 41 height 38
click at [636, 340] on div "%" at bounding box center [644, 346] width 18 height 12
type input "25"
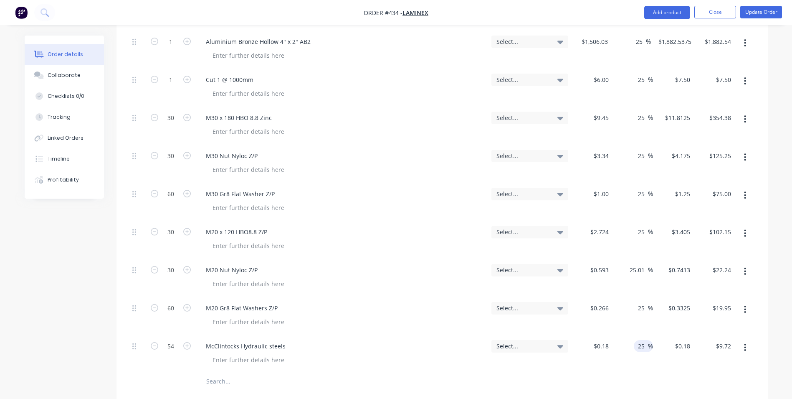
type input "$0.225"
type input "$12.15"
click at [227, 373] on input "text" at bounding box center [289, 381] width 167 height 17
click at [747, 340] on button "button" at bounding box center [746, 347] width 20 height 15
click at [729, 380] on div "Duplicate" at bounding box center [716, 386] width 64 height 12
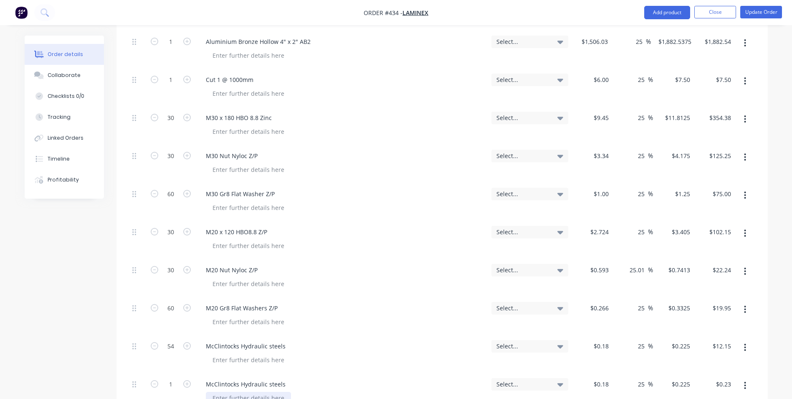
click at [239, 391] on div at bounding box center [248, 397] width 85 height 12
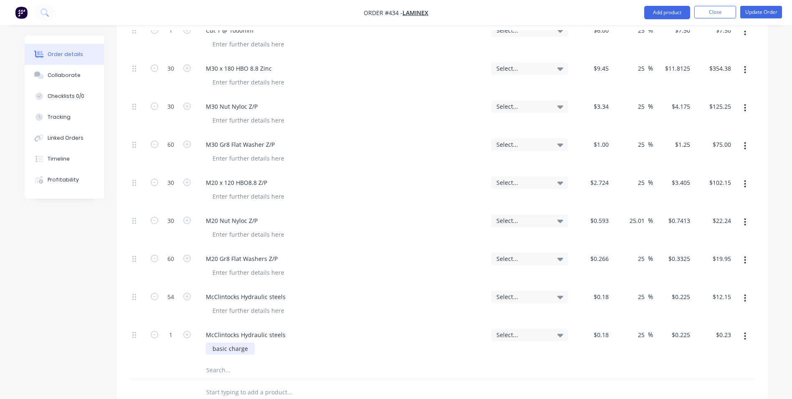
scroll to position [627, 0]
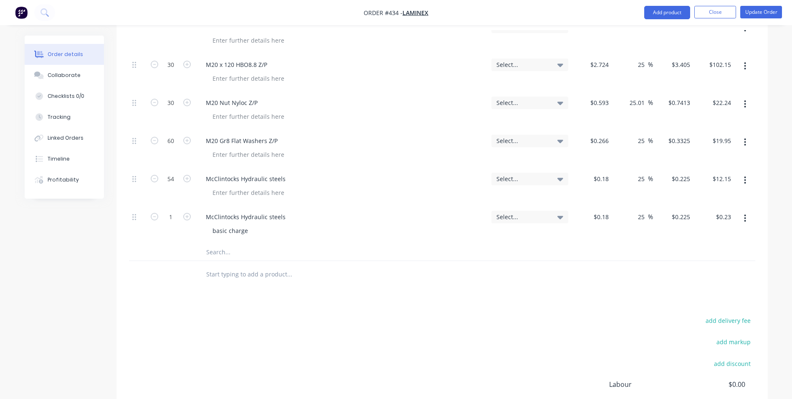
click at [614, 206] on div "25 25 %" at bounding box center [632, 225] width 41 height 38
type input "$15.00"
type input "$18.75"
click at [477, 266] on div at bounding box center [346, 274] width 294 height 17
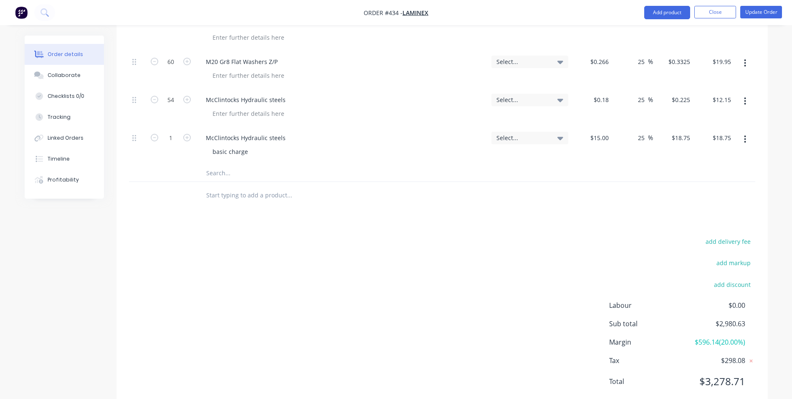
scroll to position [497, 0]
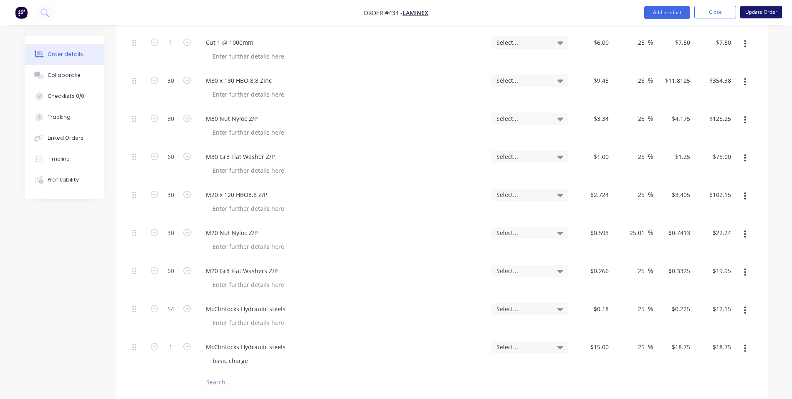
click at [768, 8] on button "Update Order" at bounding box center [762, 12] width 42 height 13
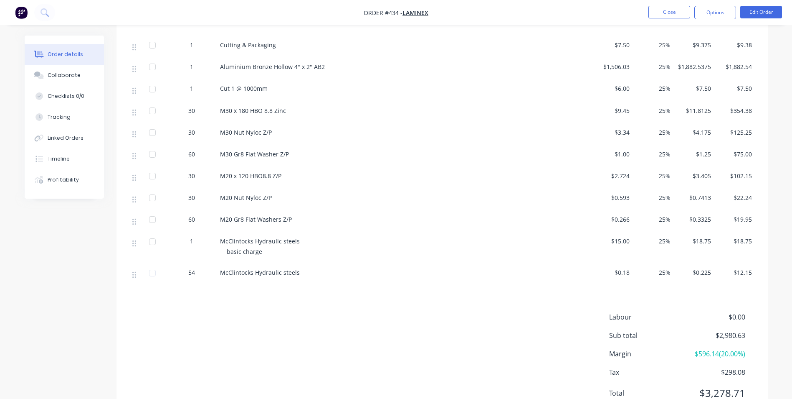
scroll to position [138, 0]
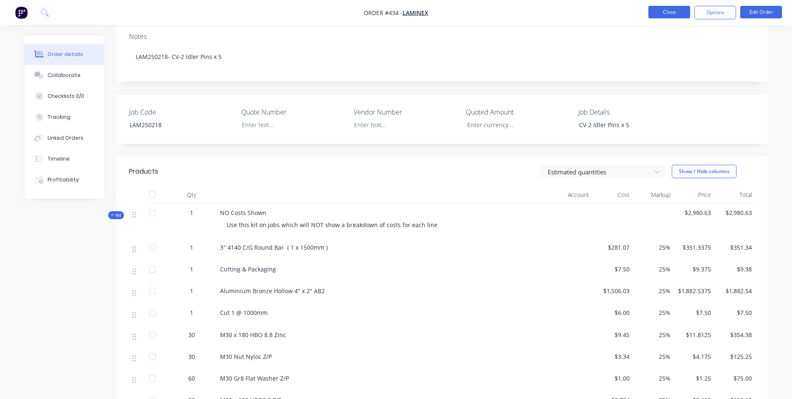
click at [654, 13] on button "Close" at bounding box center [670, 12] width 42 height 13
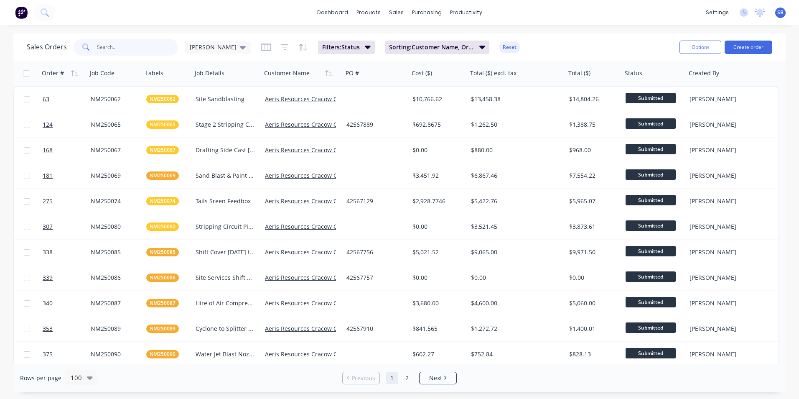
click at [124, 51] on input "text" at bounding box center [137, 47] width 81 height 17
type input "nm250094"
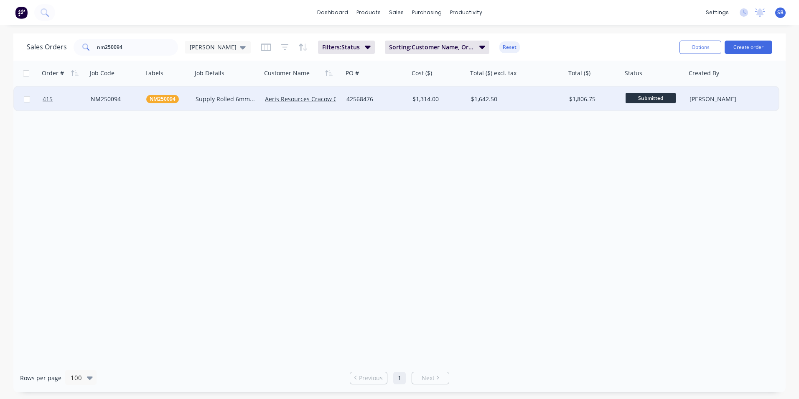
click at [487, 103] on div "$1,642.50" at bounding box center [516, 98] width 98 height 25
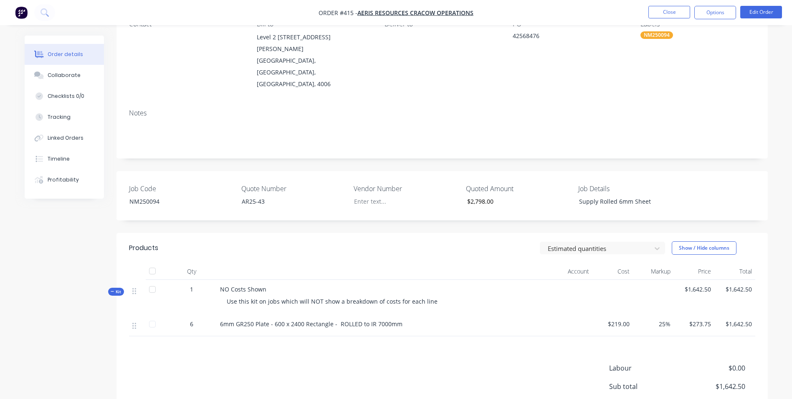
scroll to position [147, 0]
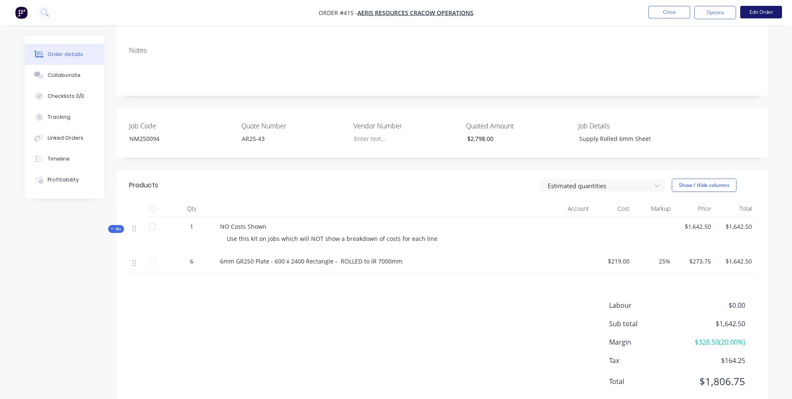
click at [762, 13] on button "Edit Order" at bounding box center [762, 12] width 42 height 13
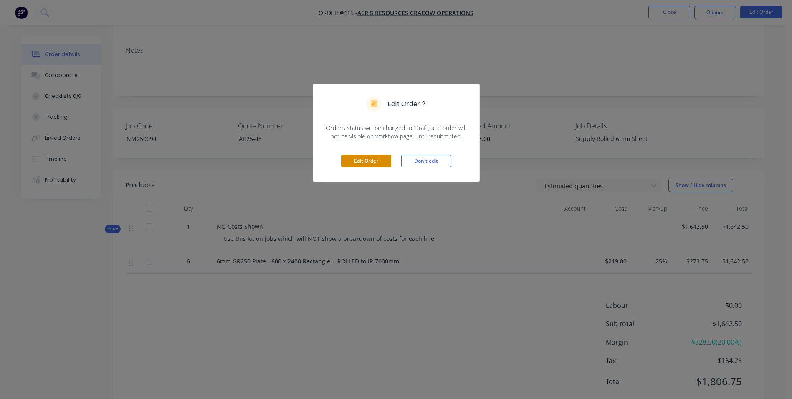
click at [376, 163] on button "Edit Order" at bounding box center [366, 161] width 50 height 13
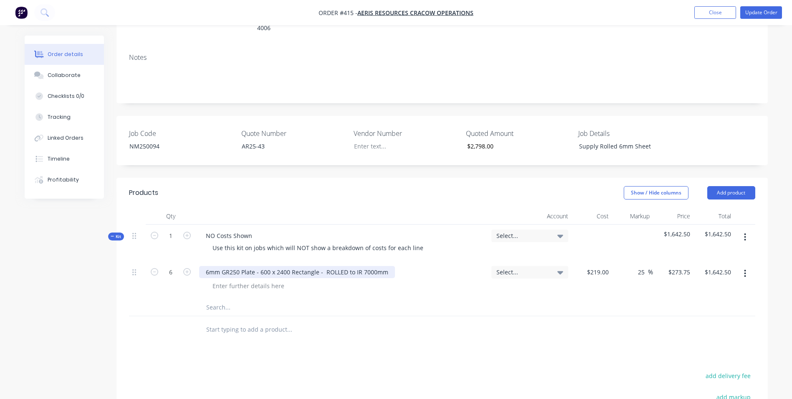
scroll to position [167, 0]
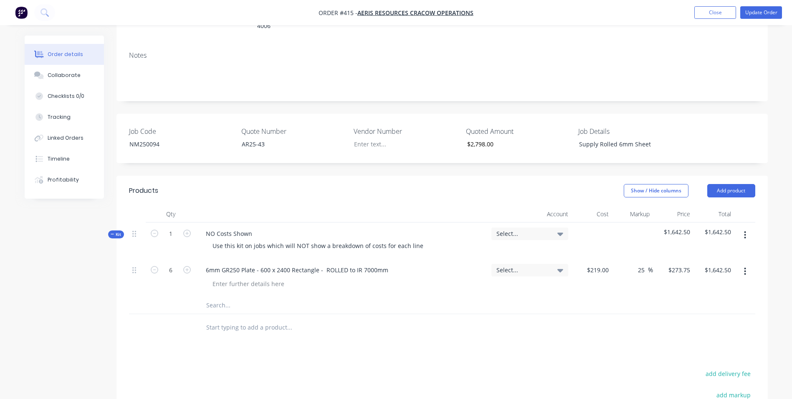
click at [222, 297] on input "text" at bounding box center [289, 305] width 167 height 17
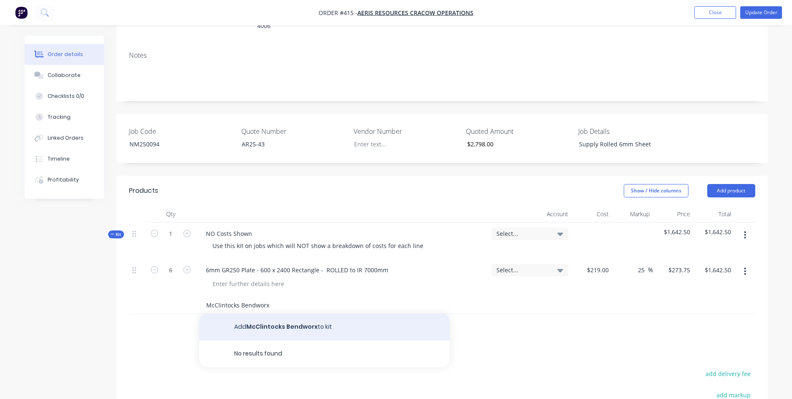
type input "McClintocks Bendworx"
click at [303, 313] on button "Add McClintocks Bendworx to kit" at bounding box center [324, 326] width 251 height 27
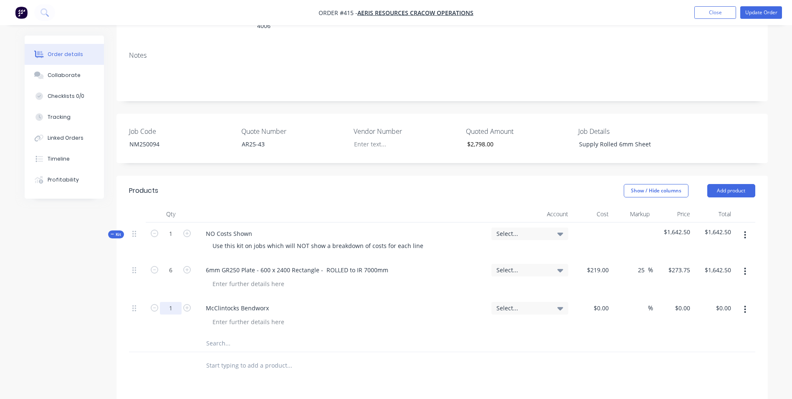
click at [167, 302] on input "1" at bounding box center [171, 308] width 22 height 13
click at [606, 302] on input at bounding box center [608, 308] width 10 height 12
type input "$45.00"
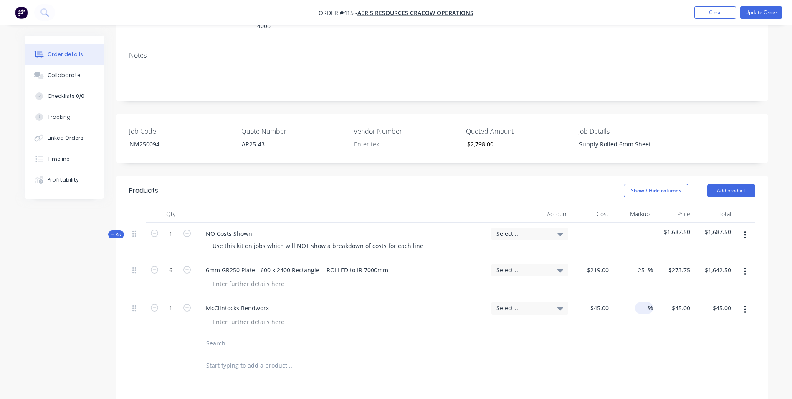
click at [640, 302] on input at bounding box center [644, 308] width 10 height 12
type input "25"
type input "$56.25"
click at [749, 302] on button "button" at bounding box center [746, 309] width 20 height 15
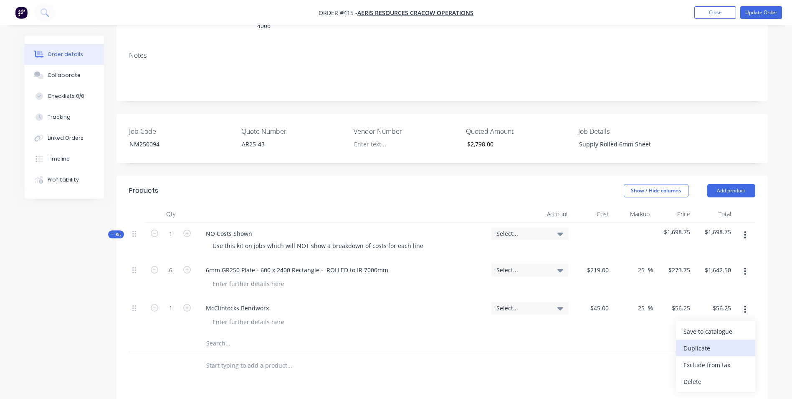
click at [709, 342] on div "Duplicate" at bounding box center [716, 348] width 64 height 12
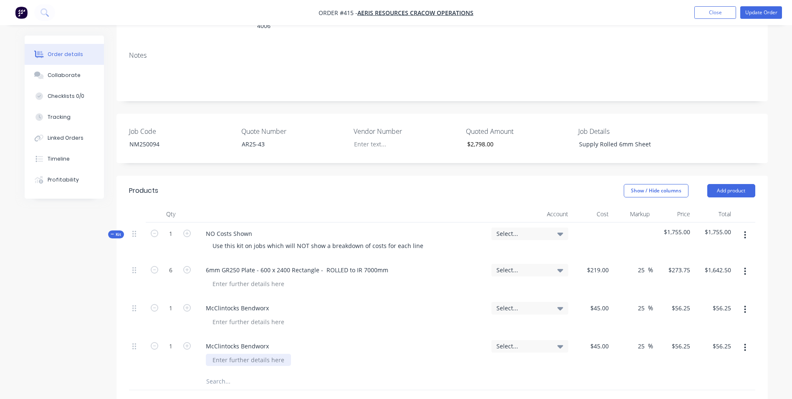
click at [226, 353] on div at bounding box center [248, 359] width 85 height 12
click at [223, 373] on input "text" at bounding box center [289, 381] width 167 height 17
type input "$63.00"
type input "$78.75"
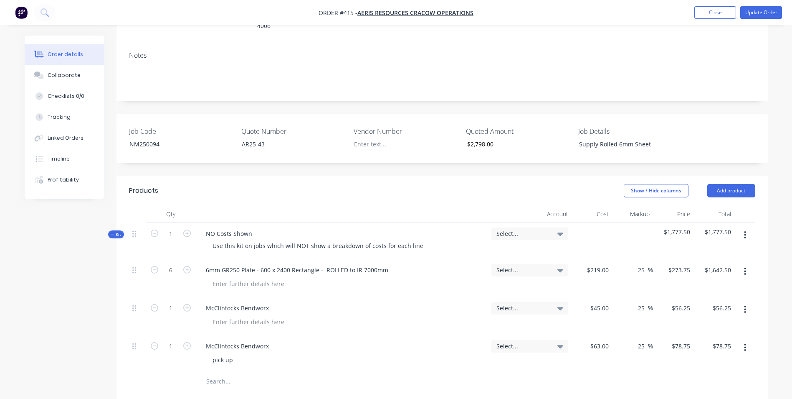
click at [551, 373] on div at bounding box center [442, 381] width 627 height 17
click at [767, 2] on nav "Order #415 - Aeris Resources Cracow Operations Add product Close Update Order" at bounding box center [396, 12] width 792 height 25
click at [765, 16] on button "Update Order" at bounding box center [762, 12] width 42 height 13
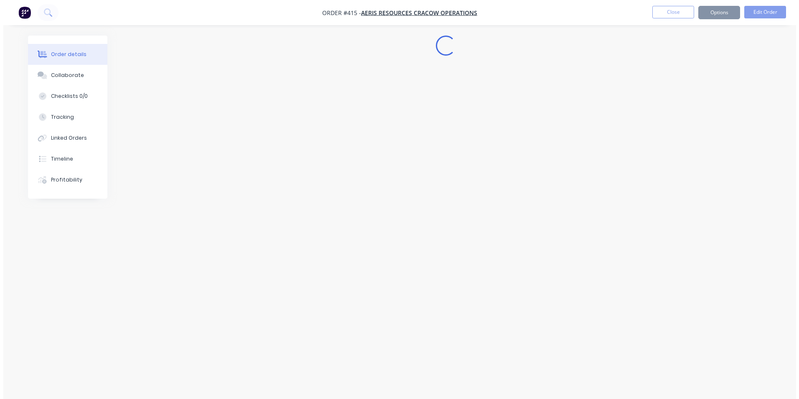
scroll to position [0, 0]
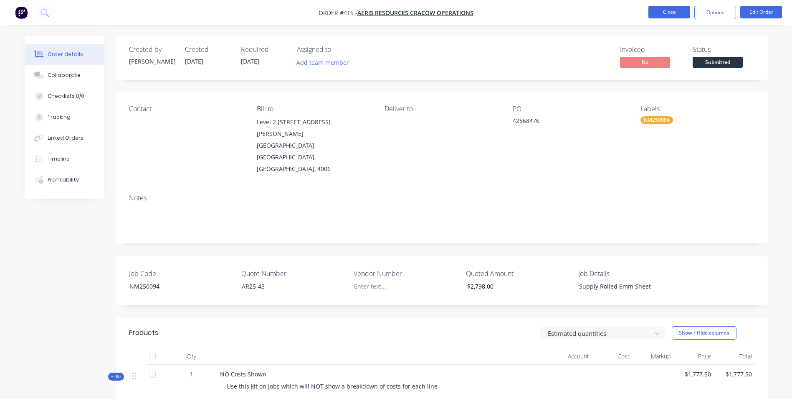
click at [680, 11] on button "Close" at bounding box center [670, 12] width 42 height 13
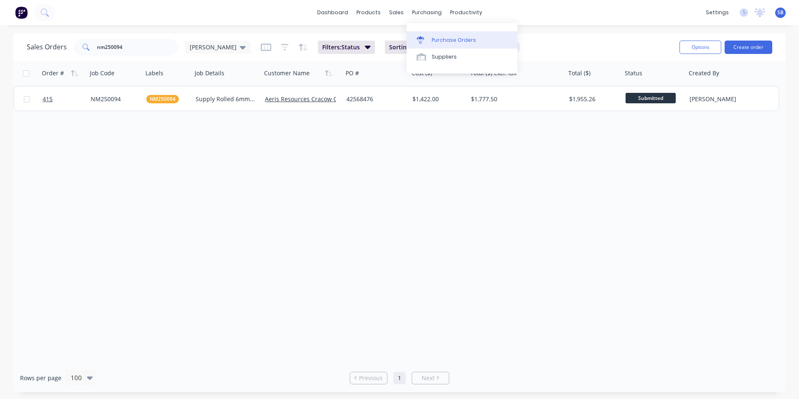
click at [447, 36] on div "Purchase Orders" at bounding box center [454, 40] width 44 height 8
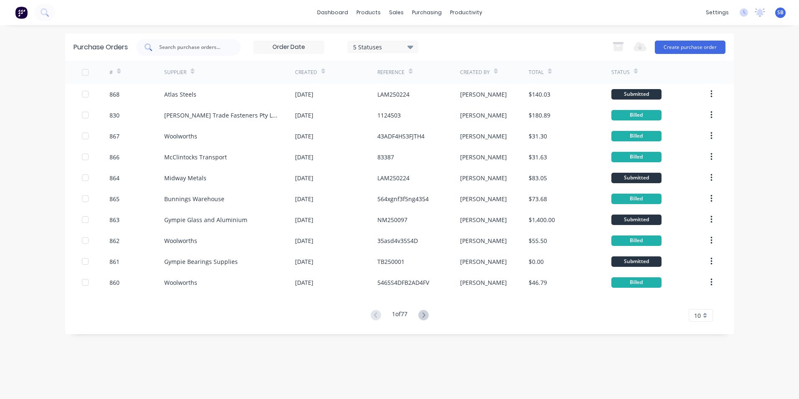
click at [170, 47] on input "text" at bounding box center [192, 47] width 69 height 8
click at [683, 53] on button "Create purchase order" at bounding box center [690, 47] width 71 height 13
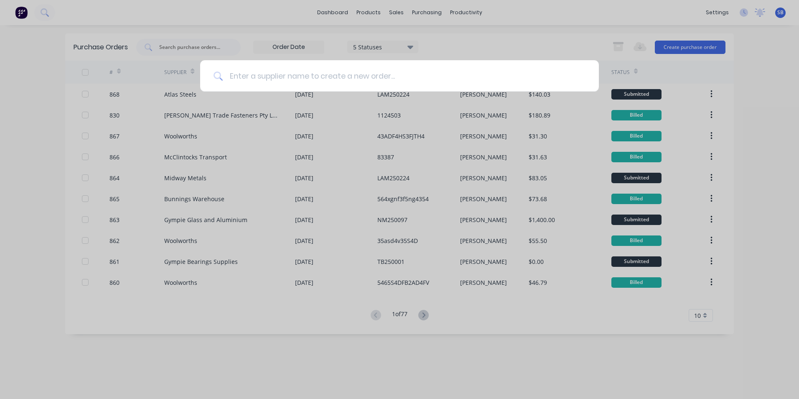
click at [394, 86] on input at bounding box center [404, 75] width 363 height 31
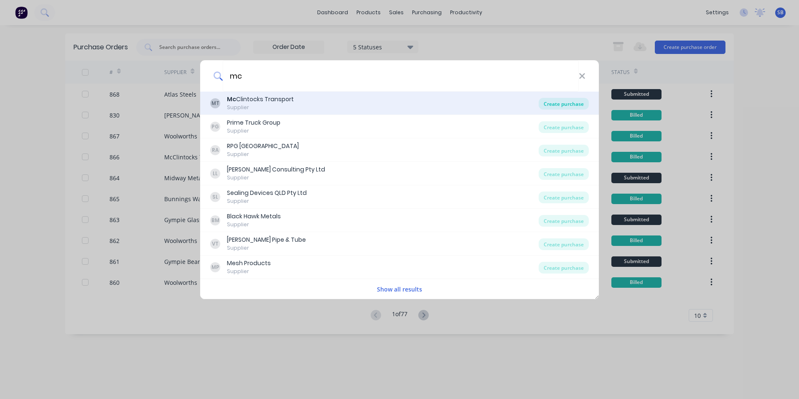
type input "mc"
click at [574, 101] on div "Create purchase" at bounding box center [563, 104] width 50 height 12
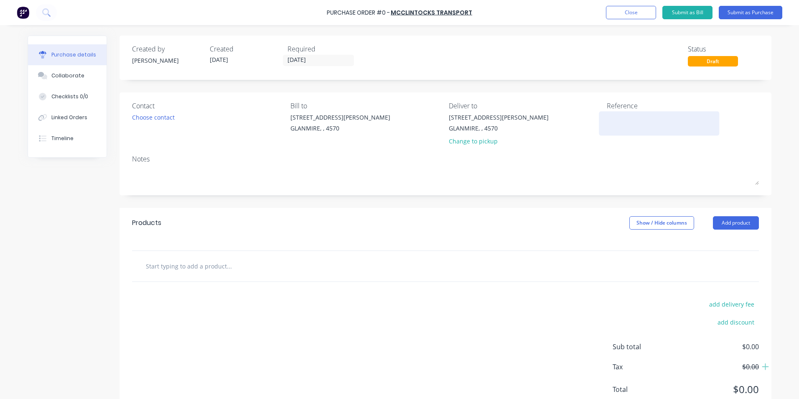
click at [612, 116] on textarea at bounding box center [659, 122] width 104 height 19
type textarea "x"
type textarea "8"
type textarea "x"
type textarea "83"
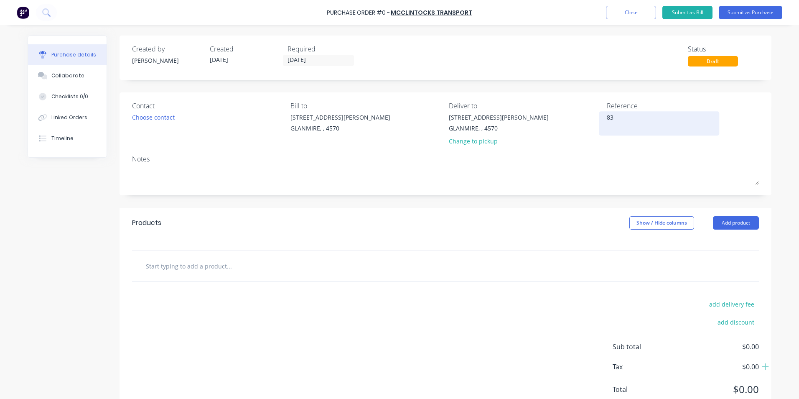
type textarea "x"
type textarea "833"
type textarea "x"
type textarea "8334"
type textarea "x"
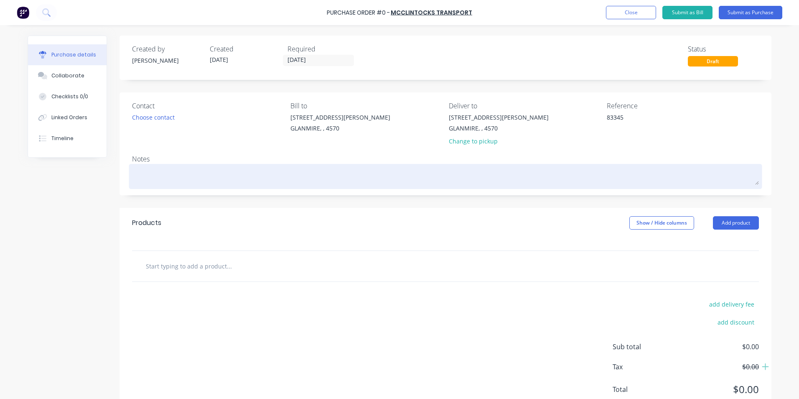
type textarea "83345"
type textarea "x"
type textarea "83345"
click at [210, 176] on textarea at bounding box center [445, 175] width 627 height 19
type textarea "x"
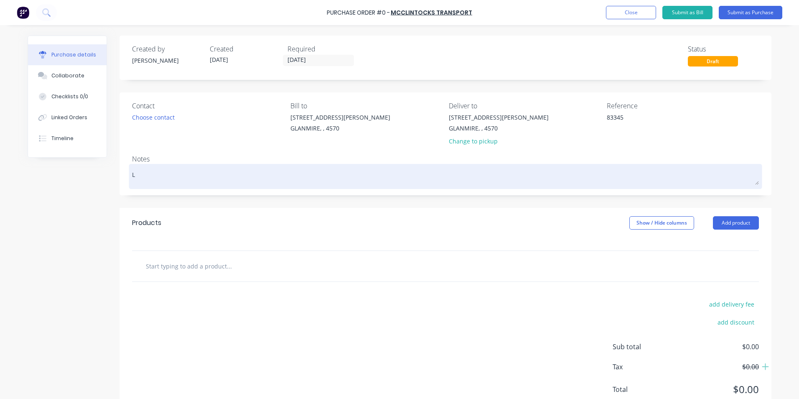
type textarea "LA"
type textarea "x"
type textarea "LAM"
type textarea "x"
type textarea "LAM2"
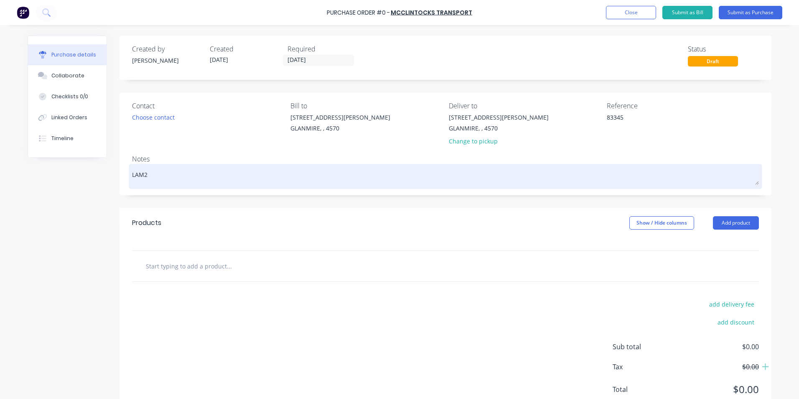
type textarea "x"
type textarea "LAM25"
type textarea "x"
type textarea "LAM250"
type textarea "x"
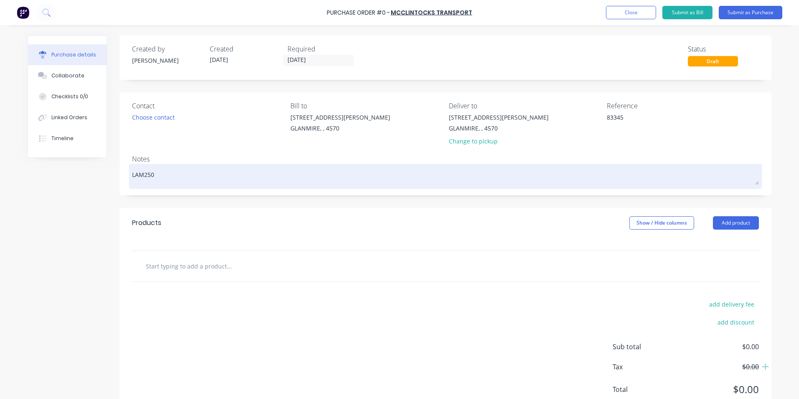
type textarea "LAM2502"
type textarea "x"
type textarea "LAM25021"
type textarea "x"
type textarea "LAM250218"
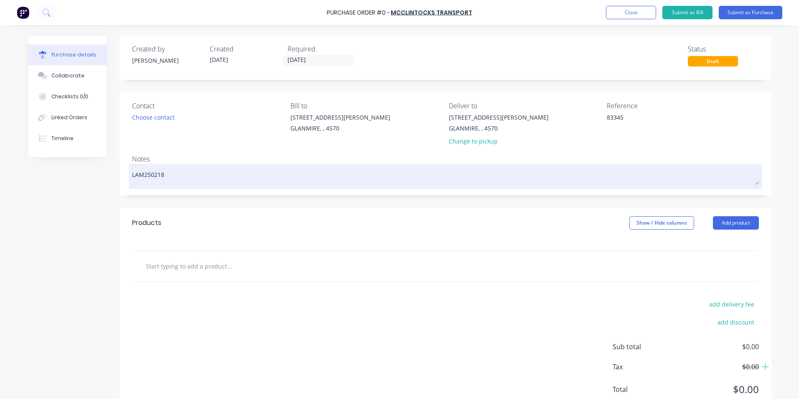
type textarea "x"
type textarea "LAM250218"
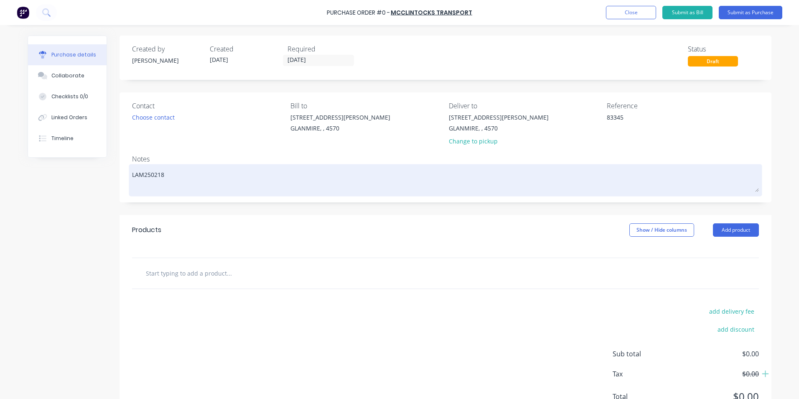
type textarea "x"
type textarea "LAM250218 N"
type textarea "x"
type textarea "LAM250218 NM"
type textarea "x"
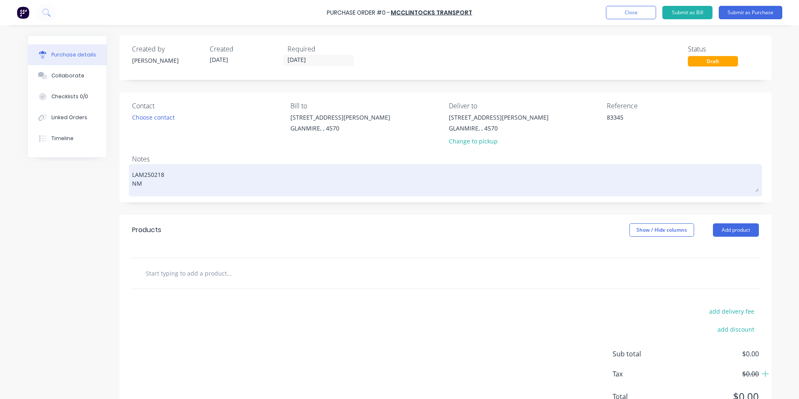
type textarea "LAM250218 NM2"
type textarea "x"
type textarea "LAM250218 NM25"
type textarea "x"
type textarea "LAM250218 NM250"
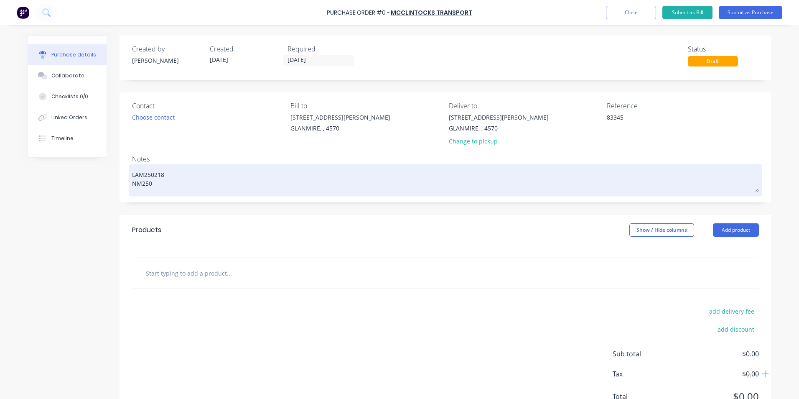
type textarea "x"
type textarea "LAM250218 NM2500"
type textarea "x"
type textarea "LAM250218 NM25009"
type textarea "x"
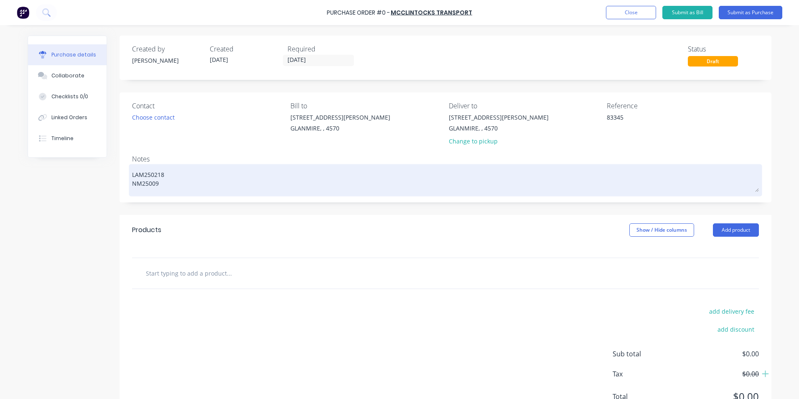
type textarea "LAM250218 NM250094"
type textarea "x"
type textarea "LAM250218 NM250094"
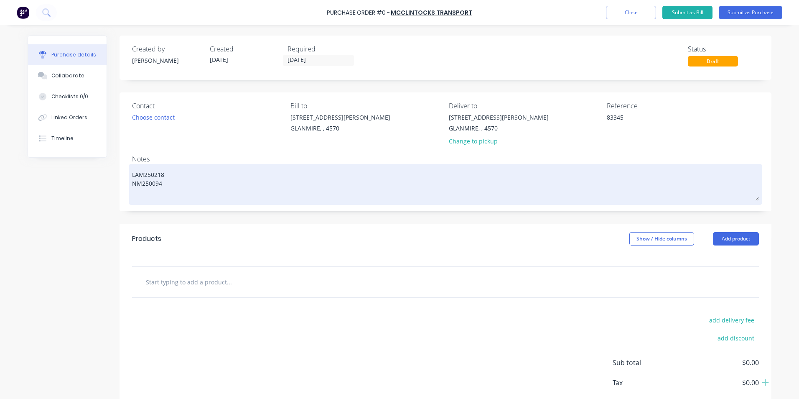
type textarea "x"
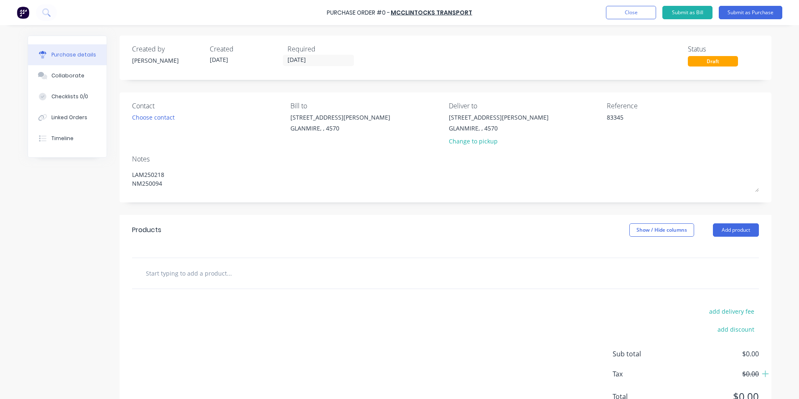
type textarea "LAM250218 NM250094"
type textarea "x"
type textarea "LAM250218 NM250094"
click at [209, 267] on input "text" at bounding box center [228, 272] width 167 height 17
type textarea "x"
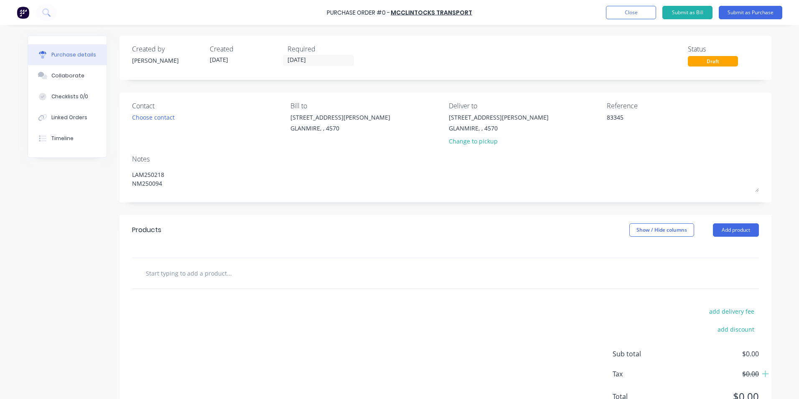
type input "H"
type textarea "x"
type input "HY"
type textarea "x"
type input "HYD"
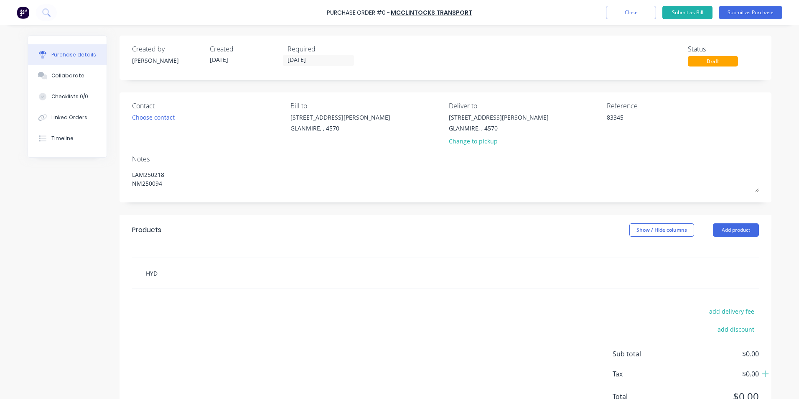
type textarea "x"
type input "HYDR"
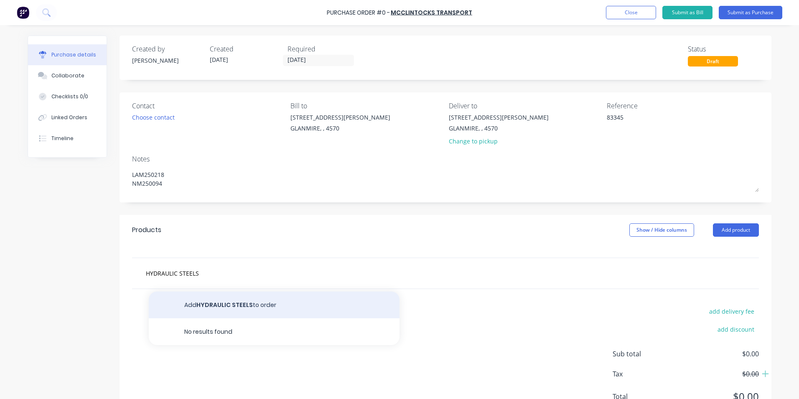
click at [205, 304] on button "Add HYDRAULIC STEELS to order" at bounding box center [274, 304] width 251 height 27
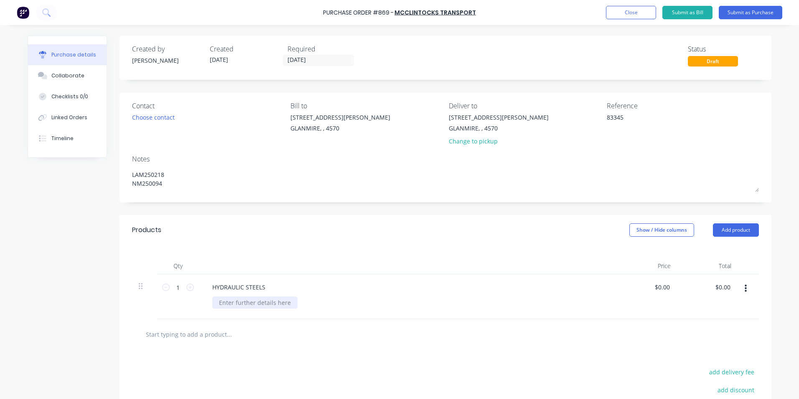
click at [250, 302] on div at bounding box center [254, 302] width 85 height 12
click at [177, 287] on input "1" at bounding box center [178, 287] width 17 height 13
click at [199, 320] on div at bounding box center [445, 334] width 627 height 30
click at [640, 228] on button "Show / Hide columns" at bounding box center [661, 229] width 65 height 13
click at [630, 256] on span at bounding box center [632, 257] width 7 height 7
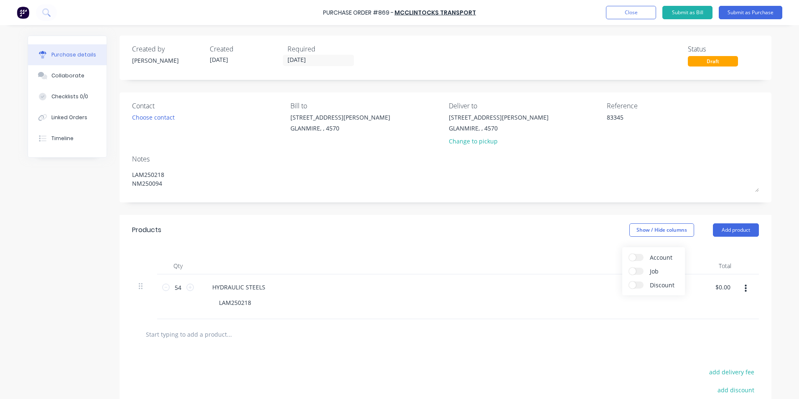
click at [629, 254] on input "Account" at bounding box center [629, 254] width 0 height 0
click at [531, 321] on div at bounding box center [445, 334] width 627 height 30
click at [673, 283] on input "0.00" at bounding box center [672, 287] width 19 height 12
click at [601, 332] on div at bounding box center [445, 333] width 613 height 17
click at [744, 284] on icon "button" at bounding box center [745, 288] width 2 height 9
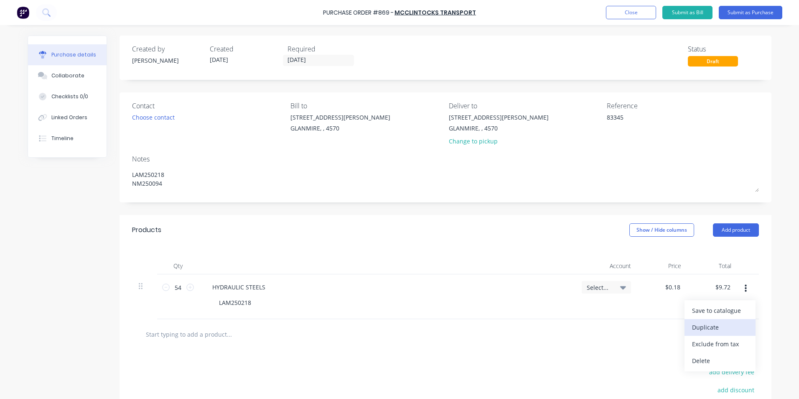
click at [731, 325] on button "Duplicate" at bounding box center [719, 327] width 71 height 17
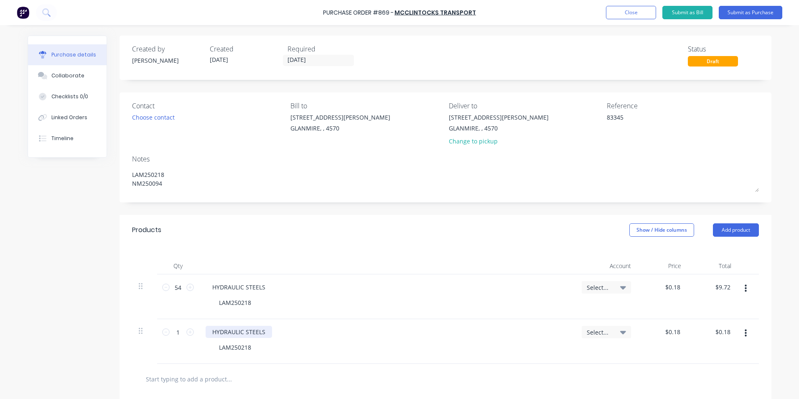
click at [267, 330] on div "HYDRAULIC STEELS" at bounding box center [239, 331] width 66 height 12
click at [668, 332] on input "0.18" at bounding box center [674, 331] width 16 height 12
click at [634, 386] on div at bounding box center [445, 378] width 613 height 17
click at [212, 373] on input "text" at bounding box center [228, 378] width 167 height 17
click at [239, 373] on input "text" at bounding box center [228, 378] width 167 height 17
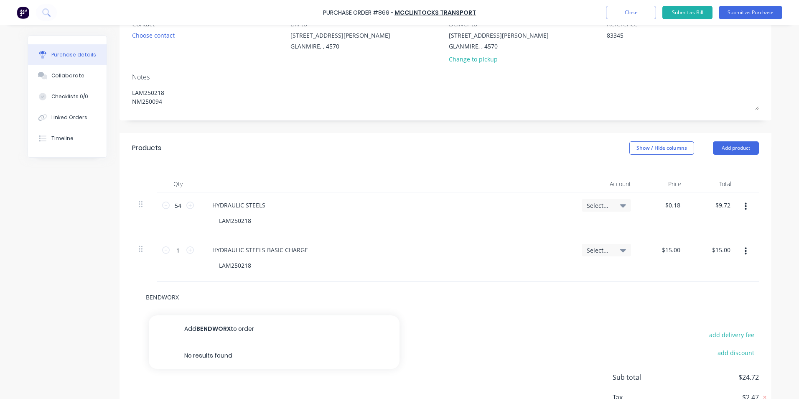
scroll to position [141, 0]
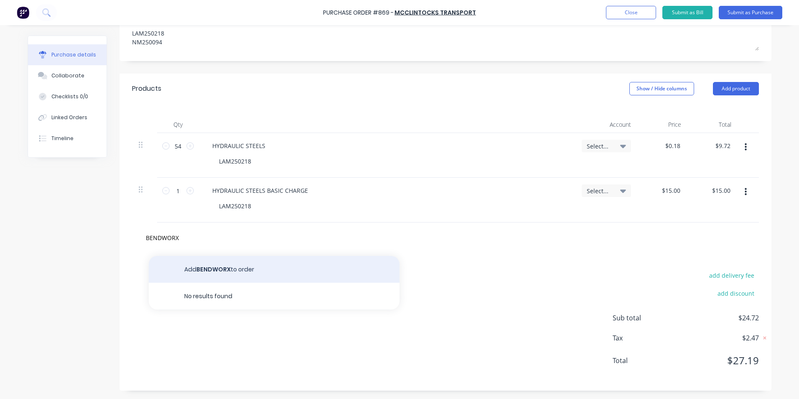
click at [240, 260] on button "Add BENDWORX to order" at bounding box center [274, 269] width 251 height 27
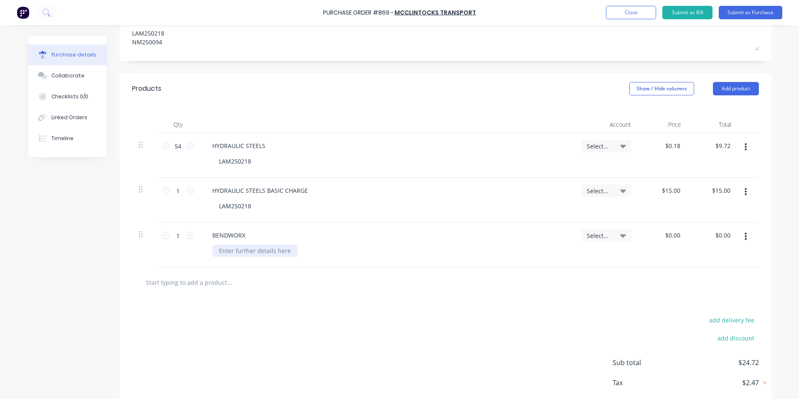
click at [215, 251] on div at bounding box center [254, 250] width 85 height 12
drag, startPoint x: 677, startPoint y: 231, endPoint x: 651, endPoint y: 231, distance: 25.9
click at [651, 231] on div "0.00 0.00" at bounding box center [662, 244] width 50 height 45
click at [744, 238] on button "button" at bounding box center [746, 236] width 20 height 15
click at [721, 276] on button "Duplicate" at bounding box center [719, 275] width 71 height 17
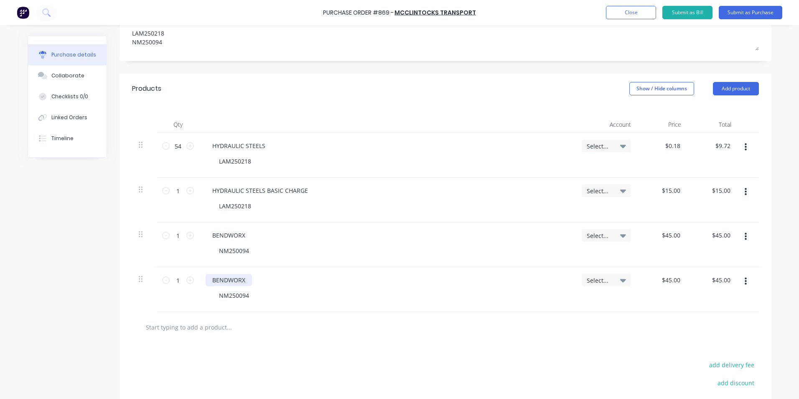
click at [248, 277] on div "BENDWORX" at bounding box center [229, 280] width 46 height 12
click at [243, 325] on input "text" at bounding box center [228, 326] width 167 height 17
drag, startPoint x: 678, startPoint y: 283, endPoint x: 642, endPoint y: 279, distance: 36.1
click at [642, 279] on div "45.00 45.00" at bounding box center [662, 289] width 50 height 45
click at [623, 338] on div at bounding box center [445, 327] width 627 height 30
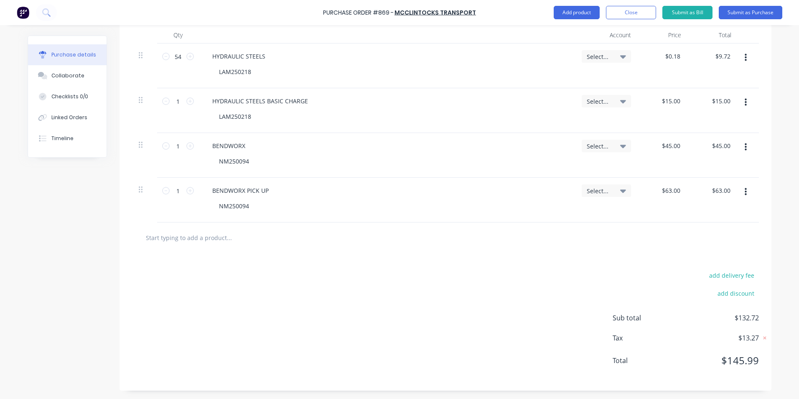
scroll to position [63, 0]
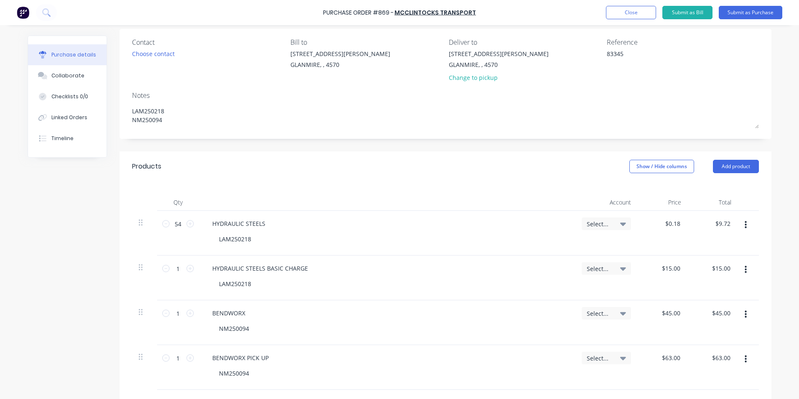
click at [595, 221] on span "Select..." at bounding box center [599, 223] width 25 height 9
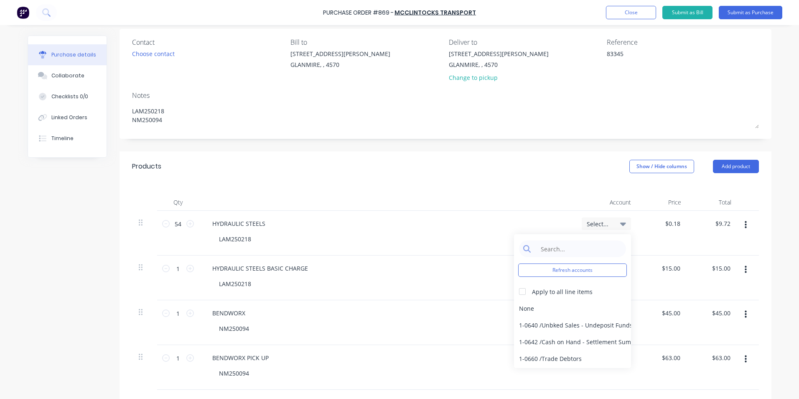
click at [565, 260] on div "Refresh accounts Apply to all line items None 1-0640 / Unbked Sales - Undeposit…" at bounding box center [572, 301] width 117 height 134
click at [565, 249] on input at bounding box center [579, 248] width 86 height 17
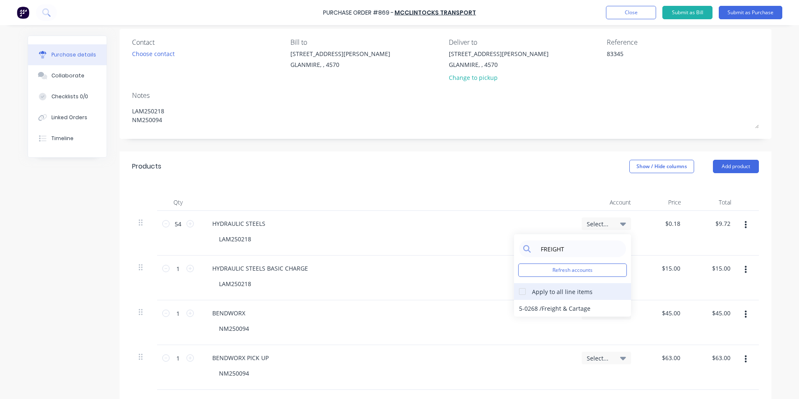
click at [522, 295] on div at bounding box center [522, 291] width 17 height 17
click at [521, 307] on div "5-0268 / Freight & Cartage" at bounding box center [572, 308] width 117 height 17
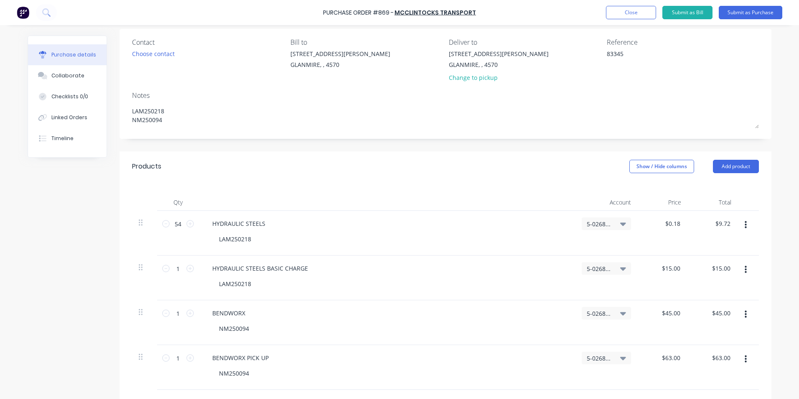
scroll to position [231, 0]
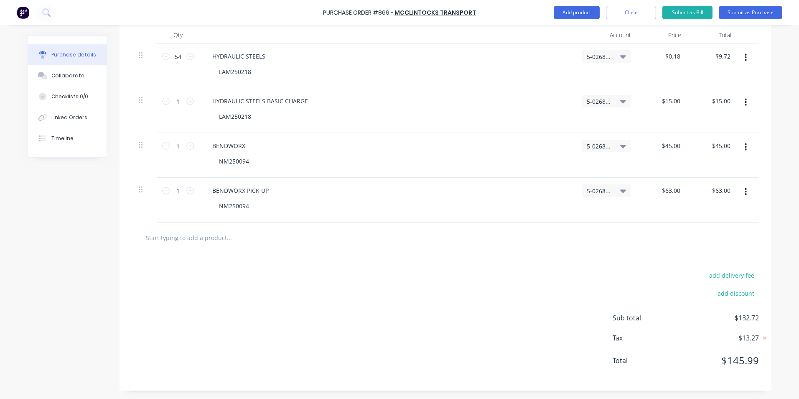
click at [551, 279] on div "add delivery fee add discount Sub total $132.72 Tax $13.27 Total $145.99" at bounding box center [445, 321] width 652 height 137
click at [743, 15] on button "Submit as Purchase" at bounding box center [750, 12] width 63 height 13
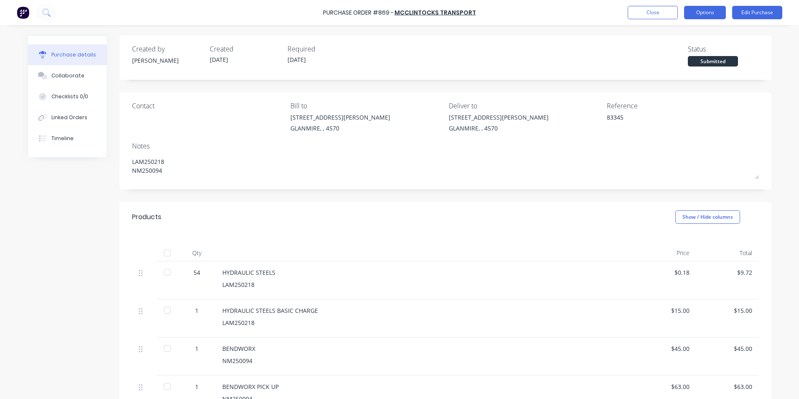
click at [714, 13] on button "Options" at bounding box center [705, 12] width 42 height 13
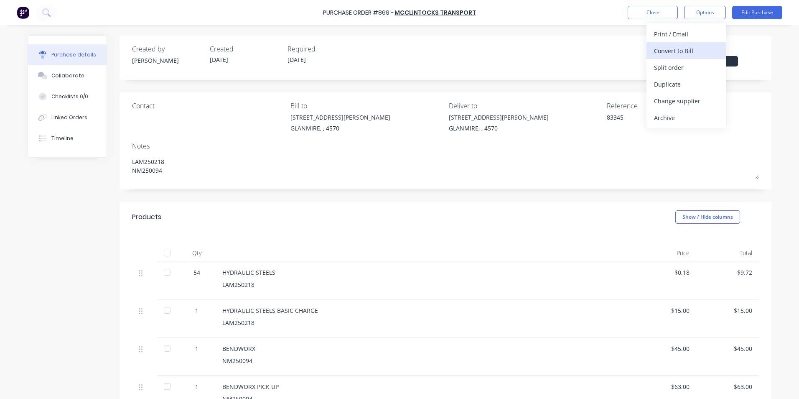
click at [694, 47] on div "Convert to Bill" at bounding box center [686, 51] width 64 height 12
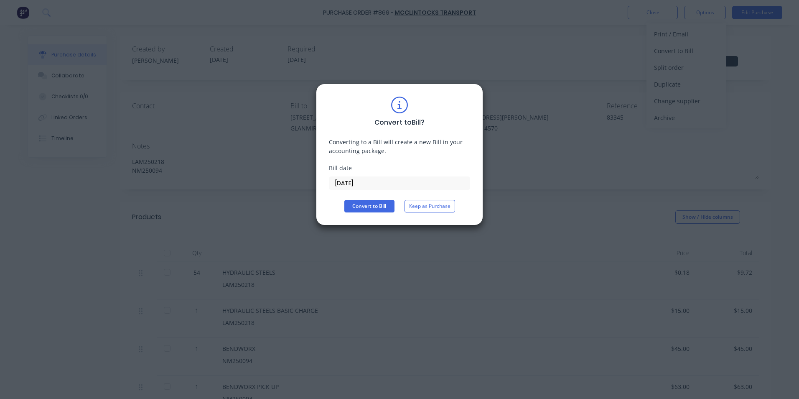
click at [430, 183] on input "[DATE]" at bounding box center [399, 183] width 140 height 13
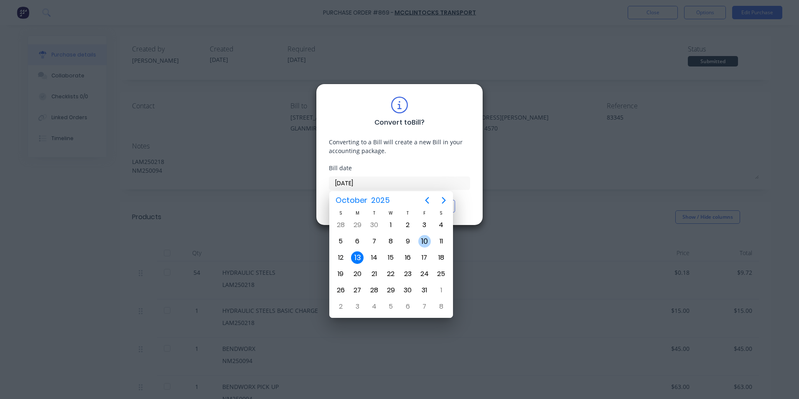
click at [425, 243] on div "10" at bounding box center [424, 241] width 13 height 13
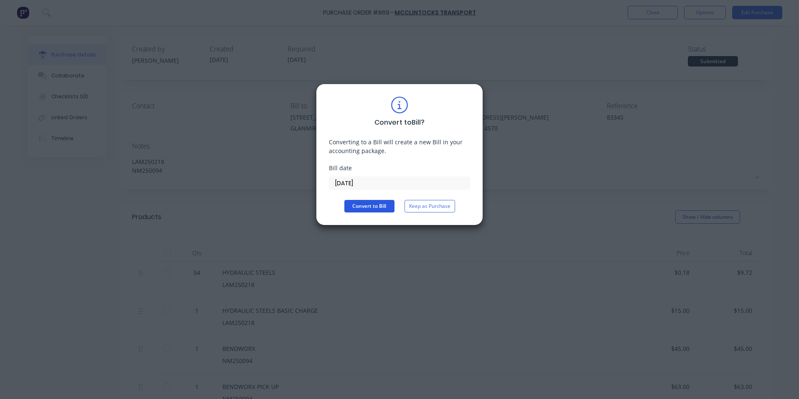
click at [366, 210] on button "Convert to Bill" at bounding box center [369, 206] width 50 height 13
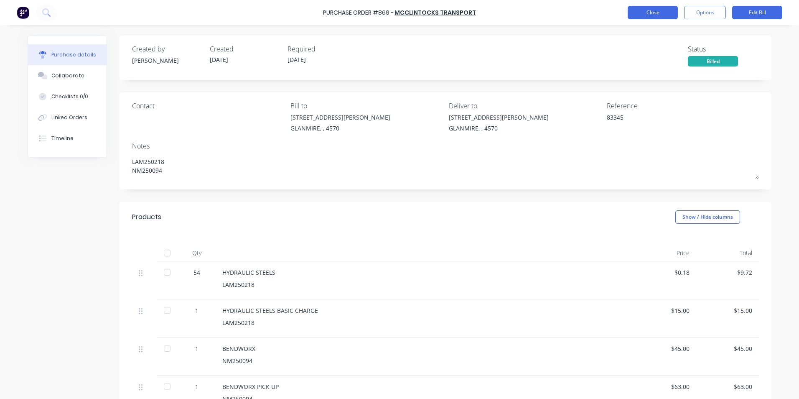
click at [652, 15] on button "Close" at bounding box center [652, 12] width 50 height 13
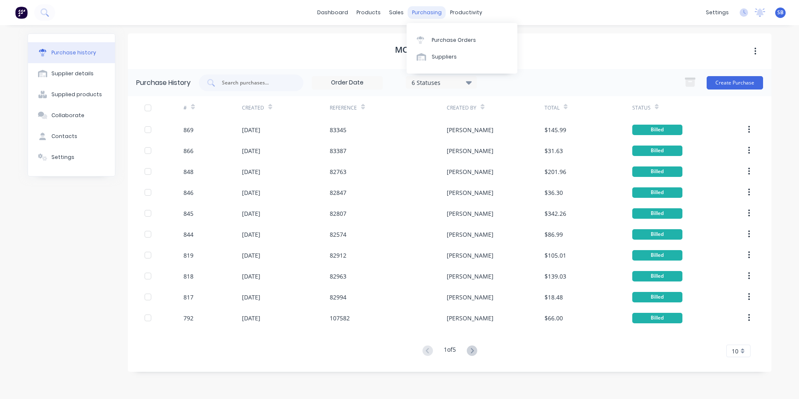
click at [435, 12] on div "purchasing" at bounding box center [427, 12] width 38 height 13
click at [434, 36] on div "Purchase Orders" at bounding box center [454, 40] width 44 height 8
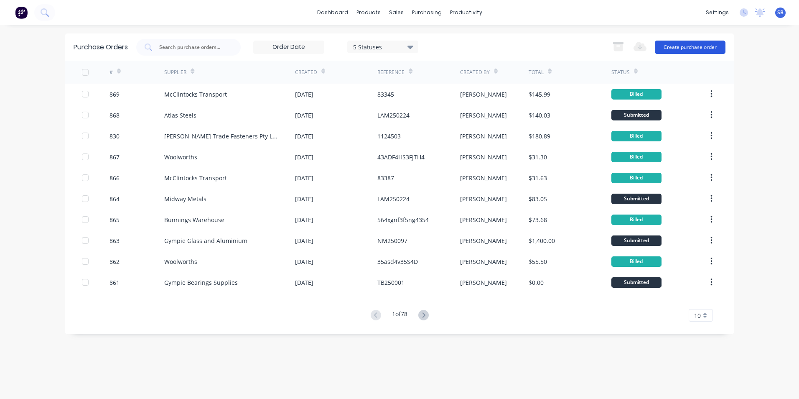
click at [680, 49] on button "Create purchase order" at bounding box center [690, 47] width 71 height 13
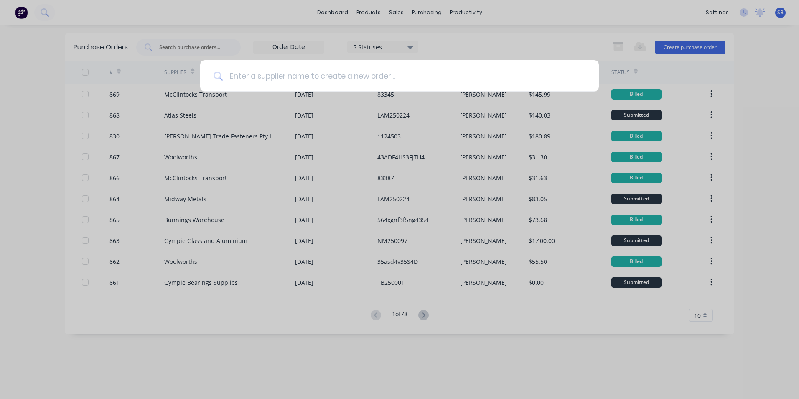
click at [289, 78] on input at bounding box center [404, 75] width 363 height 31
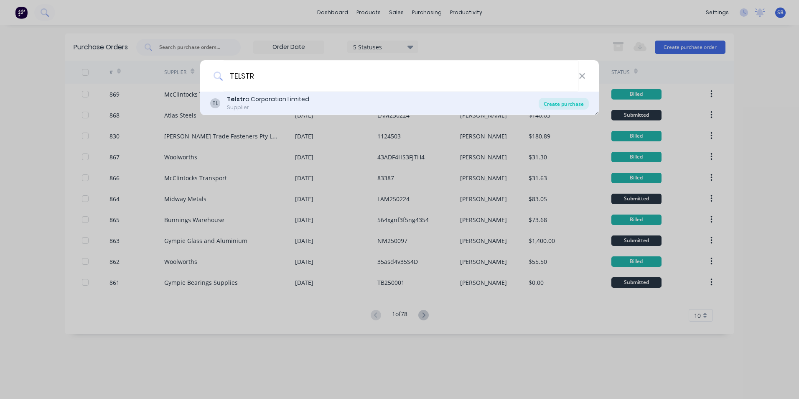
click at [576, 107] on div "Create purchase" at bounding box center [563, 104] width 50 height 12
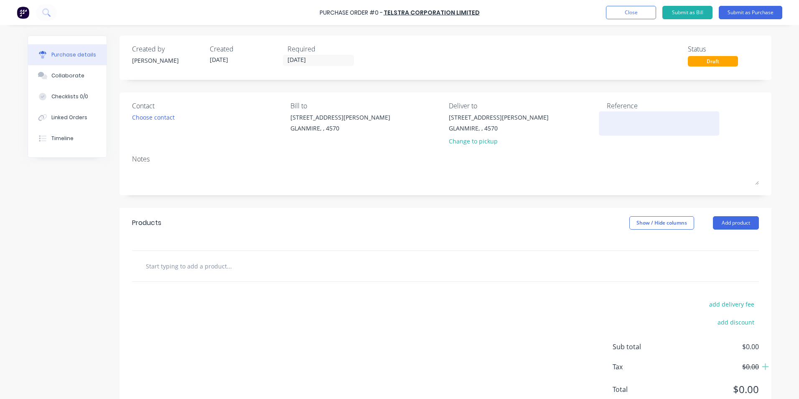
click at [617, 119] on textarea at bounding box center [659, 122] width 104 height 19
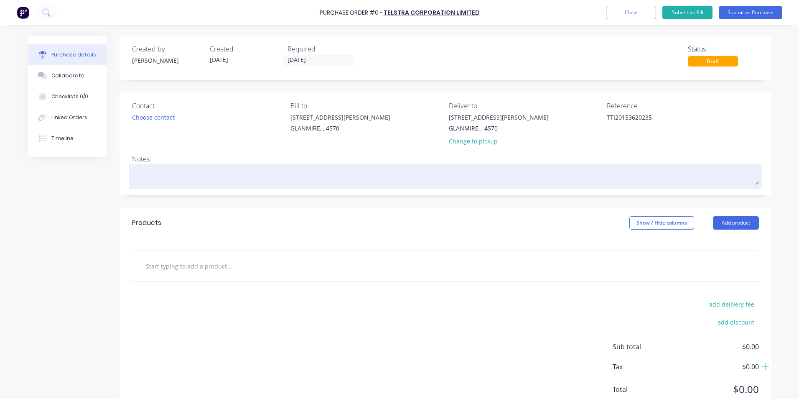
click at [276, 169] on textarea at bounding box center [445, 175] width 627 height 19
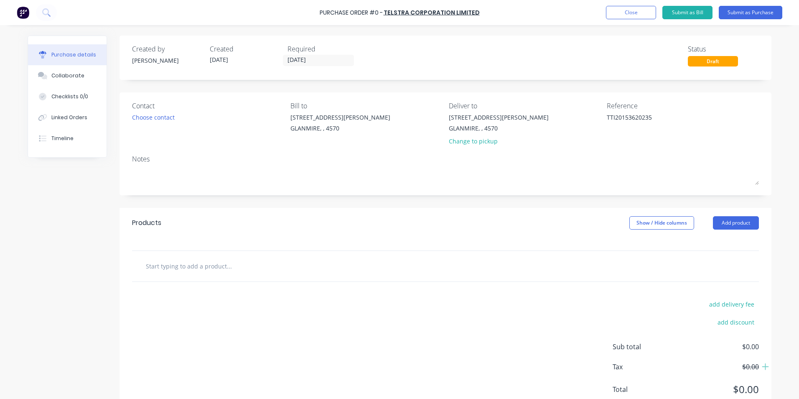
click at [241, 255] on div at bounding box center [445, 266] width 627 height 30
click at [236, 265] on input "text" at bounding box center [228, 265] width 167 height 17
click at [288, 259] on input "text" at bounding box center [228, 265] width 167 height 17
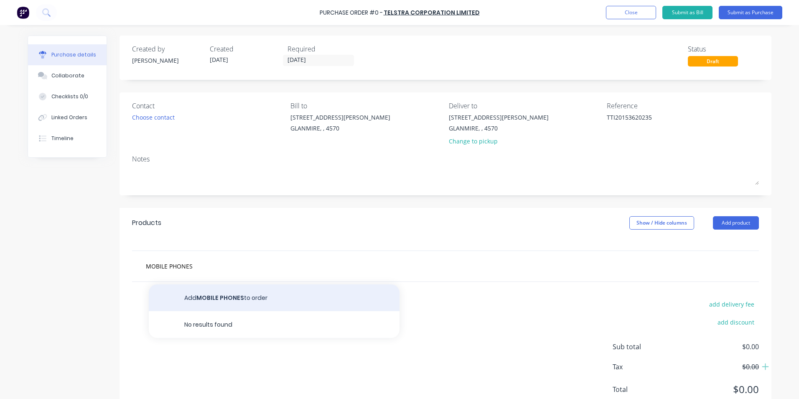
click at [250, 293] on button "Add MOBILE PHONES to order" at bounding box center [274, 297] width 251 height 27
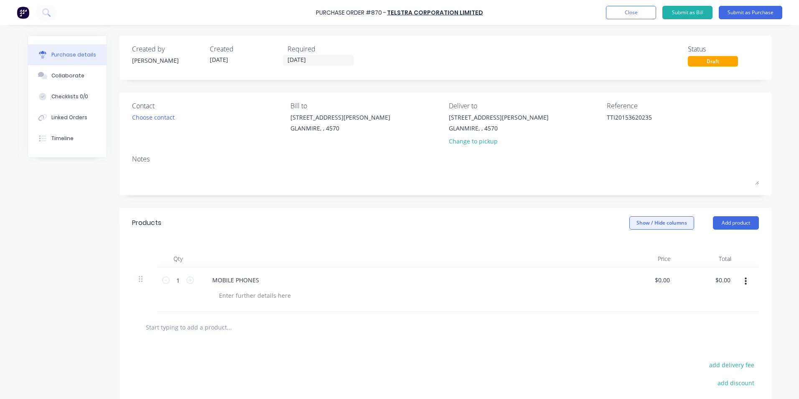
click at [648, 228] on button "Show / Hide columns" at bounding box center [661, 222] width 65 height 13
click at [634, 248] on span at bounding box center [632, 249] width 7 height 7
click at [629, 246] on input "Account" at bounding box center [629, 246] width 0 height 0
click at [587, 273] on div "Select..." at bounding box center [606, 289] width 63 height 45
click at [587, 277] on span "Select..." at bounding box center [599, 280] width 25 height 9
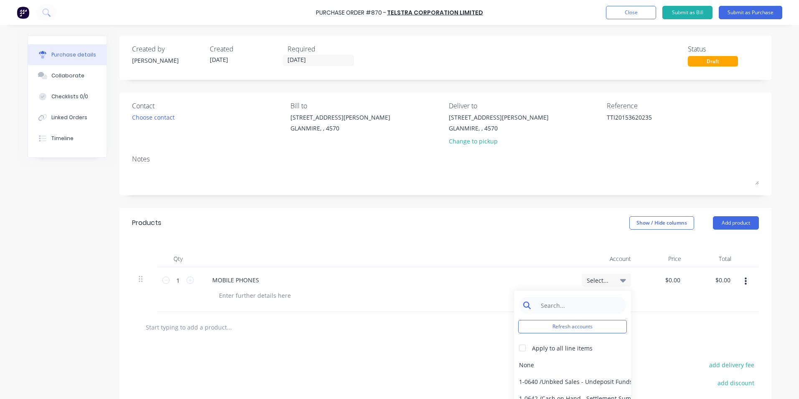
click at [557, 300] on input at bounding box center [579, 305] width 86 height 17
click at [563, 366] on div "6-0460 / Telephone - Mobiles" at bounding box center [572, 364] width 117 height 17
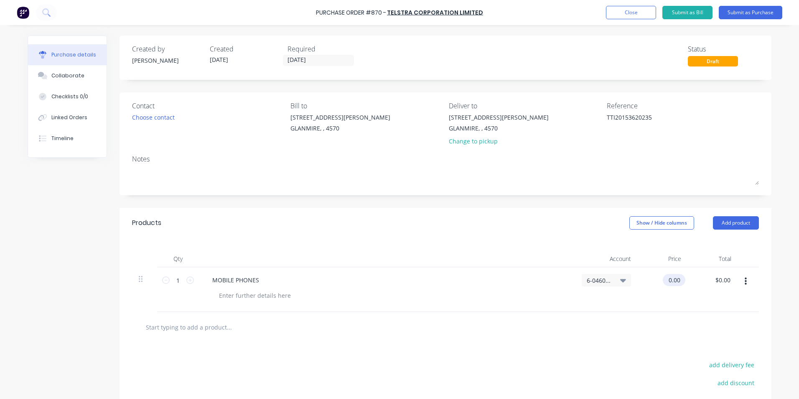
click at [673, 280] on input "0.00" at bounding box center [672, 280] width 19 height 12
click at [682, 303] on div "$110.00 110" at bounding box center [662, 289] width 50 height 45
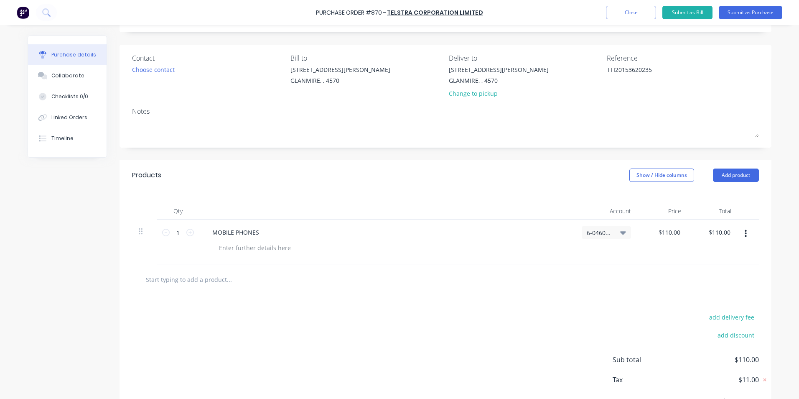
scroll to position [89, 0]
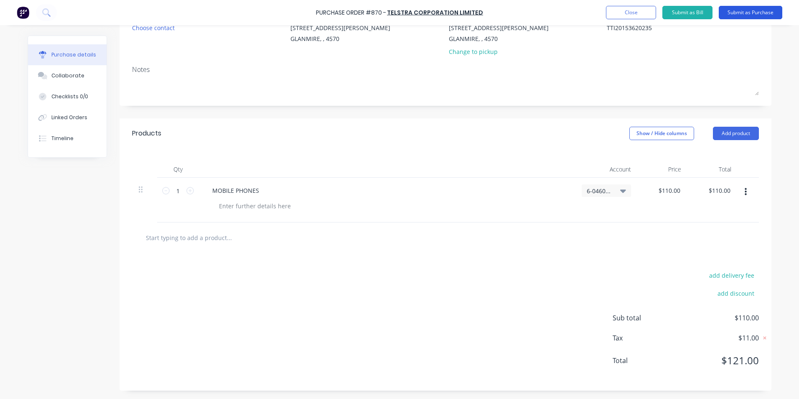
click at [766, 11] on button "Submit as Purchase" at bounding box center [750, 12] width 63 height 13
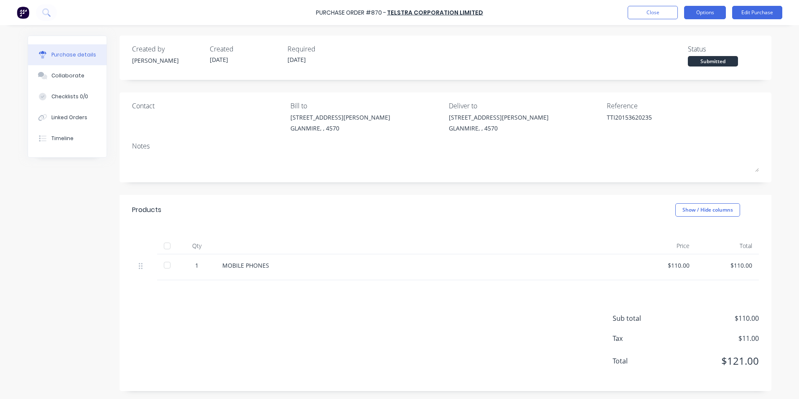
click at [717, 13] on button "Options" at bounding box center [705, 12] width 42 height 13
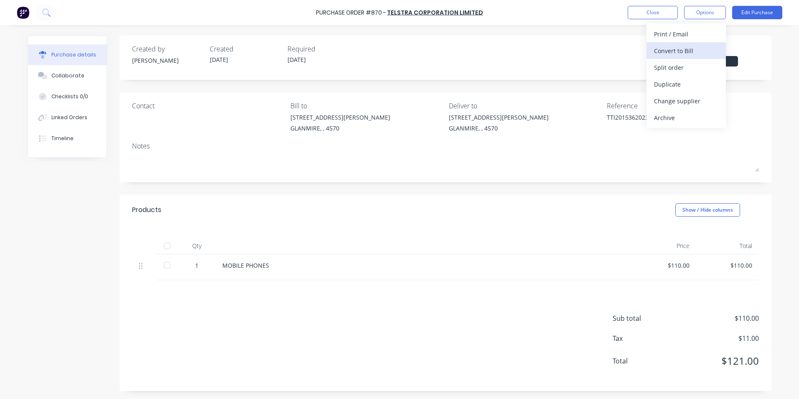
click at [693, 51] on div "Convert to Bill" at bounding box center [686, 51] width 64 height 12
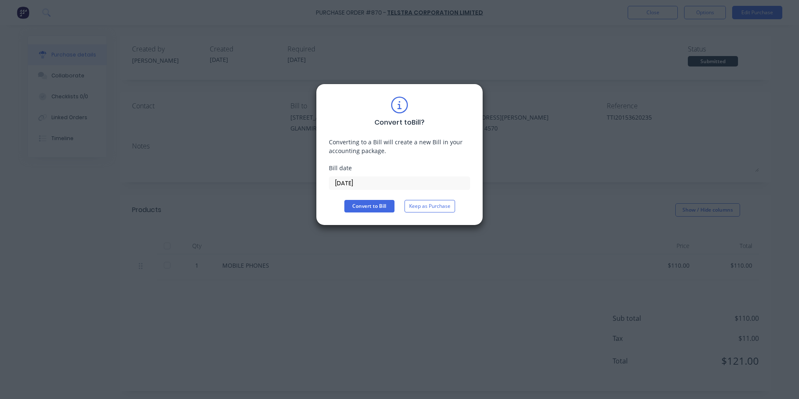
click at [417, 183] on input "[DATE]" at bounding box center [399, 183] width 140 height 13
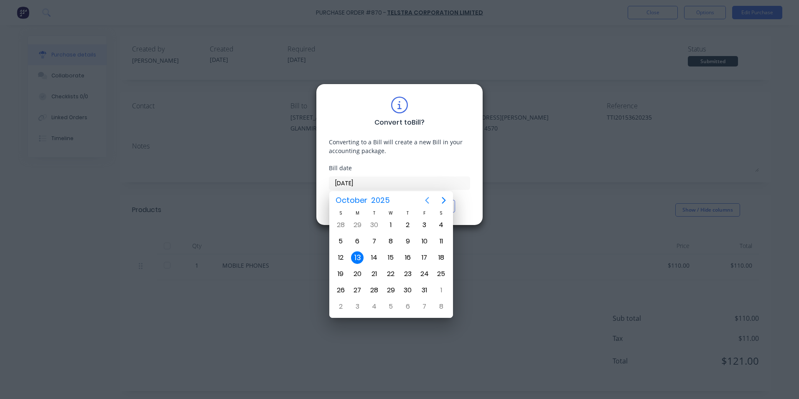
click at [424, 195] on button "Previous page" at bounding box center [427, 200] width 17 height 17
click at [388, 258] on div "17" at bounding box center [391, 257] width 13 height 13
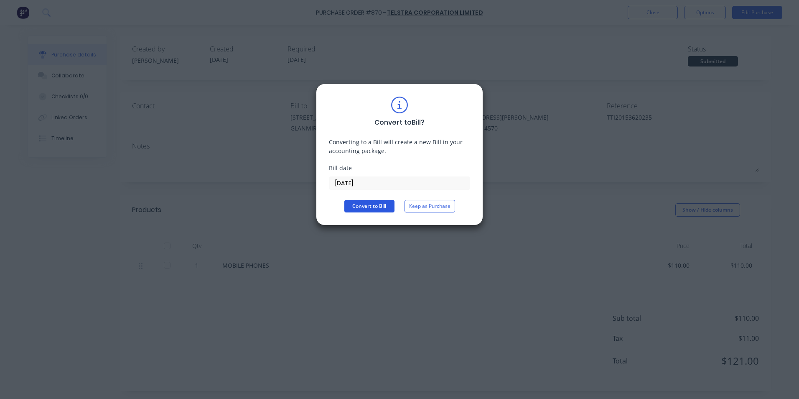
click at [371, 203] on button "Convert to Bill" at bounding box center [369, 206] width 50 height 13
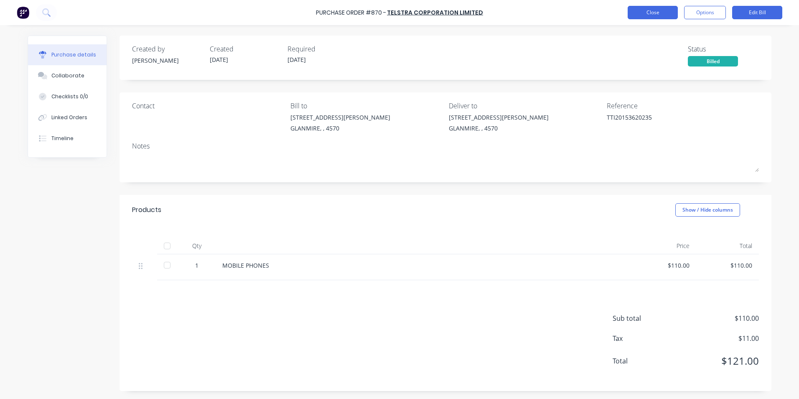
click at [635, 17] on button "Close" at bounding box center [652, 12] width 50 height 13
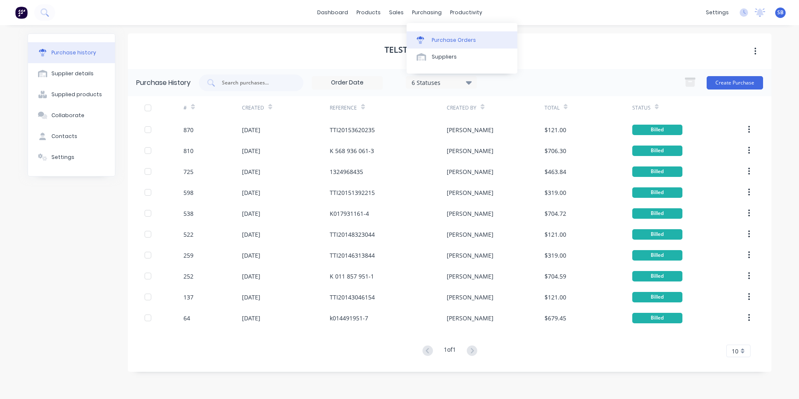
click at [431, 36] on link "Purchase Orders" at bounding box center [461, 39] width 111 height 17
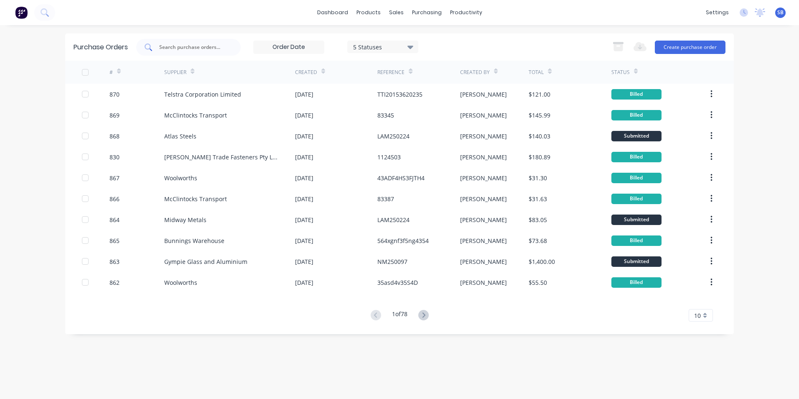
click at [206, 41] on div at bounding box center [188, 47] width 104 height 17
click at [359, 47] on div "5 Statuses" at bounding box center [383, 46] width 60 height 9
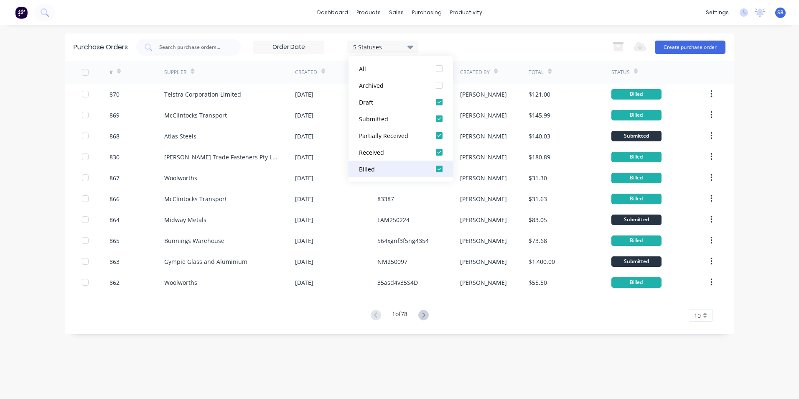
click at [385, 163] on button "Billed" at bounding box center [400, 168] width 104 height 17
click at [380, 114] on div "Submitted" at bounding box center [392, 118] width 67 height 9
click at [378, 102] on div "Draft" at bounding box center [392, 102] width 67 height 9
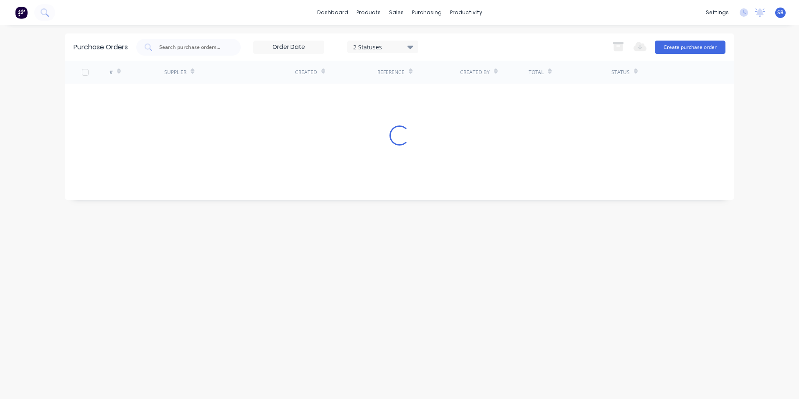
click at [545, 375] on div "Purchase Orders 2 Statuses 2 Statuses Export to Excel (XLSX) Create purchase or…" at bounding box center [399, 211] width 668 height 357
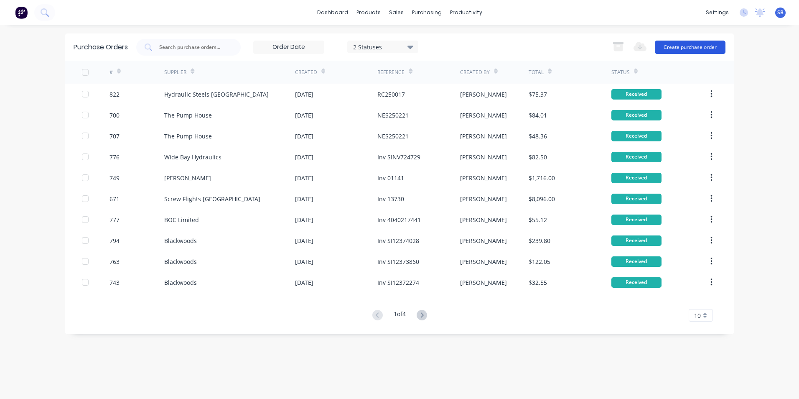
click at [707, 46] on button "Create purchase order" at bounding box center [690, 47] width 71 height 13
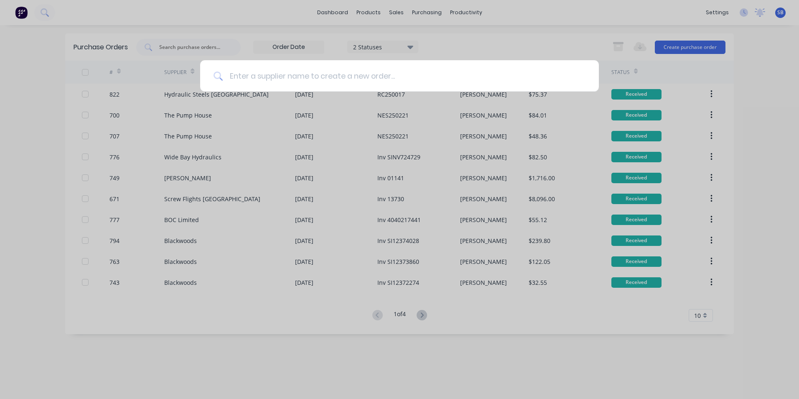
click at [259, 83] on input at bounding box center [404, 75] width 363 height 31
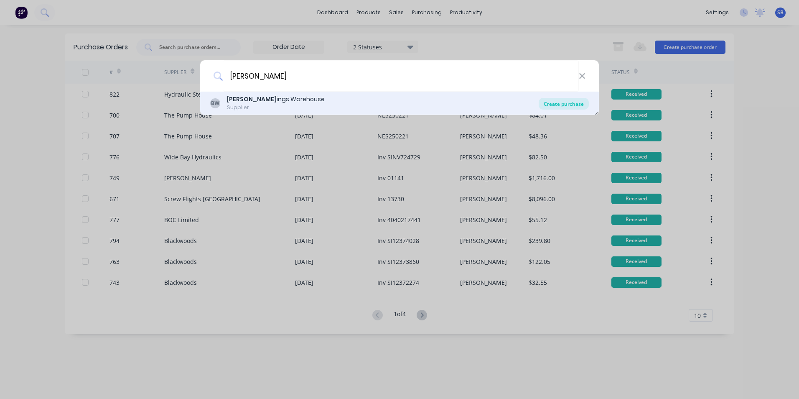
click at [555, 102] on div "Create purchase" at bounding box center [563, 104] width 50 height 12
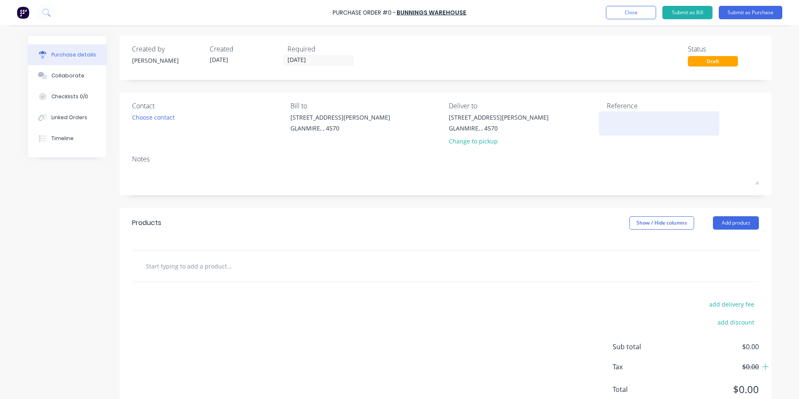
click at [609, 119] on textarea at bounding box center [659, 122] width 104 height 19
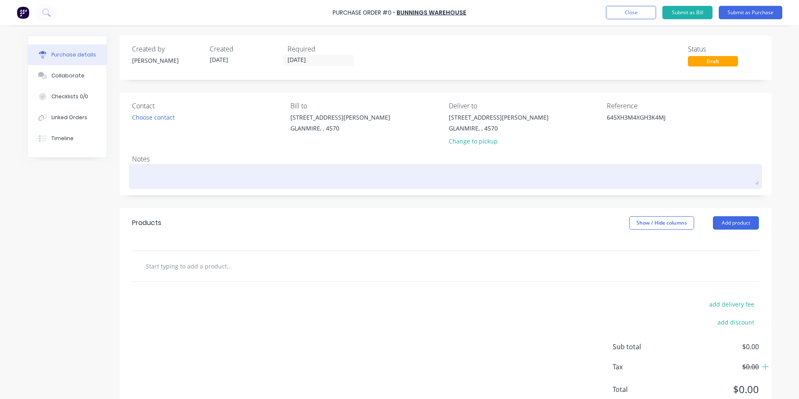
click at [157, 180] on textarea at bounding box center [445, 175] width 627 height 19
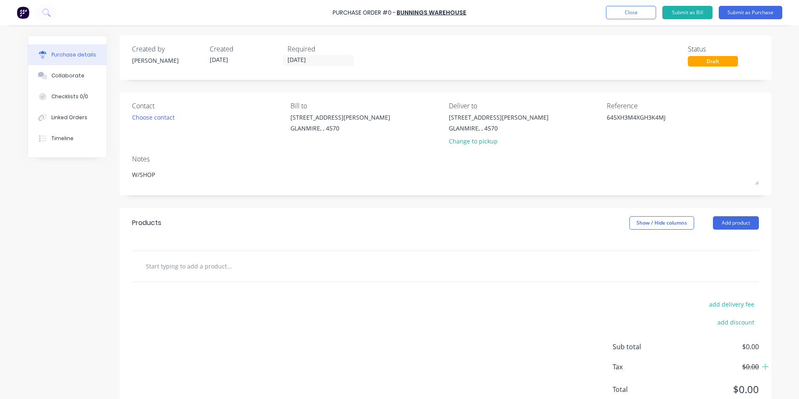
click at [213, 262] on input "text" at bounding box center [228, 265] width 167 height 17
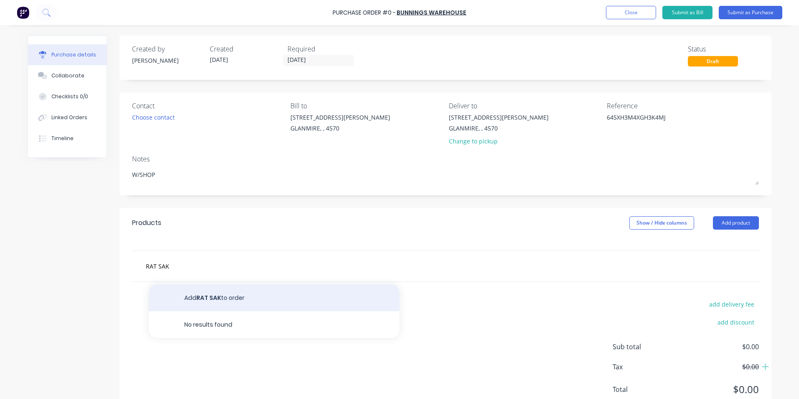
click at [233, 295] on button "Add RAT SAK to order" at bounding box center [274, 297] width 251 height 27
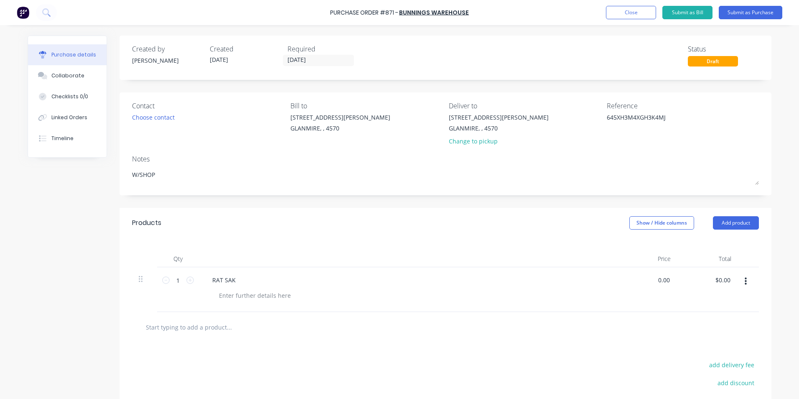
drag, startPoint x: 667, startPoint y: 279, endPoint x: 579, endPoint y: 260, distance: 90.6
click at [579, 260] on div "Qty Price Total 1 1 RAT SAK 0.00 0.00 $0.00 $0.00" at bounding box center [445, 275] width 652 height 74
click at [589, 312] on div at bounding box center [445, 327] width 627 height 30
click at [642, 225] on button "Show / Hide columns" at bounding box center [661, 222] width 65 height 13
click at [632, 248] on span at bounding box center [632, 249] width 7 height 7
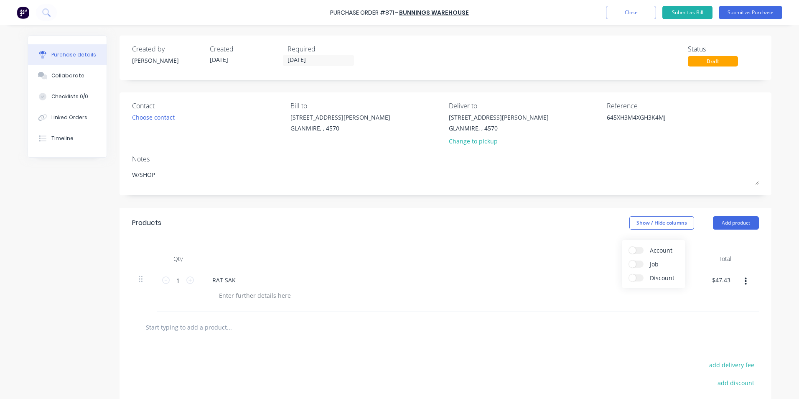
click at [629, 246] on input "Account" at bounding box center [629, 246] width 0 height 0
click at [603, 282] on span "Select..." at bounding box center [599, 280] width 25 height 9
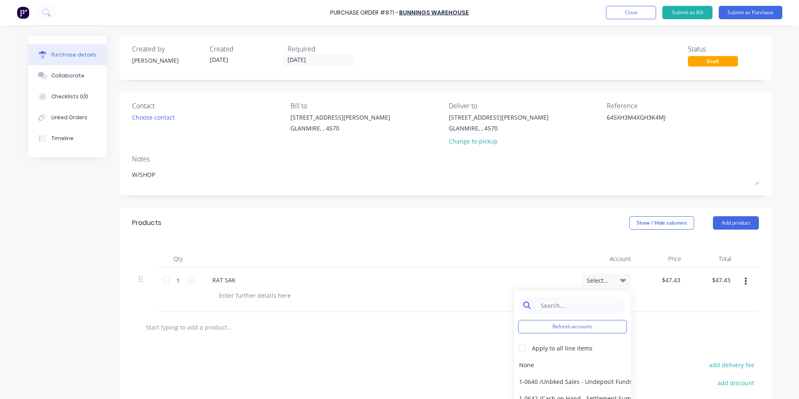
click at [573, 303] on input at bounding box center [579, 305] width 86 height 17
click at [569, 366] on div "6-0462 / Tools & Hware-W/S Consum" at bounding box center [572, 364] width 117 height 17
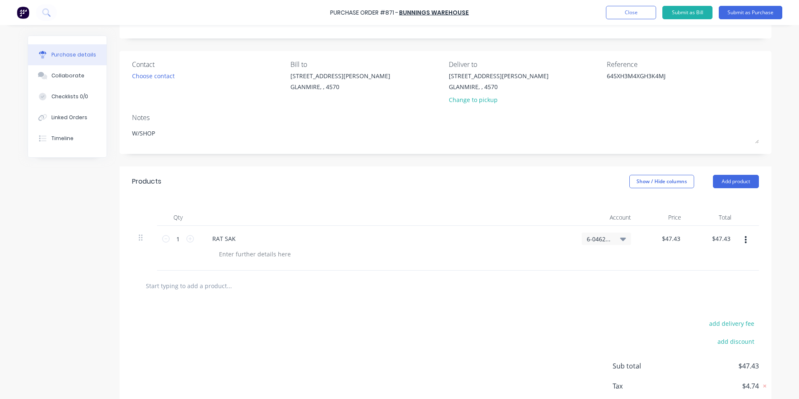
scroll to position [89, 0]
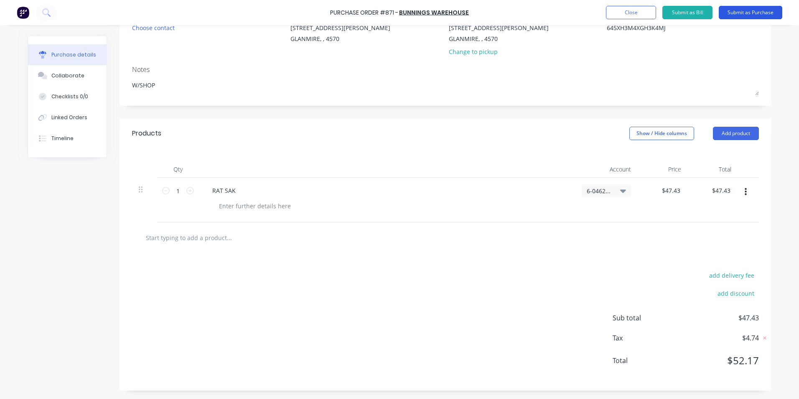
click at [755, 13] on button "Submit as Purchase" at bounding box center [750, 12] width 63 height 13
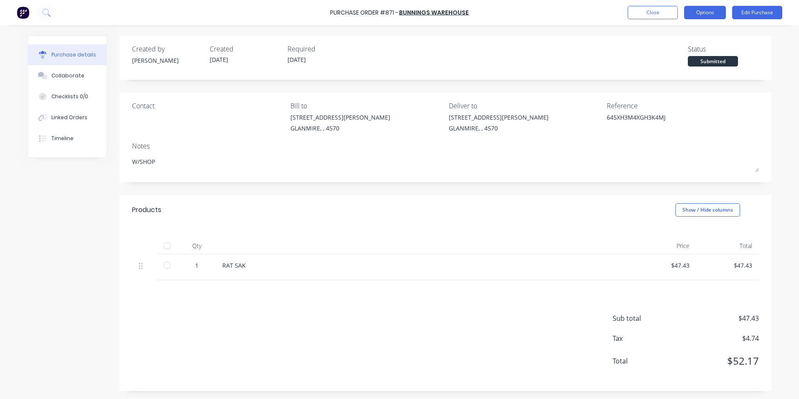
click at [700, 16] on button "Options" at bounding box center [705, 12] width 42 height 13
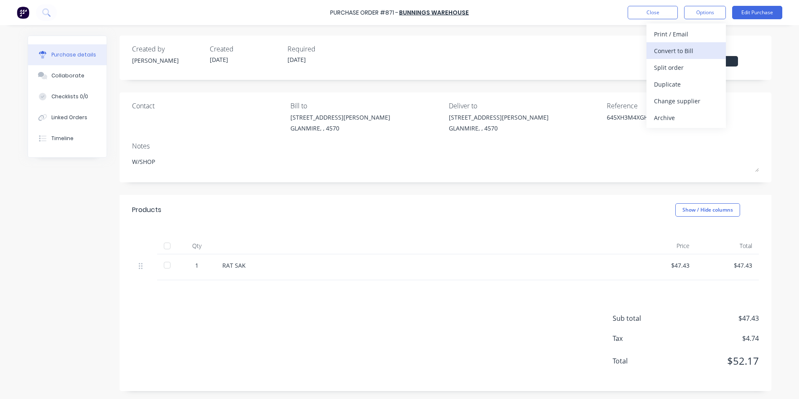
click at [688, 45] on div "Convert to Bill" at bounding box center [686, 51] width 64 height 12
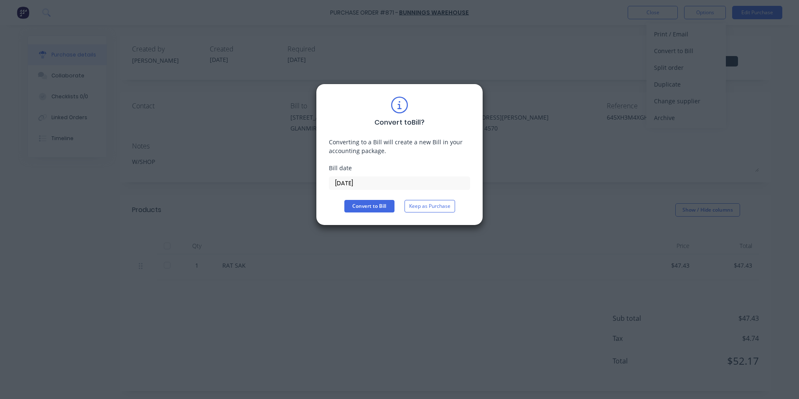
click at [393, 175] on div "Bill date 13/10/25" at bounding box center [399, 176] width 141 height 26
click at [391, 179] on input "[DATE]" at bounding box center [399, 183] width 140 height 13
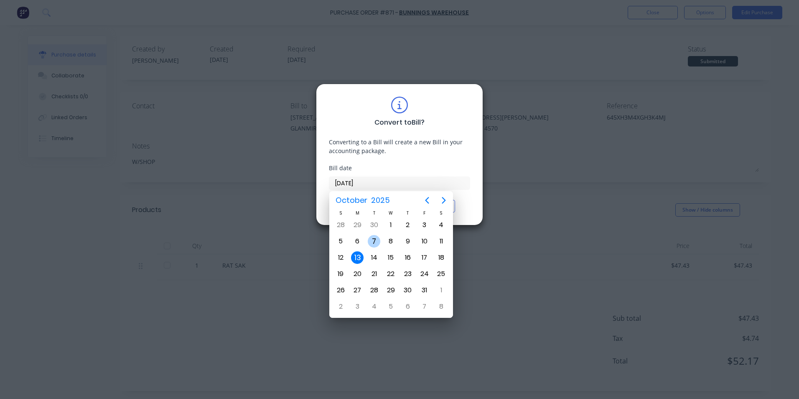
drag, startPoint x: 372, startPoint y: 241, endPoint x: 362, endPoint y: 223, distance: 20.0
click at [372, 241] on div "7" at bounding box center [374, 241] width 13 height 13
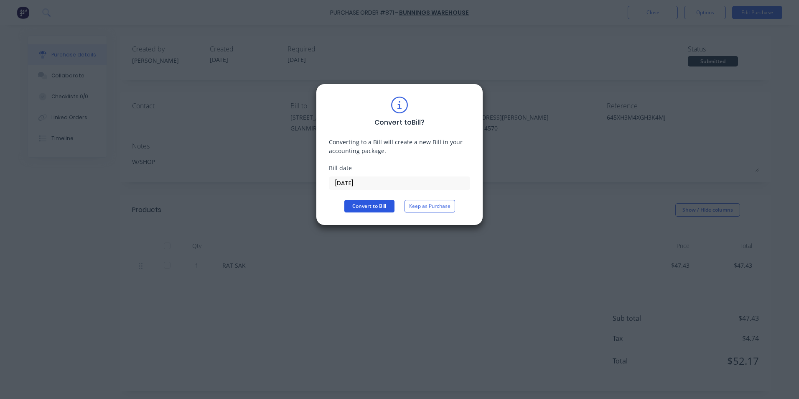
click at [360, 203] on button "Convert to Bill" at bounding box center [369, 206] width 50 height 13
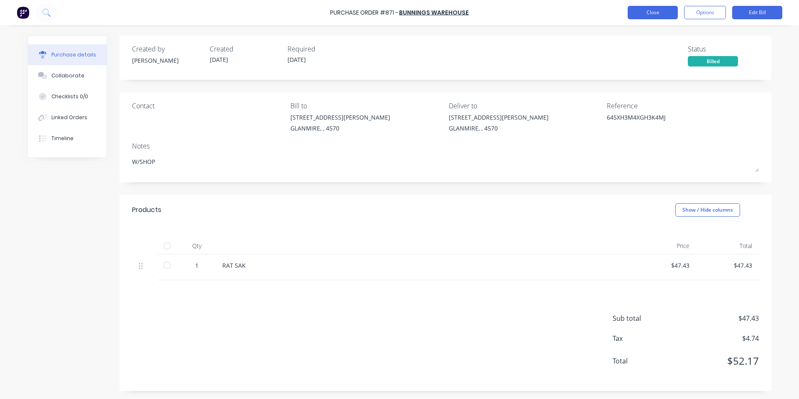
click at [664, 10] on button "Close" at bounding box center [652, 12] width 50 height 13
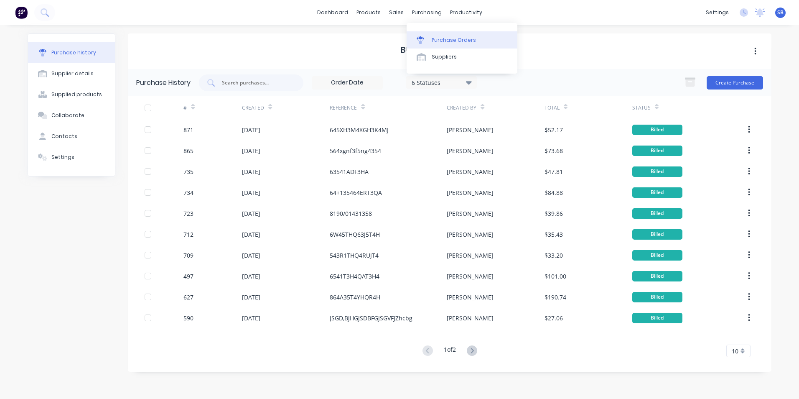
click at [443, 40] on div "Purchase Orders" at bounding box center [454, 40] width 44 height 8
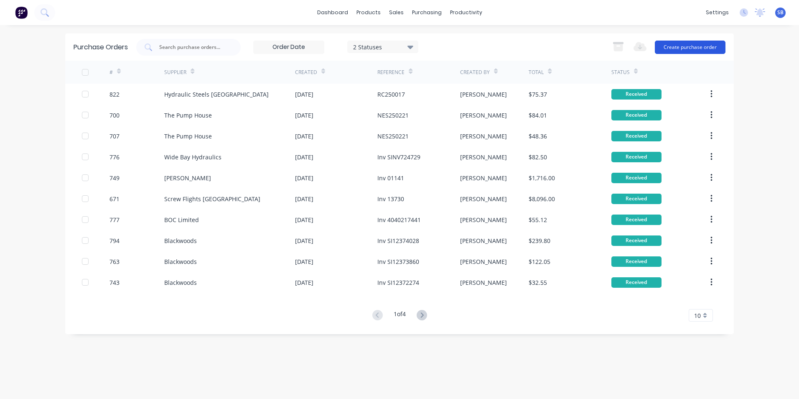
click at [695, 41] on button "Create purchase order" at bounding box center [690, 47] width 71 height 13
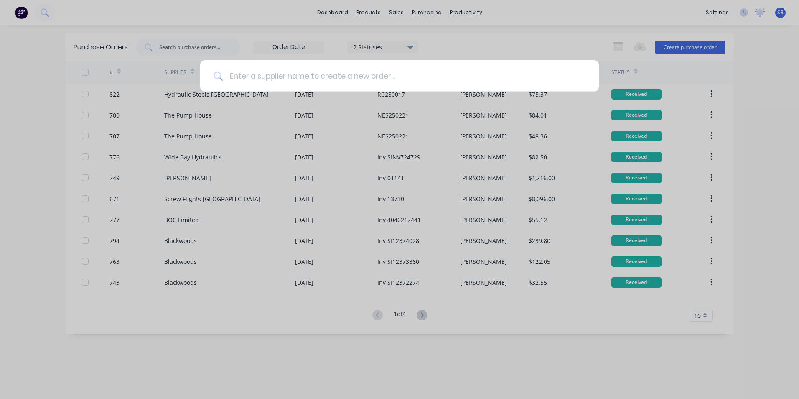
click at [375, 80] on input at bounding box center [404, 75] width 363 height 31
click at [77, 58] on div at bounding box center [399, 199] width 799 height 399
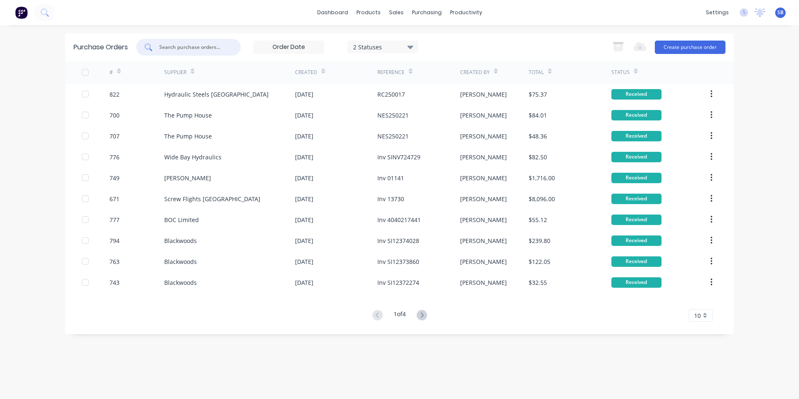
click at [198, 45] on input "text" at bounding box center [192, 47] width 69 height 8
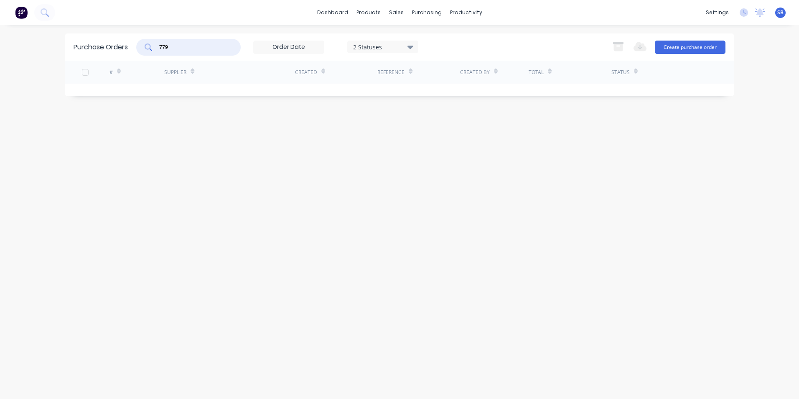
click at [389, 42] on div "2 Statuses" at bounding box center [383, 46] width 60 height 9
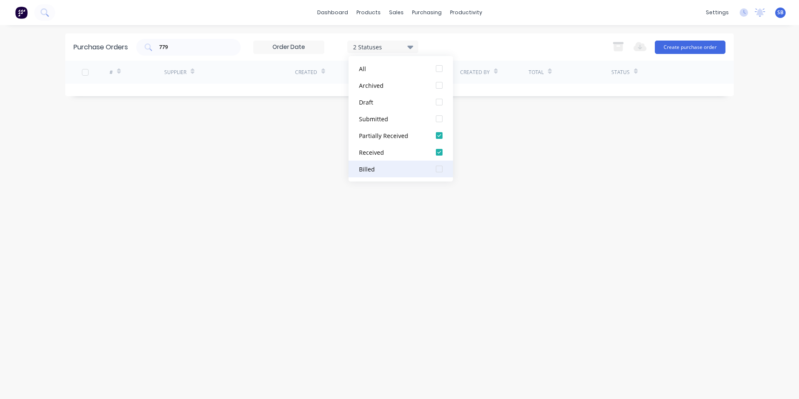
click at [368, 163] on button "Billed" at bounding box center [400, 168] width 104 height 17
click at [206, 140] on div "Purchase Orders 779 3 Statuses 3 Statuses Export to Excel (XLSX) Create purchas…" at bounding box center [399, 211] width 668 height 357
click at [366, 51] on div "3 Statuses" at bounding box center [382, 47] width 71 height 13
click at [380, 113] on button "Submitted" at bounding box center [400, 118] width 104 height 17
click at [254, 147] on div "Purchase Orders 779 4 Statuses 4 Statuses Export to Excel (XLSX) Create purchas…" at bounding box center [399, 211] width 668 height 357
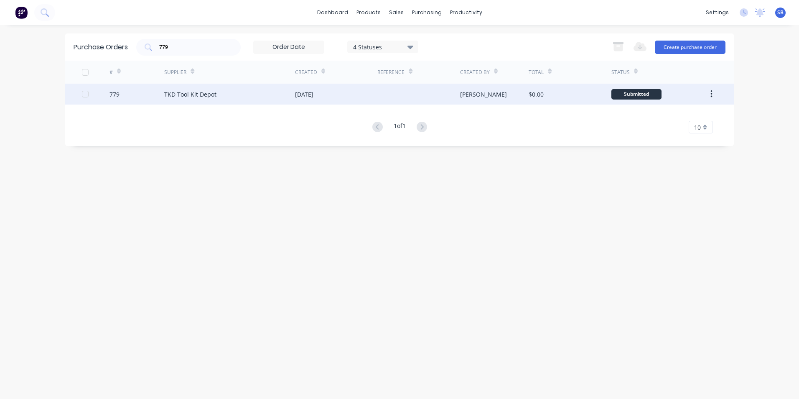
click at [414, 94] on div at bounding box center [418, 94] width 82 height 21
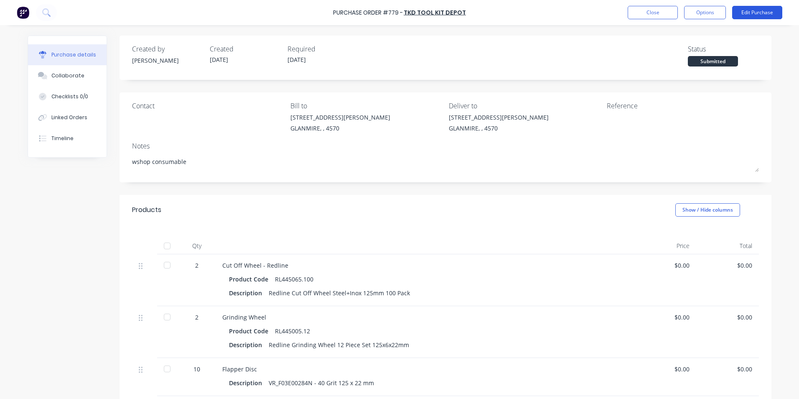
click at [745, 10] on button "Edit Purchase" at bounding box center [757, 12] width 50 height 13
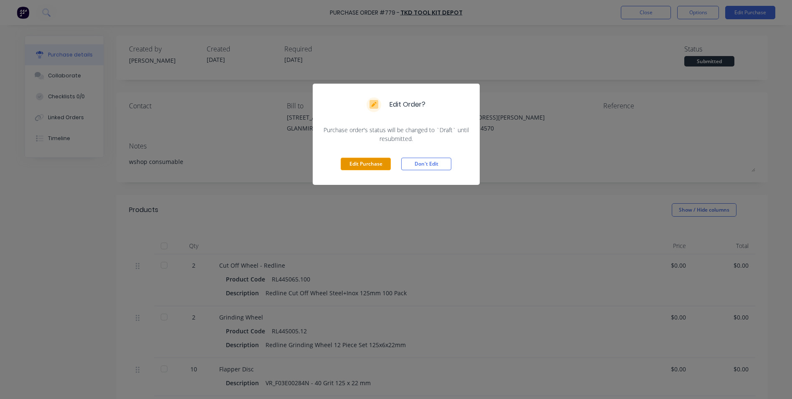
click at [371, 160] on button "Edit Purchase" at bounding box center [366, 163] width 50 height 13
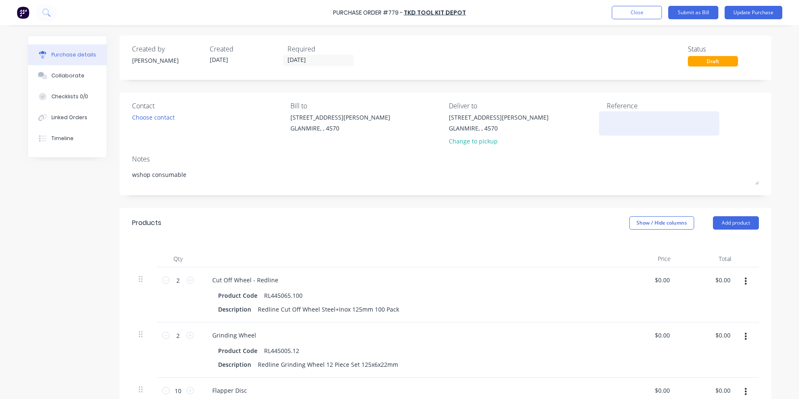
click at [612, 122] on textarea at bounding box center [659, 122] width 104 height 19
drag, startPoint x: 585, startPoint y: 162, endPoint x: 542, endPoint y: 162, distance: 43.4
click at [584, 162] on div "Notes" at bounding box center [445, 159] width 627 height 10
drag, startPoint x: 655, startPoint y: 122, endPoint x: 552, endPoint y: 108, distance: 104.2
click at [552, 108] on div "Contact Choose contact Bill to 9 Dennis Little Drive GLANMIRE, , 4570 Deliver t…" at bounding box center [445, 125] width 627 height 49
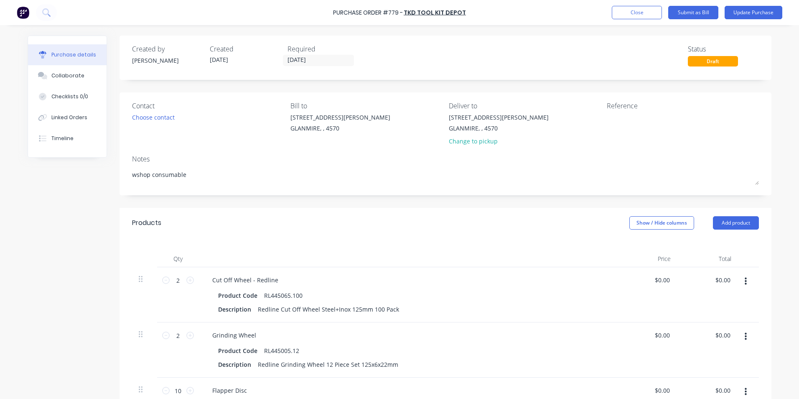
click at [566, 150] on div "Contact Choose contact Bill to 9 Dennis Little Drive GLANMIRE, , 4570 Deliver t…" at bounding box center [445, 143] width 652 height 103
click at [742, 16] on button "Update Purchase" at bounding box center [753, 12] width 58 height 13
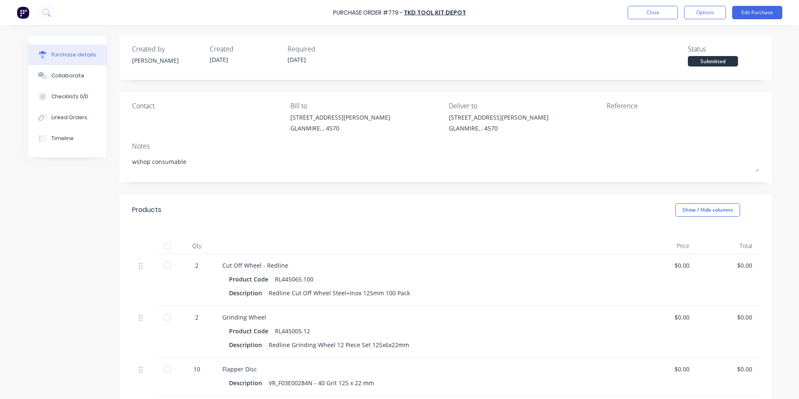
click at [690, 4] on div "Purchase Order #779 - TKD Tool Kit Depot Close Options Edit Purchase" at bounding box center [399, 12] width 799 height 25
click at [689, 9] on button "Options" at bounding box center [705, 12] width 42 height 13
click at [664, 71] on div "Split order" at bounding box center [686, 67] width 64 height 12
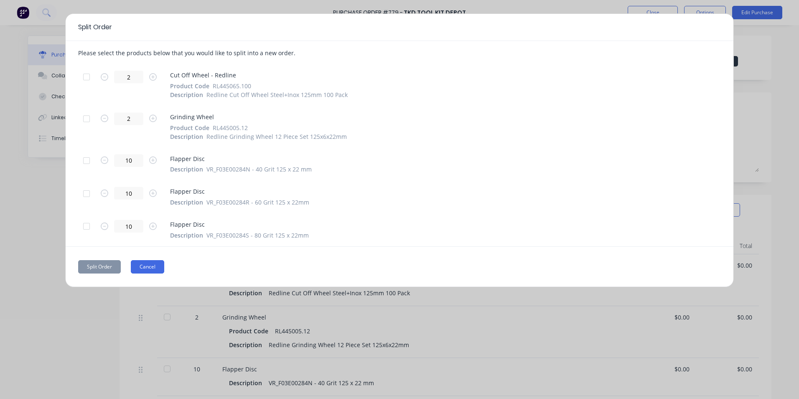
click at [146, 266] on button "Cancel" at bounding box center [147, 266] width 33 height 13
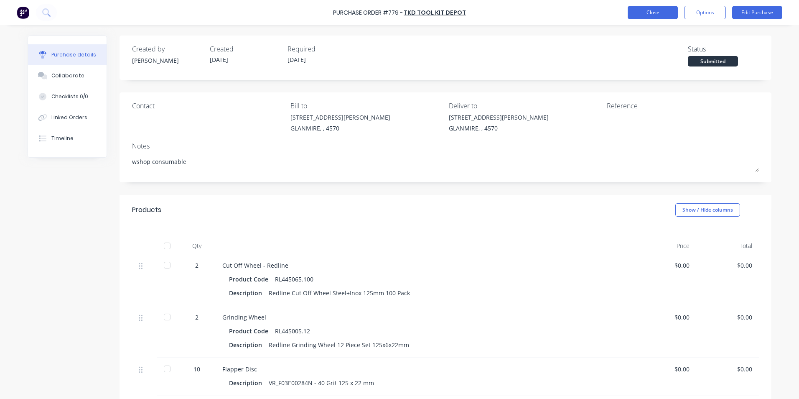
click at [645, 15] on button "Close" at bounding box center [652, 12] width 50 height 13
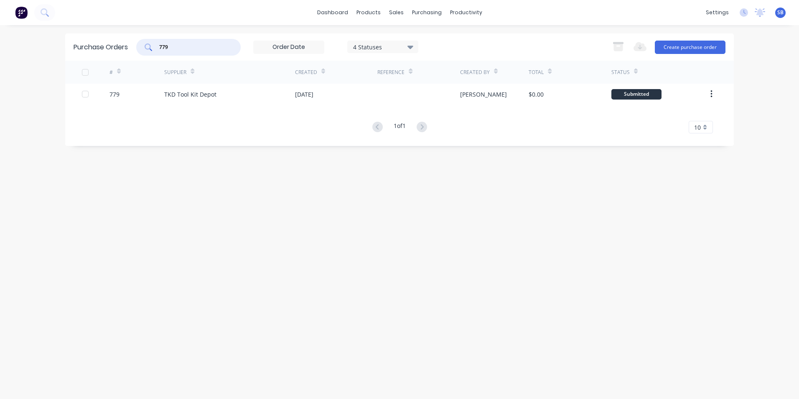
drag, startPoint x: 188, startPoint y: 48, endPoint x: 143, endPoint y: 40, distance: 45.9
click at [143, 40] on div "779" at bounding box center [188, 47] width 104 height 17
click at [488, 99] on div "[PERSON_NAME]" at bounding box center [494, 94] width 69 height 21
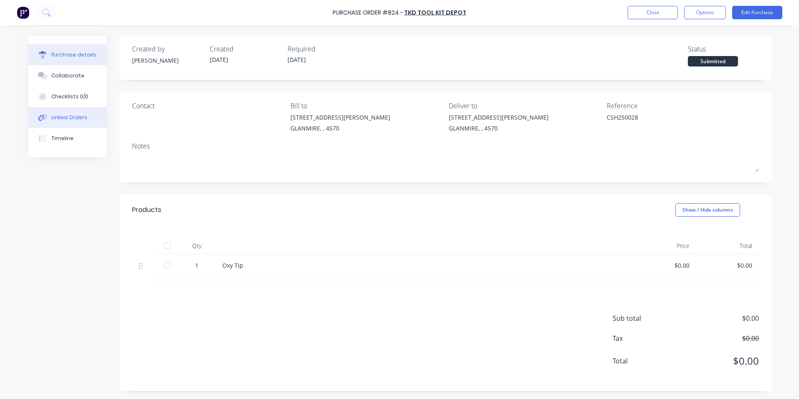
click at [67, 119] on div "Linked Orders" at bounding box center [69, 118] width 36 height 8
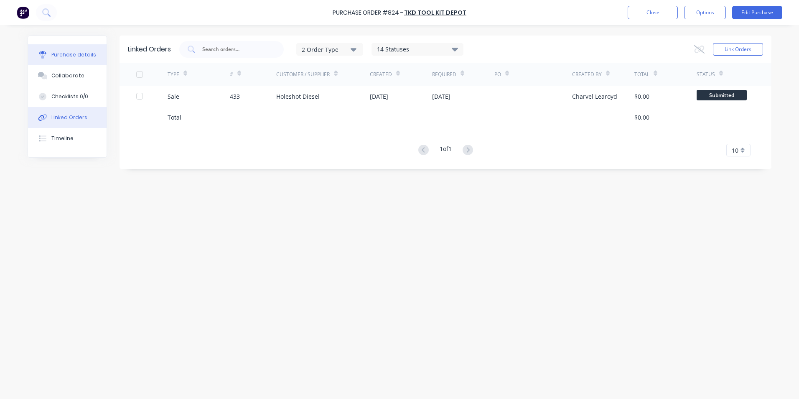
click at [64, 52] on div "Purchase details" at bounding box center [73, 55] width 45 height 8
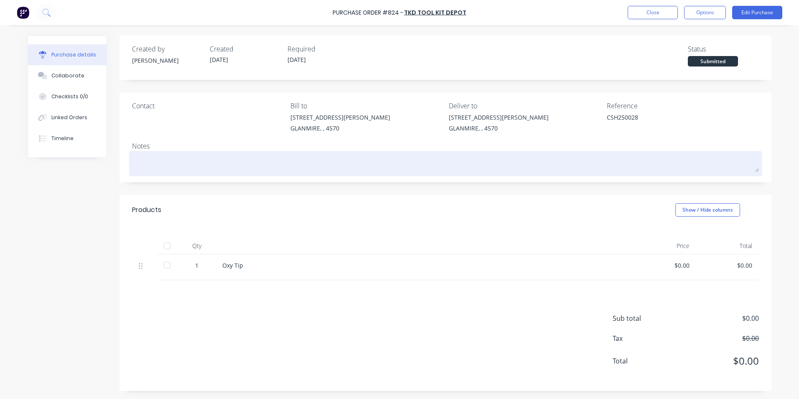
click at [177, 163] on textarea at bounding box center [445, 162] width 627 height 19
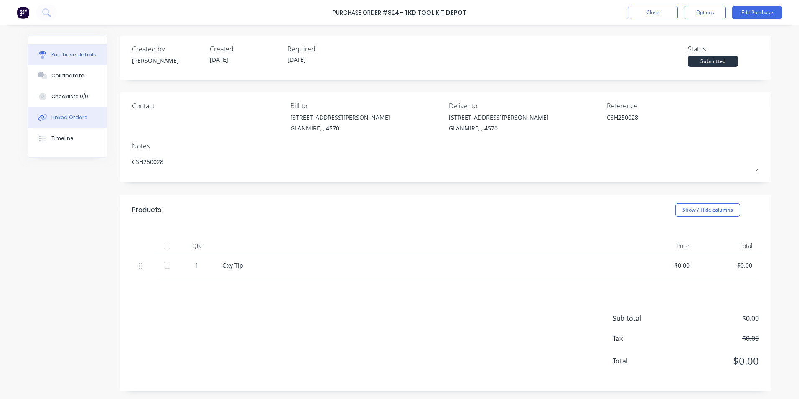
click at [58, 111] on button "Linked Orders" at bounding box center [67, 117] width 79 height 21
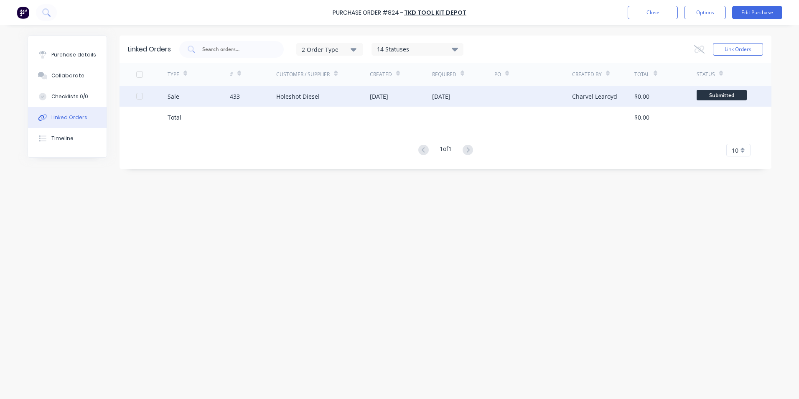
click at [607, 90] on div "Charvel Learoyd" at bounding box center [603, 96] width 62 height 21
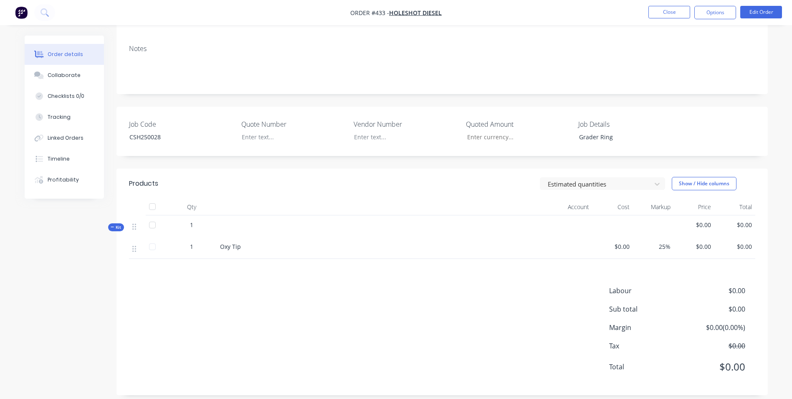
scroll to position [126, 0]
click at [760, 14] on button "Edit Order" at bounding box center [762, 12] width 42 height 13
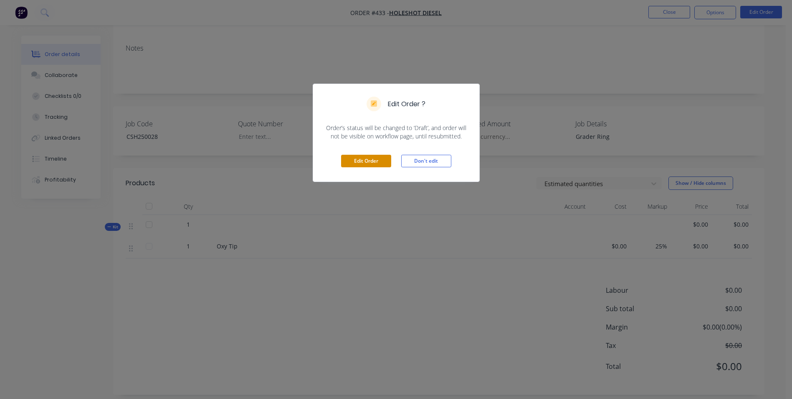
click at [378, 163] on button "Edit Order" at bounding box center [366, 161] width 50 height 13
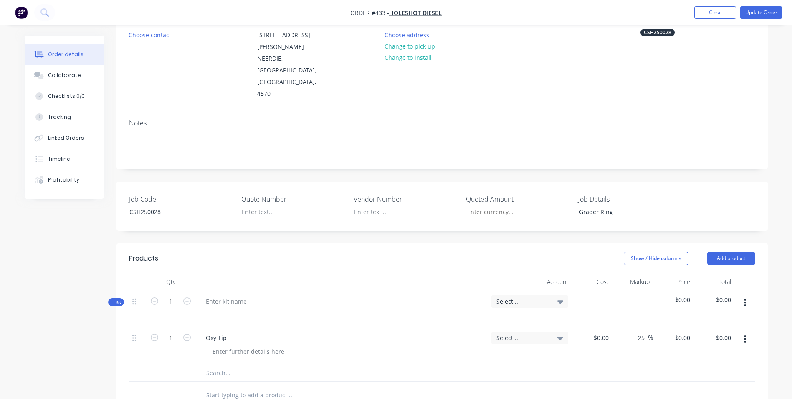
scroll to position [167, 0]
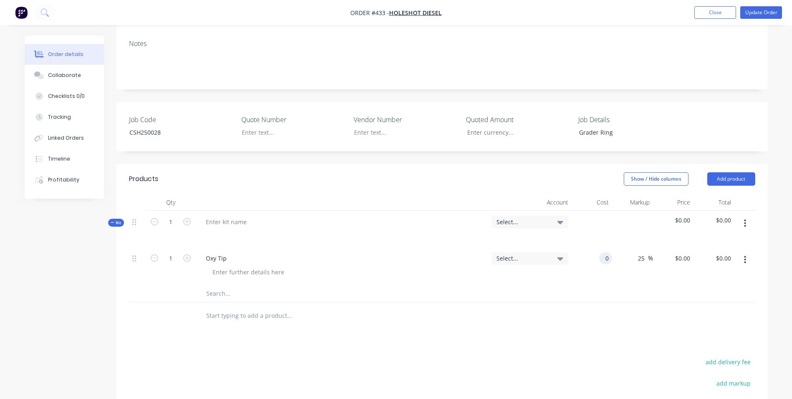
drag, startPoint x: 596, startPoint y: 225, endPoint x: 603, endPoint y: 225, distance: 7.1
click at [603, 252] on input "0" at bounding box center [608, 258] width 10 height 12
click at [596, 247] on div "$13.73 13.73" at bounding box center [592, 266] width 41 height 38
click at [759, 11] on button "Update Order" at bounding box center [762, 12] width 42 height 13
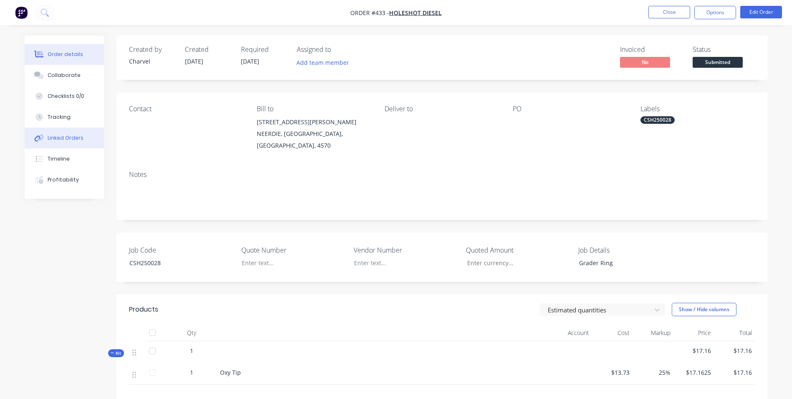
click at [60, 136] on div "Linked Orders" at bounding box center [66, 138] width 36 height 8
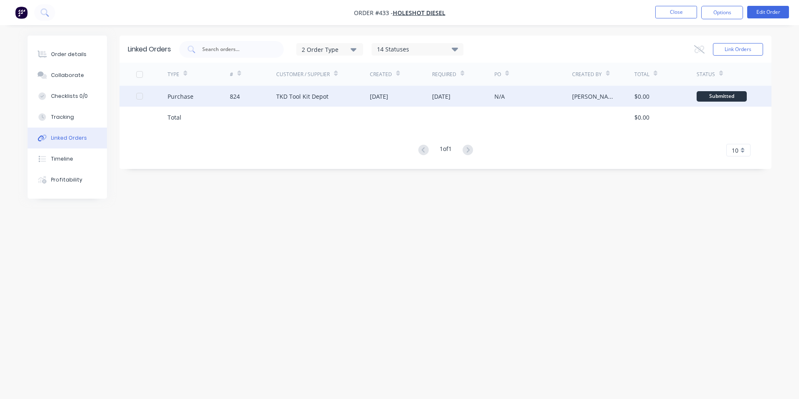
click at [349, 96] on div "TKD Tool Kit Depot" at bounding box center [323, 96] width 94 height 21
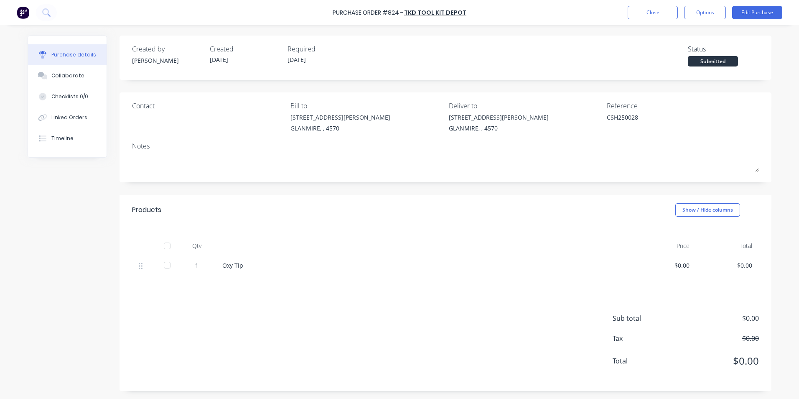
drag, startPoint x: 655, startPoint y: 110, endPoint x: 649, endPoint y: 111, distance: 6.0
click at [651, 110] on div "Reference" at bounding box center [683, 106] width 152 height 10
click at [607, 116] on div "CSH250028" at bounding box center [659, 123] width 104 height 21
click at [757, 10] on button "Edit Purchase" at bounding box center [757, 12] width 50 height 13
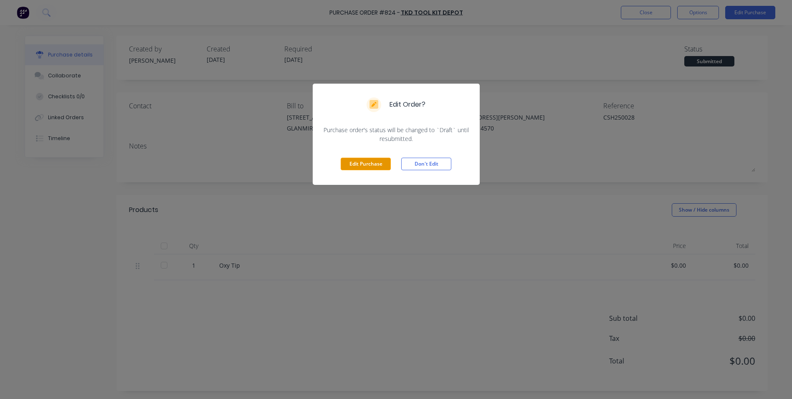
click at [351, 166] on button "Edit Purchase" at bounding box center [366, 163] width 50 height 13
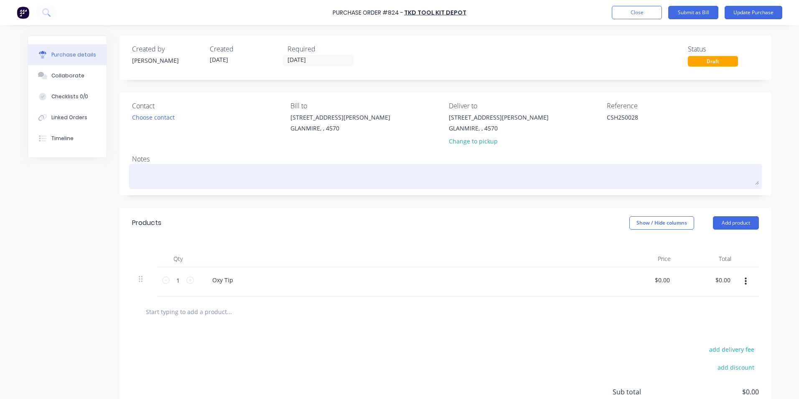
click at [189, 177] on textarea at bounding box center [445, 175] width 627 height 19
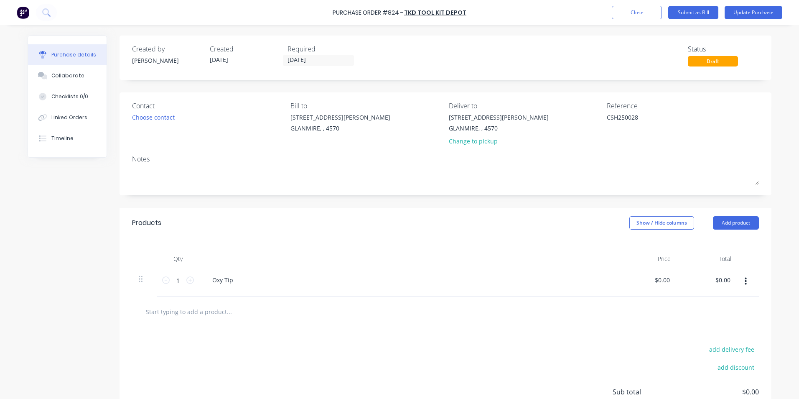
drag, startPoint x: 638, startPoint y: 119, endPoint x: 580, endPoint y: 124, distance: 58.4
click at [580, 124] on div "Contact Choose contact Bill to 9 Dennis Little Drive GLANMIRE, , 4570 Deliver t…" at bounding box center [445, 125] width 627 height 49
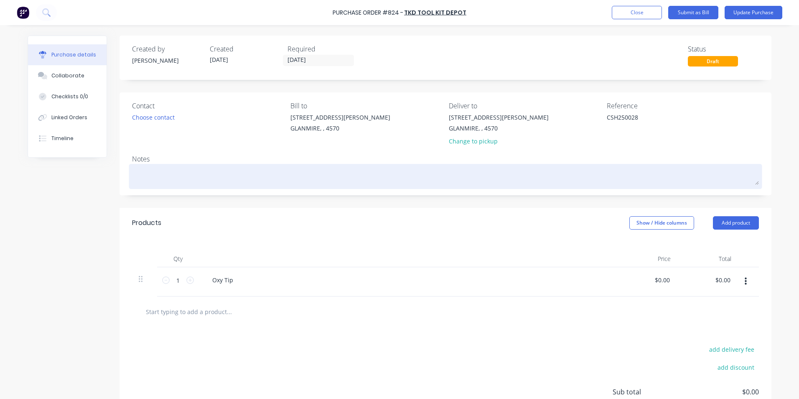
click at [223, 180] on textarea at bounding box center [445, 175] width 627 height 19
paste textarea "CSH250028"
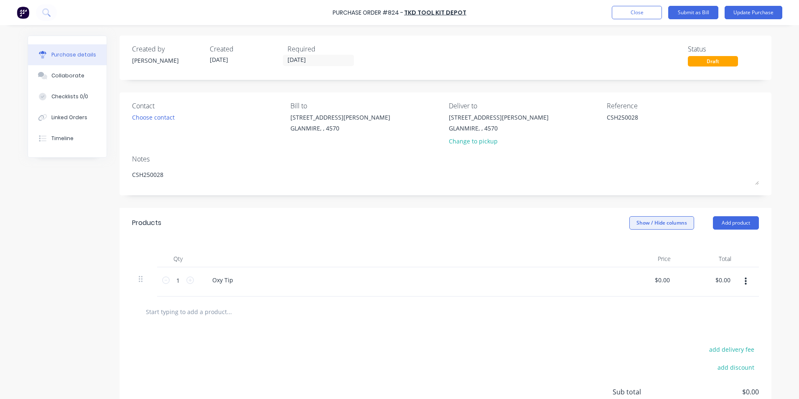
click at [646, 220] on button "Show / Hide columns" at bounding box center [661, 222] width 65 height 13
click at [631, 253] on div "Account Job Discount" at bounding box center [653, 264] width 63 height 48
click at [633, 252] on span at bounding box center [632, 249] width 7 height 7
click at [629, 246] on input "Account" at bounding box center [629, 246] width 0 height 0
click at [602, 279] on span "Select..." at bounding box center [599, 280] width 25 height 9
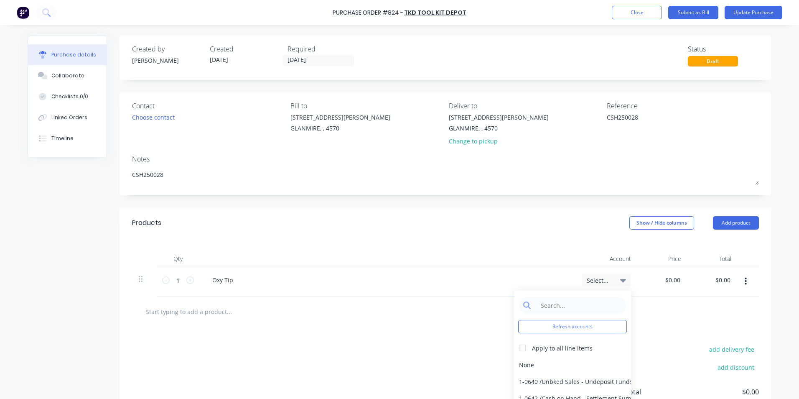
click at [593, 296] on div "Refresh accounts Apply to all line items None 1-0640 / Unbked Sales - Undeposit…" at bounding box center [572, 357] width 117 height 134
click at [587, 304] on input at bounding box center [579, 305] width 86 height 17
click at [569, 363] on div "5-0270 / Purchases - Materials" at bounding box center [572, 364] width 117 height 17
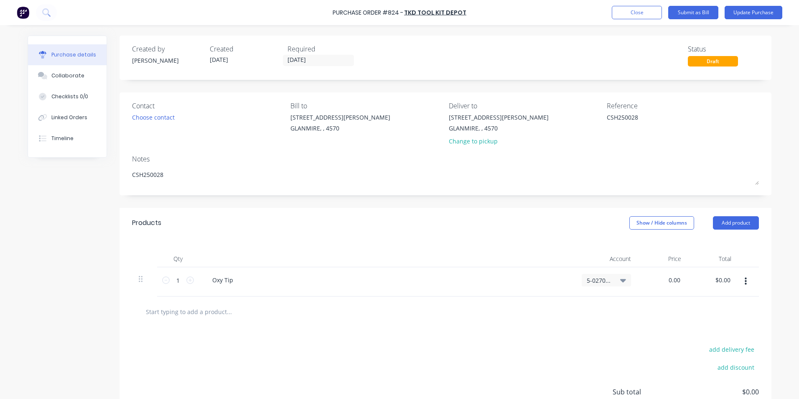
drag, startPoint x: 677, startPoint y: 278, endPoint x: 622, endPoint y: 272, distance: 54.7
click at [622, 272] on div "1 1 Oxy Tip 5-0270 / Purchases - Materials 0.00 0.00 $0.00 $0.00" at bounding box center [445, 281] width 627 height 29
click at [630, 312] on div at bounding box center [445, 311] width 613 height 17
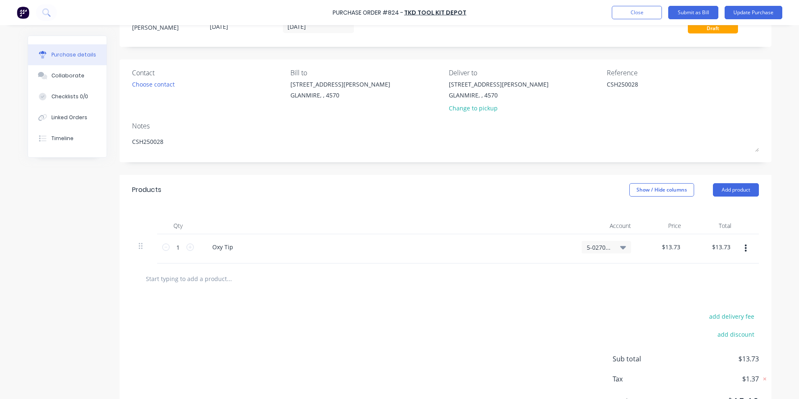
scroll to position [74, 0]
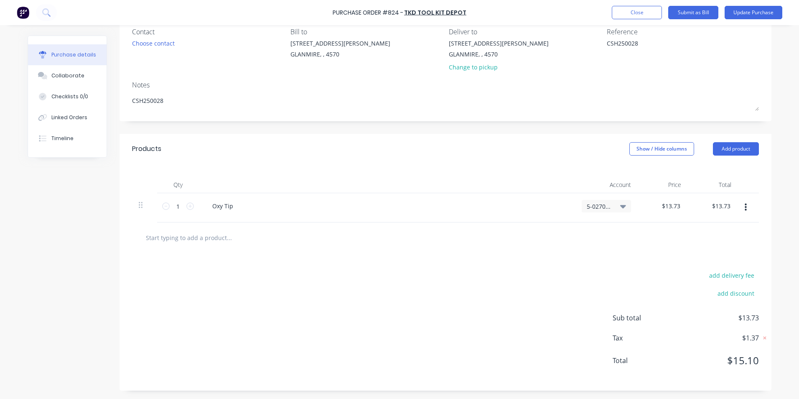
drag, startPoint x: 651, startPoint y: 45, endPoint x: 579, endPoint y: 36, distance: 72.8
click at [579, 36] on div "Contact Choose contact Bill to 9 Dennis Little Drive GLANMIRE, , 4570 Deliver t…" at bounding box center [445, 51] width 627 height 49
click at [591, 81] on div "Notes" at bounding box center [445, 85] width 627 height 10
click at [777, 15] on button "Update Purchase" at bounding box center [753, 12] width 58 height 13
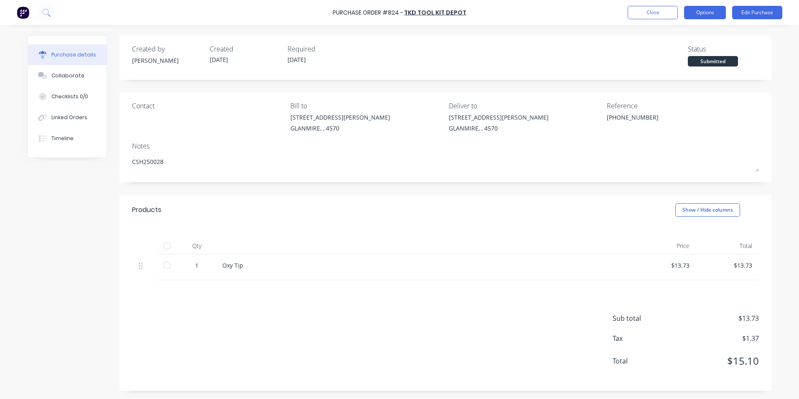
click at [705, 10] on button "Options" at bounding box center [705, 12] width 42 height 13
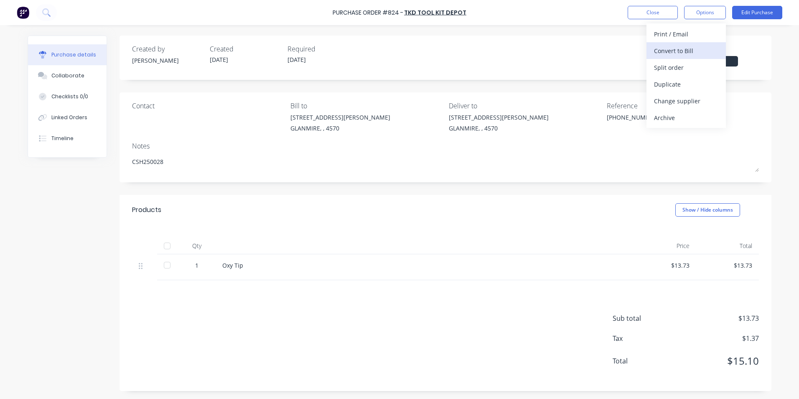
click at [682, 55] on div "Convert to Bill" at bounding box center [686, 51] width 64 height 12
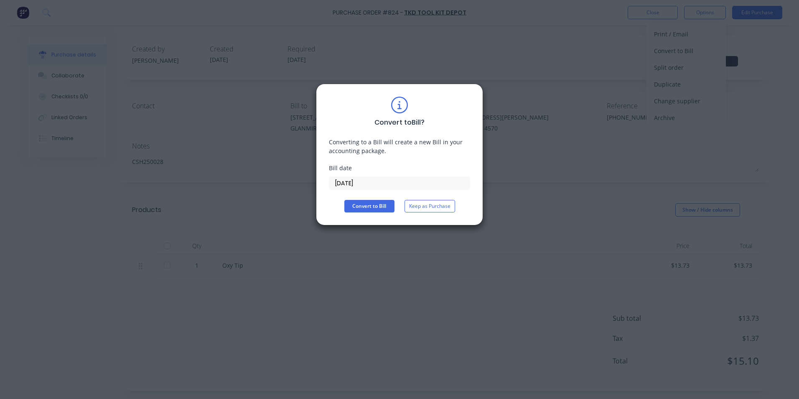
click at [376, 178] on input "[DATE]" at bounding box center [399, 183] width 140 height 13
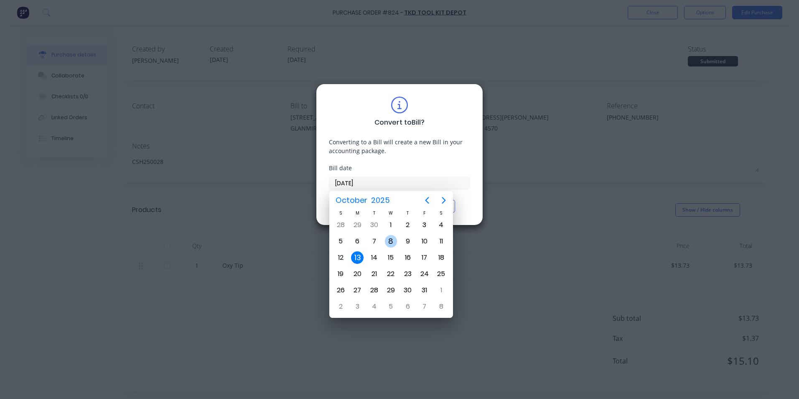
click at [396, 235] on div "8" at bounding box center [390, 241] width 17 height 16
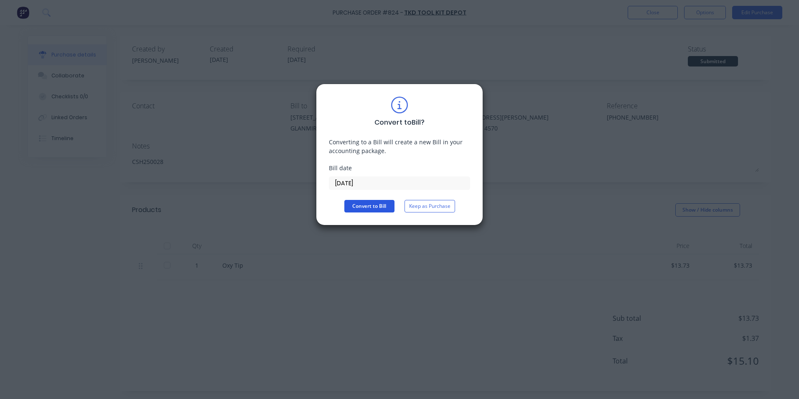
click at [371, 205] on button "Convert to Bill" at bounding box center [369, 206] width 50 height 13
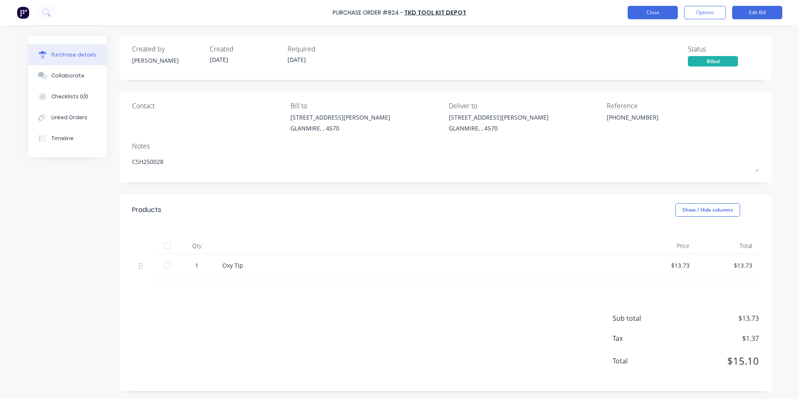
click at [646, 11] on button "Close" at bounding box center [652, 12] width 50 height 13
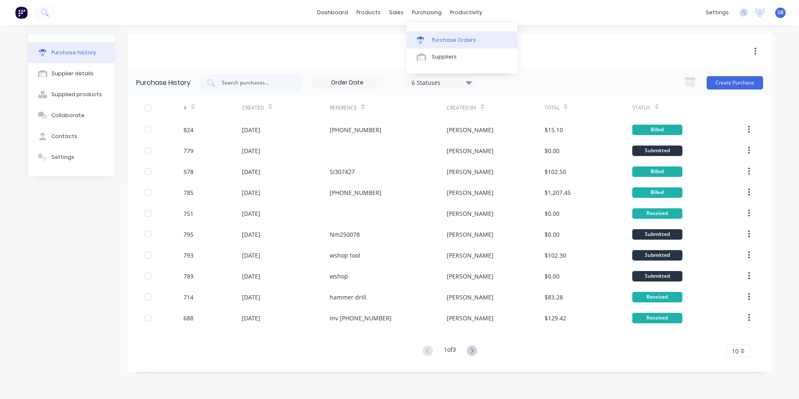
click at [452, 41] on div "Purchase Orders" at bounding box center [454, 40] width 44 height 8
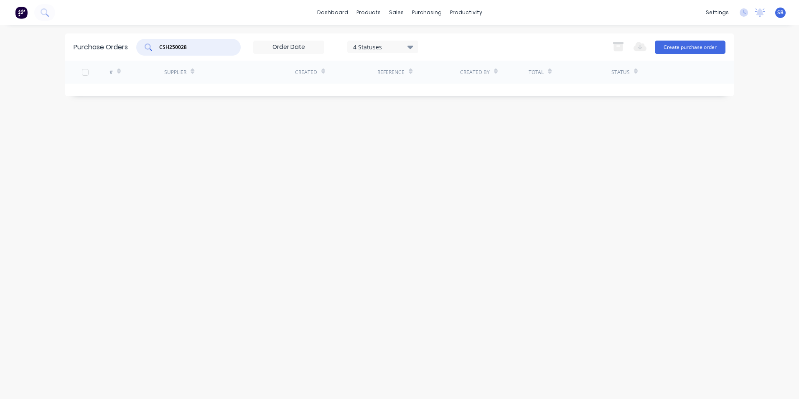
drag, startPoint x: 218, startPoint y: 48, endPoint x: 61, endPoint y: 43, distance: 157.6
click at [61, 43] on div "dashboard products sales purchasing productivity dashboard products Product Cat…" at bounding box center [399, 199] width 799 height 399
click at [714, 49] on button "Create purchase order" at bounding box center [690, 47] width 71 height 13
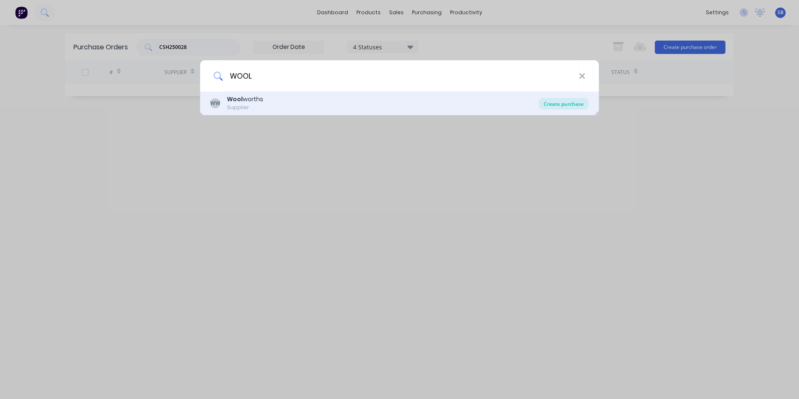
click at [558, 107] on div "Create purchase" at bounding box center [563, 104] width 50 height 12
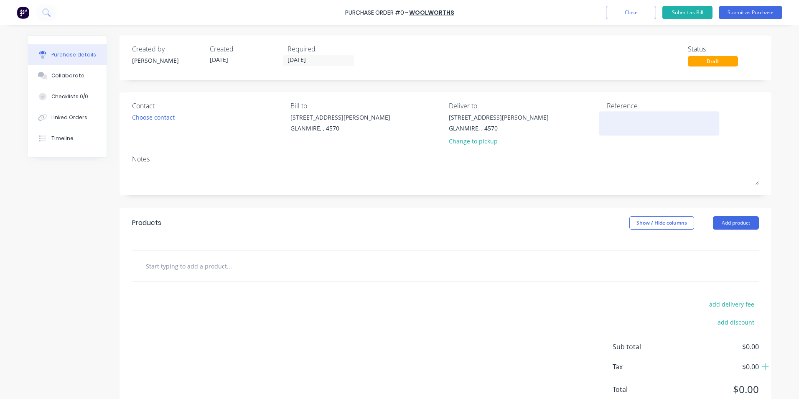
click at [634, 127] on textarea at bounding box center [659, 122] width 104 height 19
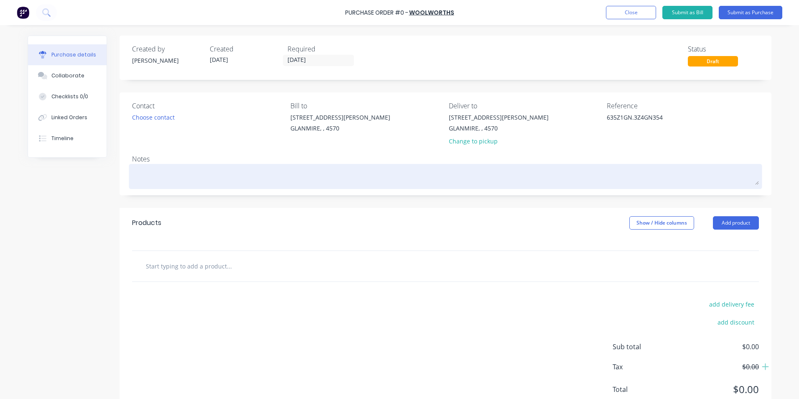
click at [169, 183] on textarea at bounding box center [445, 175] width 627 height 19
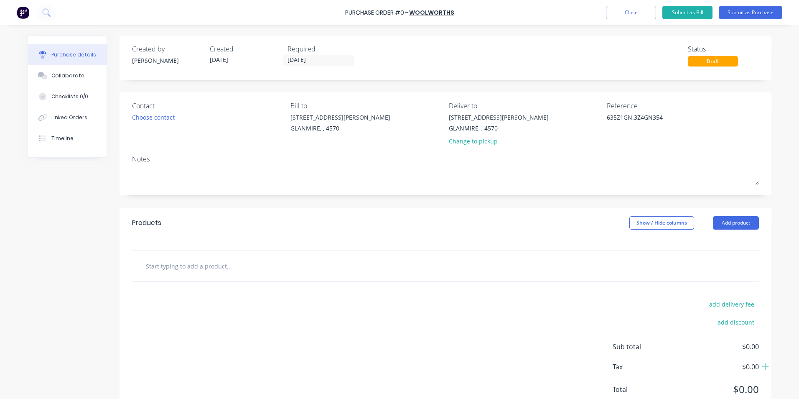
click at [370, 268] on div at bounding box center [264, 265] width 251 height 17
click at [150, 262] on input "text" at bounding box center [228, 265] width 167 height 17
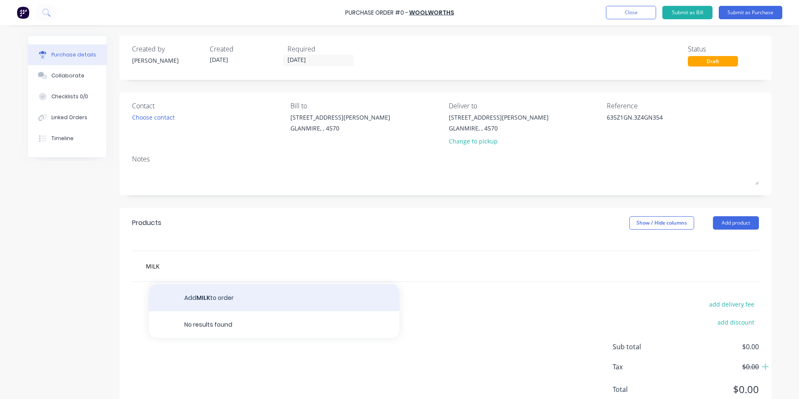
click at [196, 299] on button "Add MILK to order" at bounding box center [274, 297] width 251 height 27
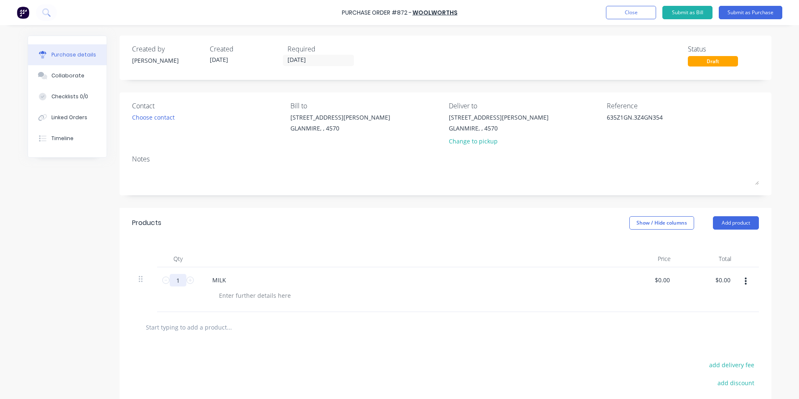
click at [177, 277] on input "1" at bounding box center [178, 280] width 17 height 13
click at [191, 303] on div "4 4" at bounding box center [178, 289] width 42 height 45
click at [662, 223] on button "Show / Hide columns" at bounding box center [661, 222] width 65 height 13
click at [635, 248] on span at bounding box center [632, 249] width 7 height 7
click at [629, 246] on input "Account" at bounding box center [629, 246] width 0 height 0
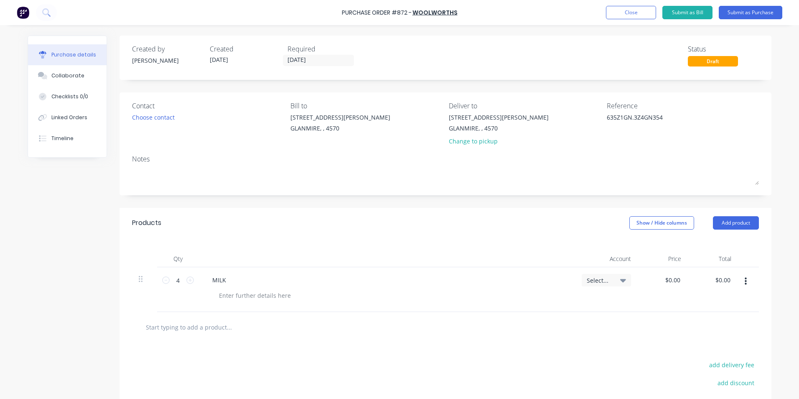
click at [591, 281] on span "Select..." at bounding box center [599, 280] width 25 height 9
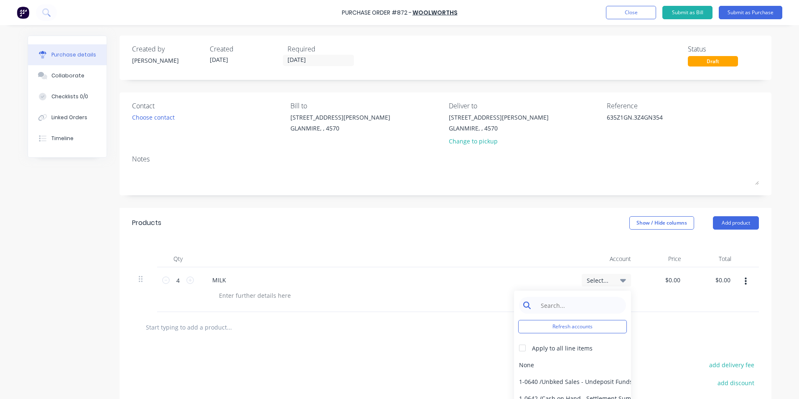
click at [575, 304] on input at bounding box center [579, 305] width 86 height 17
click at [582, 381] on div "6-0450 / Staff Amenities" at bounding box center [572, 381] width 117 height 17
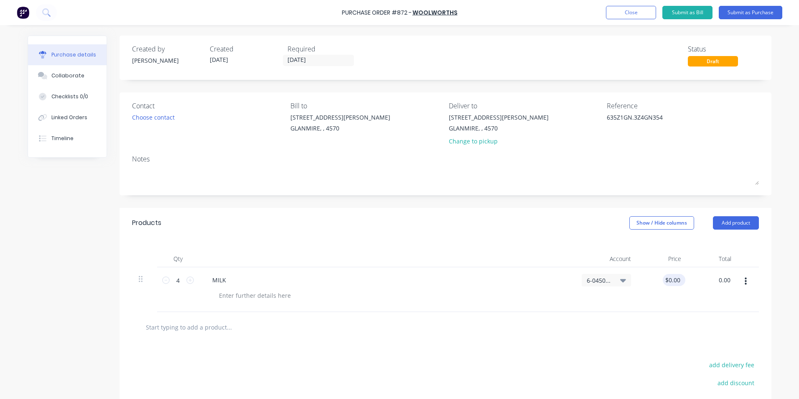
drag, startPoint x: 727, startPoint y: 277, endPoint x: 681, endPoint y: 277, distance: 46.0
click at [681, 277] on div "4 4 MILK 6-0450 / Staff Amenities $0.00 $0.00 0.00 0.00" at bounding box center [445, 289] width 627 height 45
click at [679, 312] on div at bounding box center [445, 327] width 627 height 30
click at [745, 283] on button "button" at bounding box center [746, 281] width 20 height 15
click at [724, 334] on button "Exclude from tax" at bounding box center [719, 336] width 71 height 17
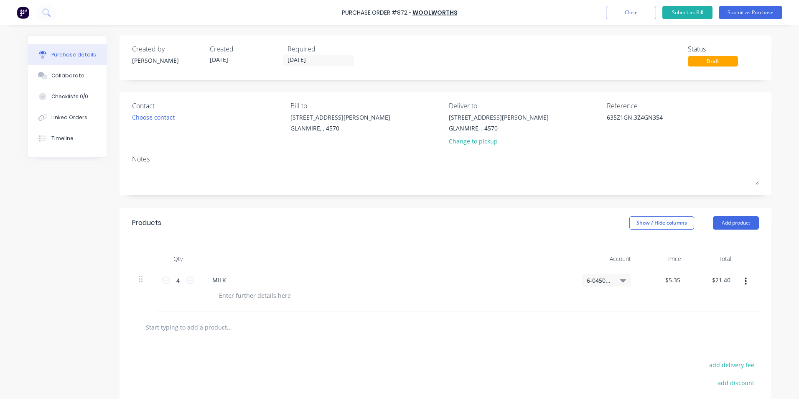
click at [514, 330] on div at bounding box center [445, 326] width 613 height 17
click at [738, 12] on button "Submit as Purchase" at bounding box center [750, 12] width 63 height 13
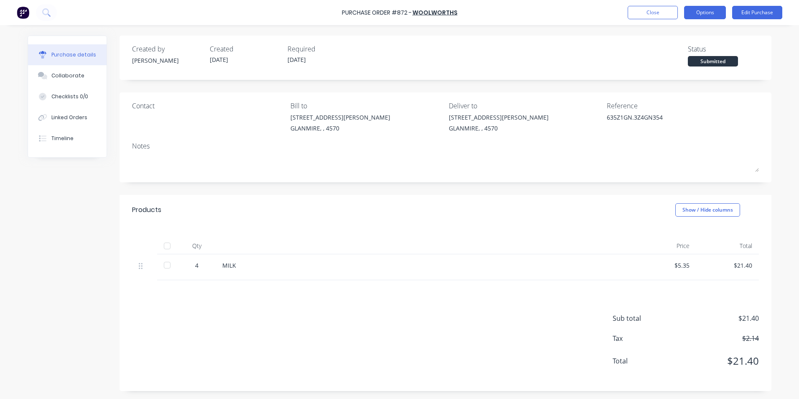
click at [712, 13] on button "Options" at bounding box center [705, 12] width 42 height 13
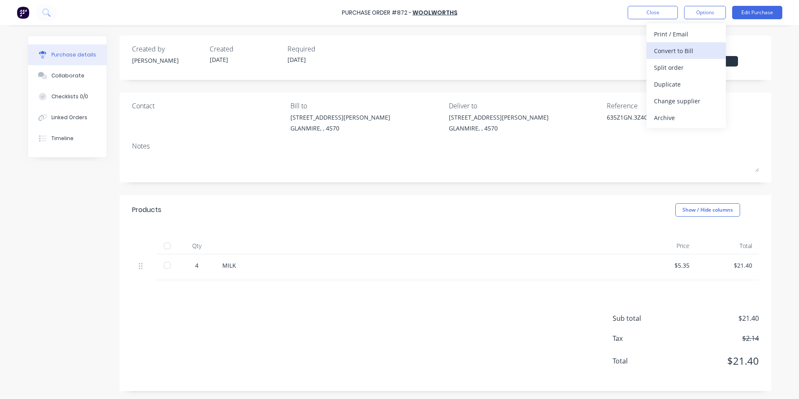
click at [703, 56] on div "Convert to Bill" at bounding box center [686, 51] width 64 height 12
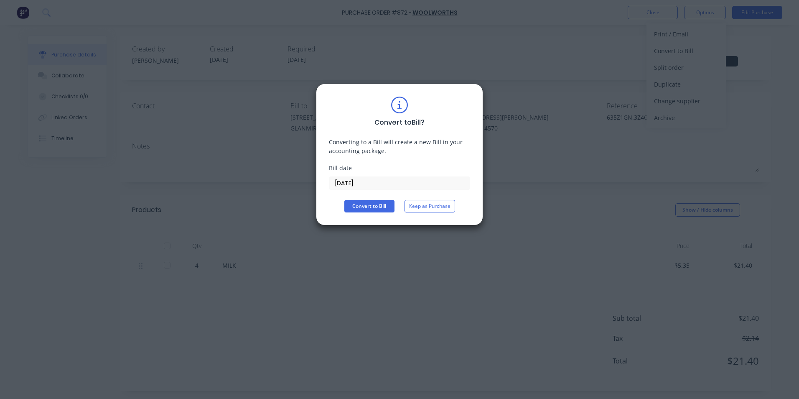
click at [358, 180] on input "[DATE]" at bounding box center [399, 183] width 140 height 13
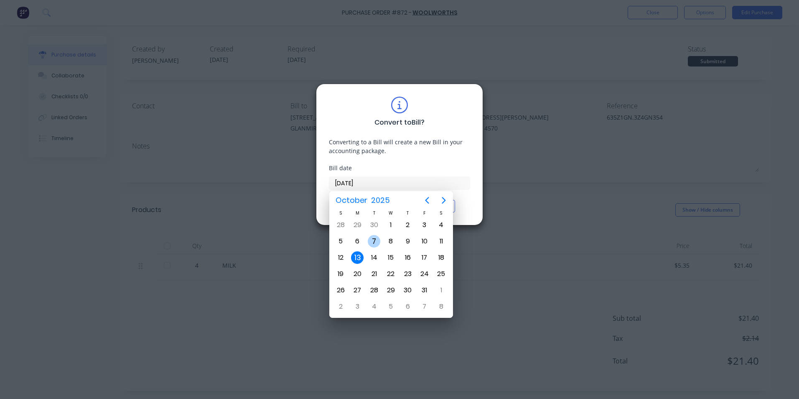
click at [371, 239] on div "7" at bounding box center [374, 241] width 13 height 13
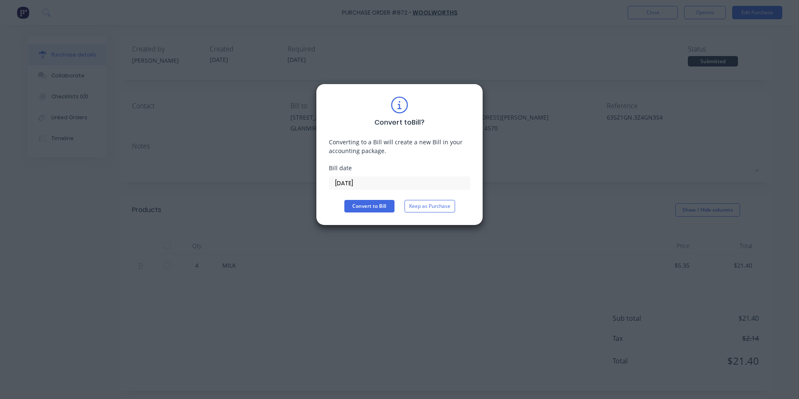
click at [355, 195] on div "Convert to Bill ? Converting to a Bill will create a new Bill in your accountin…" at bounding box center [399, 154] width 141 height 116
click at [356, 203] on button "Convert to Bill" at bounding box center [369, 206] width 50 height 13
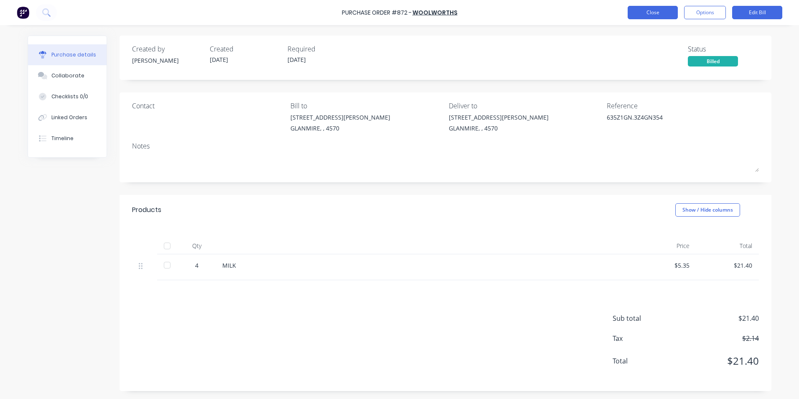
click at [653, 13] on button "Close" at bounding box center [652, 12] width 50 height 13
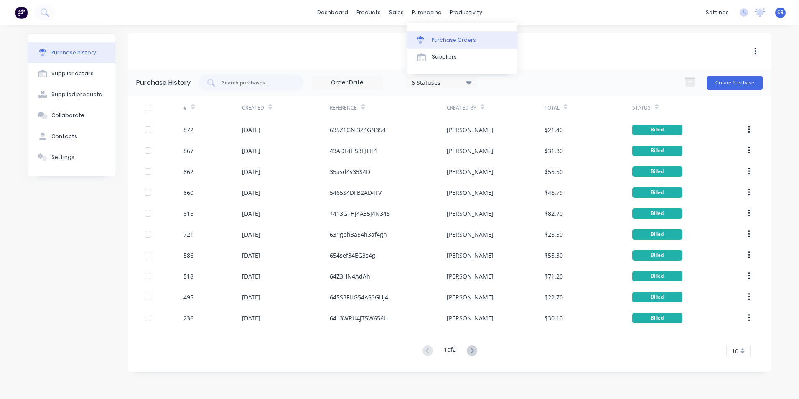
click at [444, 38] on div "Purchase Orders" at bounding box center [454, 40] width 44 height 8
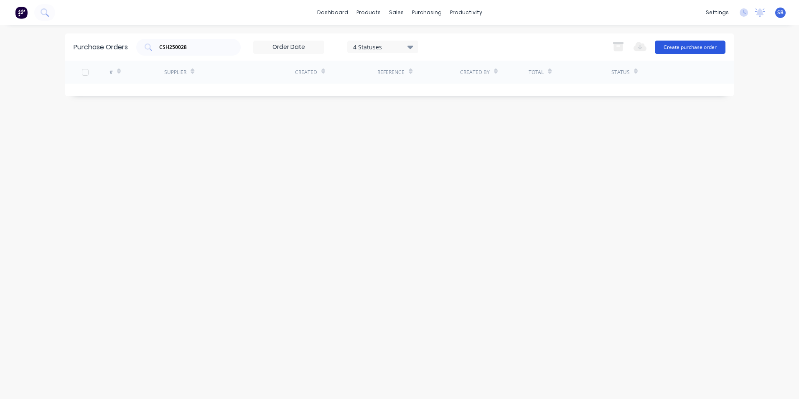
click at [670, 51] on button "Create purchase order" at bounding box center [690, 47] width 71 height 13
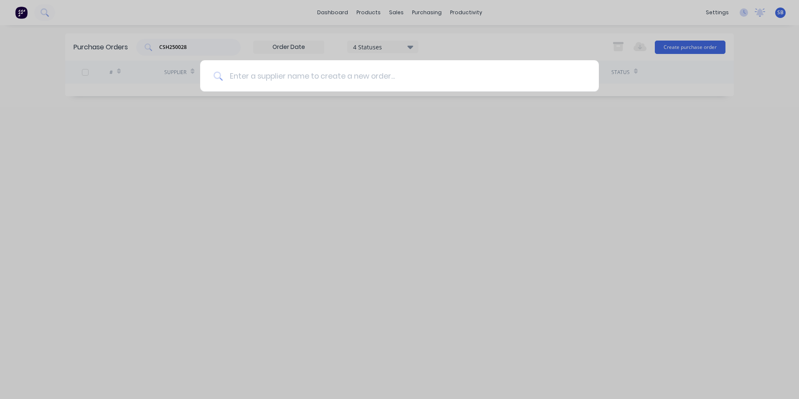
click at [368, 81] on input at bounding box center [404, 75] width 363 height 31
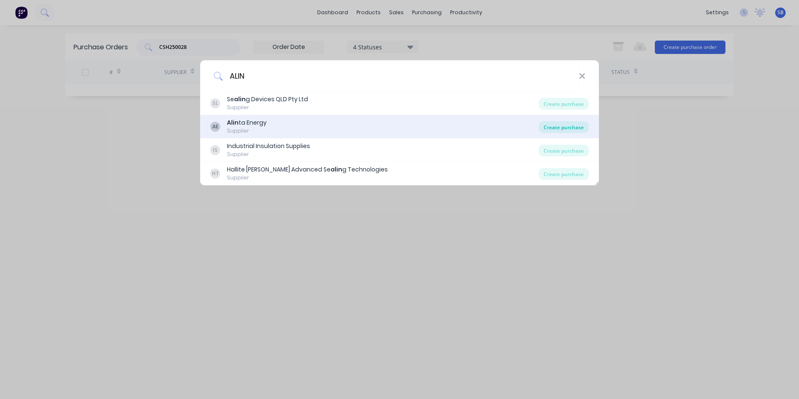
click at [558, 124] on div "Create purchase" at bounding box center [563, 127] width 50 height 12
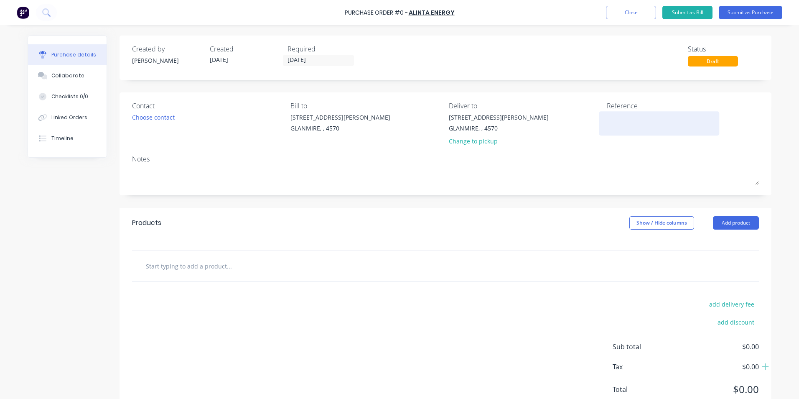
click at [611, 121] on textarea at bounding box center [659, 122] width 104 height 19
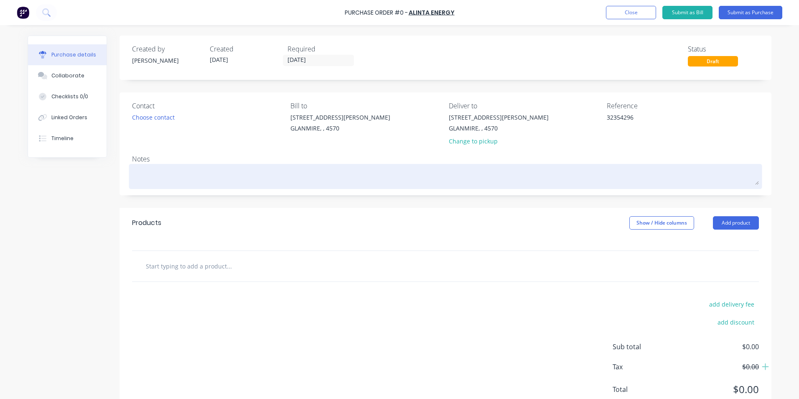
click at [161, 181] on textarea at bounding box center [445, 175] width 627 height 19
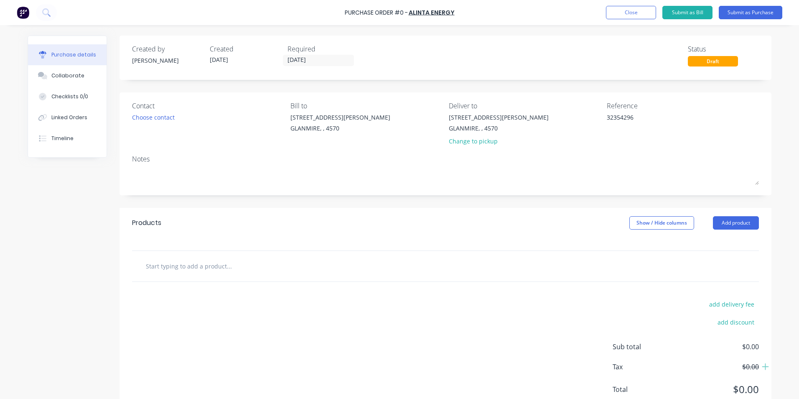
click at [163, 264] on input "text" at bounding box center [228, 265] width 167 height 17
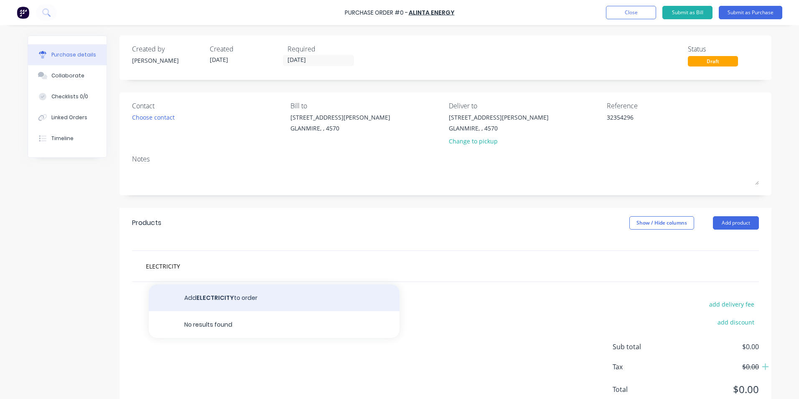
click at [247, 304] on button "Add ELECTRICITY to order" at bounding box center [274, 297] width 251 height 27
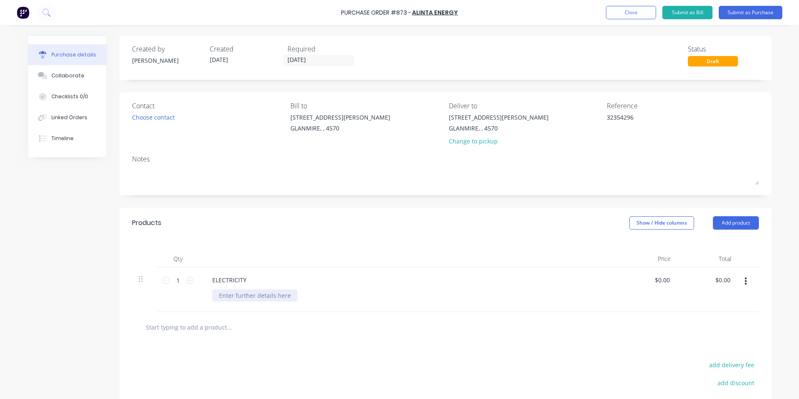
click at [238, 296] on div at bounding box center [254, 295] width 85 height 12
click at [348, 329] on div at bounding box center [264, 326] width 251 height 17
drag, startPoint x: 657, startPoint y: 220, endPoint x: 636, endPoint y: 236, distance: 26.0
click at [652, 220] on button "Show / Hide columns" at bounding box center [661, 222] width 65 height 13
click at [637, 251] on label "Account" at bounding box center [636, 249] width 15 height 7
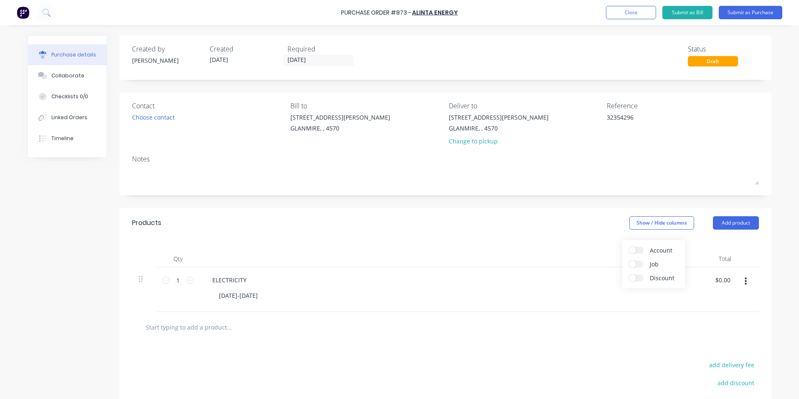
click at [629, 246] on input "Account" at bounding box center [629, 246] width 0 height 0
click at [605, 280] on span "Select..." at bounding box center [599, 280] width 25 height 9
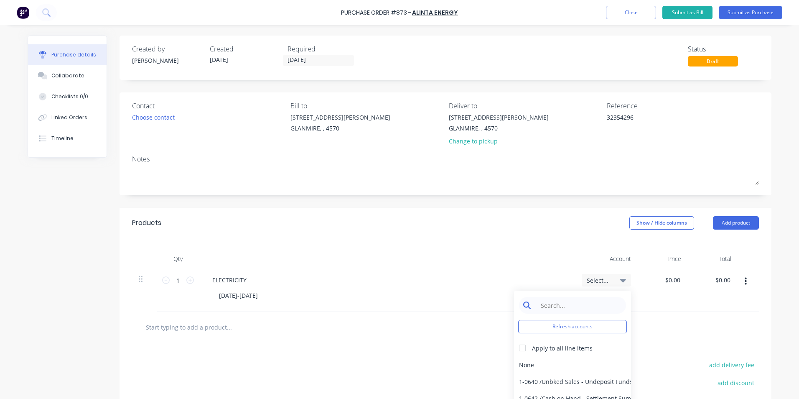
click at [555, 310] on input at bounding box center [579, 305] width 86 height 17
click at [571, 378] on div "6-0351 / Electricity" at bounding box center [572, 381] width 117 height 17
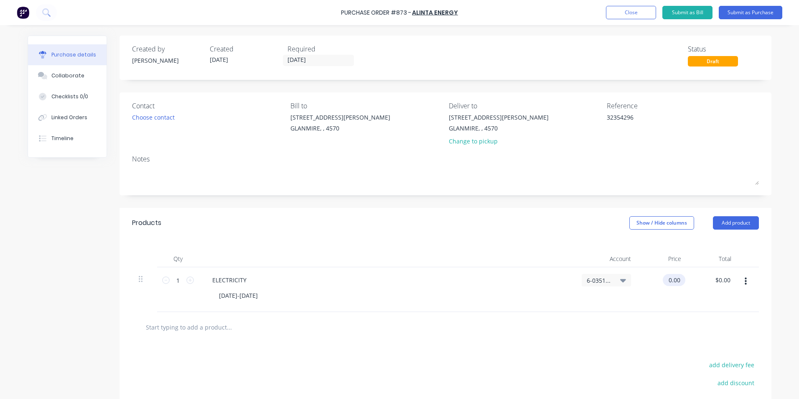
click at [665, 285] on div "0.00 $0.00" at bounding box center [672, 280] width 19 height 12
drag, startPoint x: 665, startPoint y: 280, endPoint x: 710, endPoint y: 279, distance: 44.7
click at [710, 279] on div "1 1 ELECTRICITY 01/09/2025-30/09/2025 6-0351 / Electricity 0.00 0.00 $0.00 $0.00" at bounding box center [445, 289] width 627 height 45
click at [690, 302] on div "$279.72 $279.72" at bounding box center [713, 289] width 50 height 45
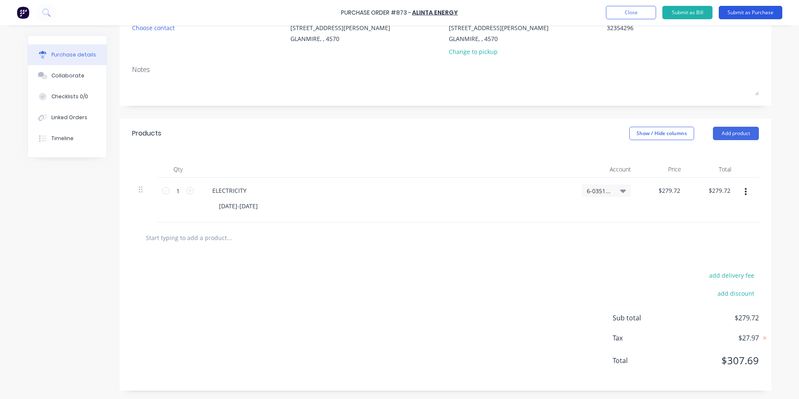
click at [746, 16] on button "Submit as Purchase" at bounding box center [750, 12] width 63 height 13
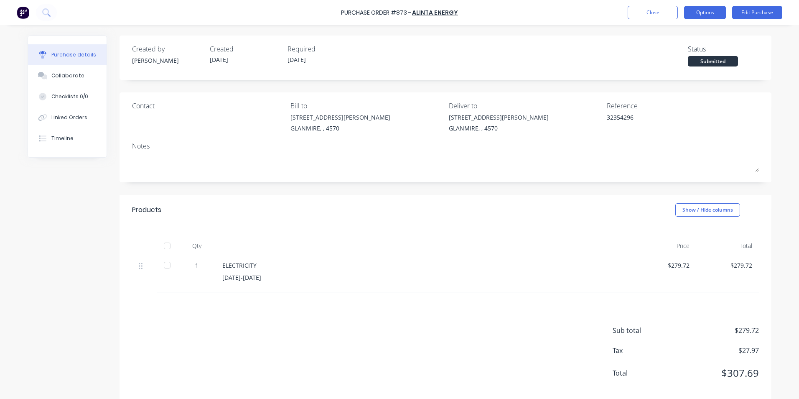
click at [699, 16] on button "Options" at bounding box center [705, 12] width 42 height 13
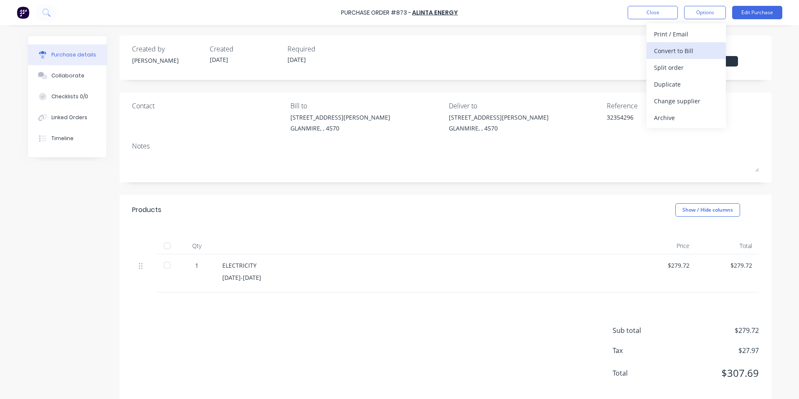
click at [689, 47] on div "Convert to Bill" at bounding box center [686, 51] width 64 height 12
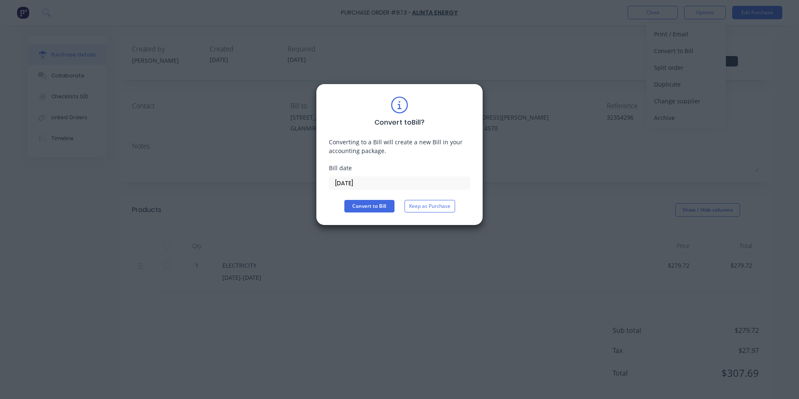
click at [386, 174] on div "Bill date 13/10/25" at bounding box center [399, 176] width 141 height 26
click at [379, 192] on div "Convert to Bill ? Converting to a Bill will create a new Bill in your accountin…" at bounding box center [399, 154] width 141 height 116
click at [379, 187] on input "[DATE]" at bounding box center [399, 183] width 140 height 13
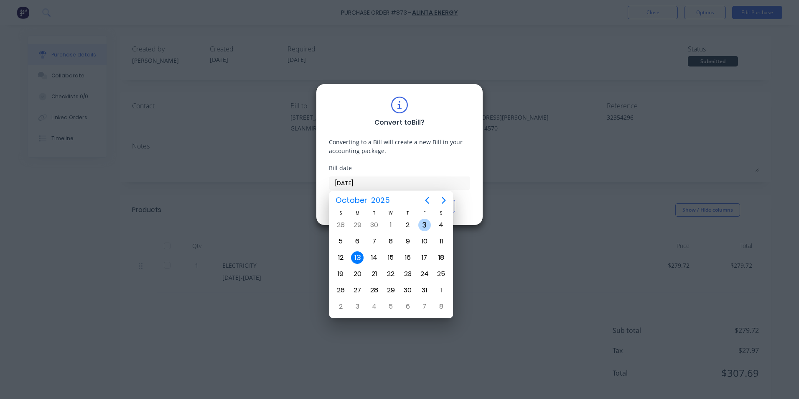
click at [423, 226] on div "3" at bounding box center [424, 224] width 13 height 13
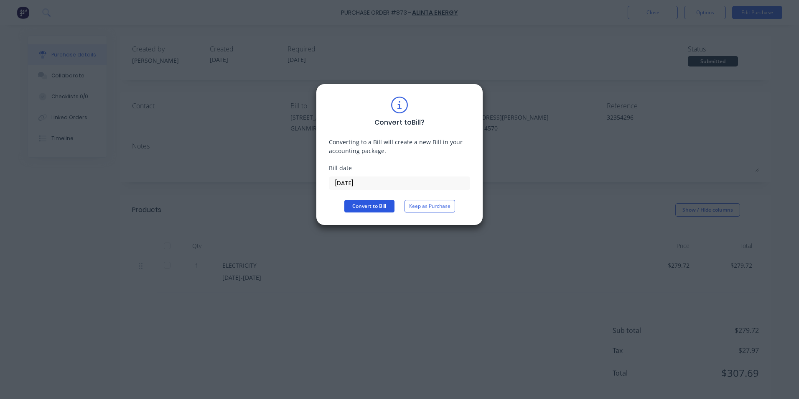
click at [358, 204] on button "Convert to Bill" at bounding box center [369, 206] width 50 height 13
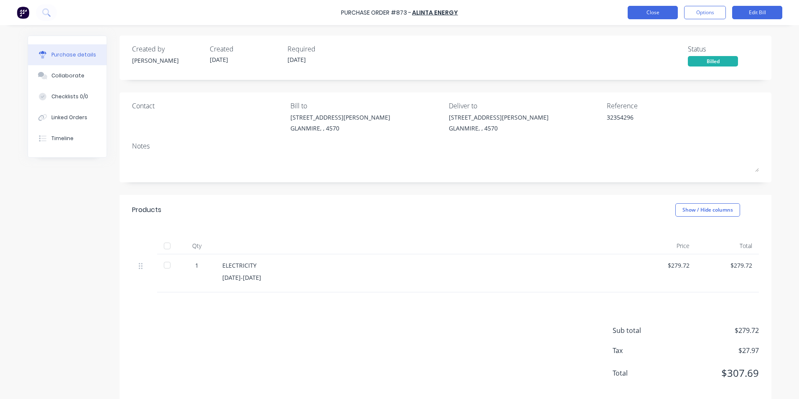
click at [647, 15] on button "Close" at bounding box center [652, 12] width 50 height 13
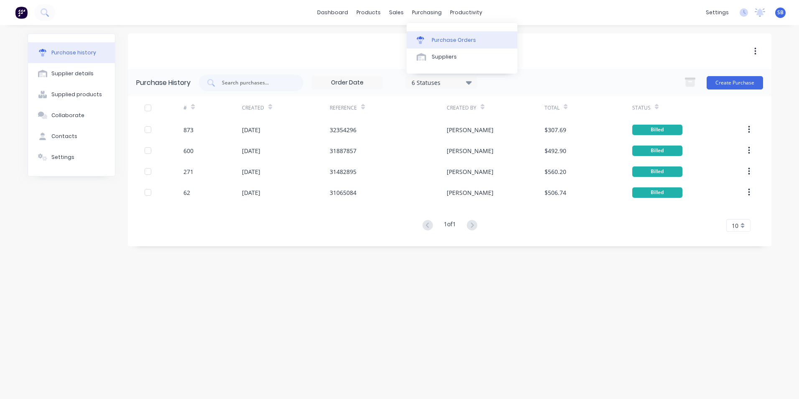
click at [432, 36] on div "Purchase Orders" at bounding box center [454, 40] width 44 height 8
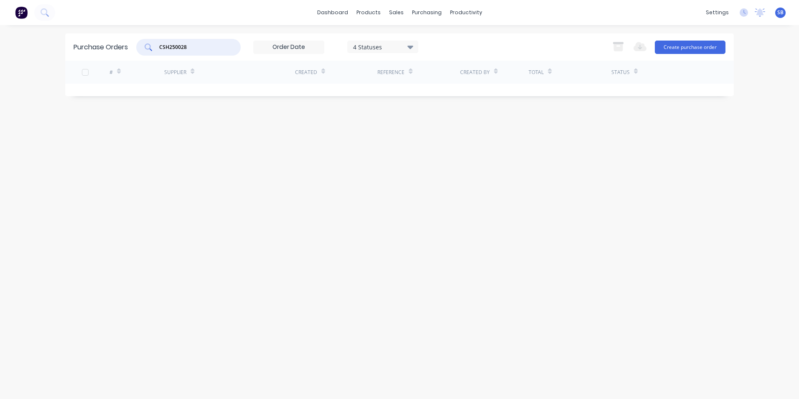
drag, startPoint x: 201, startPoint y: 47, endPoint x: 123, endPoint y: 35, distance: 78.7
click at [123, 35] on div "Purchase Orders CSH250028 4 Statuses 4 Statuses Export to Excel (XLSX) Create p…" at bounding box center [399, 46] width 668 height 27
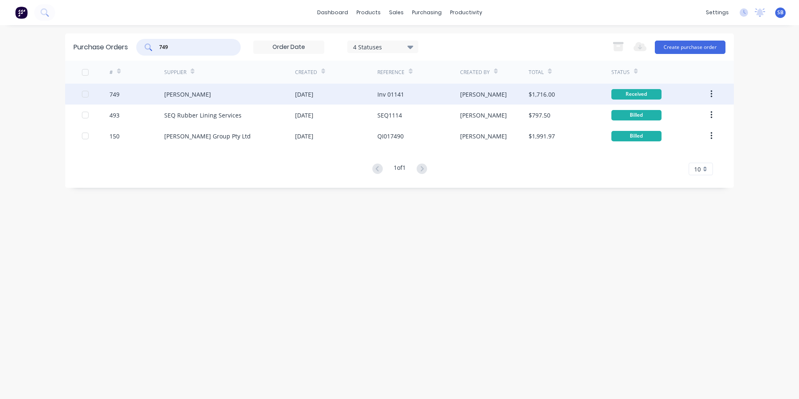
click at [455, 96] on div "Inv 01141" at bounding box center [418, 94] width 82 height 21
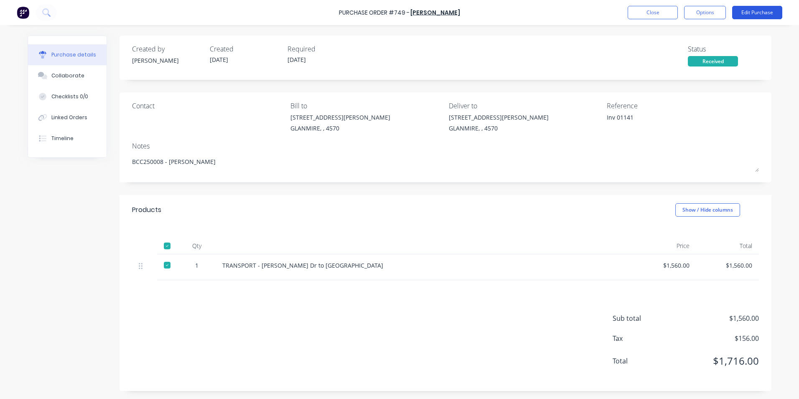
click at [741, 15] on button "Edit Purchase" at bounding box center [757, 12] width 50 height 13
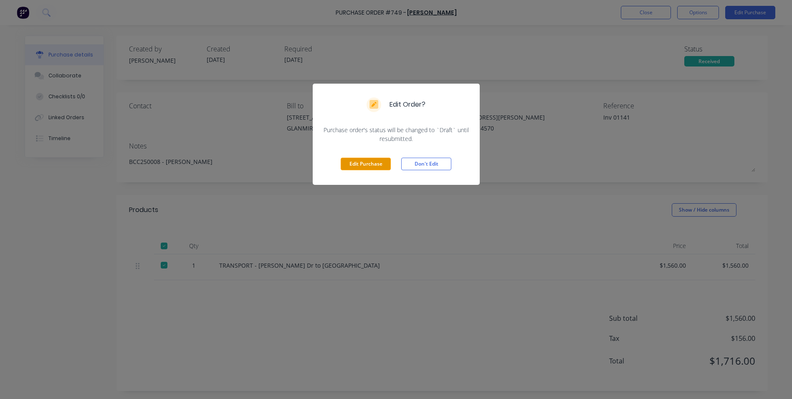
click at [364, 163] on button "Edit Purchase" at bounding box center [366, 163] width 50 height 13
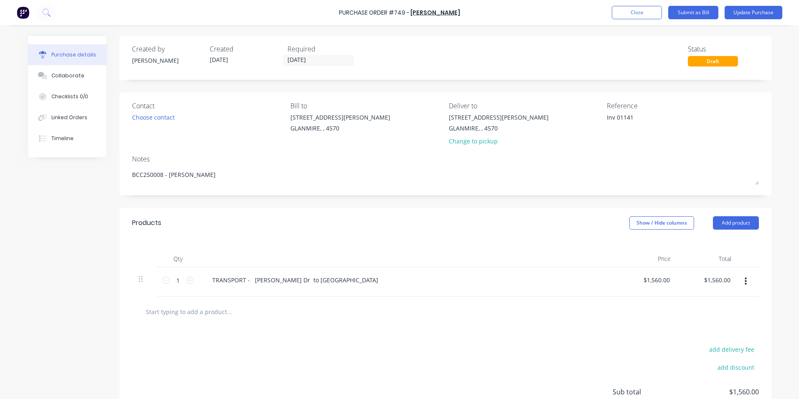
drag, startPoint x: 612, startPoint y: 114, endPoint x: 574, endPoint y: 115, distance: 37.6
click at [574, 115] on div "Contact Choose contact Bill to 9 Dennis Little Drive GLANMIRE, , 4570 Deliver t…" at bounding box center [445, 125] width 627 height 49
click at [672, 226] on button "Show / Hide columns" at bounding box center [661, 222] width 65 height 13
click at [631, 249] on span at bounding box center [632, 249] width 7 height 7
click at [629, 246] on input "Account" at bounding box center [629, 246] width 0 height 0
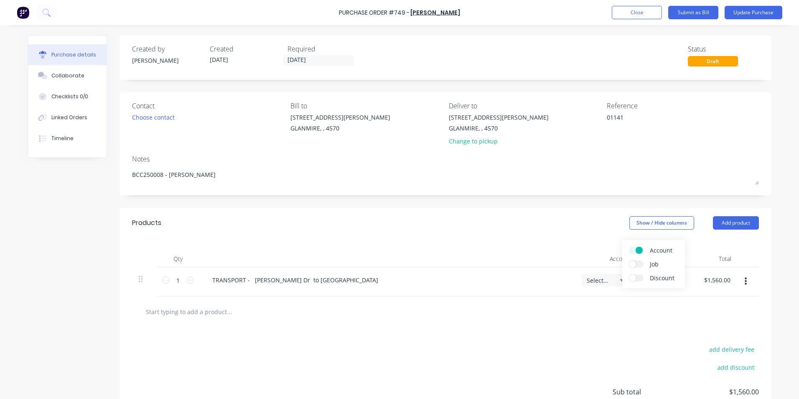
click at [588, 278] on span "Select..." at bounding box center [599, 280] width 25 height 9
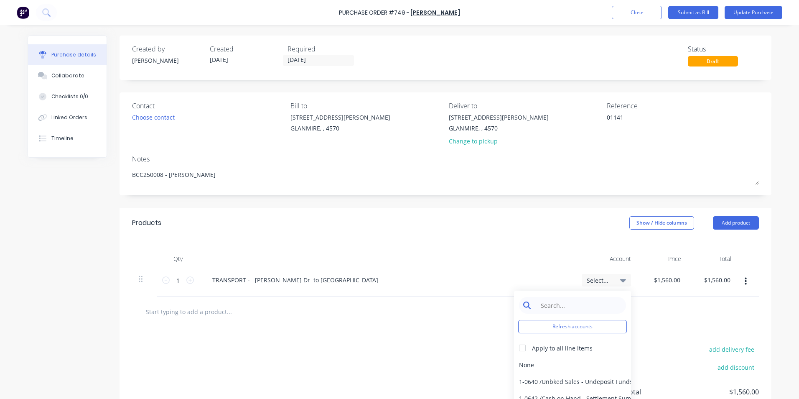
click at [567, 305] on input at bounding box center [579, 305] width 86 height 17
click at [524, 362] on div "5-0268 / Freight & Cartage" at bounding box center [572, 364] width 117 height 17
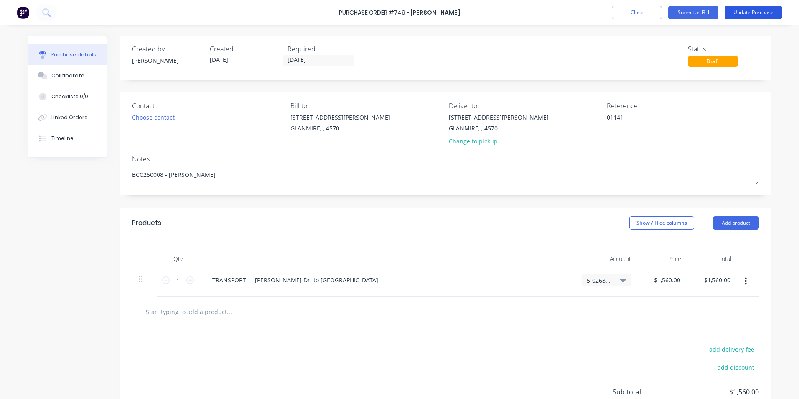
click at [756, 14] on button "Update Purchase" at bounding box center [753, 12] width 58 height 13
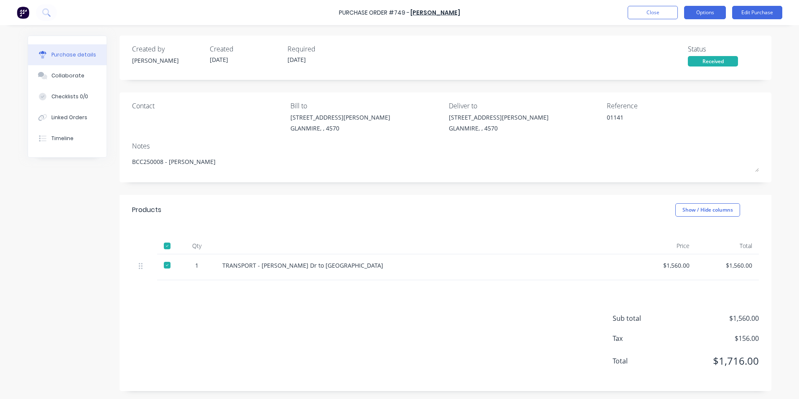
click at [707, 13] on button "Options" at bounding box center [705, 12] width 42 height 13
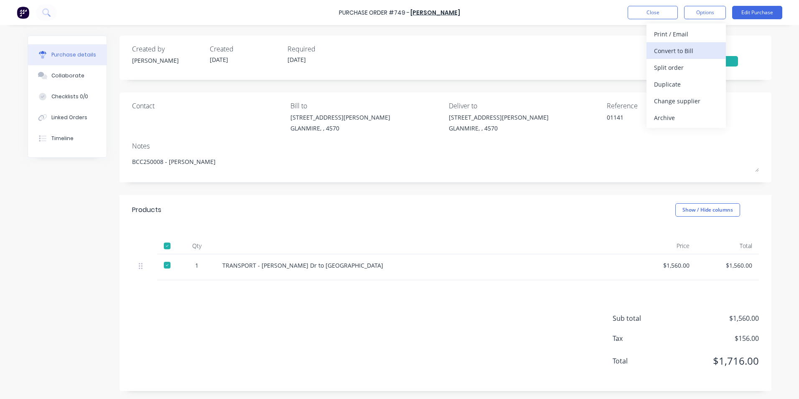
click at [687, 51] on div "Convert to Bill" at bounding box center [686, 51] width 64 height 12
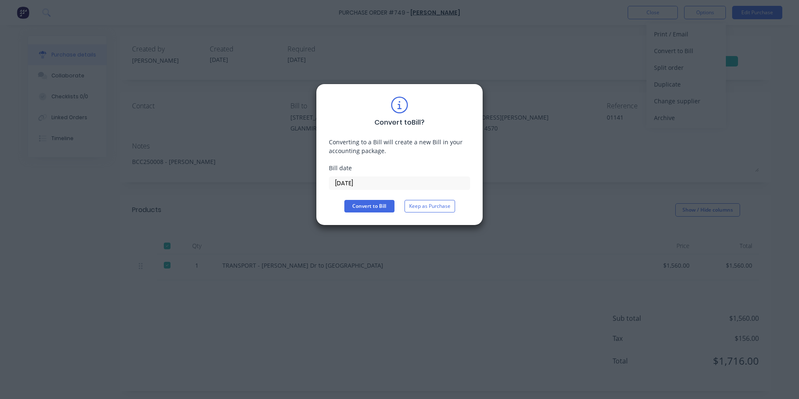
click at [355, 185] on input "[DATE]" at bounding box center [399, 183] width 140 height 13
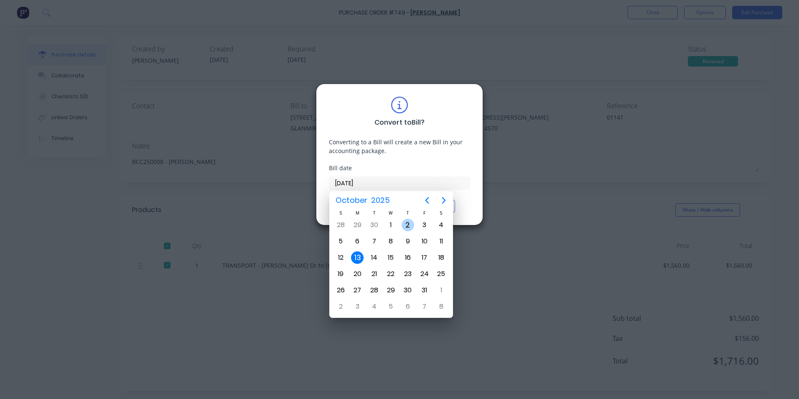
click at [409, 223] on div "2" at bounding box center [407, 224] width 13 height 13
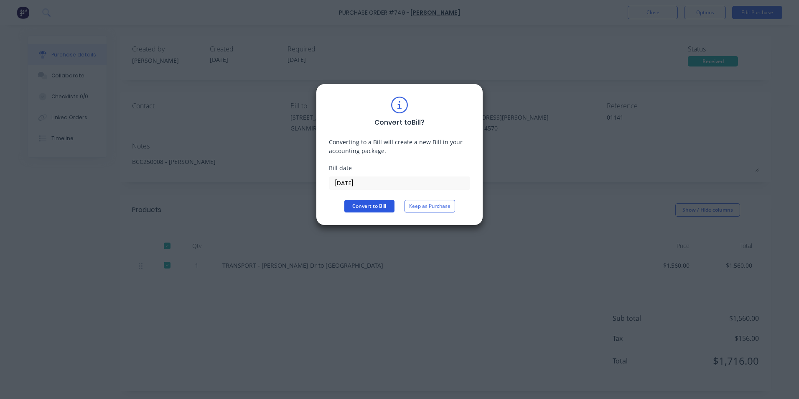
click at [361, 201] on button "Convert to Bill" at bounding box center [369, 206] width 50 height 13
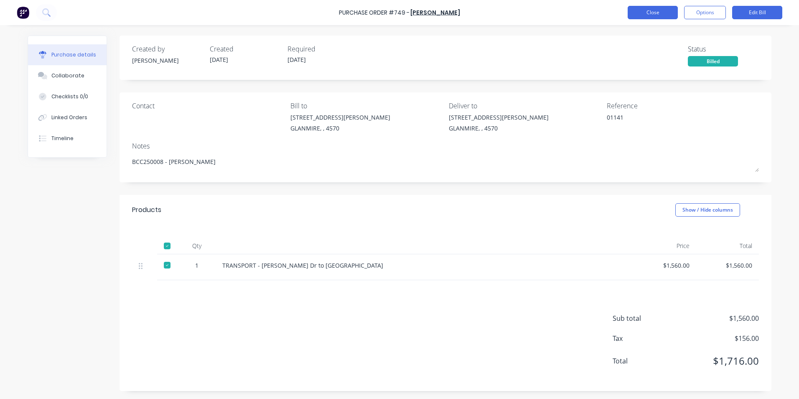
click at [658, 8] on button "Close" at bounding box center [652, 12] width 50 height 13
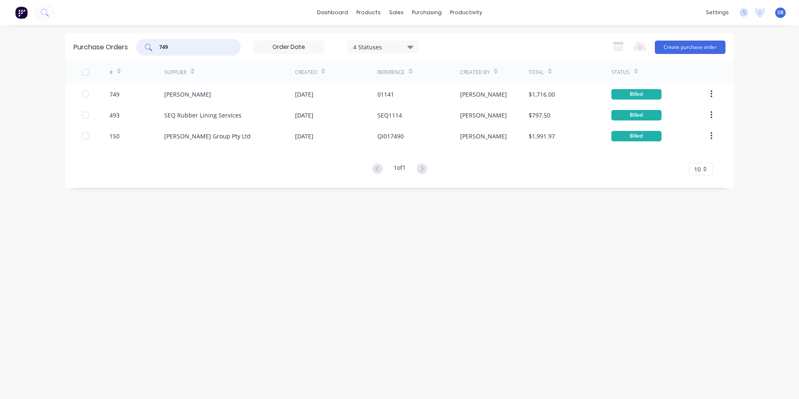
drag, startPoint x: 173, startPoint y: 46, endPoint x: 107, endPoint y: 37, distance: 66.6
click at [107, 37] on div "Purchase Orders 749 4 Statuses 4 Statuses Export to Excel (XLSX) Create purchas…" at bounding box center [399, 46] width 668 height 27
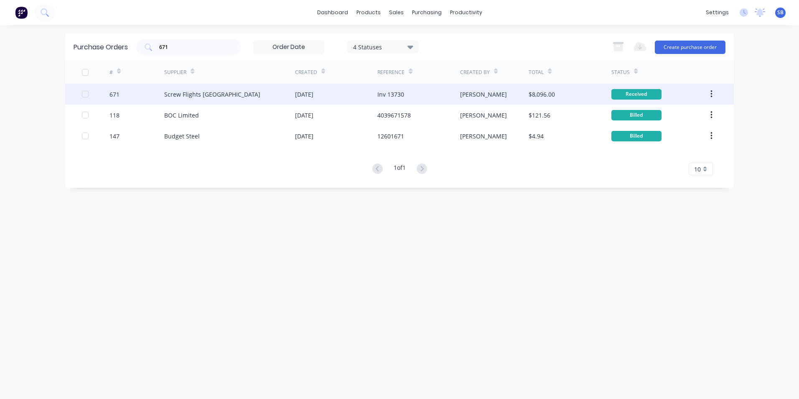
click at [462, 94] on div "[PERSON_NAME]" at bounding box center [483, 94] width 47 height 9
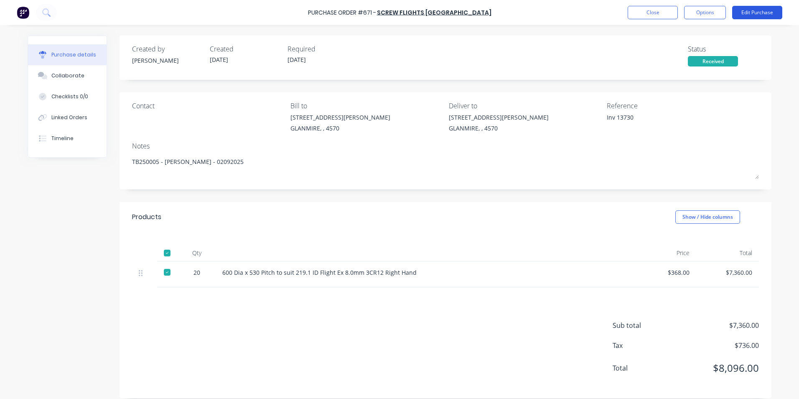
click at [759, 12] on button "Edit Purchase" at bounding box center [757, 12] width 50 height 13
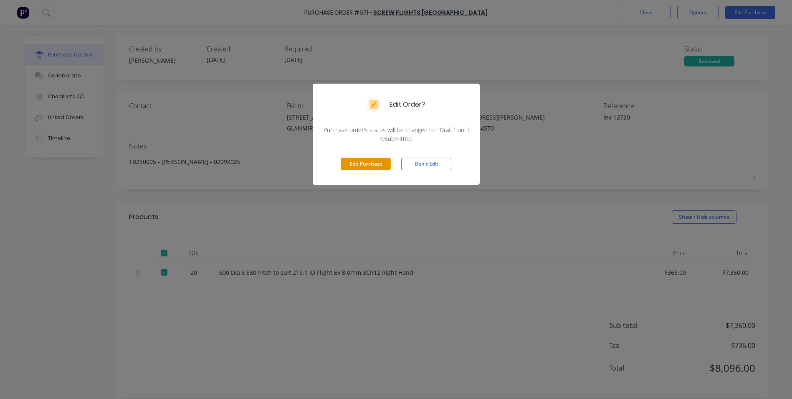
click at [343, 166] on button "Edit Purchase" at bounding box center [366, 163] width 50 height 13
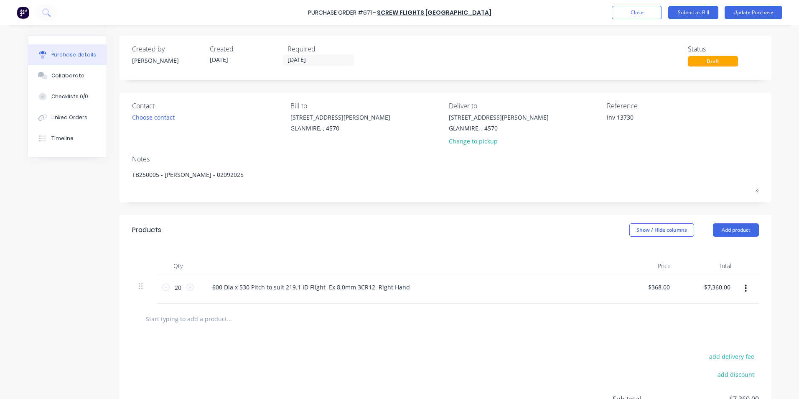
drag, startPoint x: 614, startPoint y: 117, endPoint x: 593, endPoint y: 117, distance: 21.3
click at [593, 117] on div "Contact Choose contact Bill to 9 Dennis Little Drive GLANMIRE, , 4570 Deliver t…" at bounding box center [445, 125] width 627 height 49
drag, startPoint x: 49, startPoint y: 117, endPoint x: 53, endPoint y: 113, distance: 5.9
click at [51, 117] on div "Linked Orders" at bounding box center [69, 118] width 36 height 8
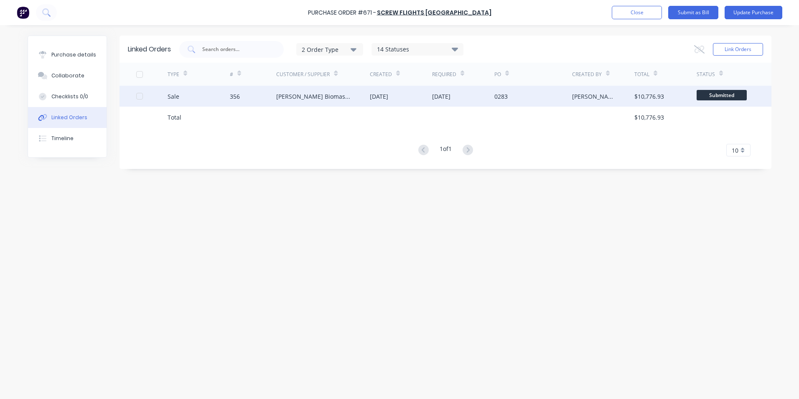
click at [631, 101] on div "[PERSON_NAME]" at bounding box center [603, 96] width 62 height 21
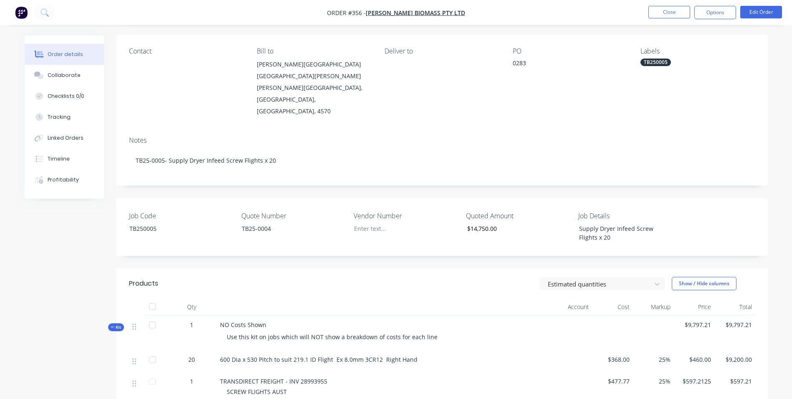
scroll to position [167, 0]
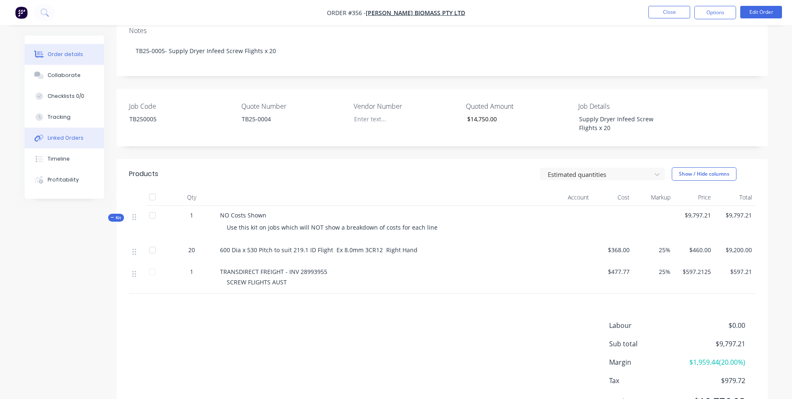
click at [61, 136] on div "Linked Orders" at bounding box center [66, 138] width 36 height 8
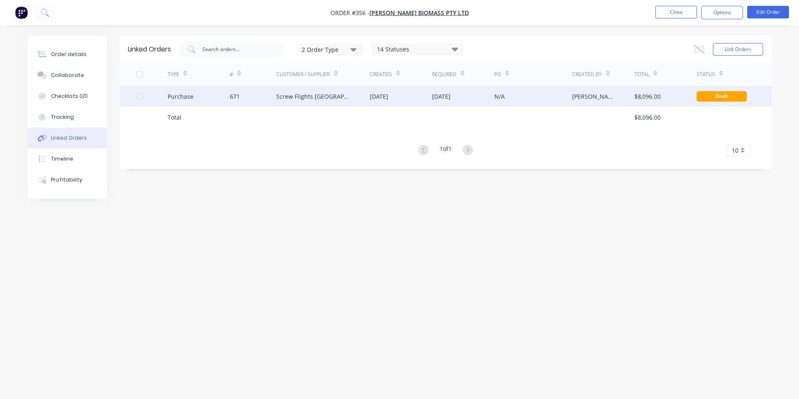
click at [298, 98] on div "Screw Flights [GEOGRAPHIC_DATA]" at bounding box center [314, 96] width 77 height 9
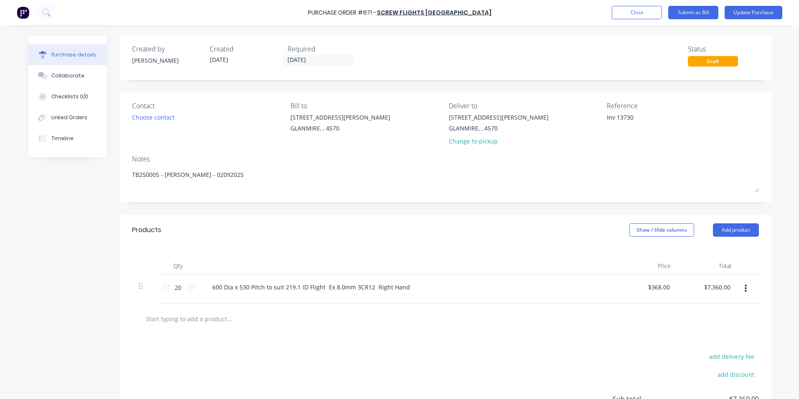
drag, startPoint x: 615, startPoint y: 114, endPoint x: 555, endPoint y: 117, distance: 59.8
click at [555, 117] on div "Contact Choose contact Bill to 9 Dennis Little Drive GLANMIRE, , 4570 Deliver t…" at bounding box center [445, 125] width 627 height 49
click at [631, 228] on button "Show / Hide columns" at bounding box center [661, 229] width 65 height 13
click at [633, 258] on span at bounding box center [632, 257] width 7 height 7
click at [629, 254] on input "Account" at bounding box center [629, 254] width 0 height 0
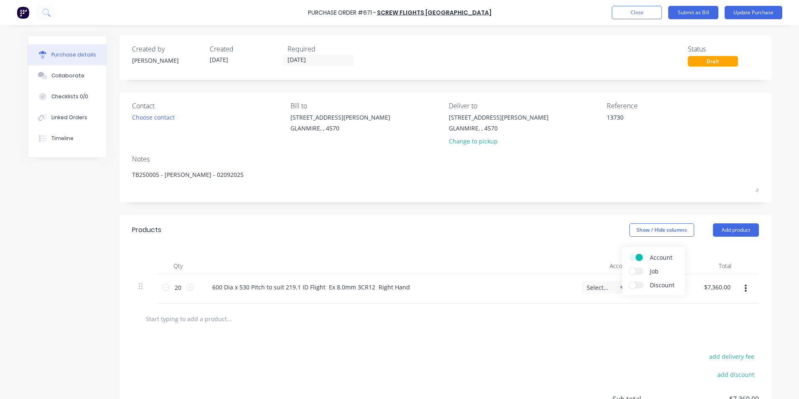
click at [602, 287] on span "Select..." at bounding box center [599, 287] width 25 height 9
click at [557, 310] on input at bounding box center [579, 312] width 86 height 17
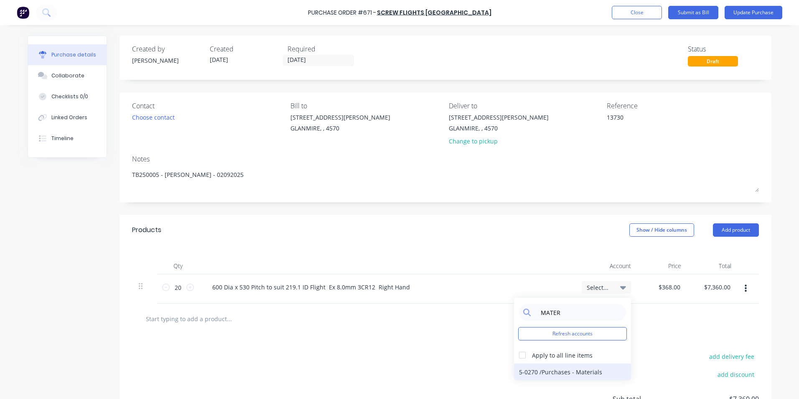
click at [557, 366] on div "5-0270 / Purchases - Materials" at bounding box center [572, 371] width 117 height 17
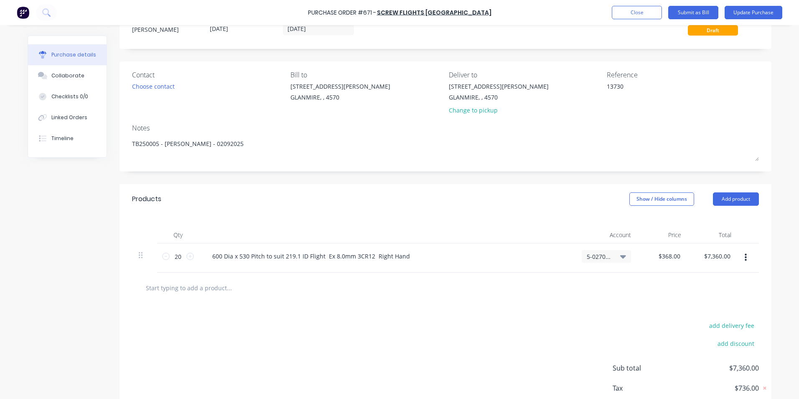
scroll to position [81, 0]
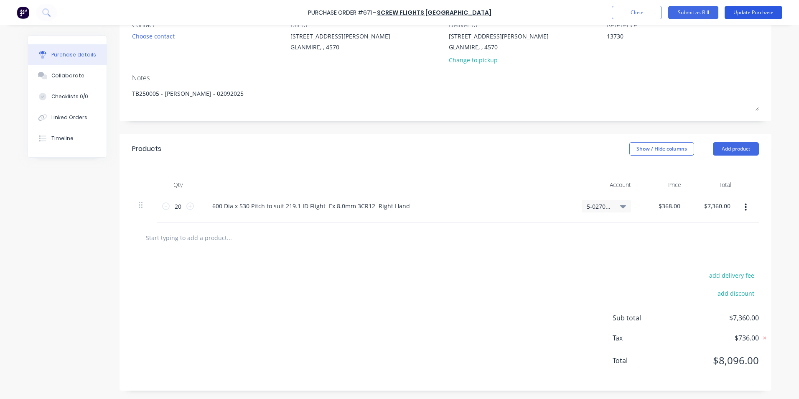
click at [744, 8] on button "Update Purchase" at bounding box center [753, 12] width 58 height 13
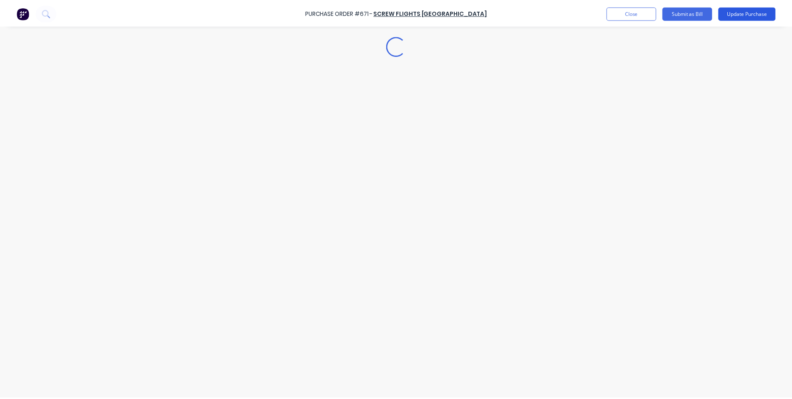
scroll to position [0, 0]
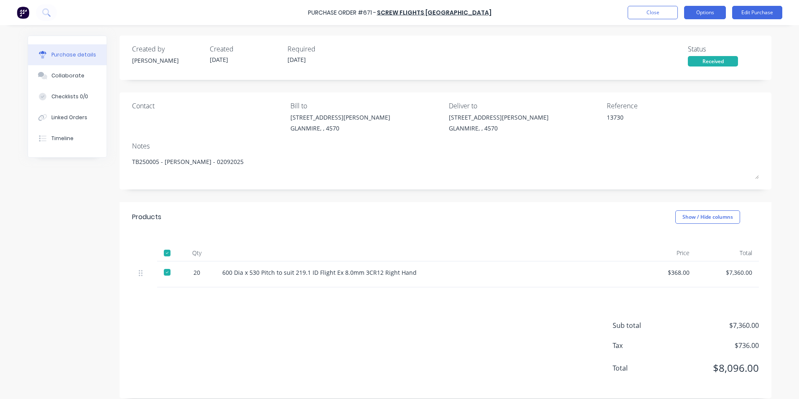
click at [706, 15] on button "Options" at bounding box center [705, 12] width 42 height 13
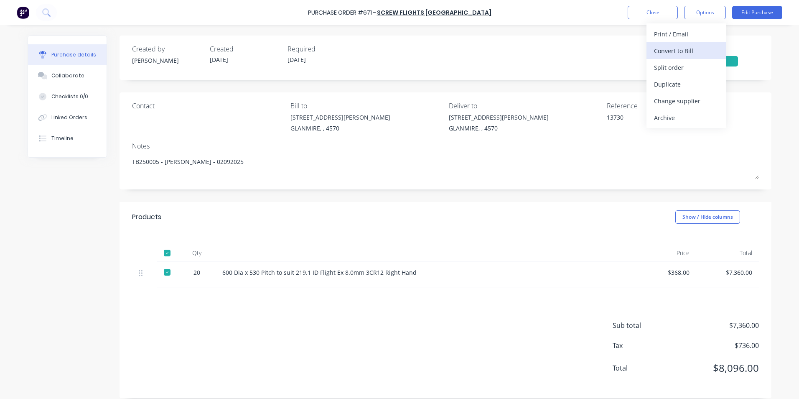
click at [685, 46] on div "Convert to Bill" at bounding box center [686, 51] width 64 height 12
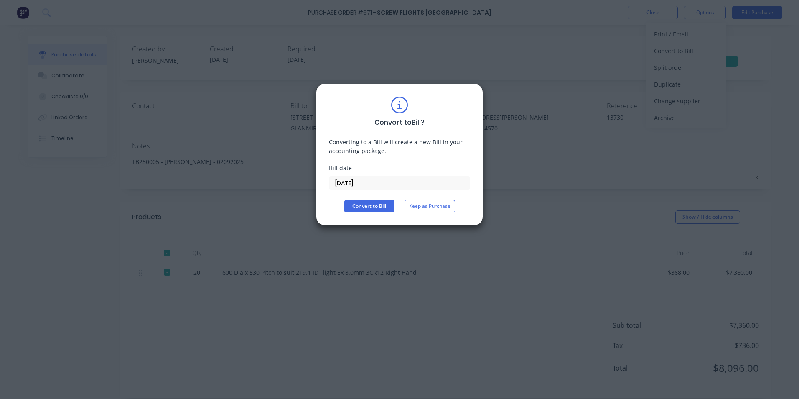
click at [385, 188] on input "[DATE]" at bounding box center [399, 183] width 140 height 13
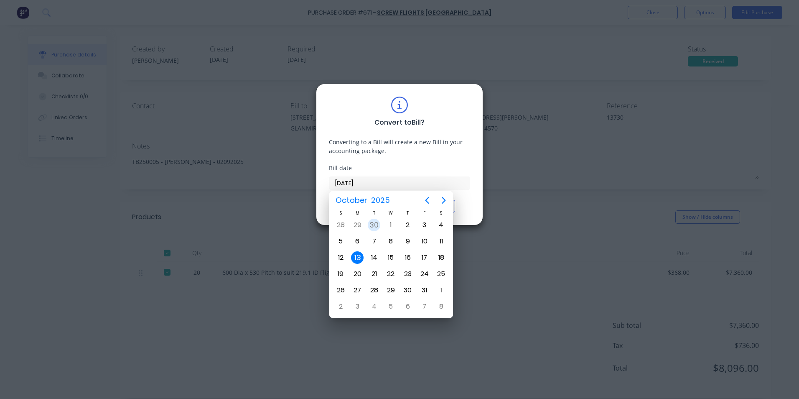
click at [372, 223] on div "30" at bounding box center [374, 224] width 13 height 13
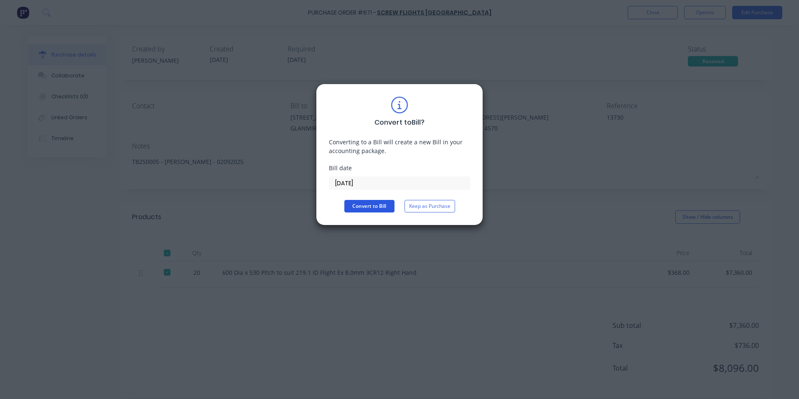
click at [373, 211] on button "Convert to Bill" at bounding box center [369, 206] width 50 height 13
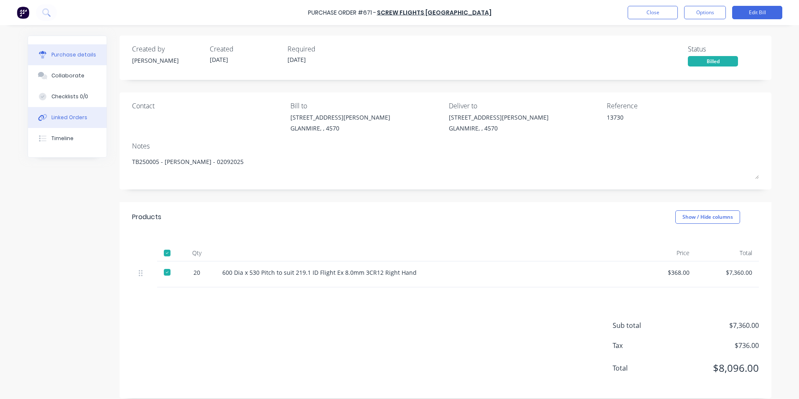
click at [76, 121] on div "Linked Orders" at bounding box center [69, 118] width 36 height 8
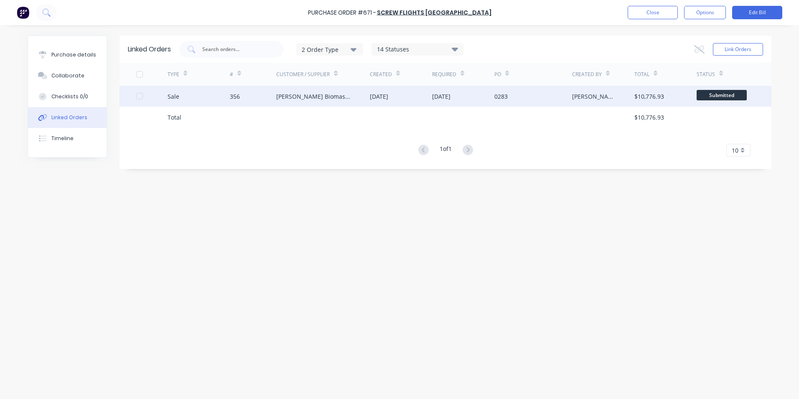
click at [556, 100] on div "0283" at bounding box center [533, 96] width 78 height 21
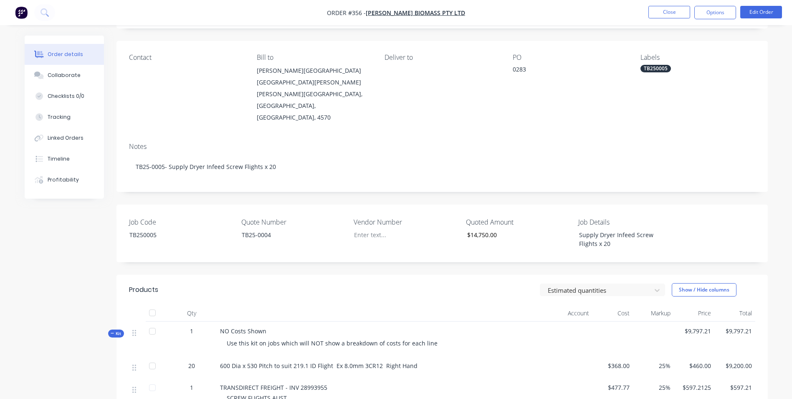
scroll to position [125, 0]
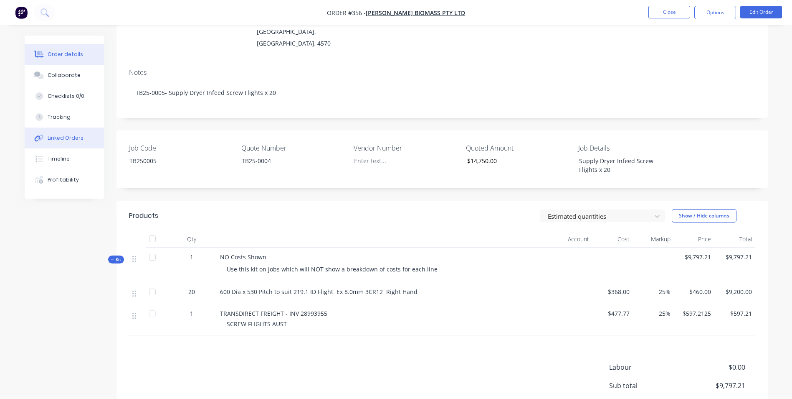
click at [62, 137] on div "Linked Orders" at bounding box center [66, 138] width 36 height 8
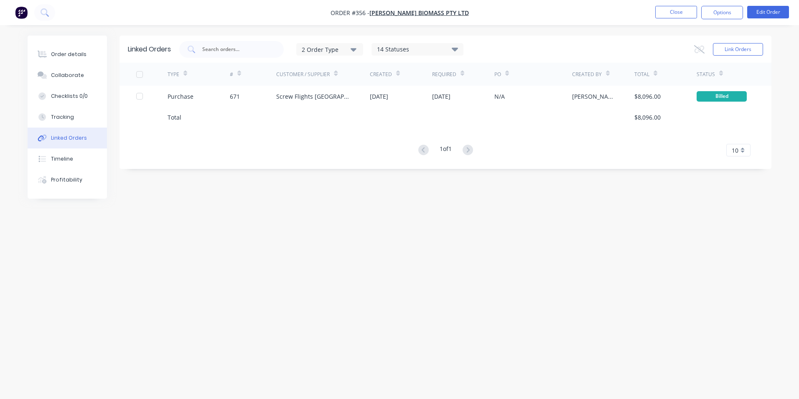
click at [414, 84] on div "Created" at bounding box center [401, 74] width 62 height 23
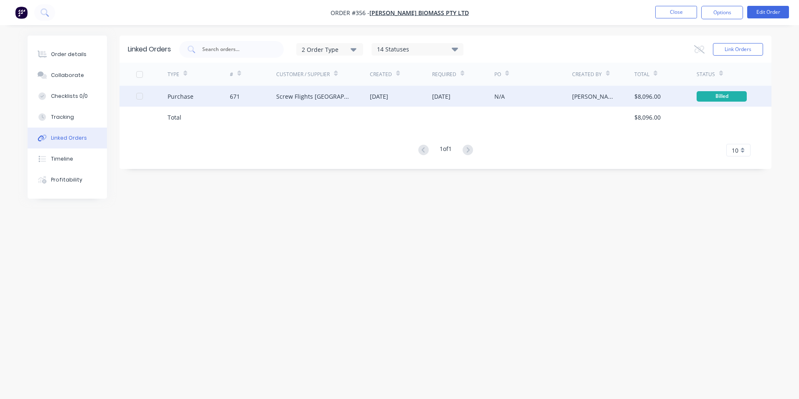
click at [412, 91] on div "[DATE]" at bounding box center [401, 96] width 62 height 21
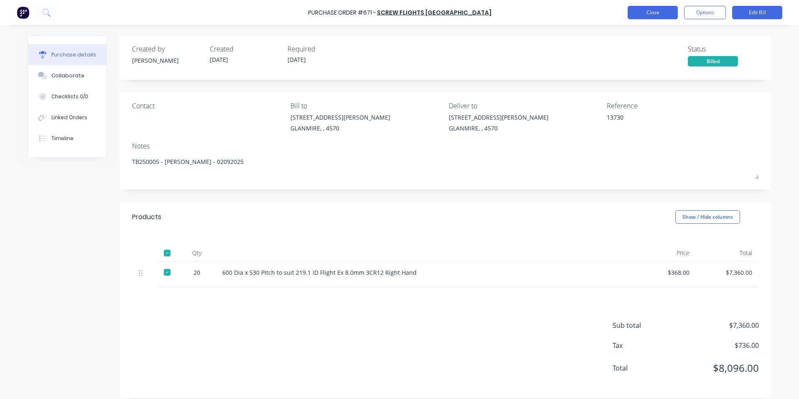
click at [640, 16] on button "Close" at bounding box center [652, 12] width 50 height 13
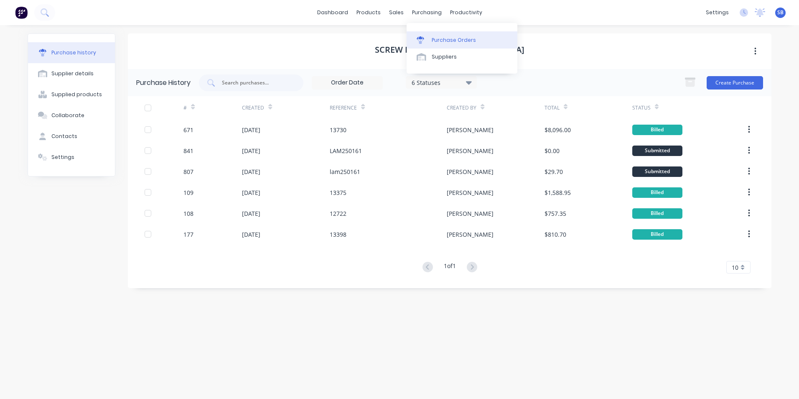
click at [421, 43] on icon at bounding box center [420, 41] width 7 height 5
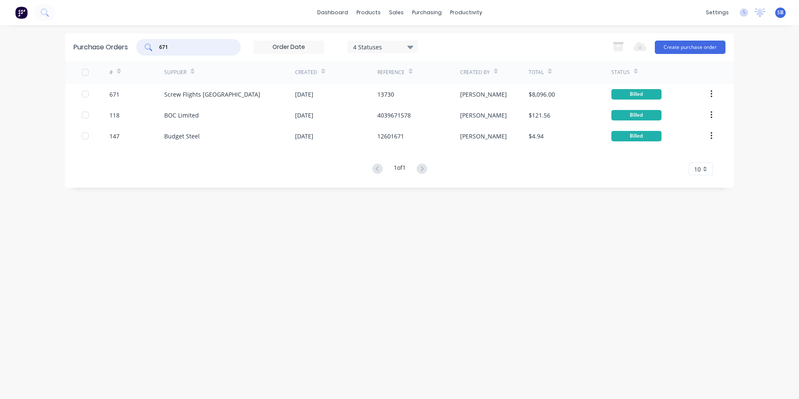
drag, startPoint x: 206, startPoint y: 46, endPoint x: 51, endPoint y: 29, distance: 155.8
click at [51, 29] on div "dashboard products sales purchasing productivity dashboard products Product Cat…" at bounding box center [399, 199] width 799 height 399
click at [380, 48] on div "4 Statuses" at bounding box center [383, 46] width 60 height 9
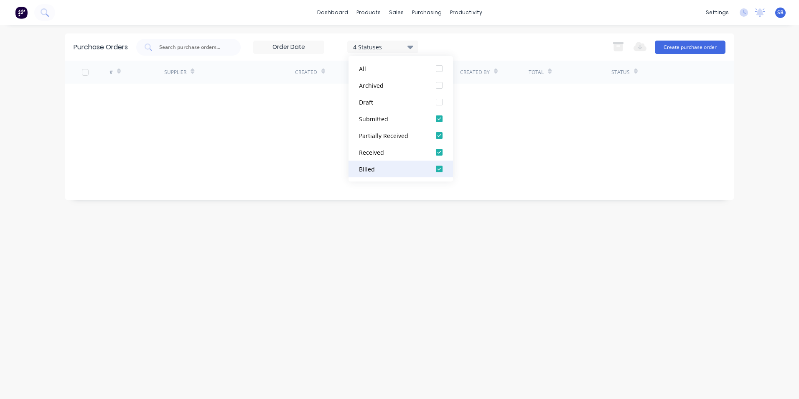
click at [383, 167] on div "Billed" at bounding box center [392, 169] width 67 height 9
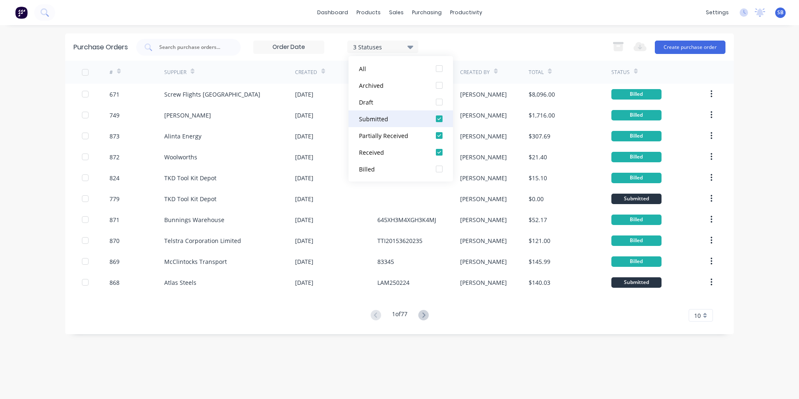
click at [379, 122] on div "Submitted" at bounding box center [392, 118] width 67 height 9
click at [53, 111] on div "dashboard products sales purchasing productivity dashboard products Product Cat…" at bounding box center [399, 199] width 799 height 399
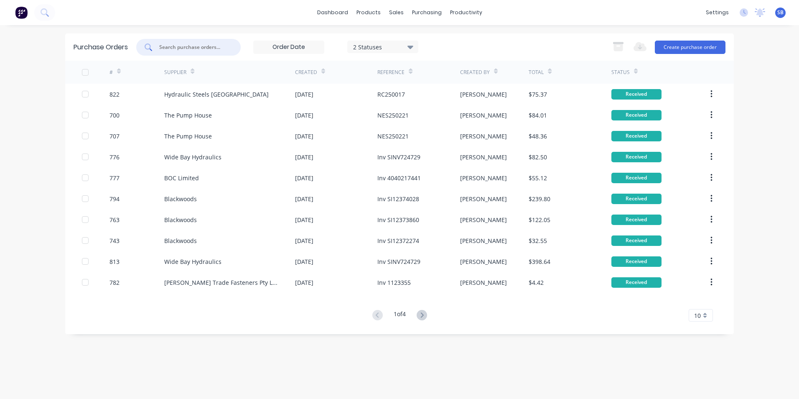
click at [180, 44] on input "text" at bounding box center [192, 47] width 69 height 8
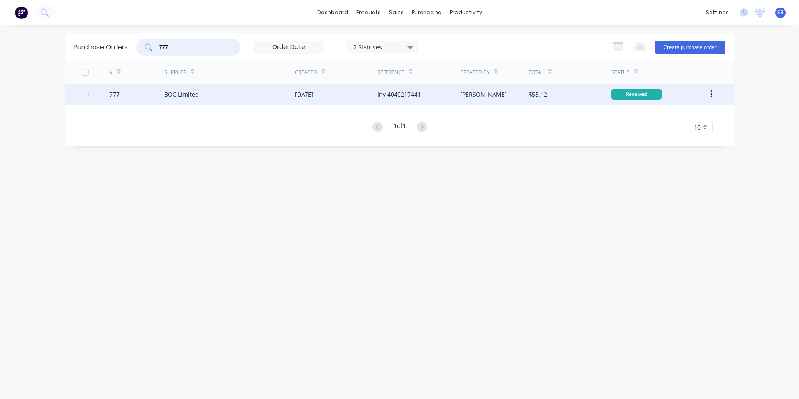
click at [493, 100] on div "[PERSON_NAME]" at bounding box center [494, 94] width 69 height 21
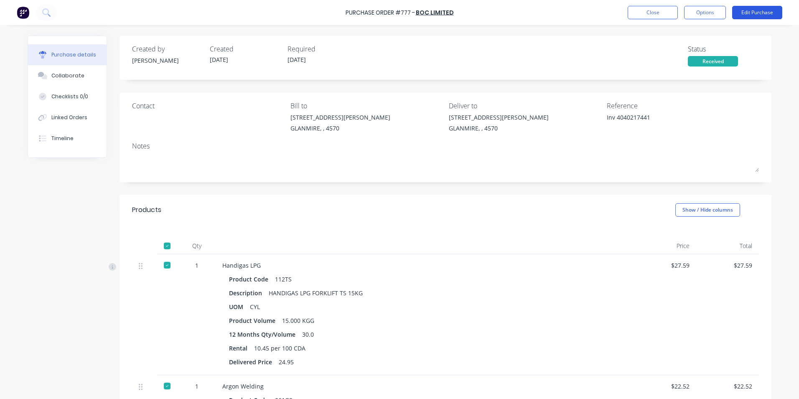
click at [745, 14] on button "Edit Purchase" at bounding box center [757, 12] width 50 height 13
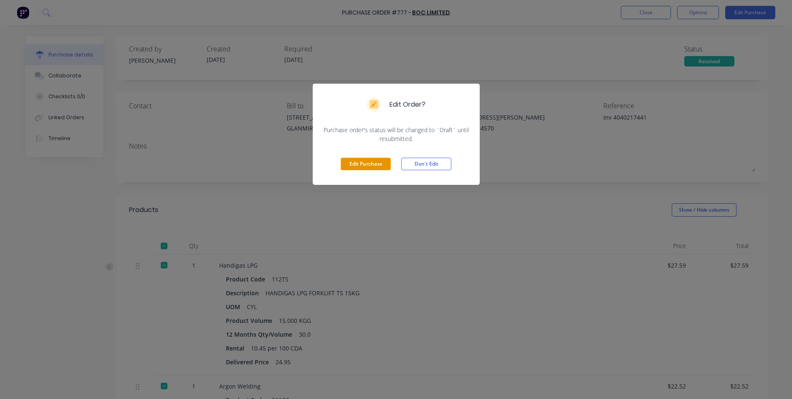
click at [375, 166] on button "Edit Purchase" at bounding box center [366, 163] width 50 height 13
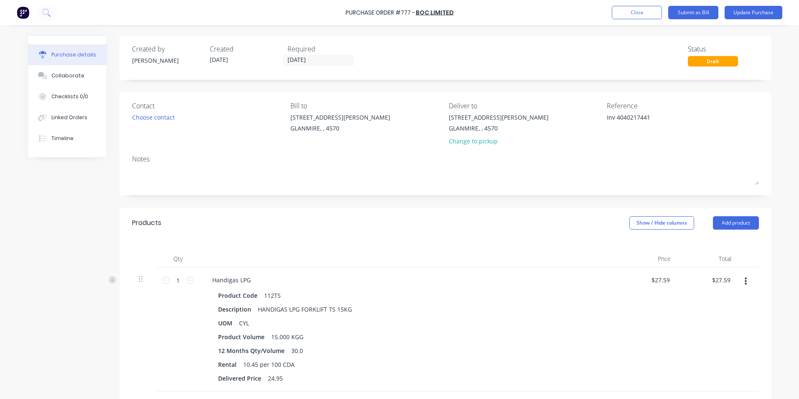
drag, startPoint x: 612, startPoint y: 116, endPoint x: 559, endPoint y: 116, distance: 53.1
click at [559, 116] on div "Contact Choose contact Bill to 9 Dennis Little Drive GLANMIRE, , 4570 Deliver t…" at bounding box center [445, 125] width 627 height 49
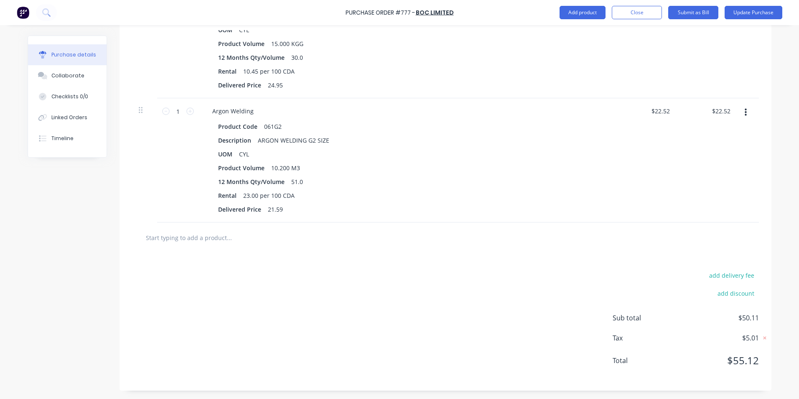
scroll to position [84, 0]
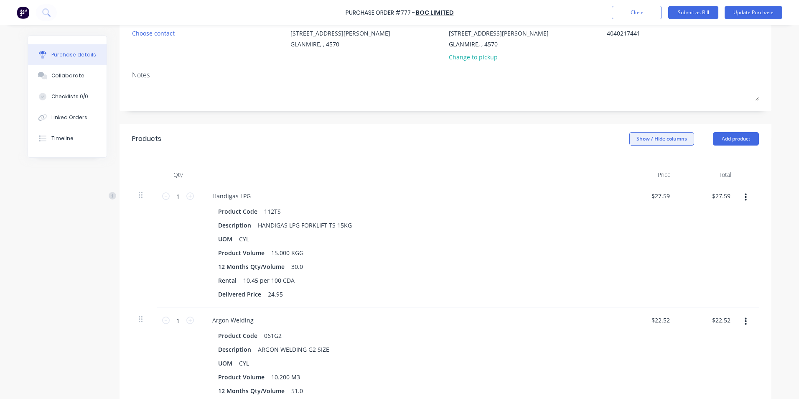
click at [656, 142] on button "Show / Hide columns" at bounding box center [661, 138] width 65 height 13
click at [637, 166] on label "Account" at bounding box center [636, 166] width 15 height 7
click at [629, 163] on input "Account" at bounding box center [629, 163] width 0 height 0
click at [587, 192] on div "Select..." at bounding box center [605, 196] width 49 height 13
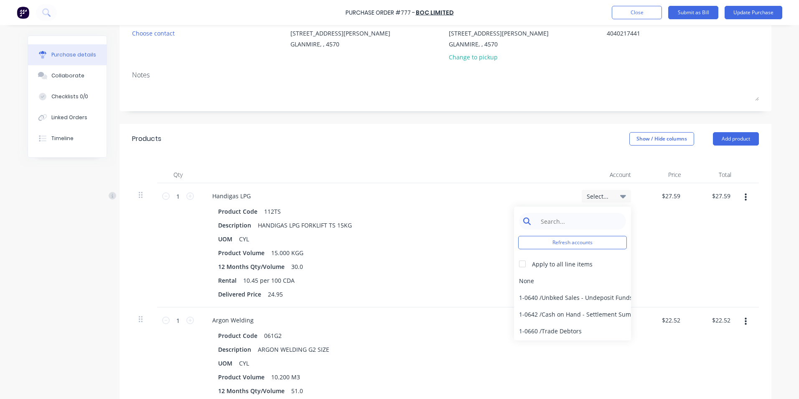
click at [553, 228] on input at bounding box center [579, 221] width 86 height 17
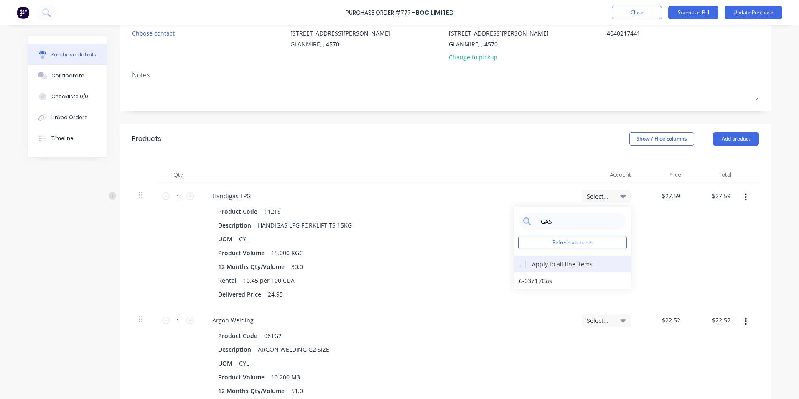
click at [517, 261] on div at bounding box center [522, 263] width 17 height 17
click at [528, 277] on div "6-0371 / Gas" at bounding box center [572, 280] width 117 height 17
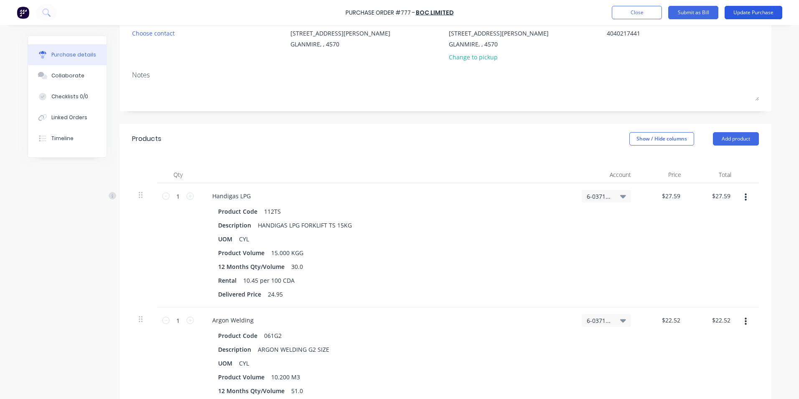
click at [741, 10] on button "Update Purchase" at bounding box center [753, 12] width 58 height 13
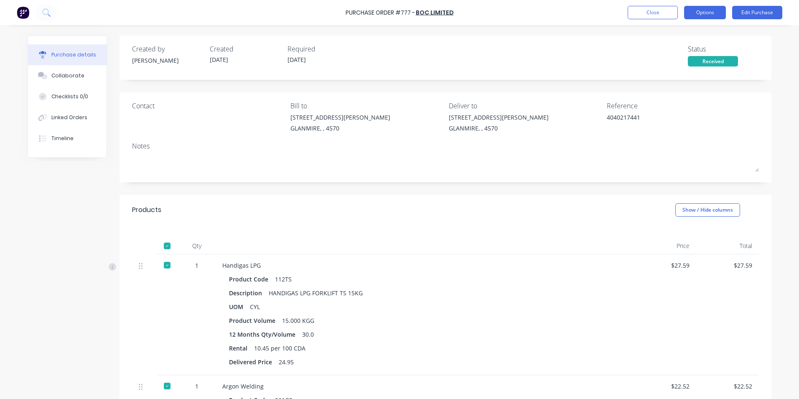
click at [701, 13] on button "Options" at bounding box center [705, 12] width 42 height 13
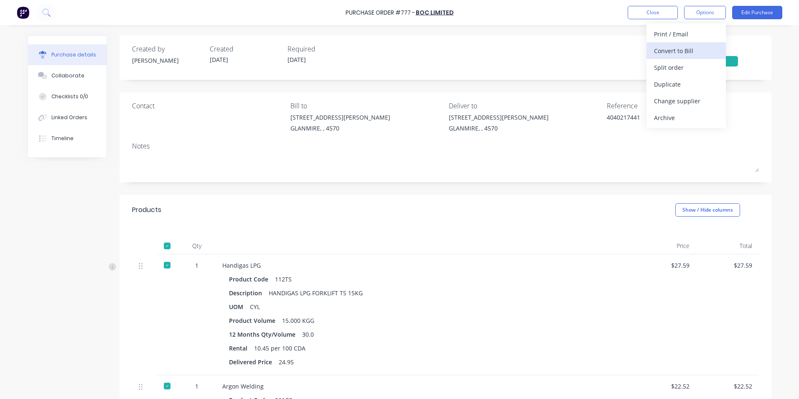
click at [674, 49] on div "Convert to Bill" at bounding box center [686, 51] width 64 height 12
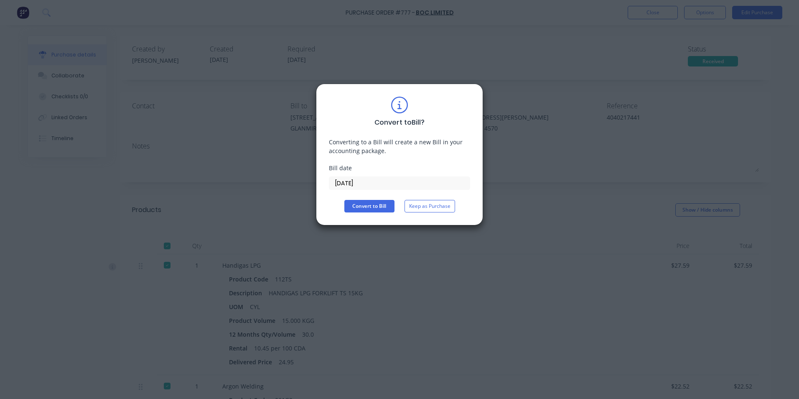
click at [395, 179] on input "[DATE]" at bounding box center [399, 183] width 140 height 13
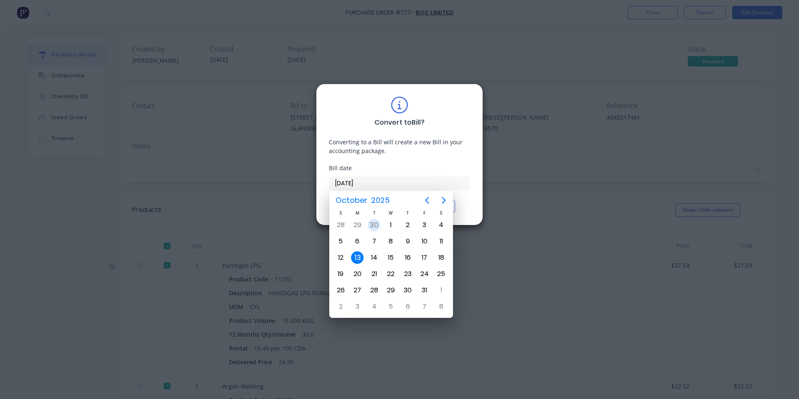
click at [374, 223] on div "30" at bounding box center [374, 224] width 13 height 13
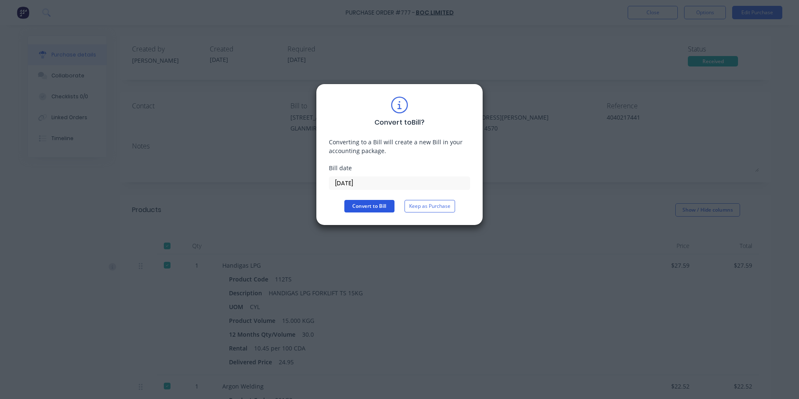
click at [385, 207] on button "Convert to Bill" at bounding box center [369, 206] width 50 height 13
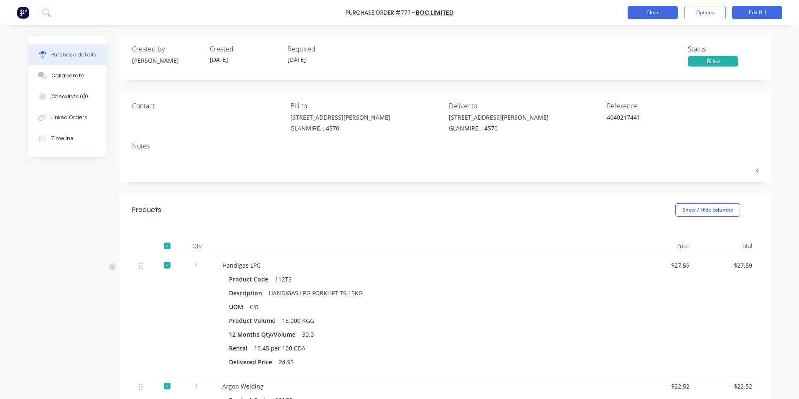
click at [668, 10] on button "Close" at bounding box center [652, 12] width 50 height 13
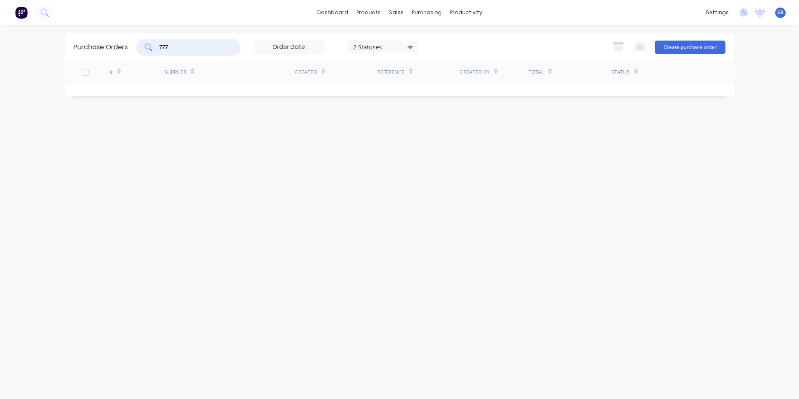
drag, startPoint x: 179, startPoint y: 44, endPoint x: 51, endPoint y: 28, distance: 129.7
click at [51, 28] on div "dashboard products sales purchasing productivity dashboard products Product Cat…" at bounding box center [399, 199] width 799 height 399
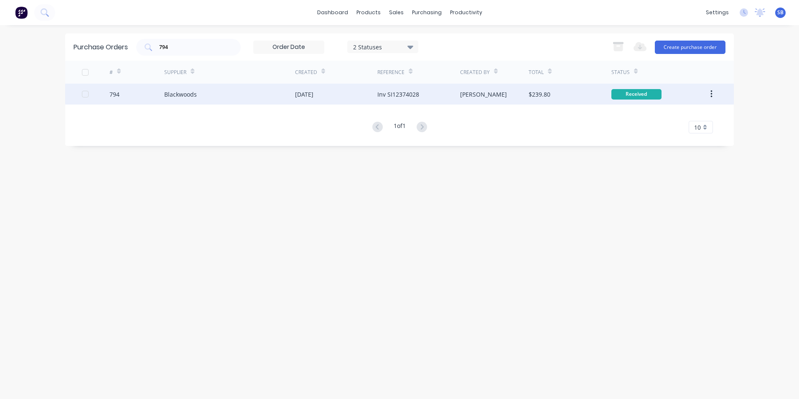
click at [449, 96] on div "Inv SI12374028" at bounding box center [418, 94] width 82 height 21
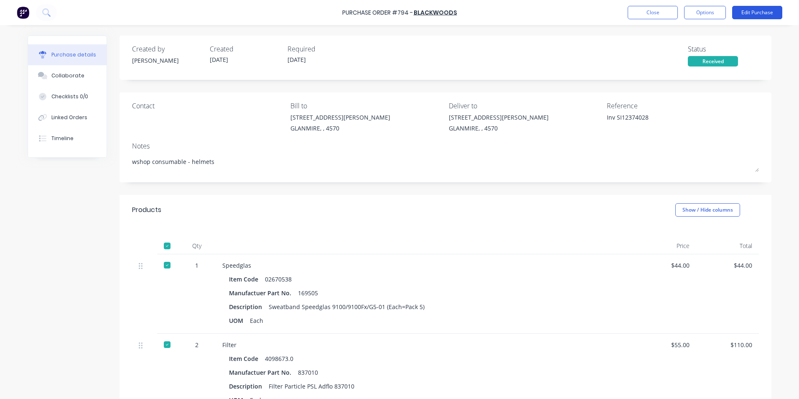
click at [754, 10] on button "Edit Purchase" at bounding box center [757, 12] width 50 height 13
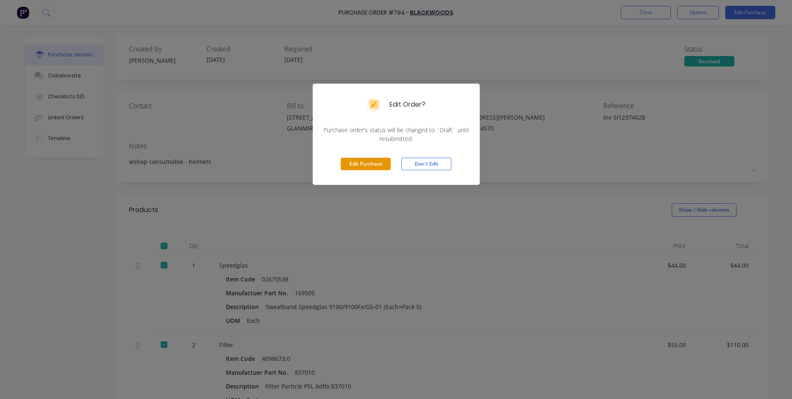
click at [378, 162] on button "Edit Purchase" at bounding box center [366, 163] width 50 height 13
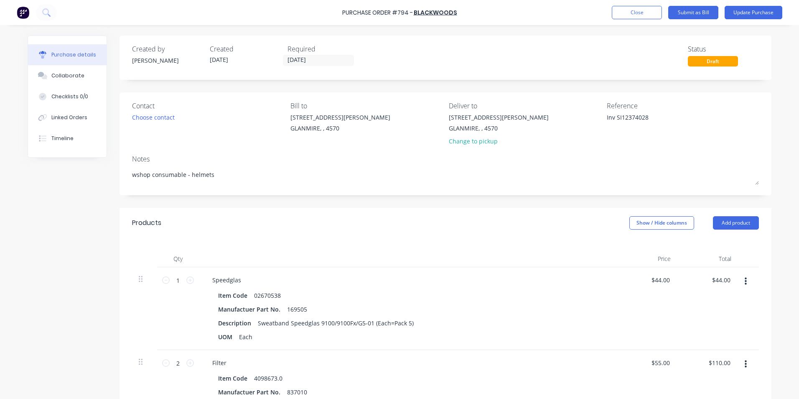
drag, startPoint x: 614, startPoint y: 117, endPoint x: 569, endPoint y: 112, distance: 45.0
click at [569, 112] on div "Contact Choose contact Bill to 9 Dennis Little Drive GLANMIRE, , 4570 Deliver t…" at bounding box center [445, 125] width 627 height 49
click at [519, 219] on div "Products Show / Hide columns Add product" at bounding box center [445, 223] width 652 height 30
click at [643, 223] on button "Show / Hide columns" at bounding box center [661, 222] width 65 height 13
click at [640, 247] on label "Account" at bounding box center [636, 249] width 15 height 7
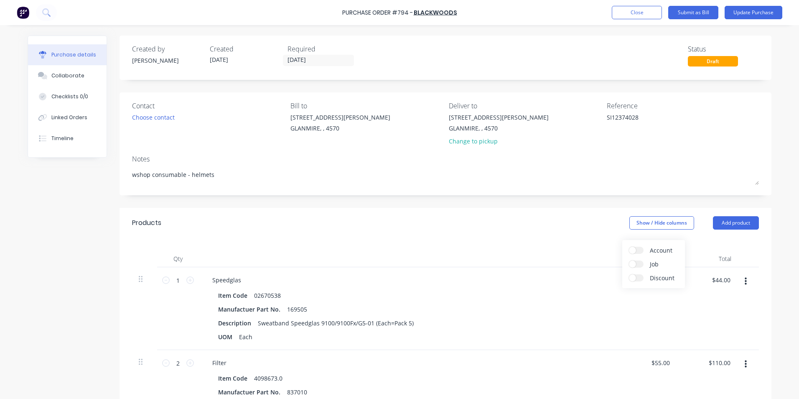
click at [629, 246] on input "Account" at bounding box center [629, 246] width 0 height 0
click at [594, 284] on div "Select..." at bounding box center [605, 280] width 49 height 13
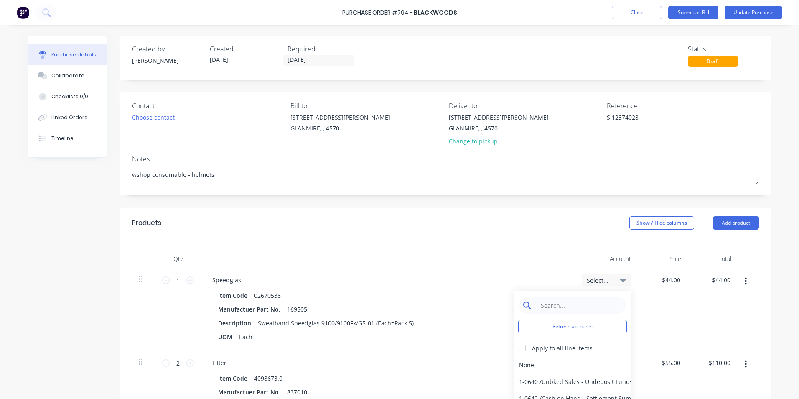
click at [576, 302] on input at bounding box center [579, 305] width 86 height 17
click at [580, 368] on div "6-0462 / Tools & Hware-W/S Consum" at bounding box center [572, 364] width 117 height 17
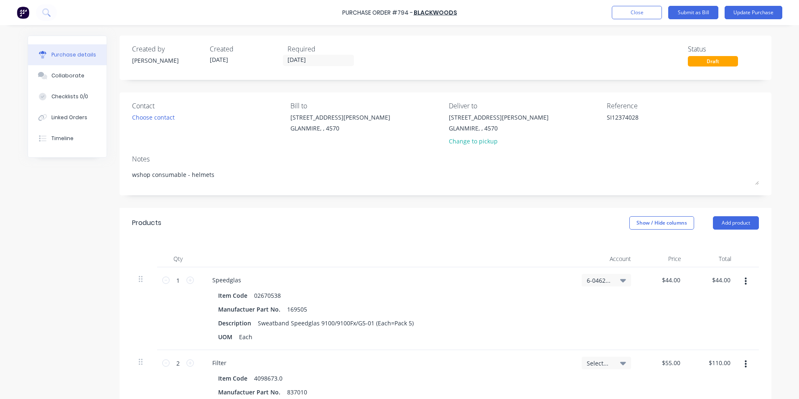
scroll to position [167, 0]
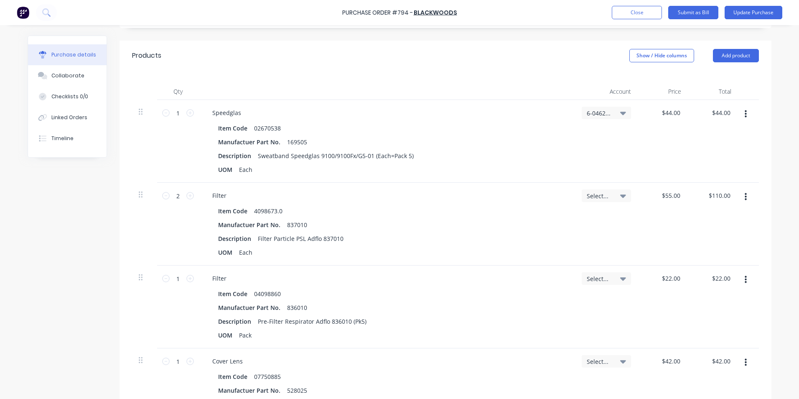
click at [604, 199] on div "Select..." at bounding box center [605, 195] width 49 height 13
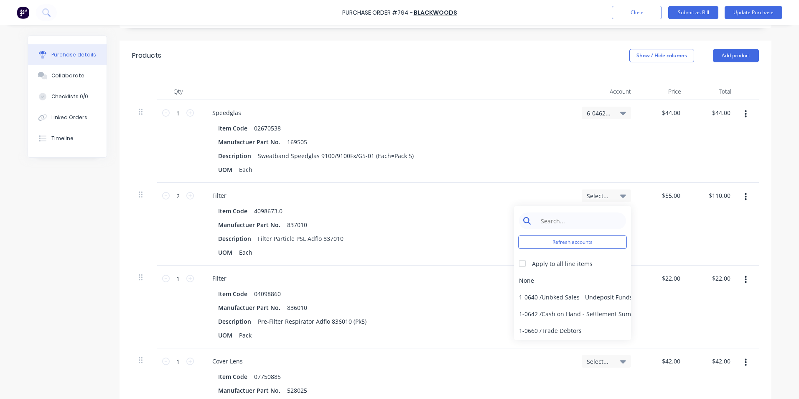
click at [584, 224] on input at bounding box center [579, 220] width 86 height 17
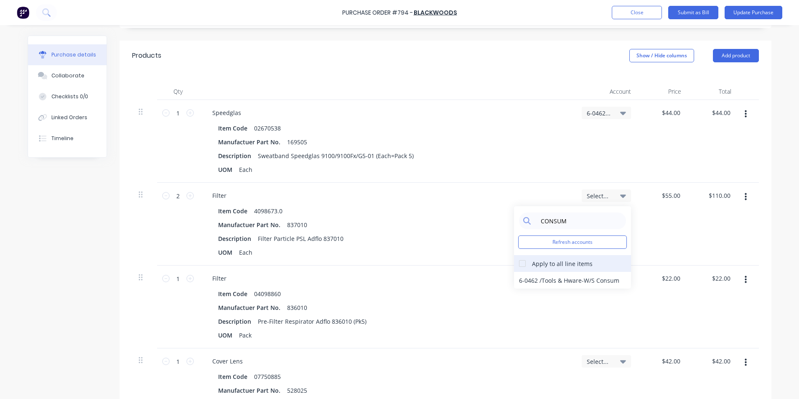
click at [523, 264] on div at bounding box center [522, 263] width 17 height 17
click at [533, 279] on div "6-0462 / Tools & Hware-W/S Consum" at bounding box center [572, 280] width 117 height 17
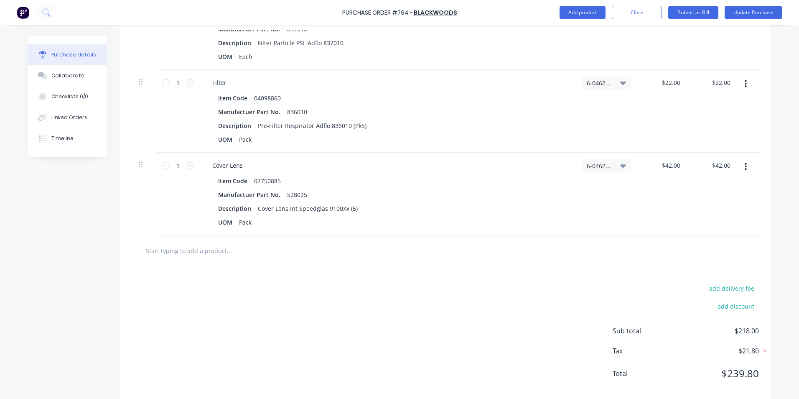
scroll to position [376, 0]
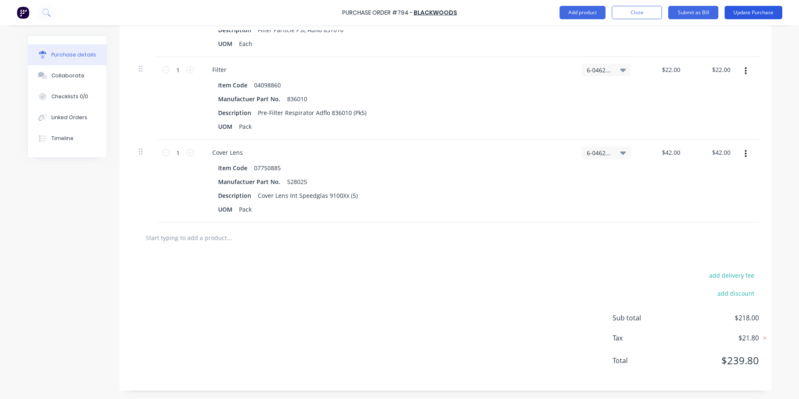
click at [752, 7] on button "Update Purchase" at bounding box center [753, 12] width 58 height 13
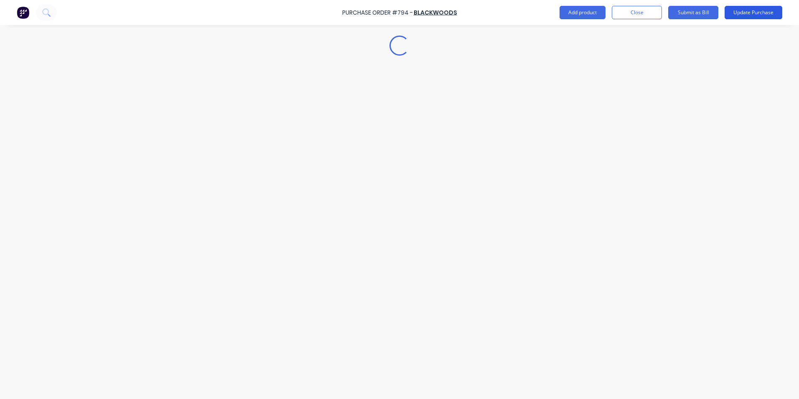
scroll to position [0, 0]
